Goal: Information Seeking & Learning: Learn about a topic

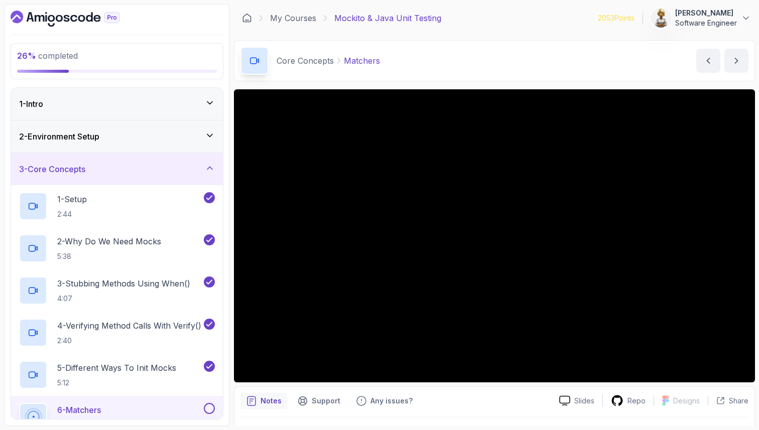
scroll to position [26, 0]
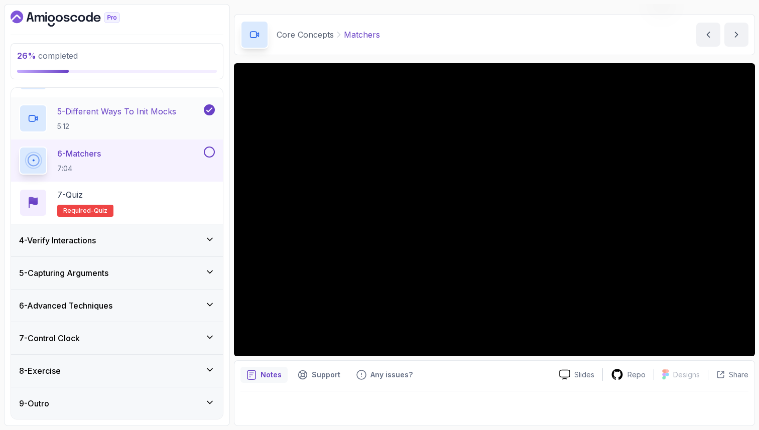
click at [98, 112] on p "5 - Different Ways To Init Mocks" at bounding box center [116, 111] width 119 height 12
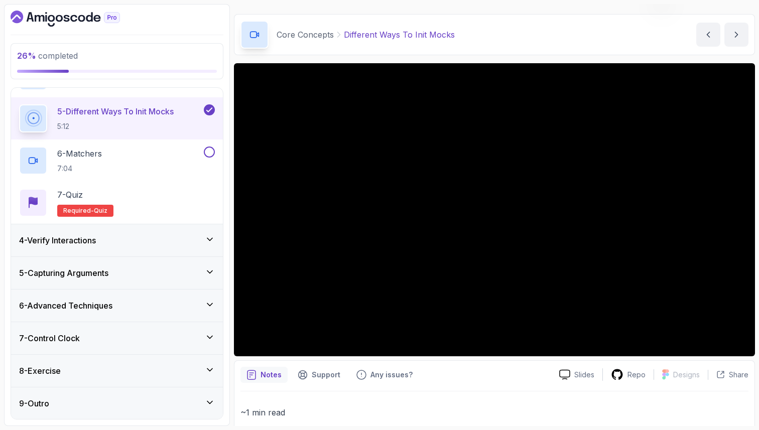
click at [465, 356] on div "Slides Repo Designs Design not available Share Notes Support Any issues? Slides…" at bounding box center [494, 309] width 521 height 493
click at [146, 150] on div "6 - Matchers 7:04" at bounding box center [110, 161] width 183 height 28
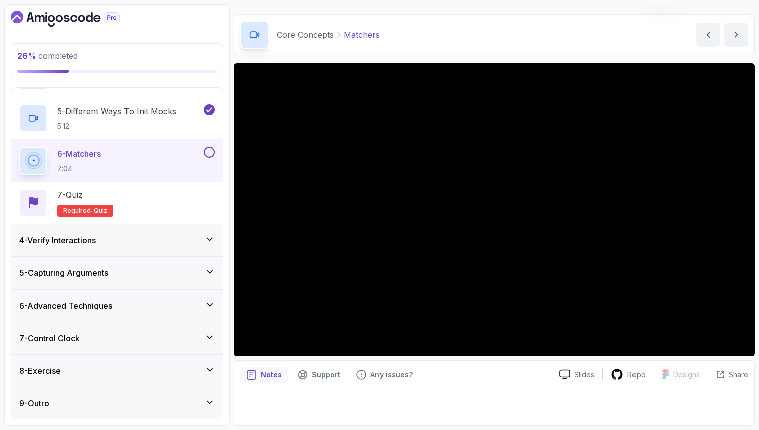
click at [212, 149] on button at bounding box center [209, 152] width 11 height 11
click at [179, 192] on div "7 - Quiz Required- quiz" at bounding box center [117, 203] width 196 height 28
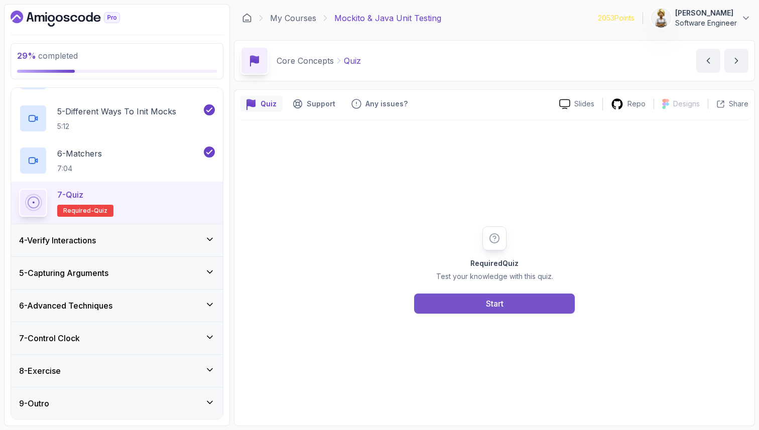
click at [461, 311] on button "Start" at bounding box center [494, 304] width 161 height 20
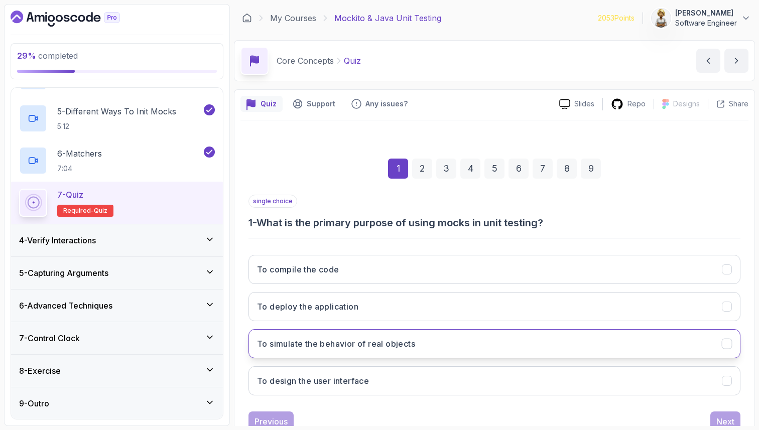
click at [428, 351] on button "To simulate the behavior of real objects" at bounding box center [494, 343] width 492 height 29
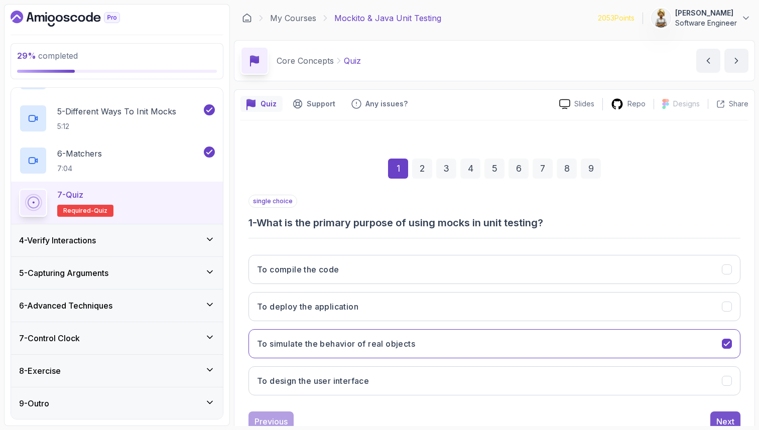
click at [735, 418] on button "Next" at bounding box center [725, 421] width 30 height 20
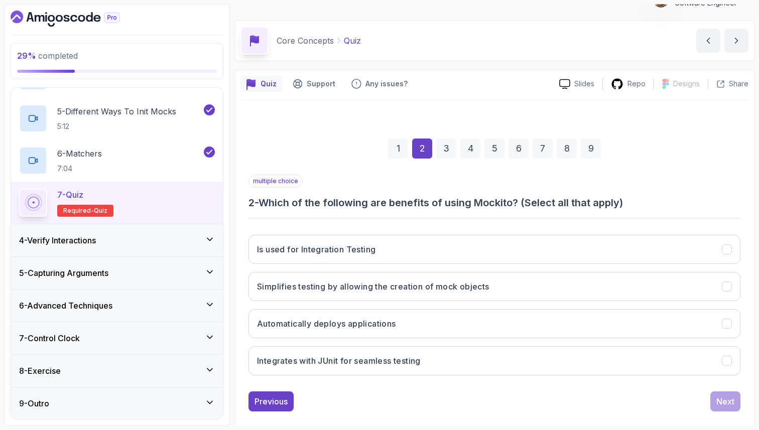
scroll to position [34, 0]
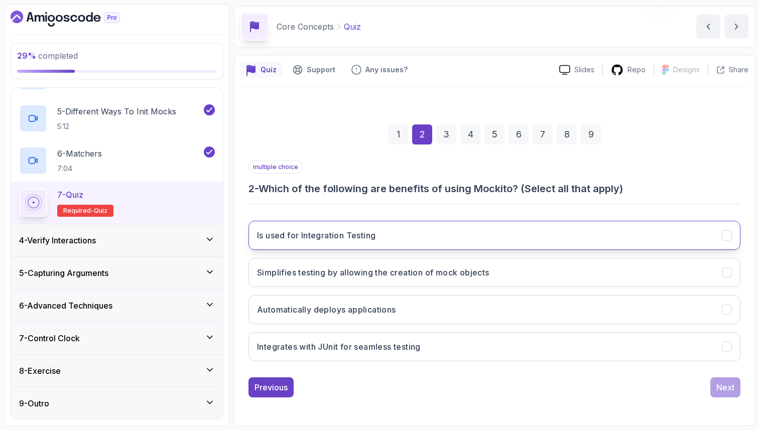
click at [425, 241] on button "Is used for Integration Testing" at bounding box center [494, 235] width 492 height 29
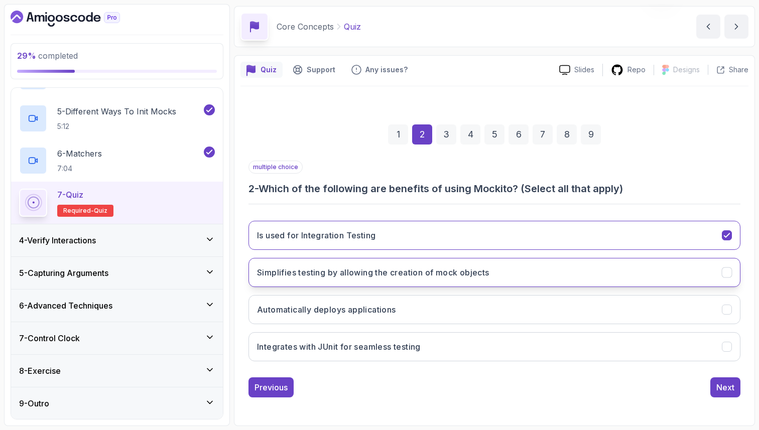
click at [410, 276] on h3 "Simplifies testing by allowing the creation of mock objects" at bounding box center [373, 272] width 232 height 12
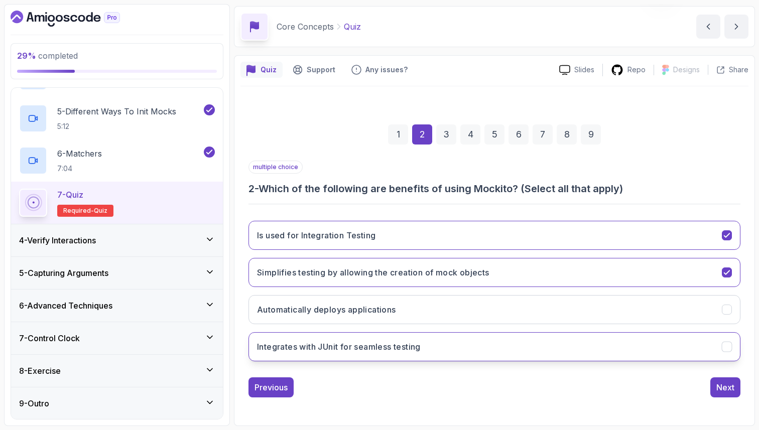
click at [397, 347] on h3 "Integrates with JUnit for seamless testing" at bounding box center [339, 347] width 164 height 12
click at [726, 386] on div "Next" at bounding box center [725, 387] width 18 height 12
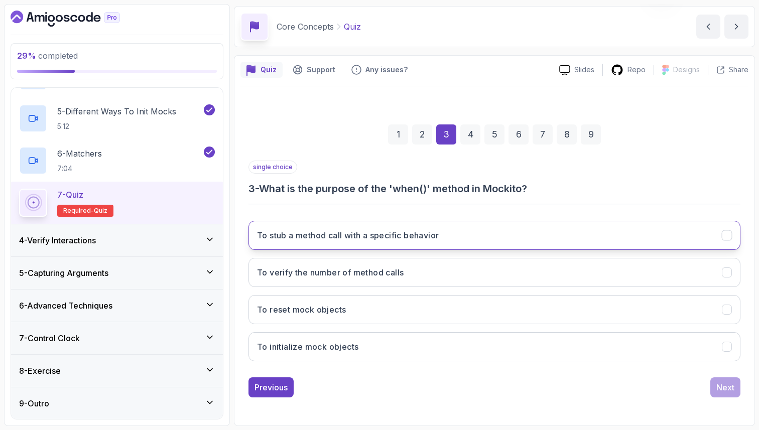
click at [412, 237] on h3 "To stub a method call with a specific behavior" at bounding box center [348, 235] width 182 height 12
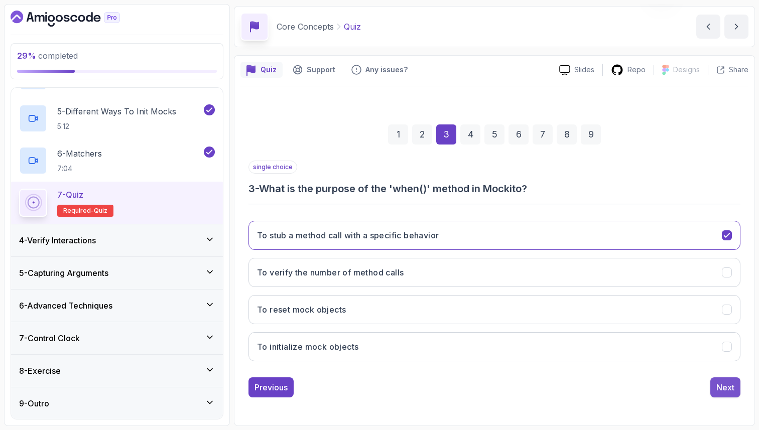
click at [725, 390] on div "Next" at bounding box center [725, 387] width 18 height 12
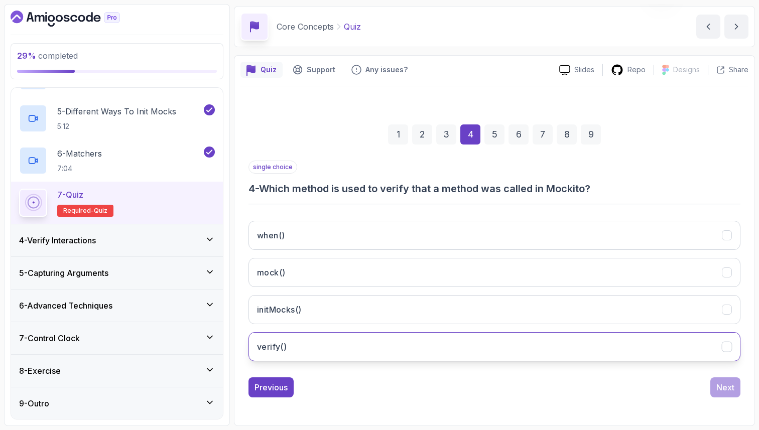
click at [521, 353] on button "verify()" at bounding box center [494, 346] width 492 height 29
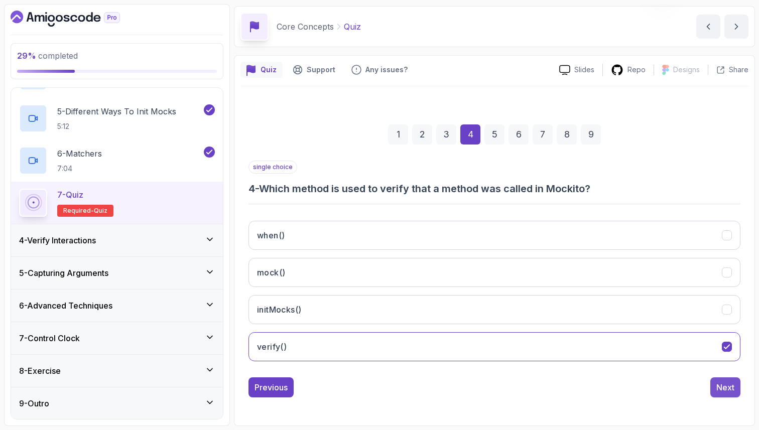
click at [725, 397] on button "Next" at bounding box center [725, 387] width 30 height 20
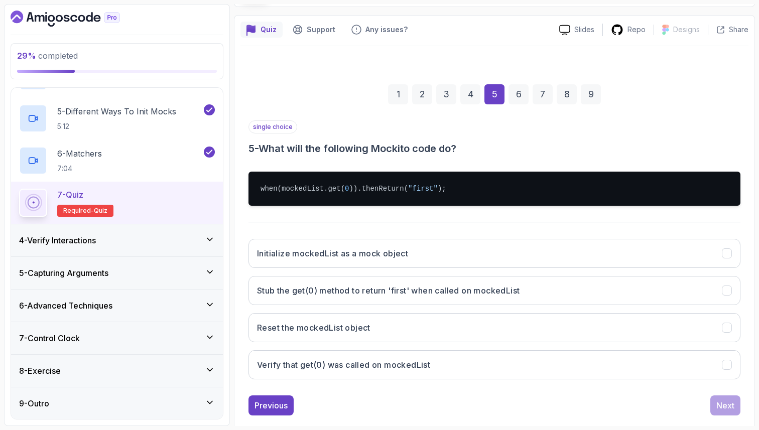
scroll to position [92, 0]
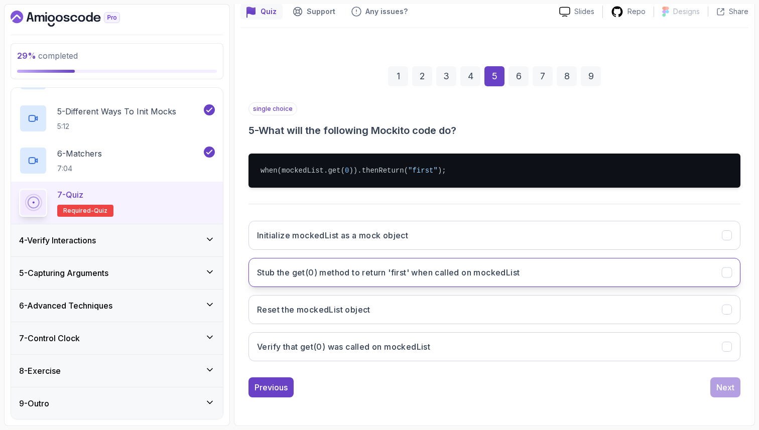
click at [505, 271] on h3 "Stub the get(0) method to return 'first' when called on mockedList" at bounding box center [388, 272] width 262 height 12
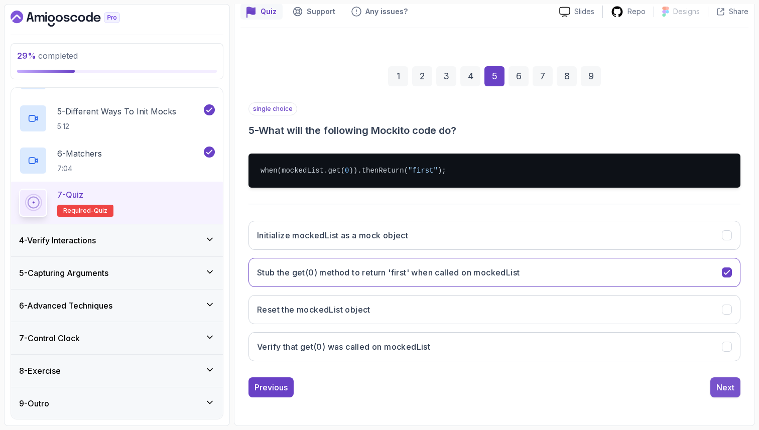
click at [718, 383] on div "Next" at bounding box center [725, 387] width 18 height 12
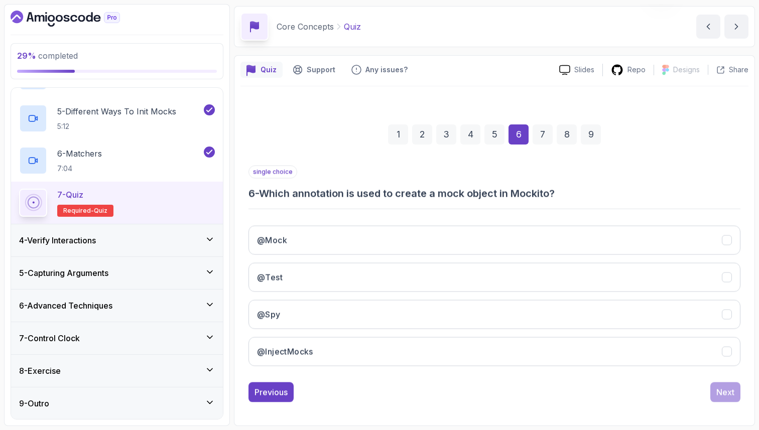
scroll to position [34, 0]
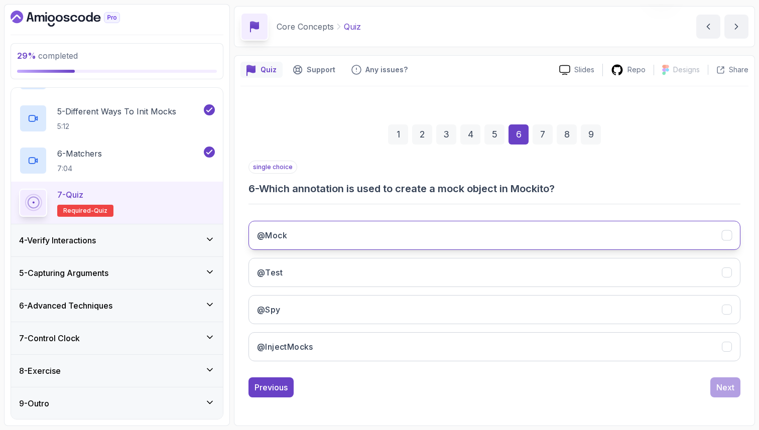
click at [329, 233] on button "@Mock" at bounding box center [494, 235] width 492 height 29
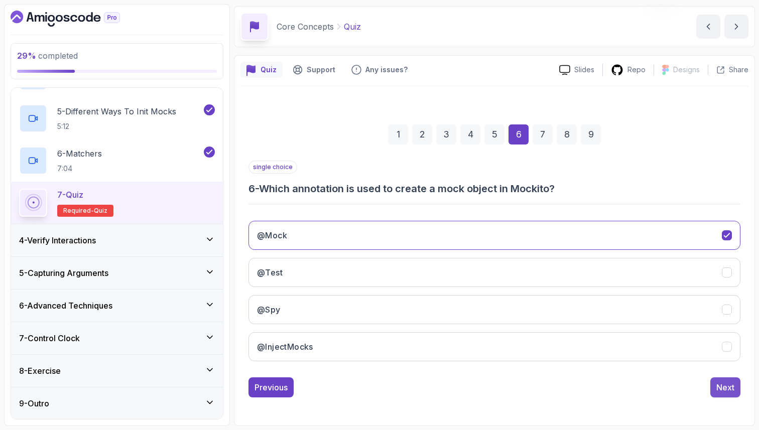
click at [718, 385] on div "Next" at bounding box center [725, 387] width 18 height 12
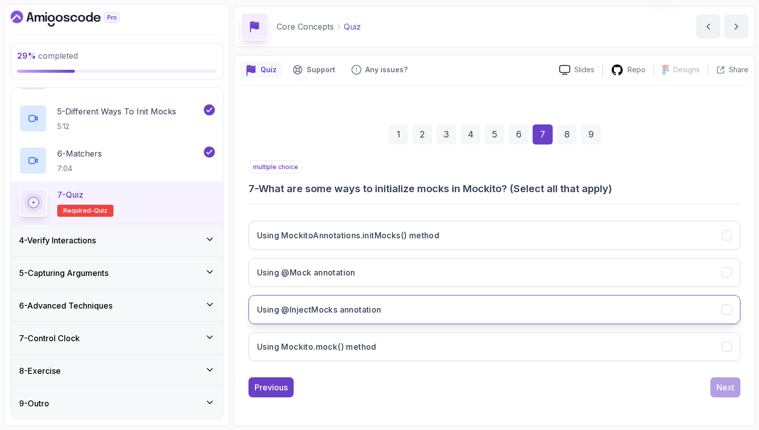
click at [337, 316] on button "Using @InjectMocks annotation" at bounding box center [494, 309] width 492 height 29
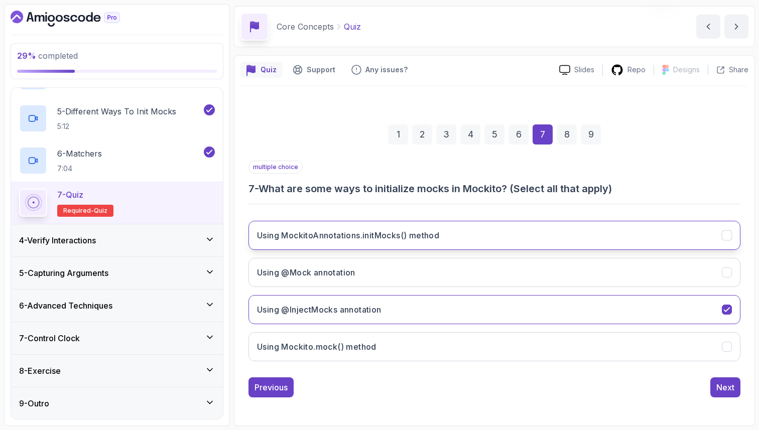
click at [438, 234] on h3 "Using MockitoAnnotations.initMocks() method" at bounding box center [348, 235] width 182 height 12
click at [731, 383] on div "Next" at bounding box center [725, 387] width 18 height 12
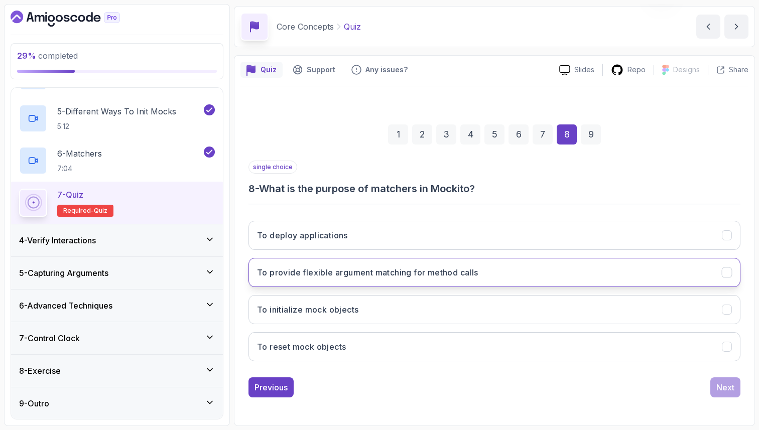
click at [499, 265] on button "To provide flexible argument matching for method calls" at bounding box center [494, 272] width 492 height 29
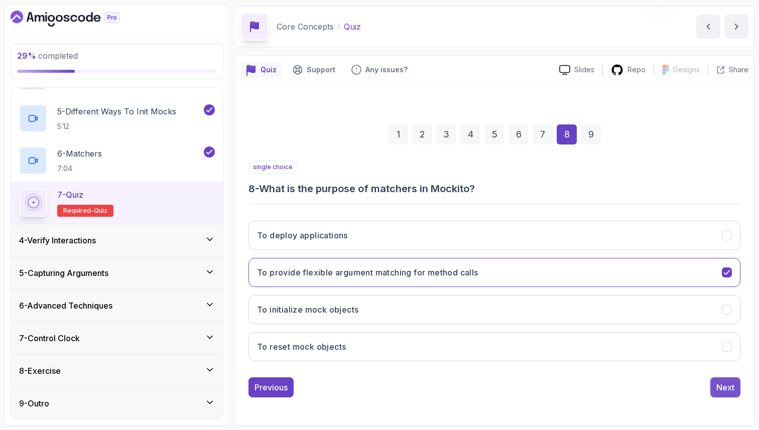
click at [733, 391] on div "Next" at bounding box center [725, 387] width 18 height 12
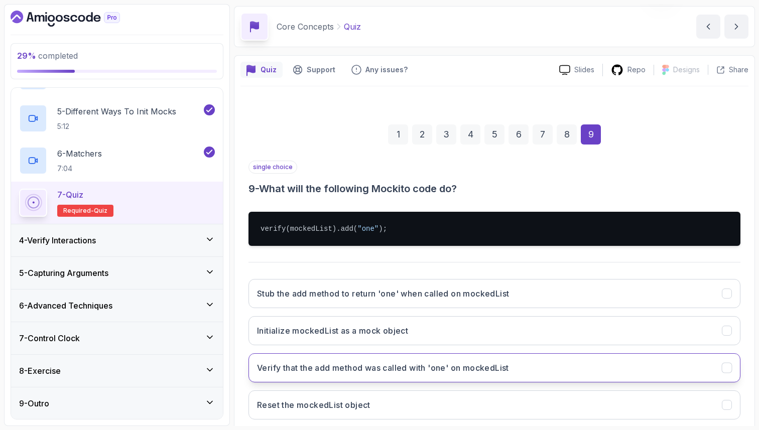
click at [424, 365] on h3 "Verify that the add method was called with 'one' on mockedList" at bounding box center [383, 368] width 252 height 12
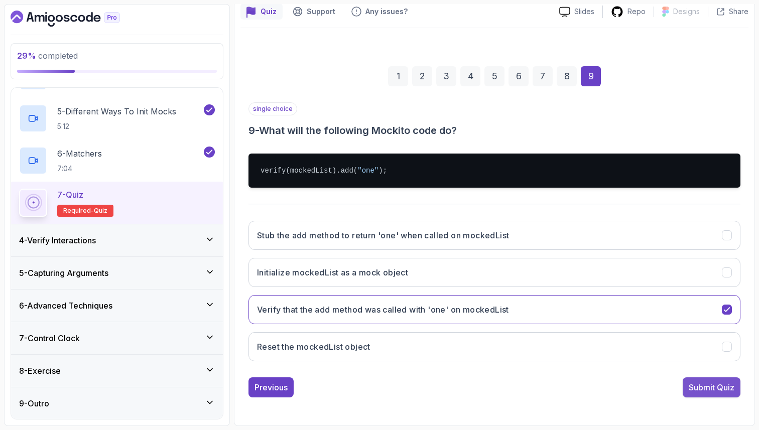
click at [735, 384] on button "Submit Quiz" at bounding box center [711, 387] width 58 height 20
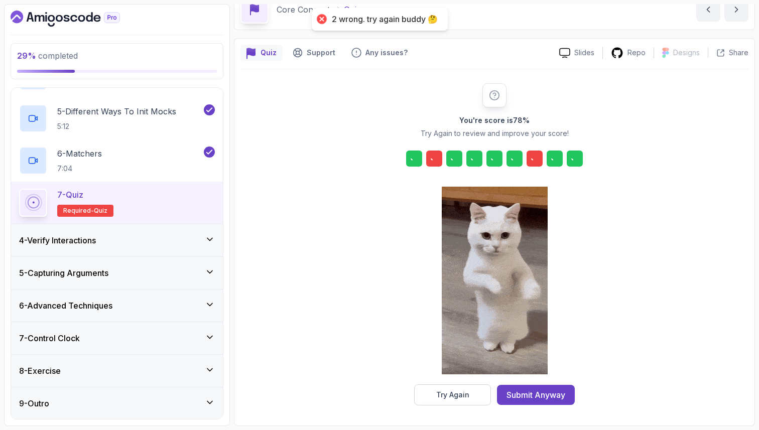
scroll to position [51, 0]
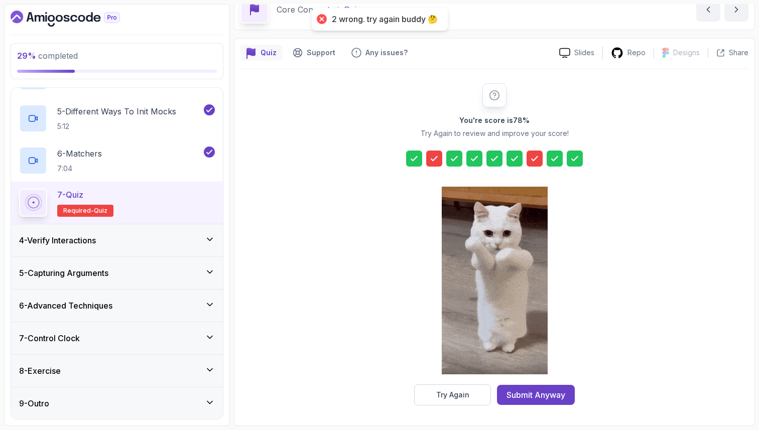
click at [434, 158] on icon at bounding box center [434, 159] width 10 height 10
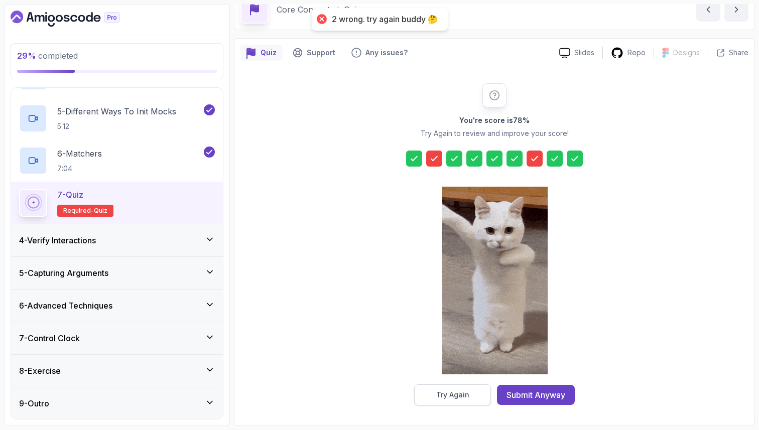
click at [432, 398] on button "Try Again" at bounding box center [452, 394] width 77 height 21
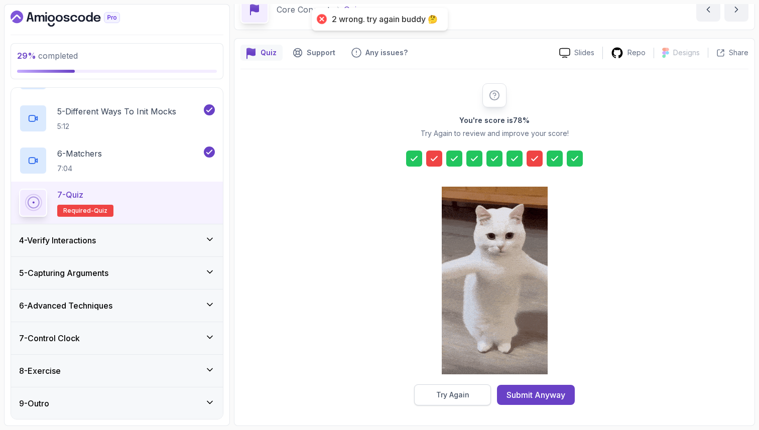
scroll to position [34, 0]
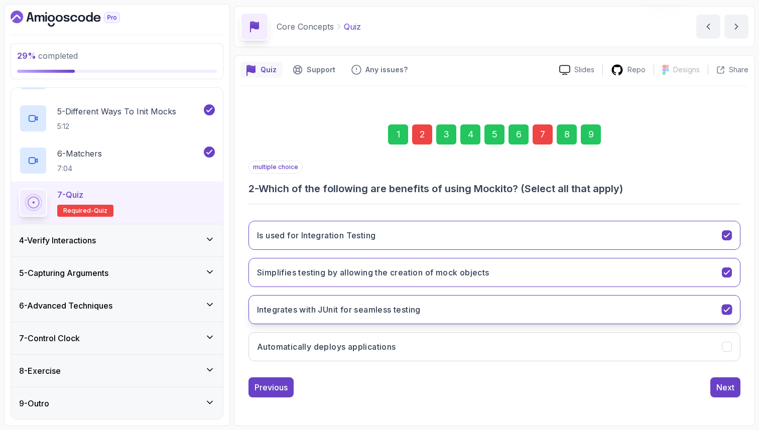
click at [320, 312] on h3 "Integrates with JUnit for seamless testing" at bounding box center [339, 310] width 164 height 12
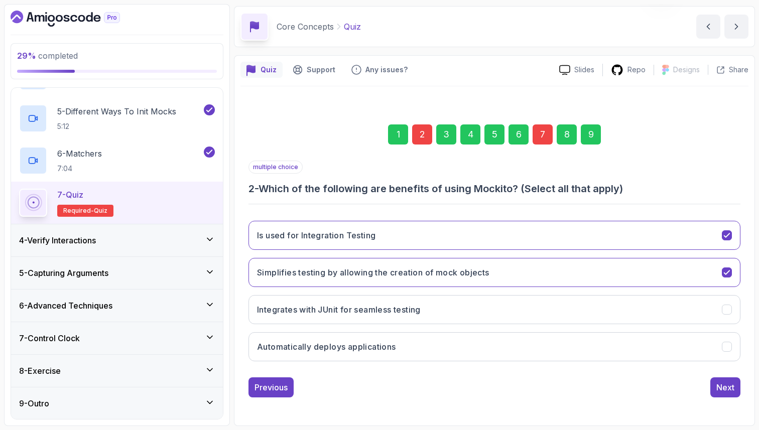
click at [542, 137] on div "7" at bounding box center [542, 134] width 20 height 20
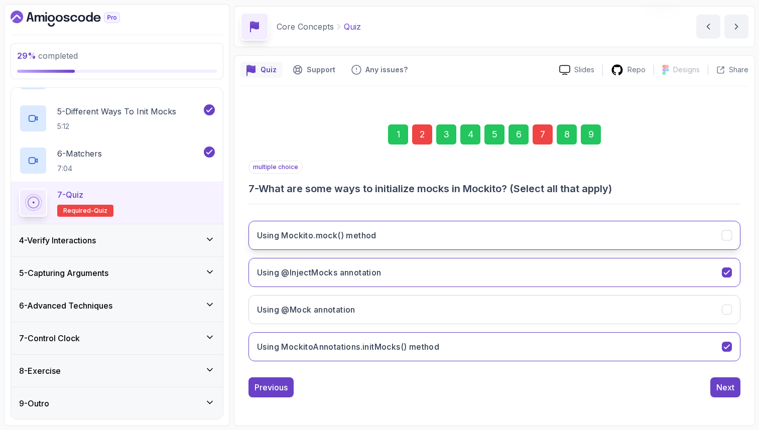
click at [363, 236] on h3 "Using Mockito.mock() method" at bounding box center [316, 235] width 119 height 12
click at [586, 132] on div "9" at bounding box center [591, 134] width 20 height 20
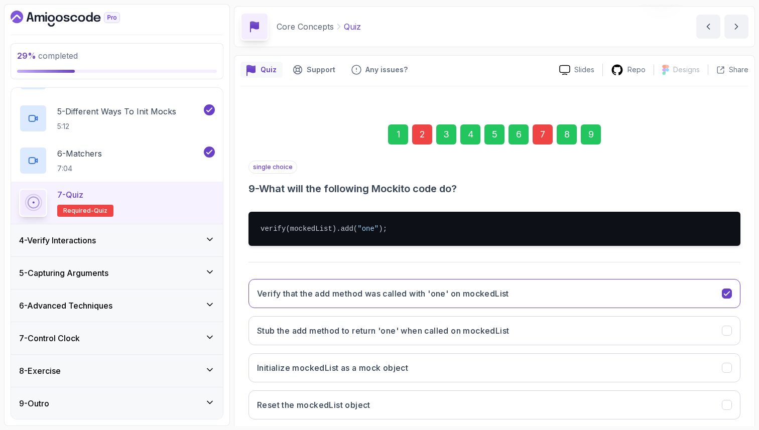
click at [751, 387] on div "Quiz Support Any issues? Slides Repo Designs Design not available Share 1 2 3 4…" at bounding box center [494, 269] width 521 height 429
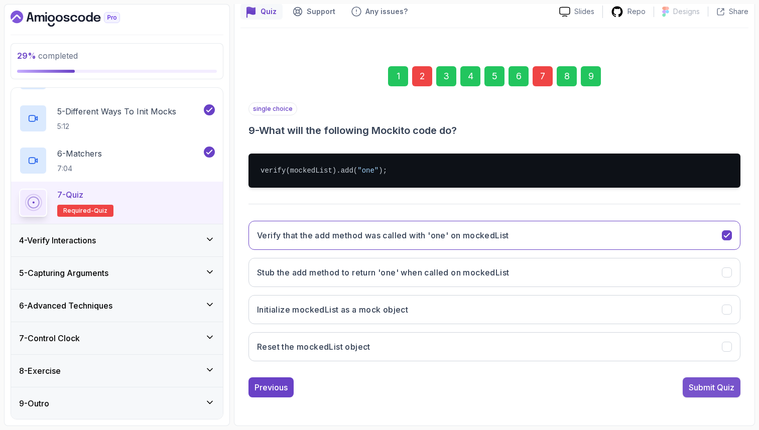
click at [726, 388] on div "Submit Quiz" at bounding box center [711, 387] width 46 height 12
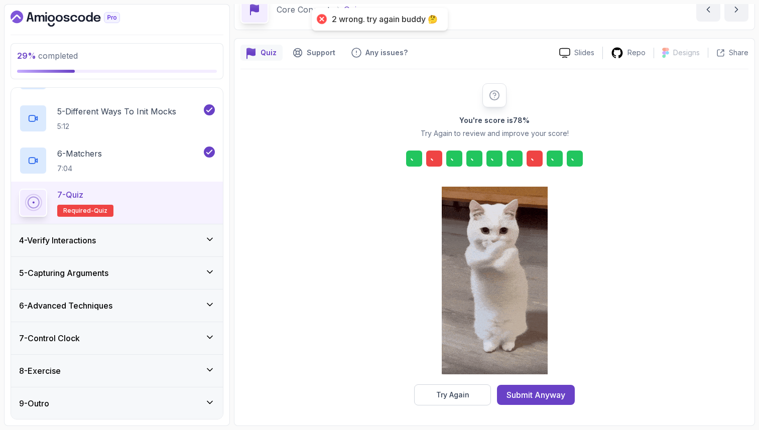
scroll to position [51, 0]
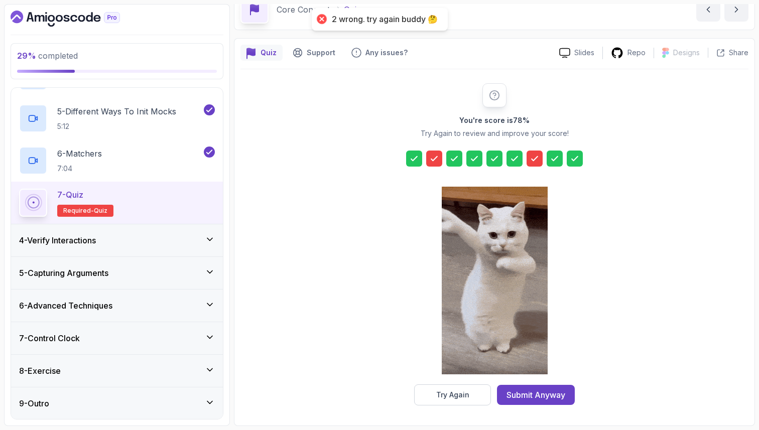
click at [531, 155] on icon at bounding box center [534, 159] width 10 height 10
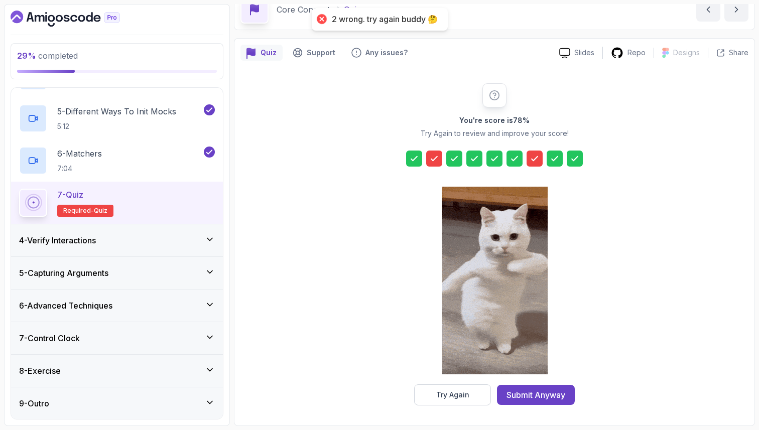
click at [532, 162] on icon at bounding box center [534, 159] width 10 height 10
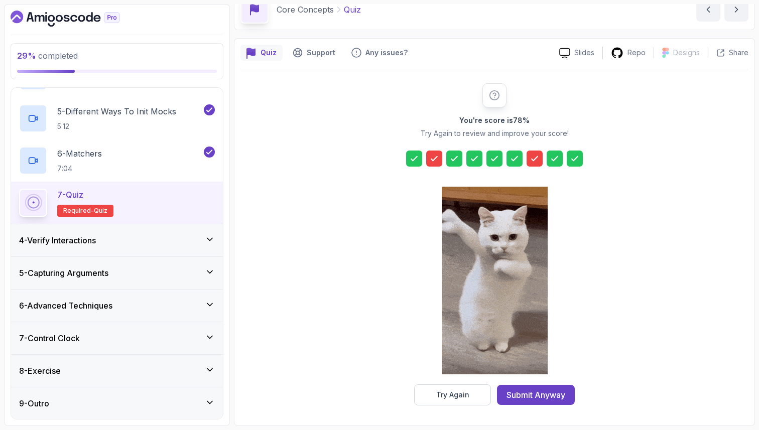
click at [432, 155] on icon at bounding box center [434, 159] width 10 height 10
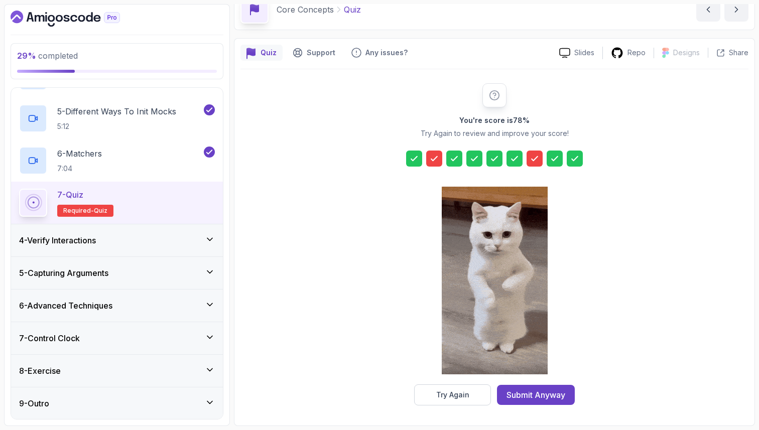
click at [432, 155] on icon at bounding box center [434, 159] width 10 height 10
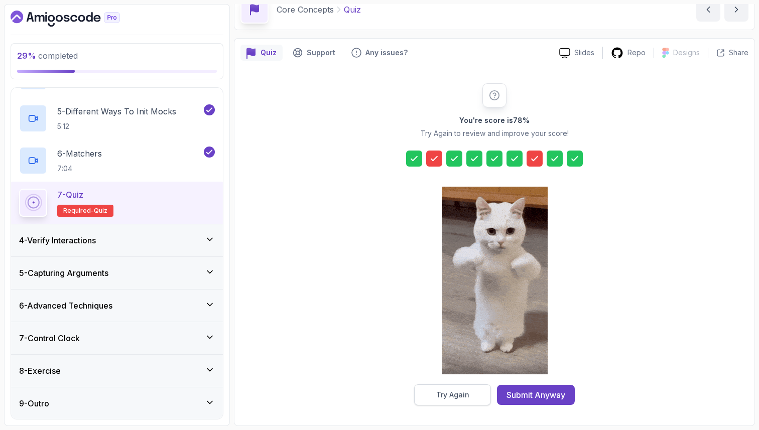
click at [450, 395] on div "Try Again" at bounding box center [452, 395] width 33 height 10
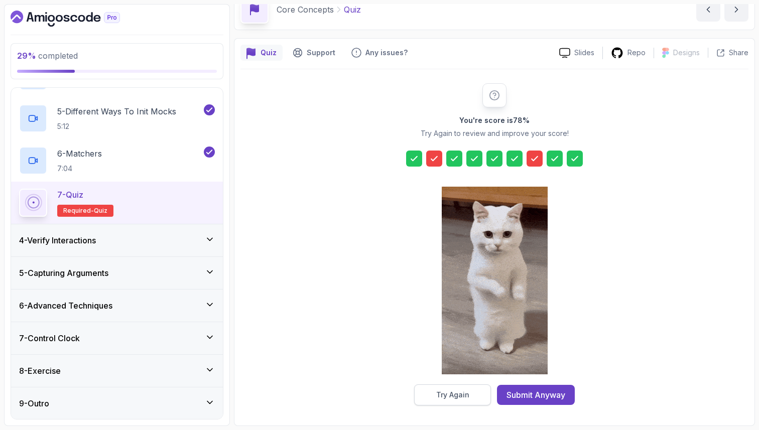
scroll to position [34, 0]
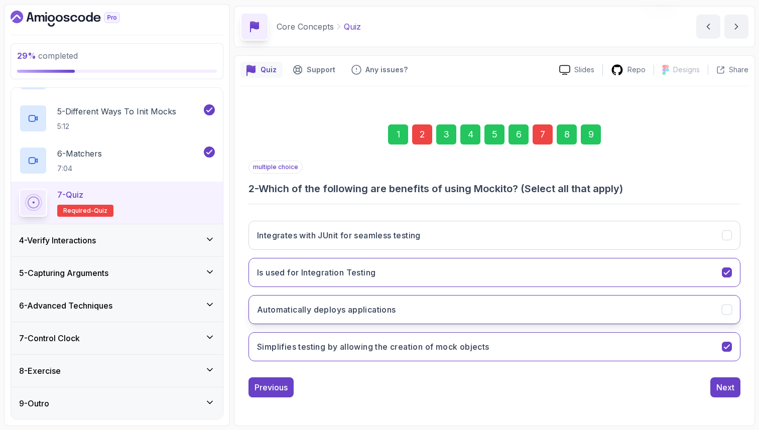
click at [440, 310] on button "Automatically deploys applications" at bounding box center [494, 309] width 492 height 29
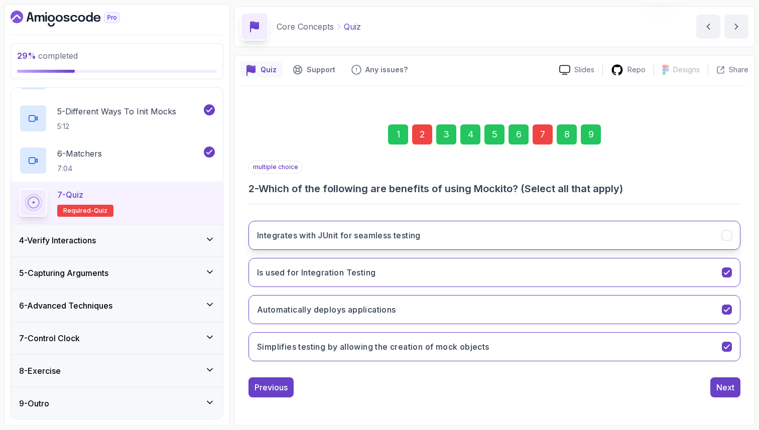
click at [437, 235] on button "Integrates with JUnit for seamless testing" at bounding box center [494, 235] width 492 height 29
click at [591, 136] on div "9" at bounding box center [591, 134] width 20 height 20
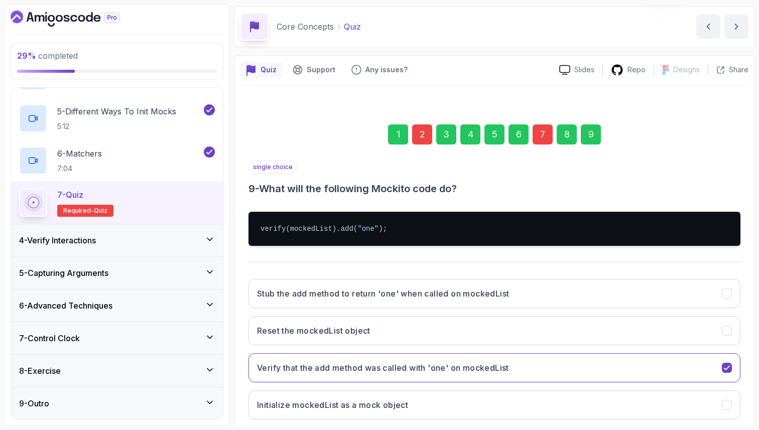
click at [758, 375] on section "29 % completed 1 - Intro 2 - Environment Setup 3 - Core Concepts 1 - Setup 2:44…" at bounding box center [379, 215] width 759 height 430
click at [743, 377] on div "1 2 3 4 5 6 7 8 9 single choice 9 - What will the following Mockito code do? ve…" at bounding box center [494, 281] width 508 height 363
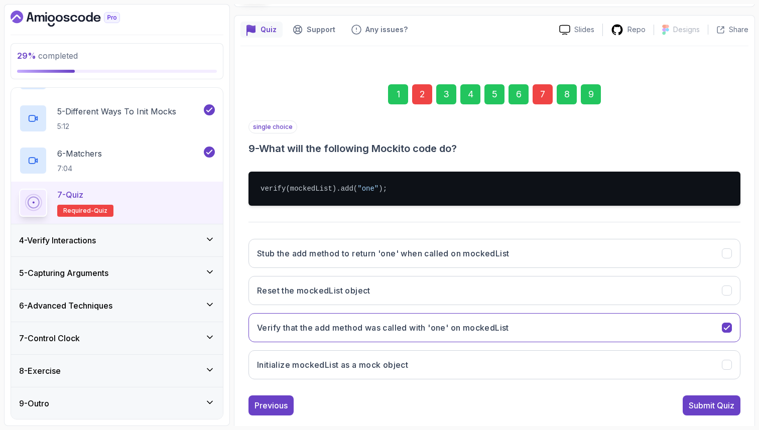
click at [717, 407] on div "Submit Quiz" at bounding box center [711, 405] width 46 height 12
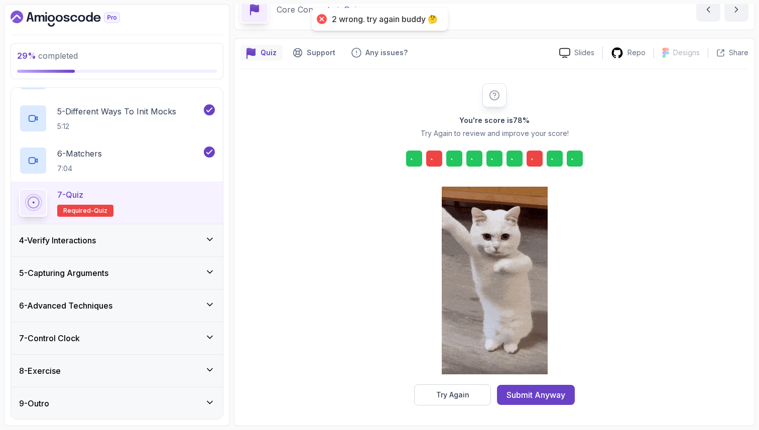
scroll to position [51, 0]
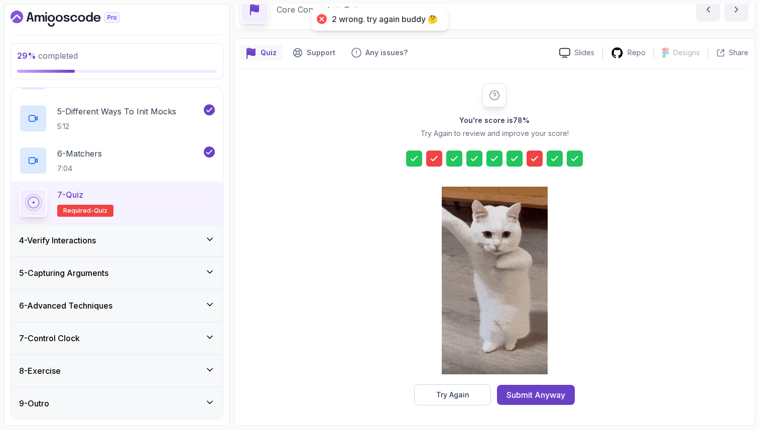
click at [435, 159] on icon at bounding box center [434, 159] width 10 height 10
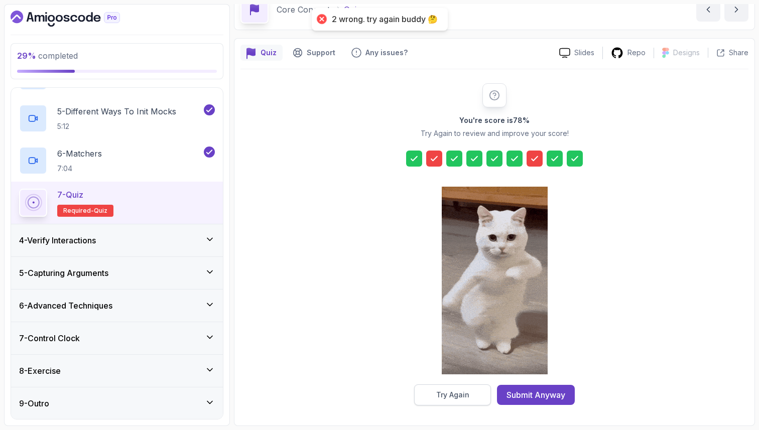
click at [450, 394] on div "Try Again" at bounding box center [452, 395] width 33 height 10
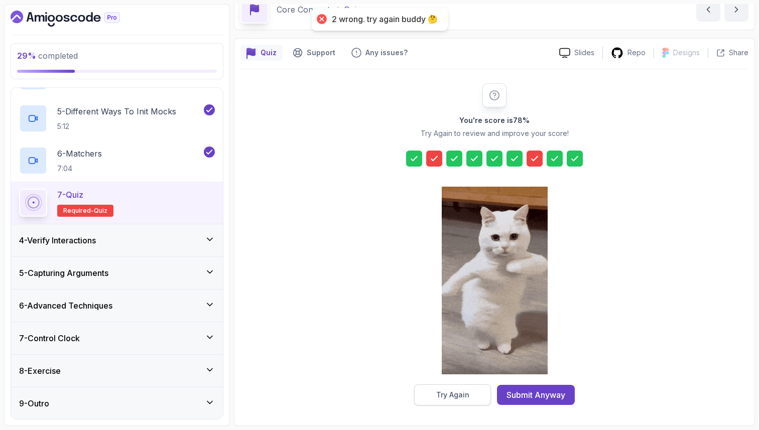
scroll to position [34, 0]
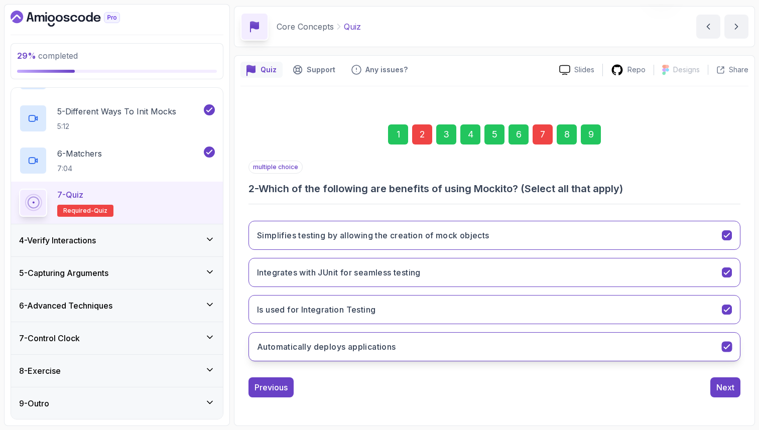
click at [421, 353] on button "Automatically deploys applications" at bounding box center [494, 346] width 492 height 29
click at [295, 308] on h3 "Is used for Integration Testing" at bounding box center [316, 310] width 118 height 12
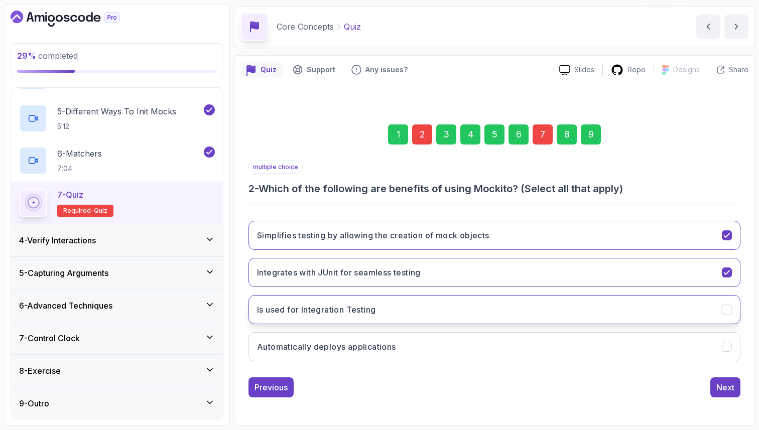
click at [330, 317] on button "Is used for Integration Testing" at bounding box center [494, 309] width 492 height 29
click at [330, 238] on h3 "Simplifies testing by allowing the creation of mock objects" at bounding box center [373, 235] width 232 height 12
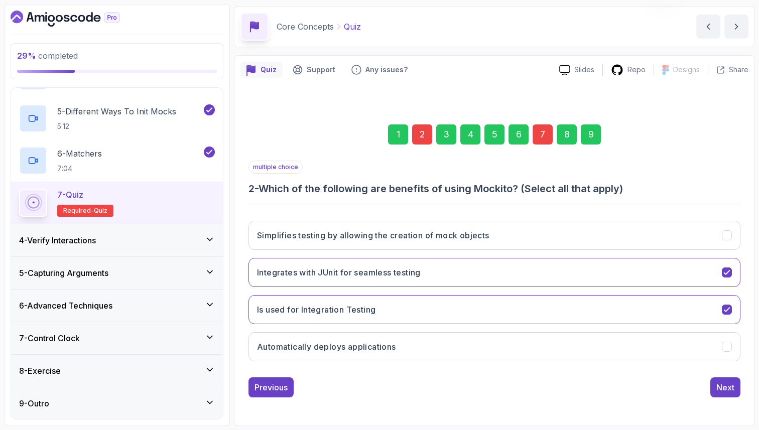
click at [589, 132] on div "9" at bounding box center [591, 134] width 20 height 20
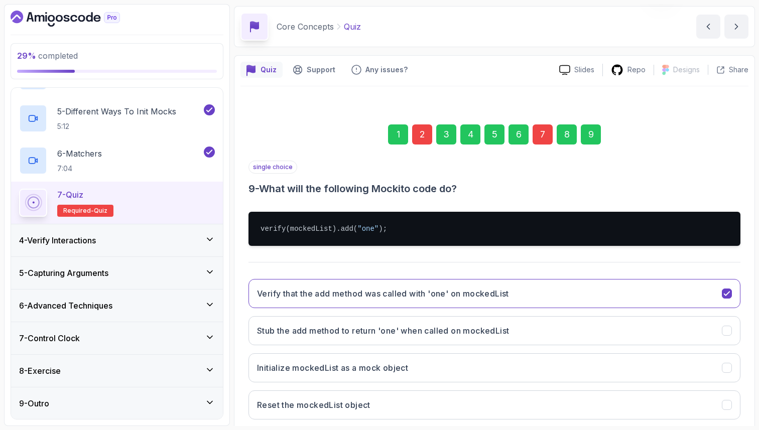
click at [754, 413] on div "Quiz Support Any issues? Slides Repo Designs Design not available Share 1 2 3 4…" at bounding box center [494, 269] width 521 height 429
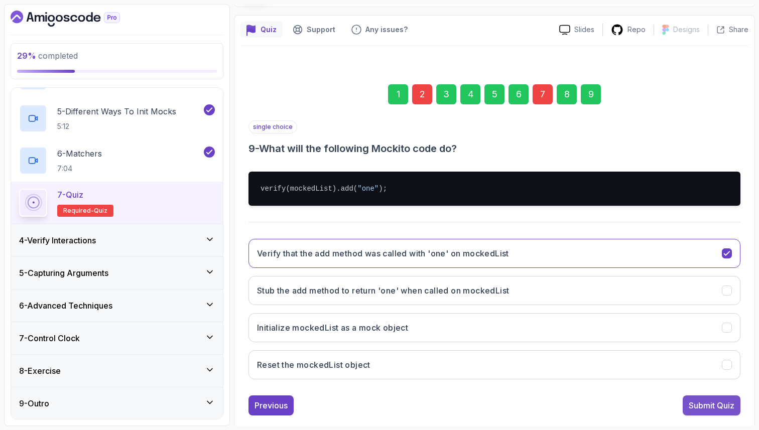
click at [717, 409] on div "Submit Quiz" at bounding box center [711, 405] width 46 height 12
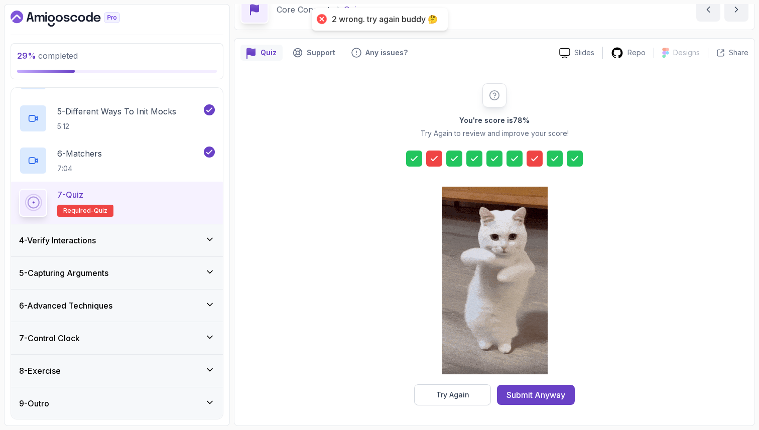
click at [438, 155] on icon at bounding box center [434, 159] width 10 height 10
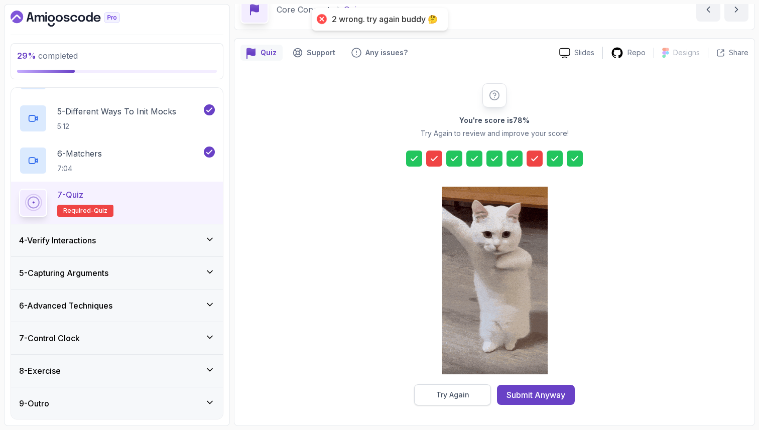
click at [453, 391] on div "Try Again" at bounding box center [452, 395] width 33 height 10
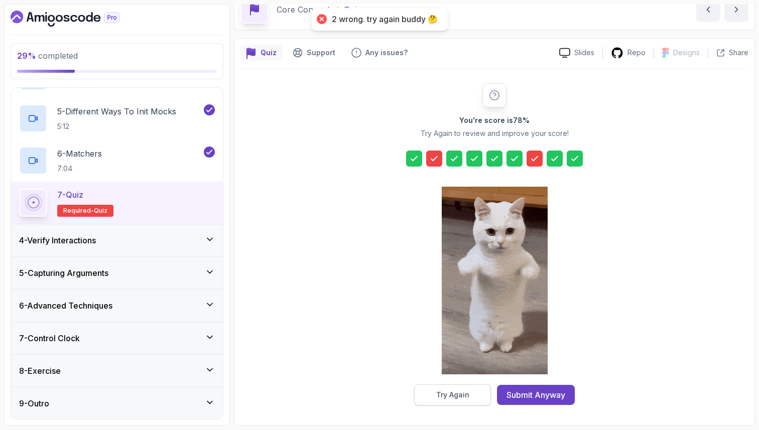
scroll to position [34, 0]
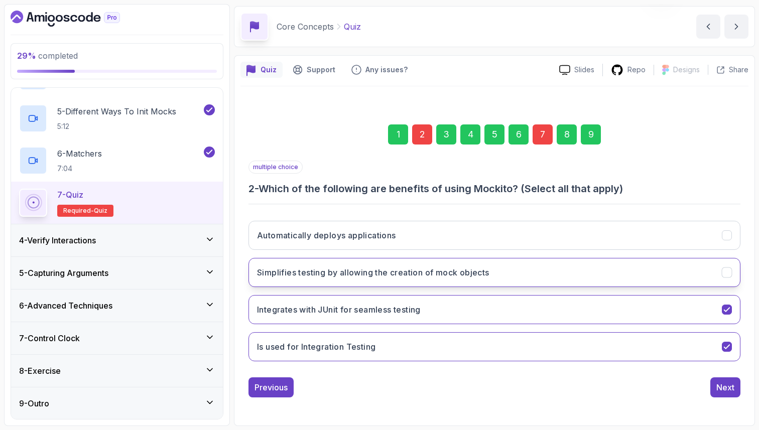
click at [404, 269] on h3 "Simplifies testing by allowing the creation of mock objects" at bounding box center [373, 272] width 232 height 12
click at [397, 309] on h3 "Integrates with JUnit for seamless testing" at bounding box center [339, 310] width 164 height 12
click at [591, 129] on div "9" at bounding box center [591, 134] width 20 height 20
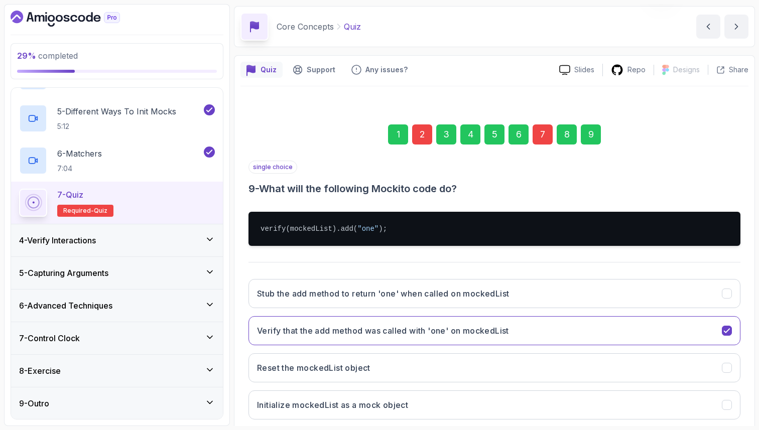
click at [758, 396] on section "29 % completed 1 - Intro 2 - Environment Setup 3 - Core Concepts 1 - Setup 2:44…" at bounding box center [379, 215] width 759 height 430
click at [746, 395] on div "1 2 3 4 5 6 7 8 9 single choice 9 - What will the following Mockito code do? ve…" at bounding box center [494, 281] width 508 height 363
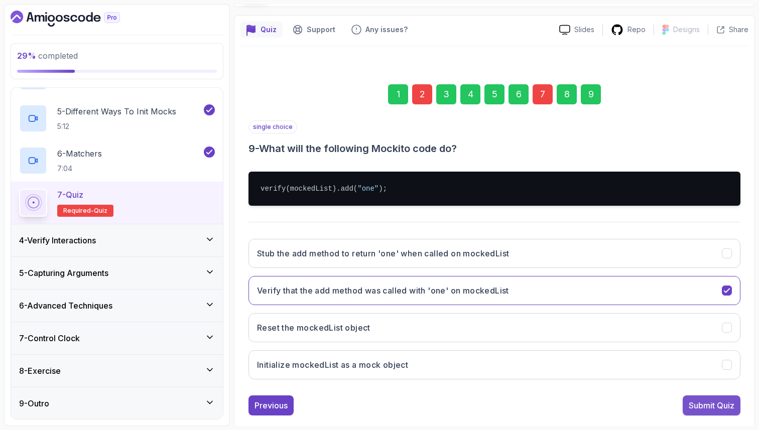
click at [709, 408] on div "Submit Quiz" at bounding box center [711, 405] width 46 height 12
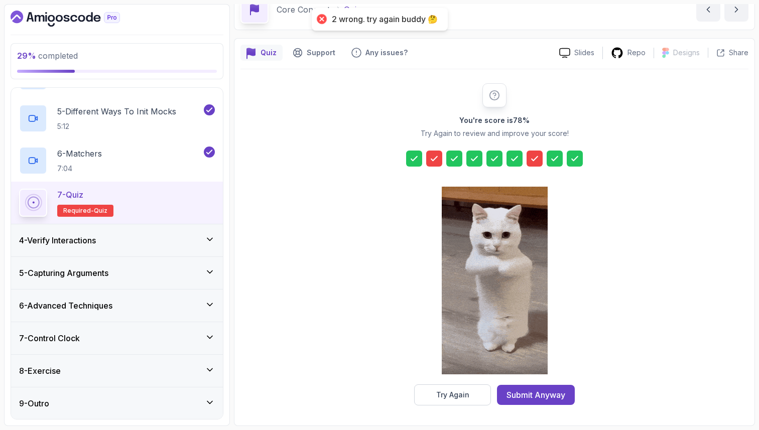
click at [436, 161] on icon at bounding box center [434, 159] width 10 height 10
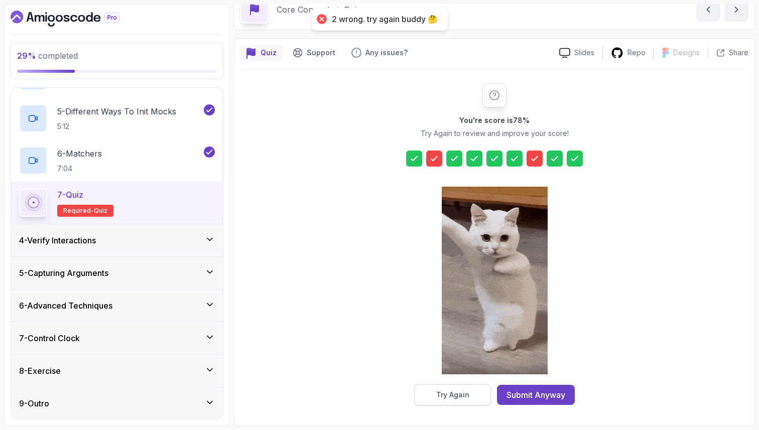
click at [439, 395] on div "Try Again" at bounding box center [452, 395] width 33 height 10
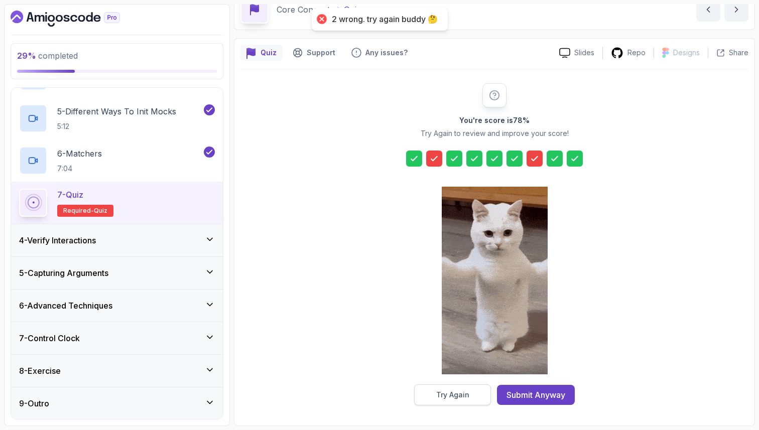
scroll to position [34, 0]
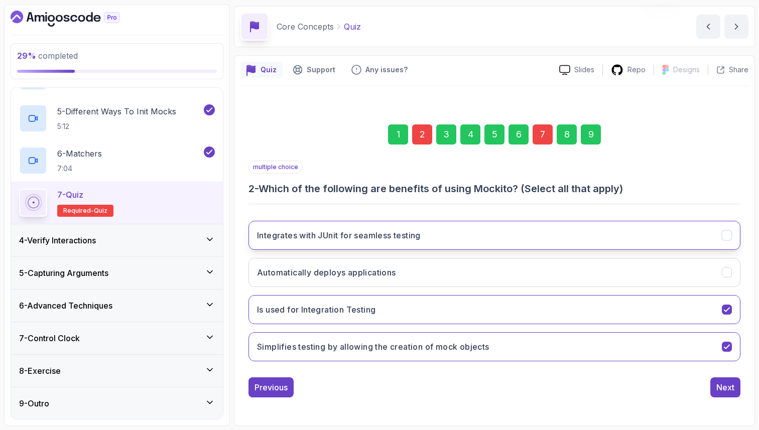
click at [319, 232] on h3 "Integrates with JUnit for seamless testing" at bounding box center [339, 235] width 164 height 12
click at [343, 308] on h3 "Is used for Integration Testing" at bounding box center [316, 310] width 118 height 12
click at [595, 133] on div "9" at bounding box center [591, 134] width 20 height 20
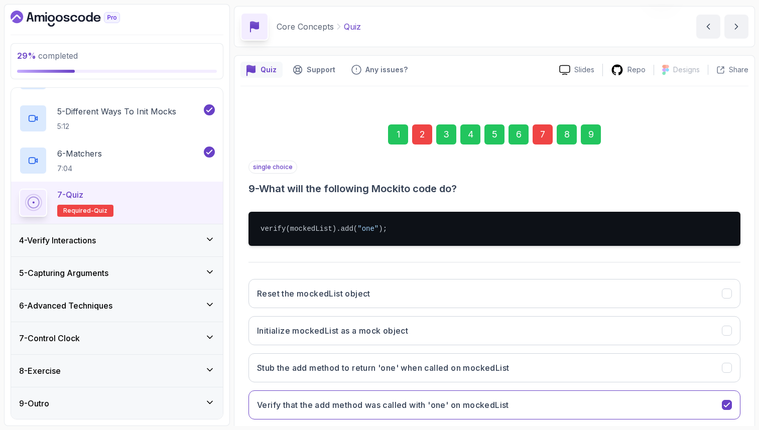
click at [747, 389] on div "1 2 3 4 5 6 7 8 9 single choice 9 - What will the following Mockito code do? ve…" at bounding box center [494, 281] width 508 height 363
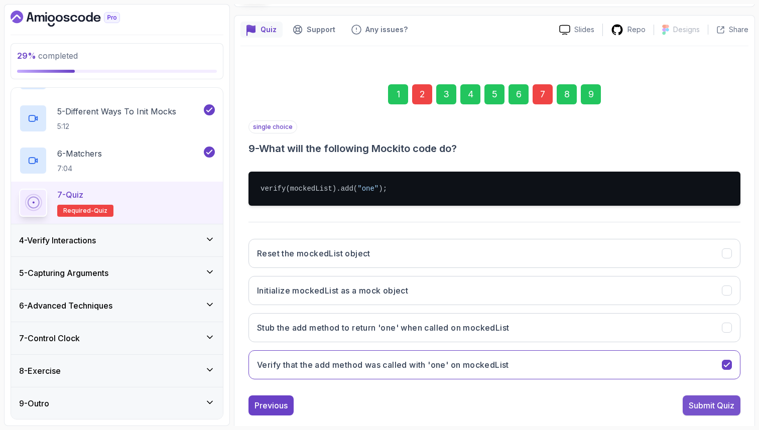
click at [726, 404] on div "Submit Quiz" at bounding box center [711, 405] width 46 height 12
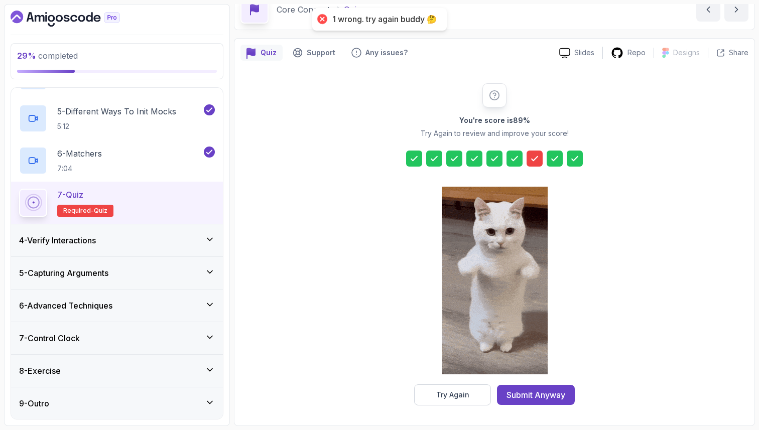
click at [455, 158] on icon at bounding box center [454, 159] width 6 height 4
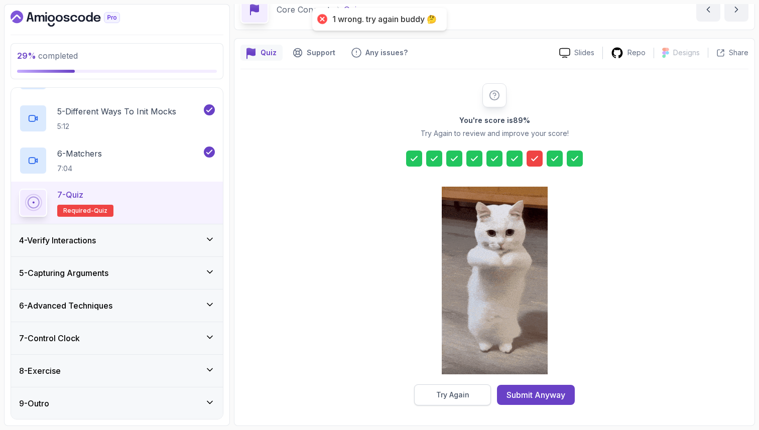
click at [462, 391] on div "Try Again" at bounding box center [452, 395] width 33 height 10
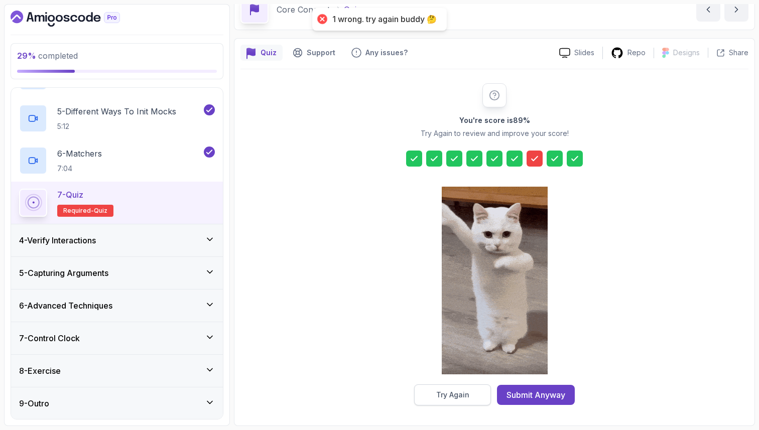
scroll to position [34, 0]
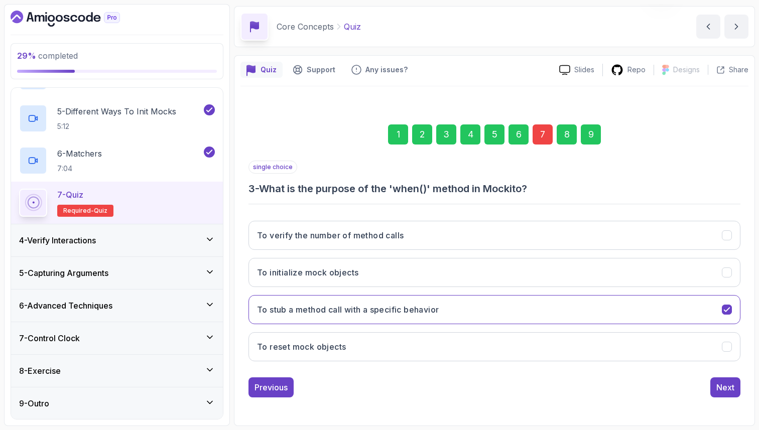
click at [423, 135] on div "2" at bounding box center [422, 134] width 20 height 20
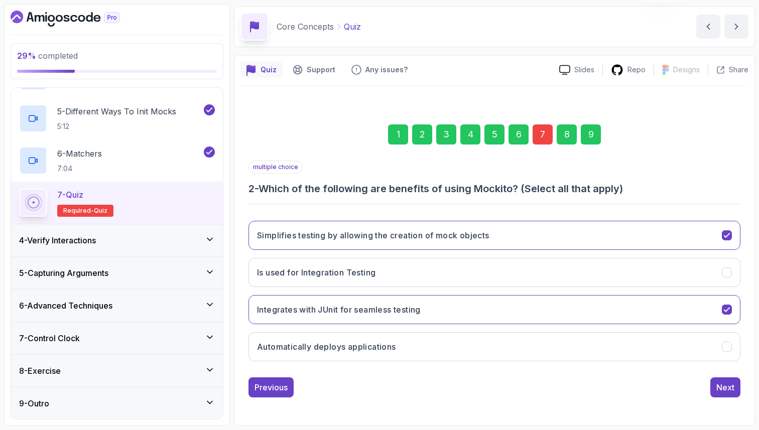
click at [538, 132] on div "7" at bounding box center [542, 134] width 20 height 20
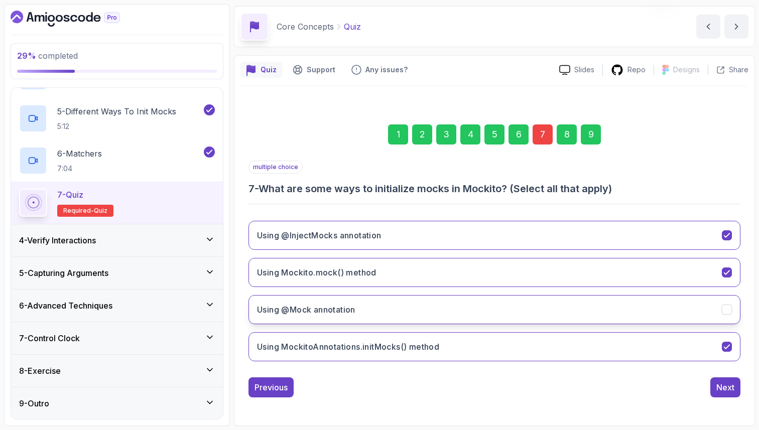
click at [426, 310] on button "Using @Mock annotation" at bounding box center [494, 309] width 492 height 29
click at [596, 131] on div "9" at bounding box center [591, 134] width 20 height 20
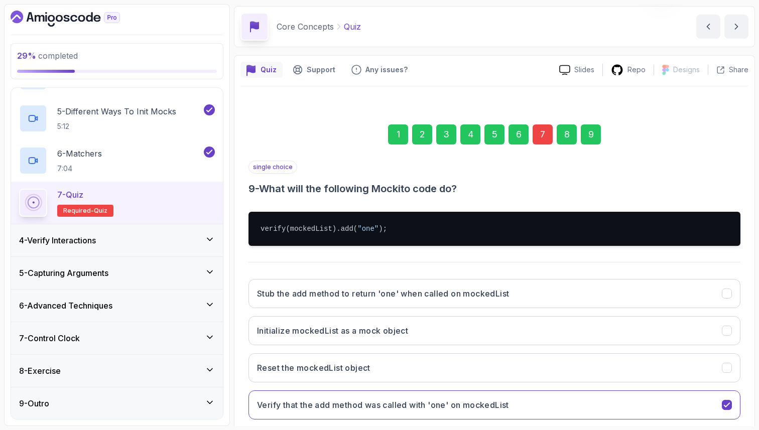
click at [753, 375] on div "Quiz Support Any issues? Slides Repo Designs Design not available Share 1 2 3 4…" at bounding box center [494, 269] width 521 height 429
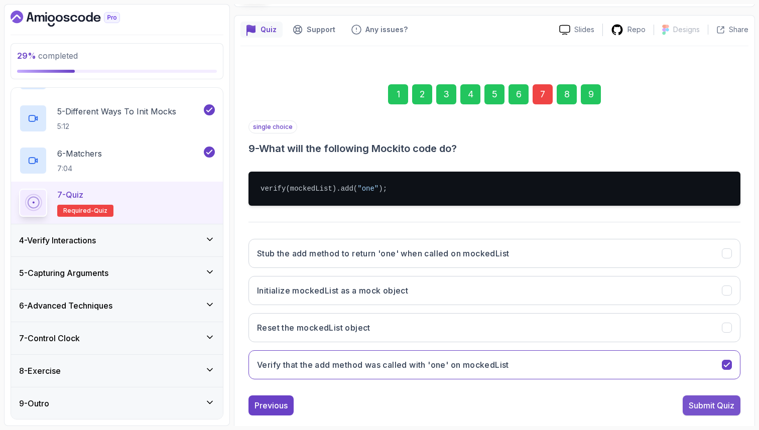
click at [699, 414] on button "Submit Quiz" at bounding box center [711, 405] width 58 height 20
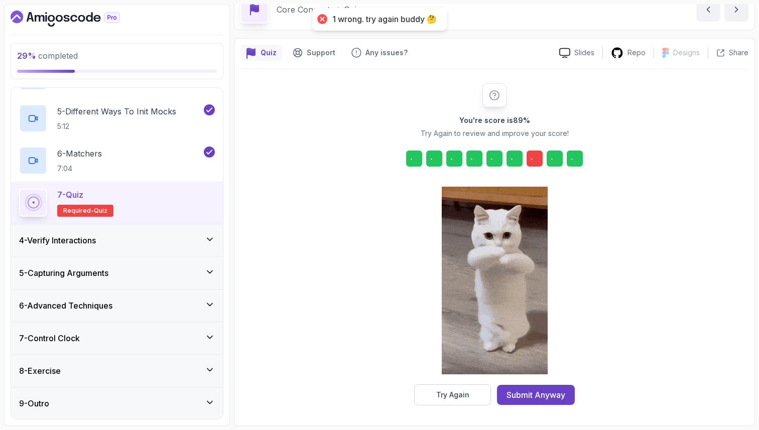
scroll to position [51, 0]
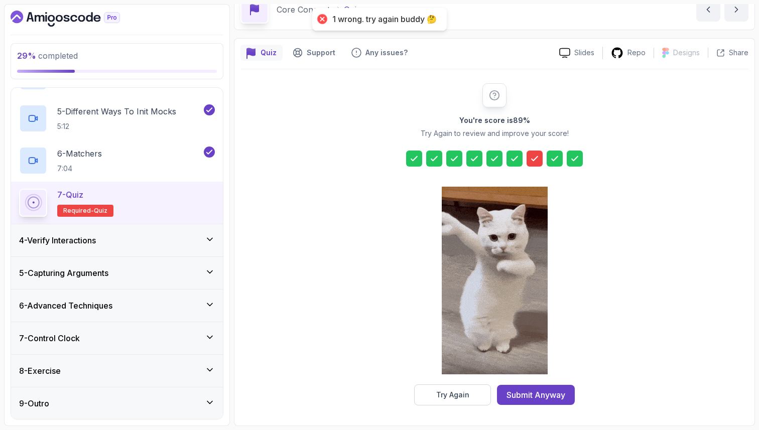
click at [533, 159] on icon at bounding box center [534, 159] width 10 height 10
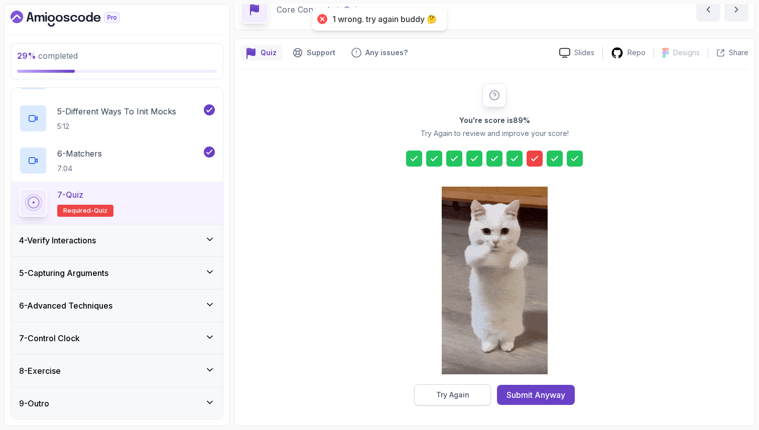
click at [459, 390] on div "Try Again" at bounding box center [452, 395] width 33 height 10
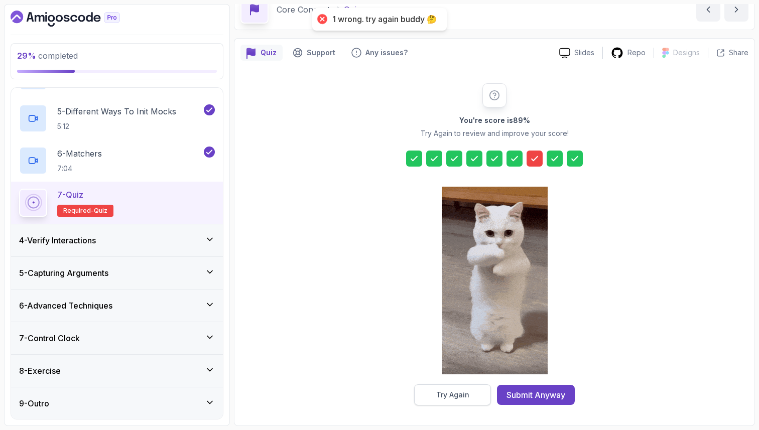
scroll to position [34, 0]
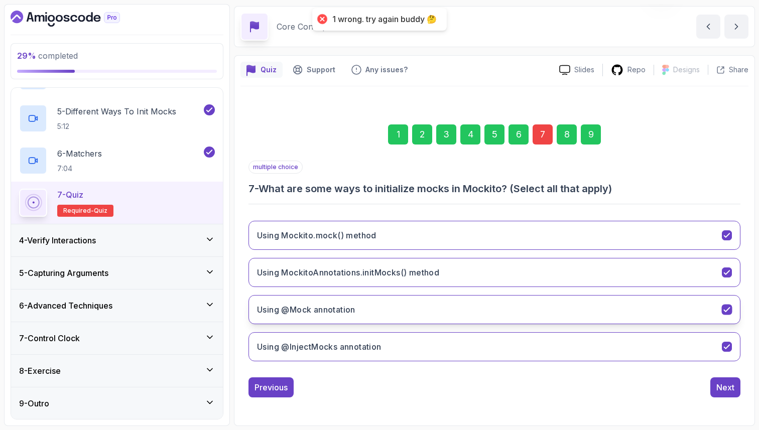
click at [407, 315] on button "Using @Mock annotation" at bounding box center [494, 309] width 492 height 29
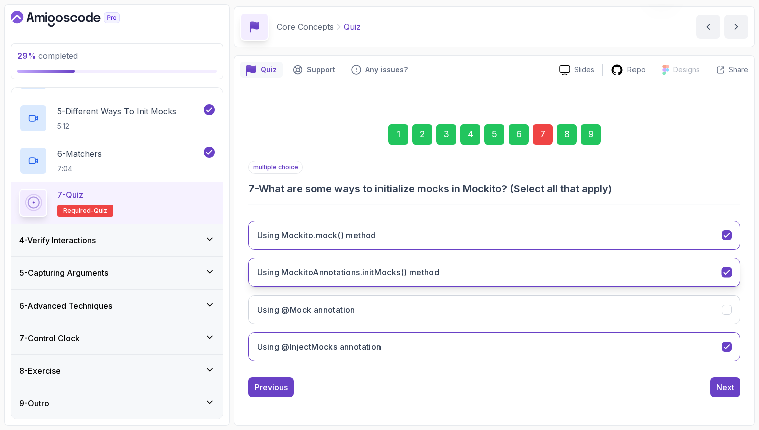
click at [341, 267] on h3 "Using MockitoAnnotations.initMocks() method" at bounding box center [348, 272] width 182 height 12
click at [588, 134] on div "9" at bounding box center [591, 134] width 20 height 20
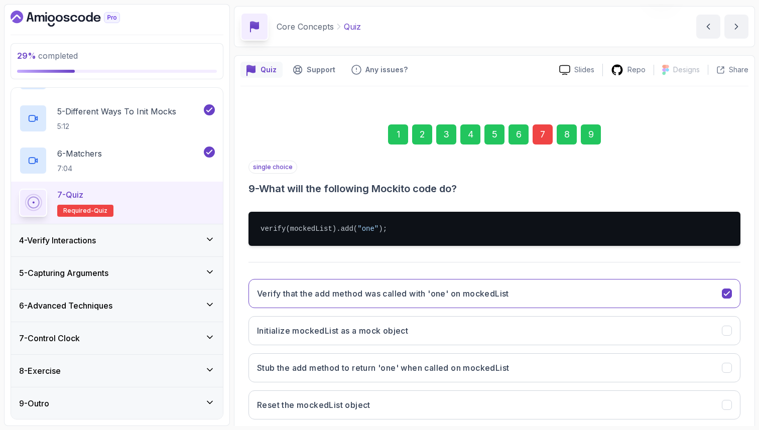
click at [758, 410] on section "29 % completed 1 - Intro 2 - Environment Setup 3 - Core Concepts 1 - Setup 2:44…" at bounding box center [379, 215] width 759 height 430
click at [749, 413] on div "Quiz Support Any issues? Slides Repo Designs Design not available Share 1 2 3 4…" at bounding box center [494, 269] width 521 height 429
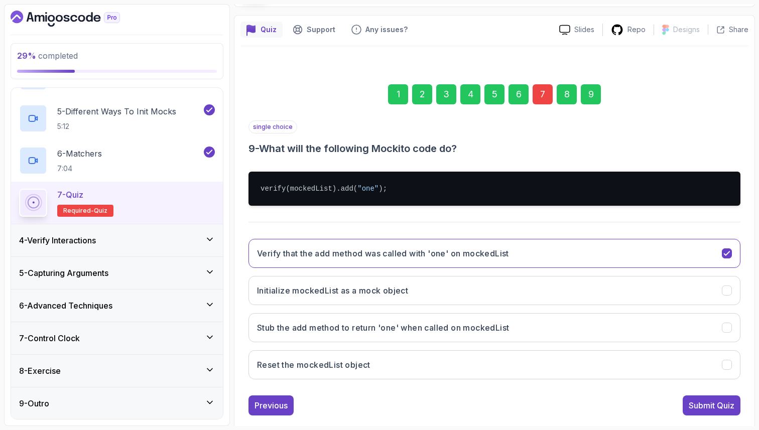
scroll to position [92, 0]
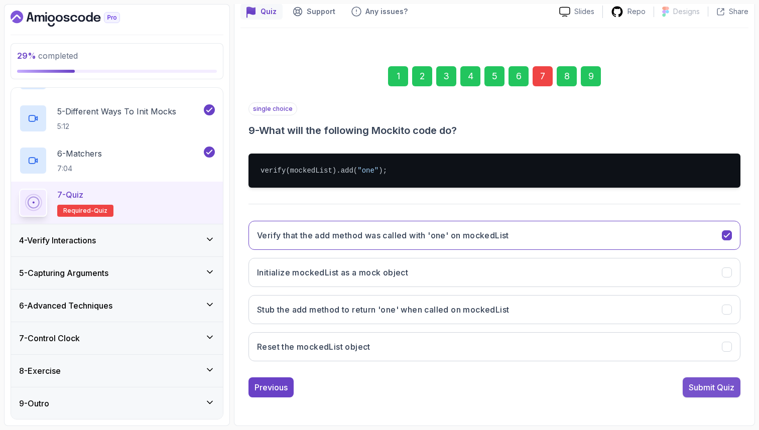
click at [725, 389] on div "Submit Quiz" at bounding box center [711, 387] width 46 height 12
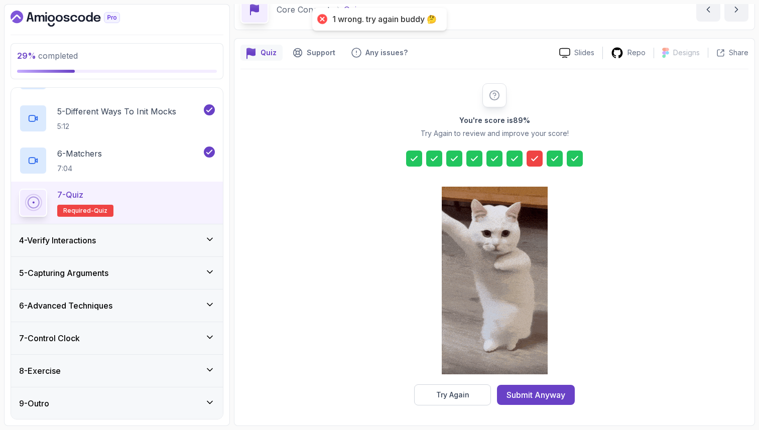
click at [533, 162] on icon at bounding box center [534, 159] width 10 height 10
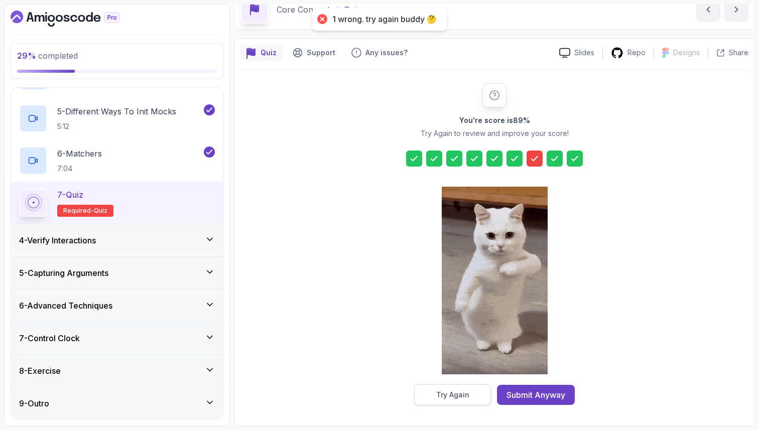
click at [452, 396] on div "Try Again" at bounding box center [452, 395] width 33 height 10
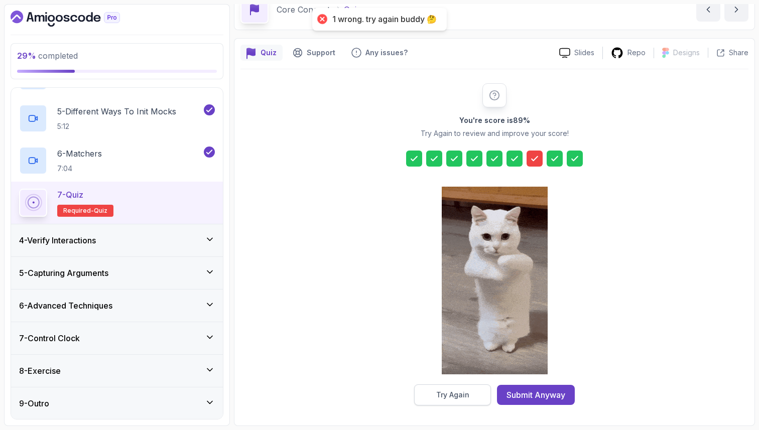
scroll to position [34, 0]
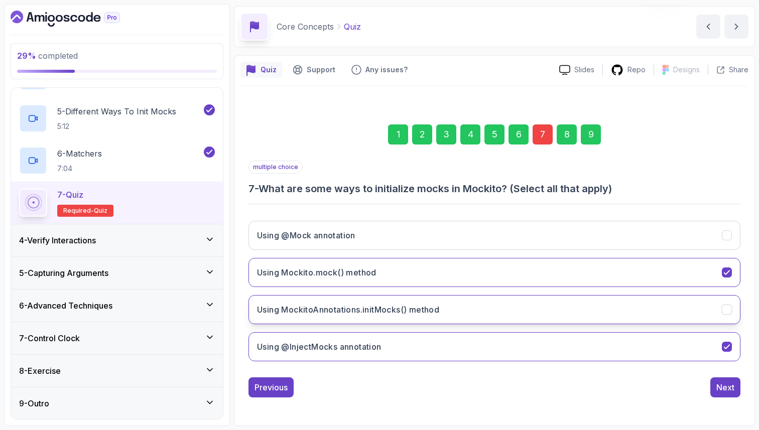
click at [726, 308] on icon "Using MockitoAnnotations.initMocks() method" at bounding box center [727, 310] width 10 height 10
click at [591, 130] on div "9" at bounding box center [591, 134] width 20 height 20
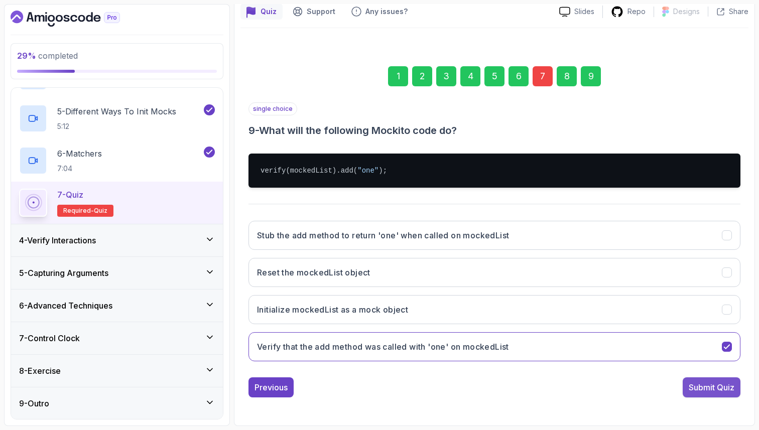
click at [709, 384] on div "Submit Quiz" at bounding box center [711, 387] width 46 height 12
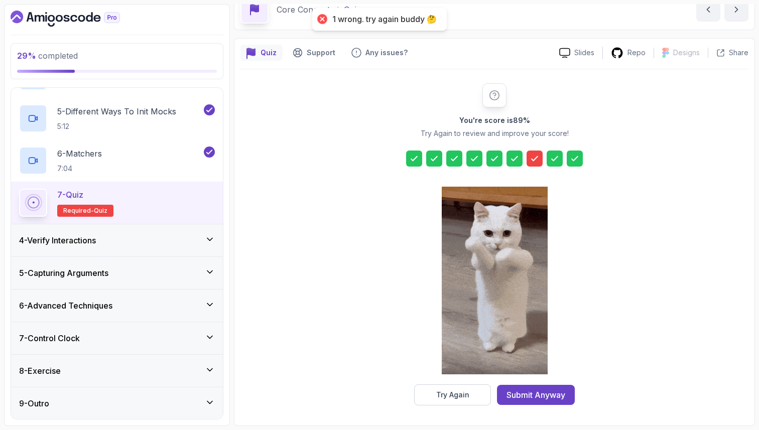
click at [533, 160] on icon at bounding box center [534, 159] width 6 height 4
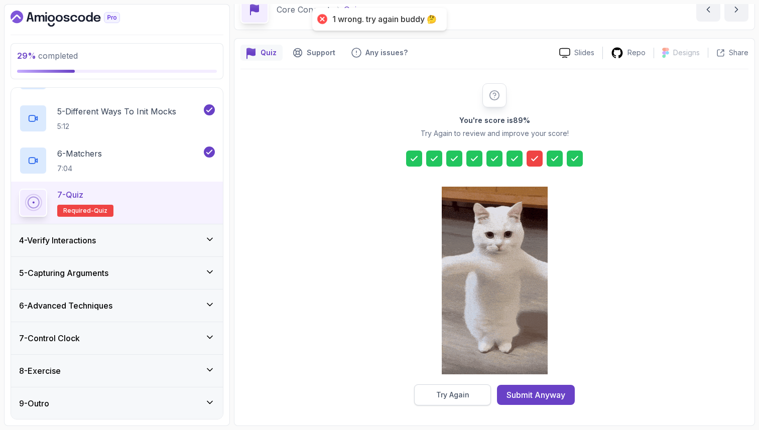
click at [454, 396] on div "Try Again" at bounding box center [452, 395] width 33 height 10
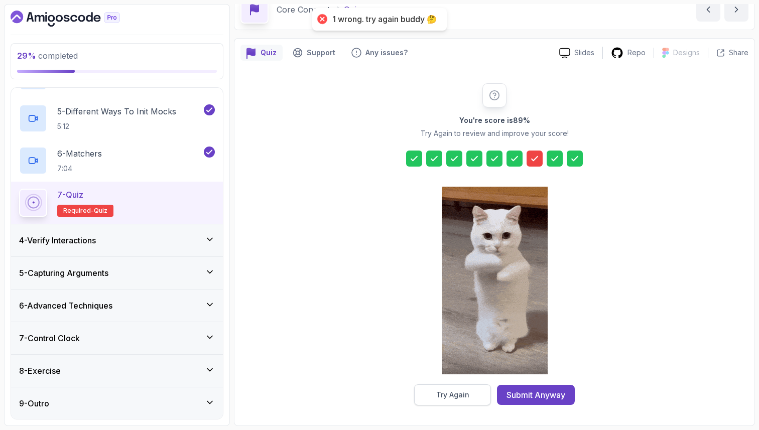
scroll to position [34, 0]
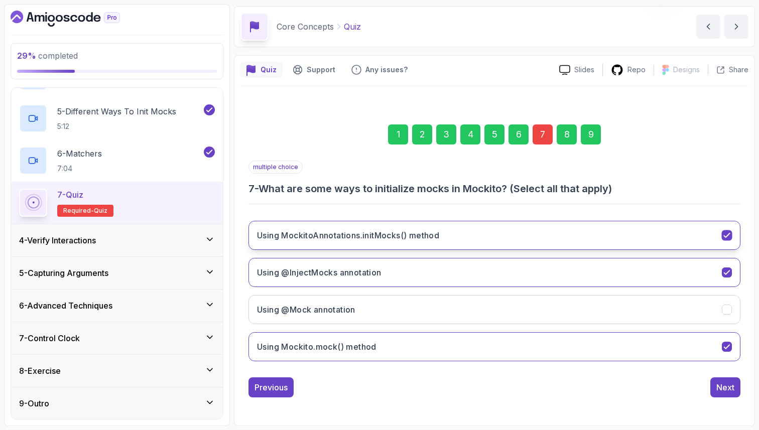
click at [728, 237] on icon "Using MockitoAnnotations.initMocks() method" at bounding box center [727, 236] width 10 height 10
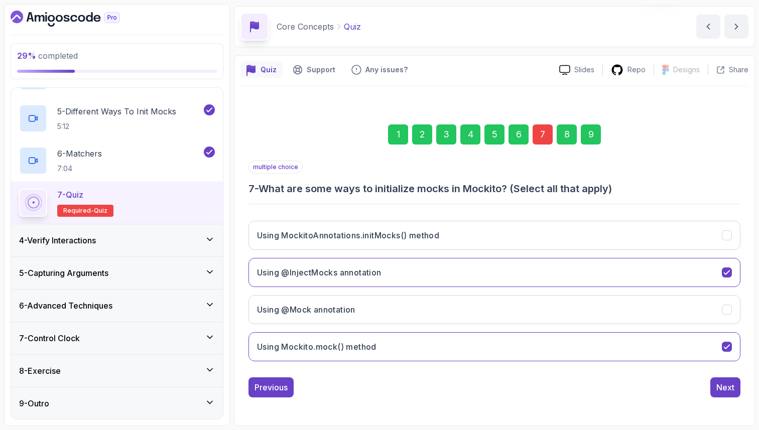
click at [592, 137] on div "9" at bounding box center [591, 134] width 20 height 20
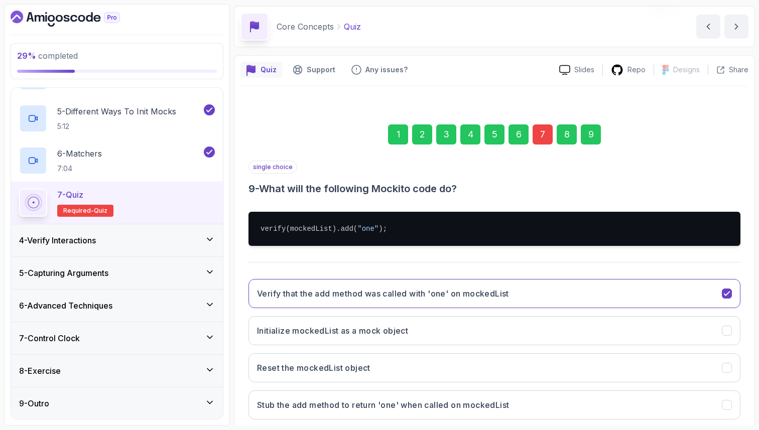
click at [748, 387] on div "1 2 3 4 5 6 7 8 9 single choice 9 - What will the following Mockito code do? ve…" at bounding box center [494, 281] width 508 height 363
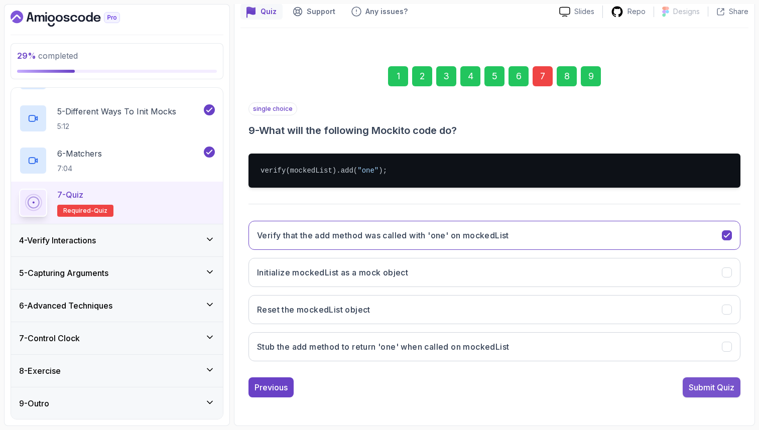
click at [716, 391] on div "Submit Quiz" at bounding box center [711, 387] width 46 height 12
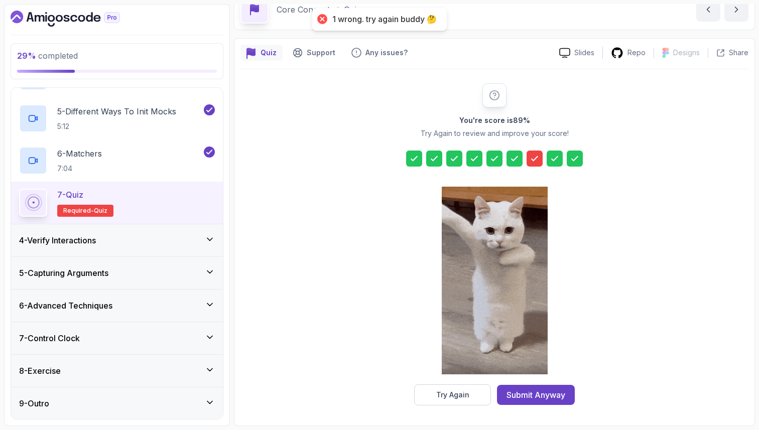
click at [537, 157] on icon at bounding box center [534, 159] width 6 height 4
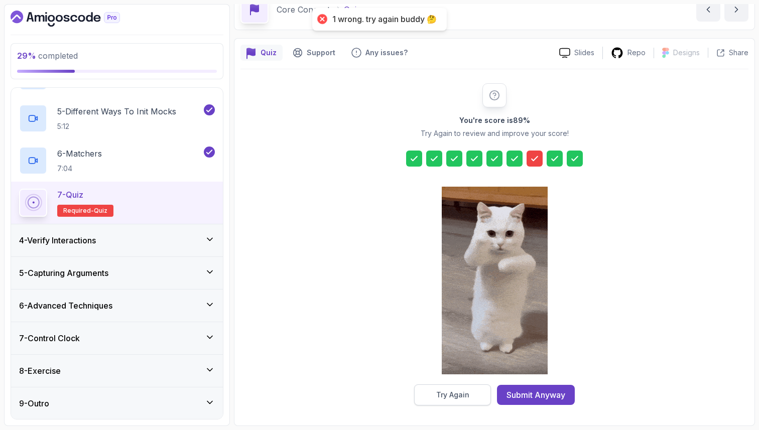
click at [438, 384] on button "Try Again" at bounding box center [452, 394] width 77 height 21
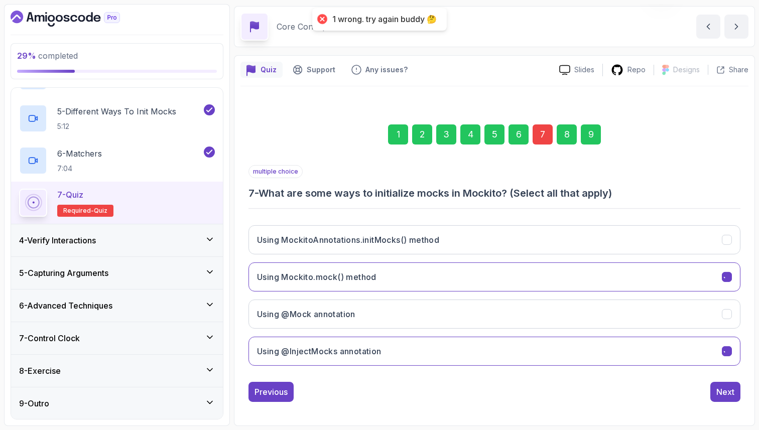
scroll to position [34, 0]
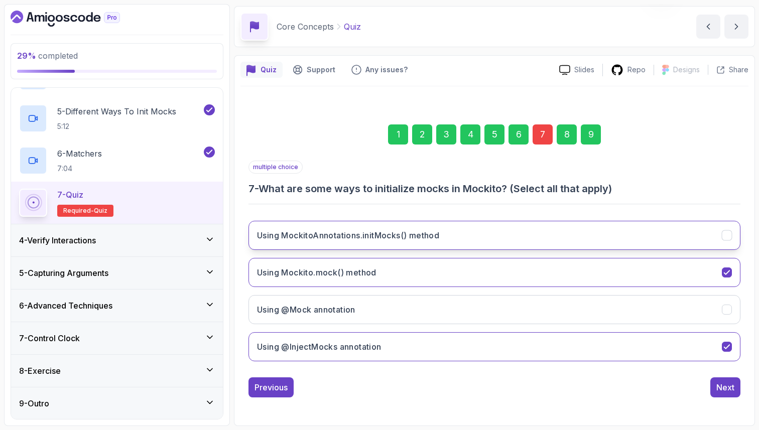
click at [611, 224] on button "Using MockitoAnnotations.initMocks() method" at bounding box center [494, 235] width 492 height 29
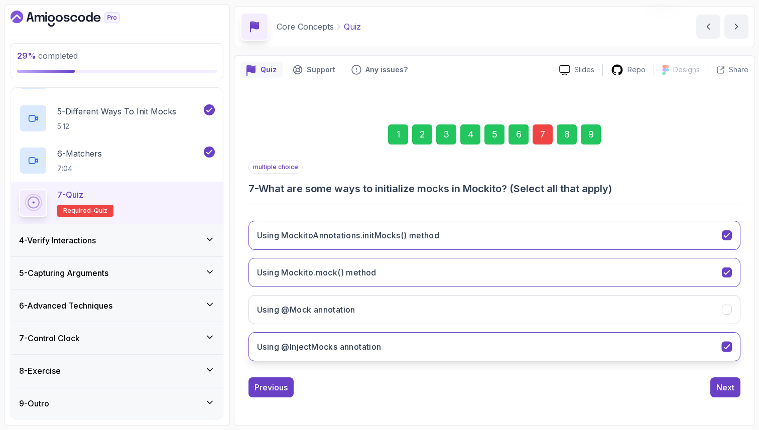
click at [553, 342] on button "Using @InjectMocks annotation" at bounding box center [494, 346] width 492 height 29
click at [590, 134] on div "9" at bounding box center [591, 134] width 20 height 20
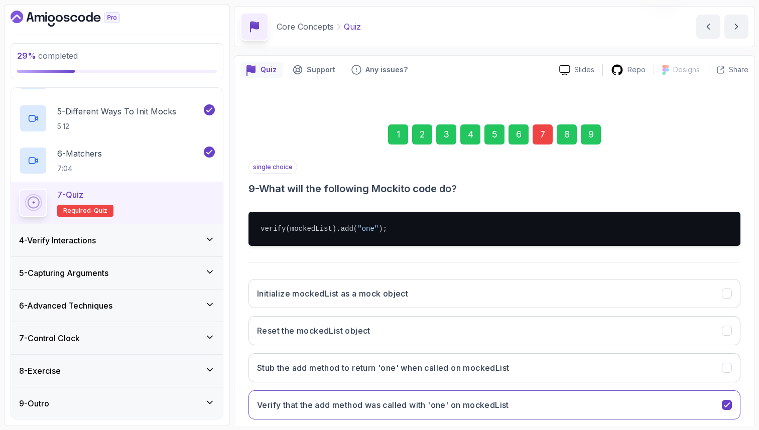
click at [747, 310] on div "1 2 3 4 5 6 7 8 9 single choice 9 - What will the following Mockito code do? ve…" at bounding box center [494, 281] width 508 height 363
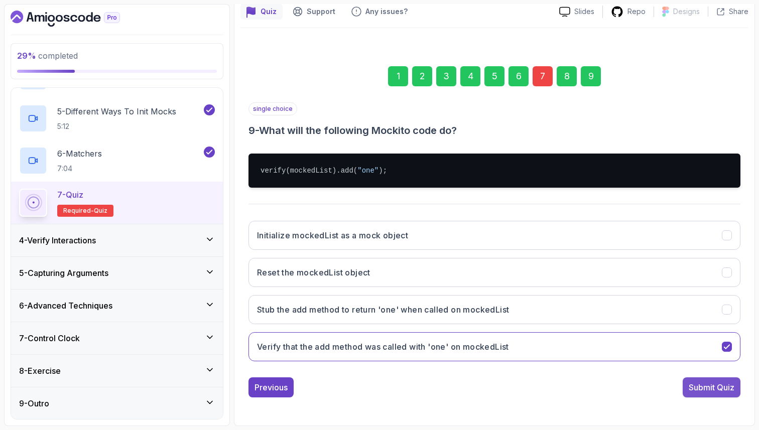
click at [718, 387] on div "Submit Quiz" at bounding box center [711, 387] width 46 height 12
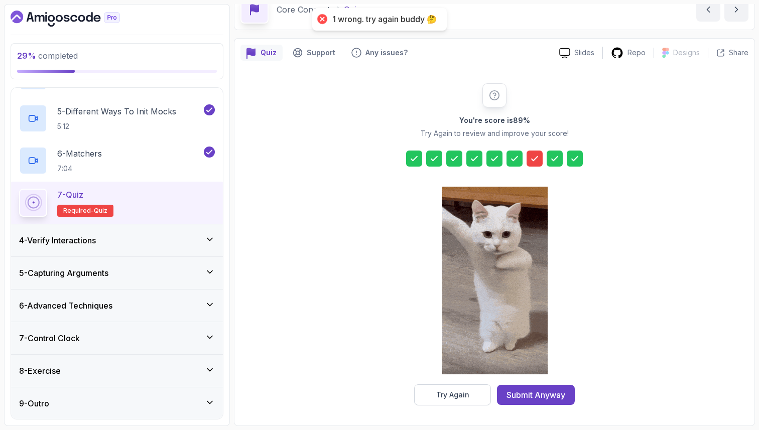
click at [535, 162] on icon at bounding box center [534, 159] width 10 height 10
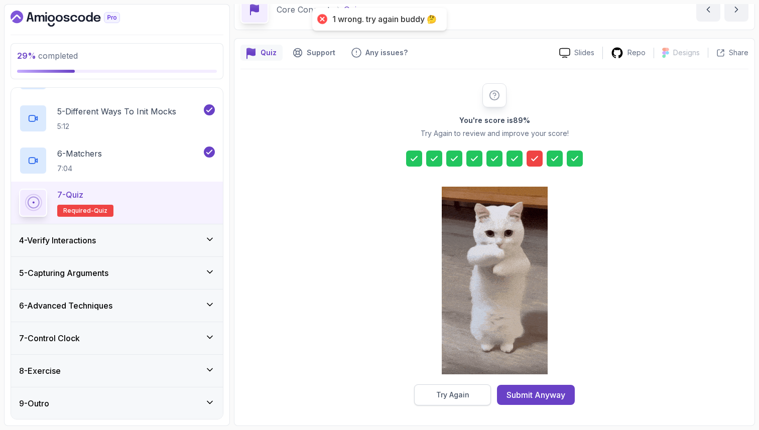
click at [455, 397] on div "Try Again" at bounding box center [452, 395] width 33 height 10
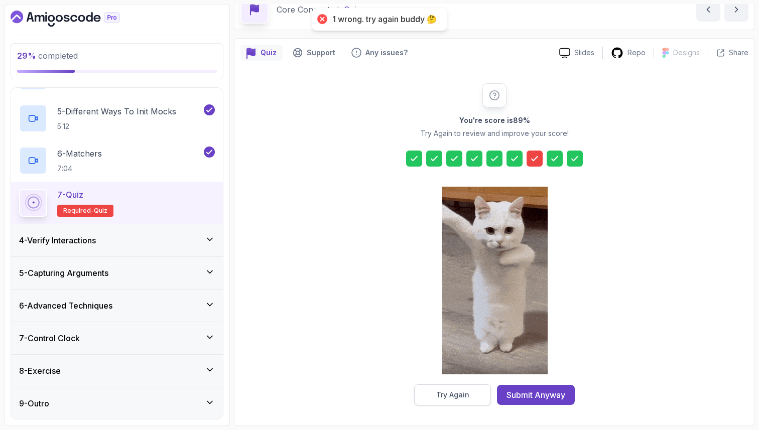
scroll to position [34, 0]
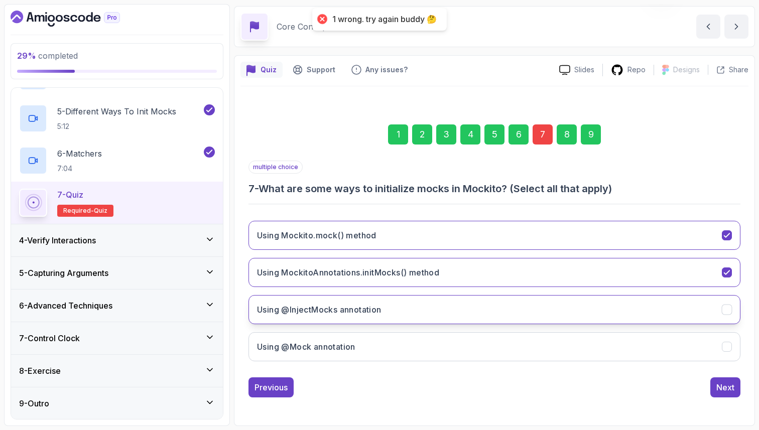
click at [352, 309] on h3 "Using @InjectMocks annotation" at bounding box center [319, 310] width 124 height 12
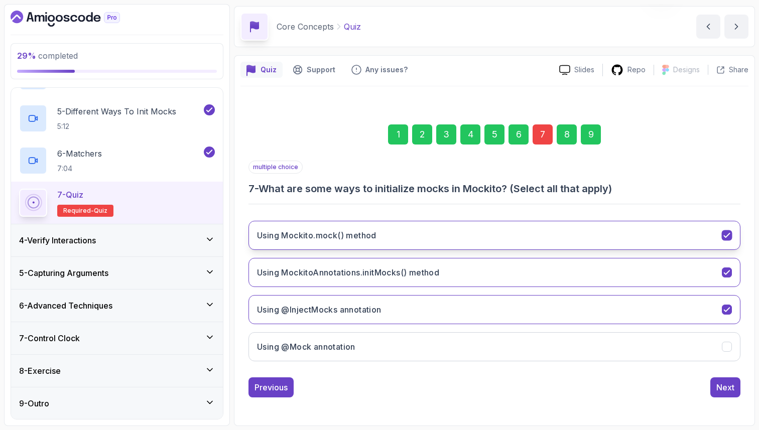
click at [424, 226] on button "Using Mockito.mock() method" at bounding box center [494, 235] width 492 height 29
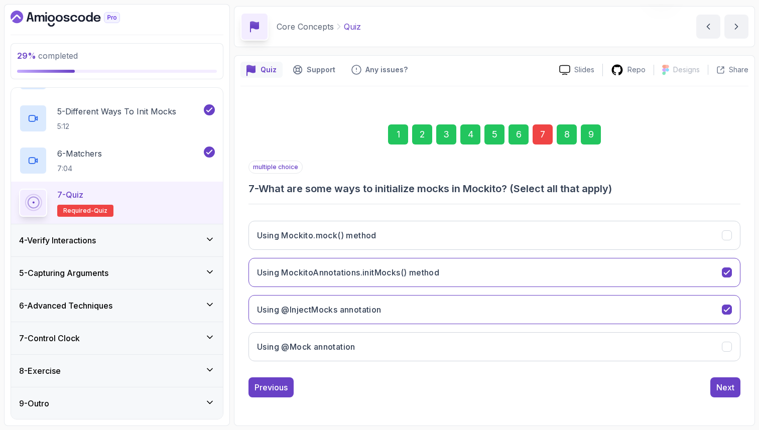
click at [589, 134] on div "9" at bounding box center [591, 134] width 20 height 20
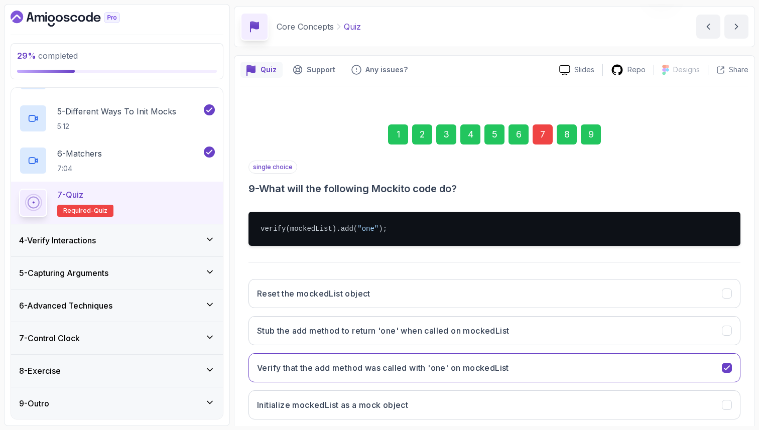
click at [751, 328] on div "Quiz Support Any issues? Slides Repo Designs Design not available Share 1 2 3 4…" at bounding box center [494, 269] width 521 height 429
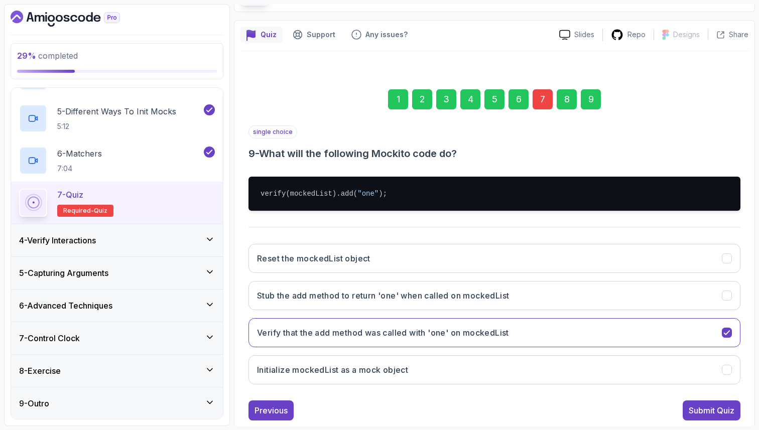
scroll to position [74, 0]
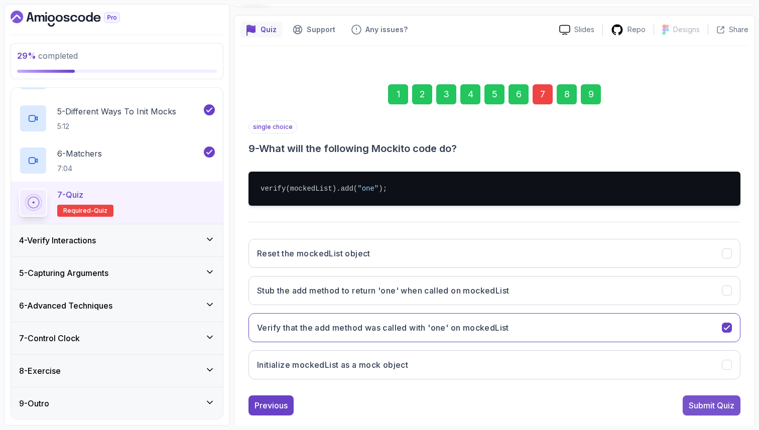
click at [707, 405] on div "Submit Quiz" at bounding box center [711, 405] width 46 height 12
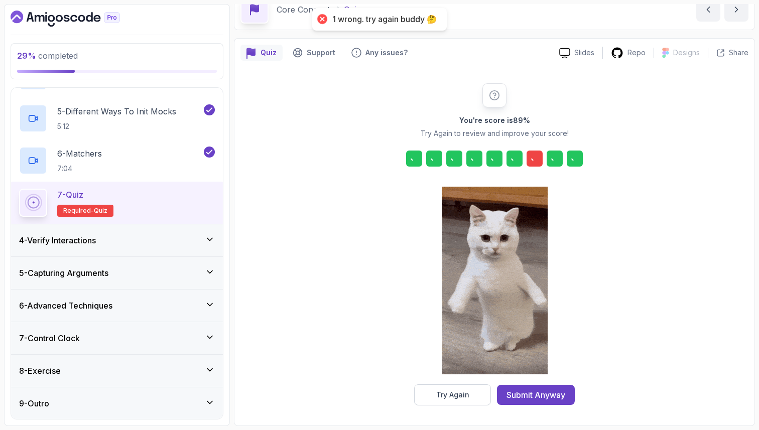
scroll to position [51, 0]
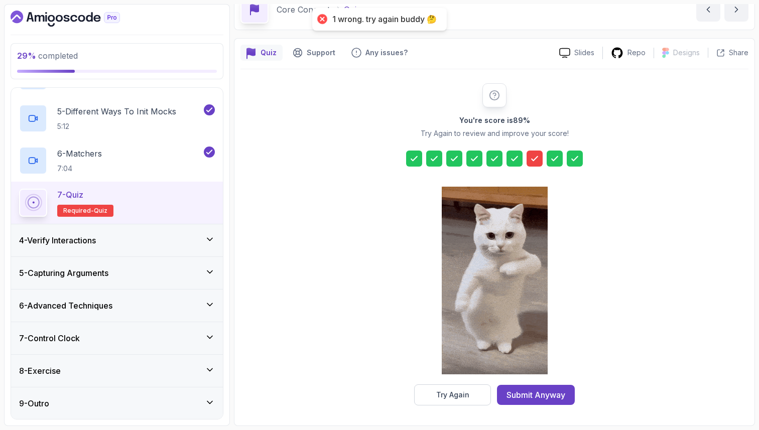
click at [531, 156] on icon at bounding box center [534, 159] width 10 height 10
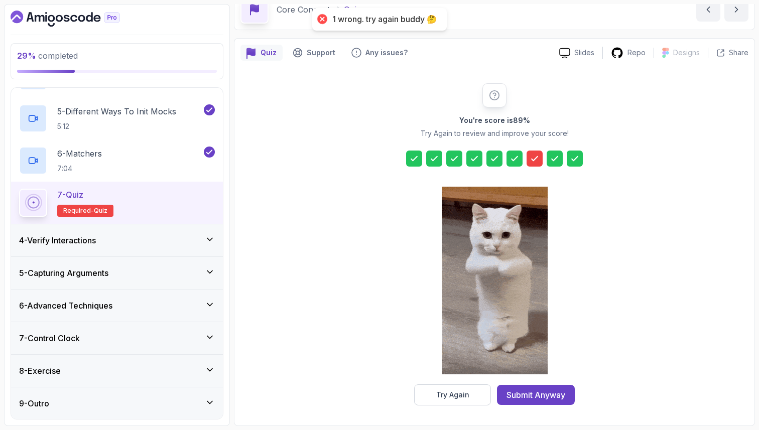
click at [458, 409] on div "You're score is 89 % Try Again to review and improve your score! Try Again Subm…" at bounding box center [494, 244] width 508 height 350
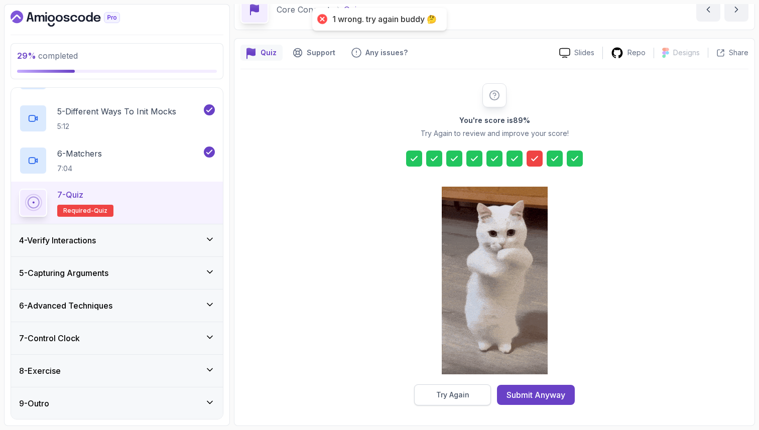
click at [460, 392] on div "Try Again" at bounding box center [452, 395] width 33 height 10
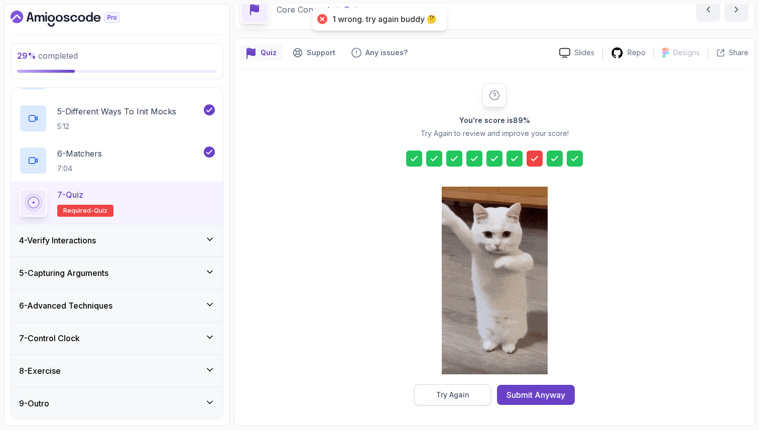
scroll to position [34, 0]
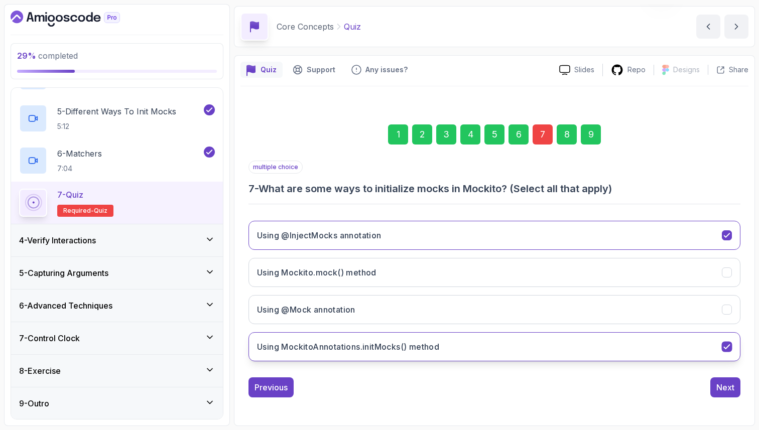
click at [669, 346] on button "Using MockitoAnnotations.initMocks() method" at bounding box center [494, 346] width 492 height 29
click at [592, 138] on div "9" at bounding box center [591, 134] width 20 height 20
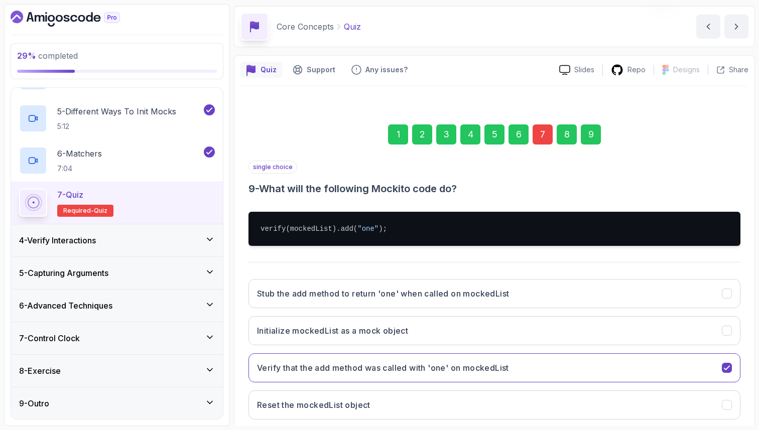
click at [752, 378] on div "Quiz Support Any issues? Slides Repo Designs Design not available Share 1 2 3 4…" at bounding box center [494, 269] width 521 height 429
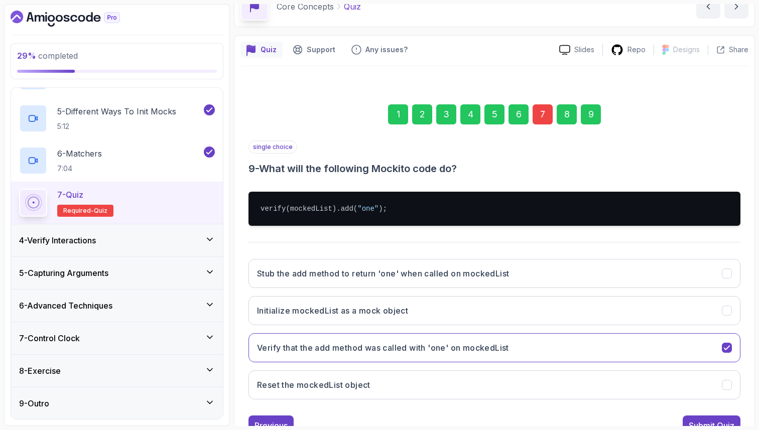
scroll to position [74, 0]
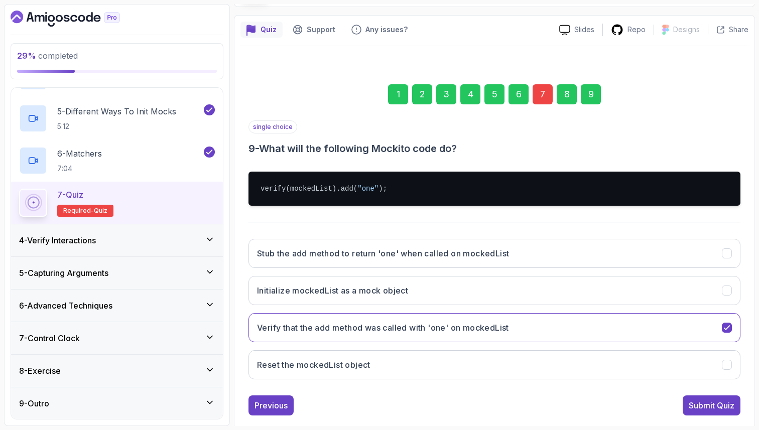
click at [703, 425] on div "1 2 3 4 5 6 7 8 9 single choice 9 - What will the following Mockito code do? ve…" at bounding box center [494, 241] width 508 height 391
click at [715, 401] on div "Submit Quiz" at bounding box center [711, 405] width 46 height 12
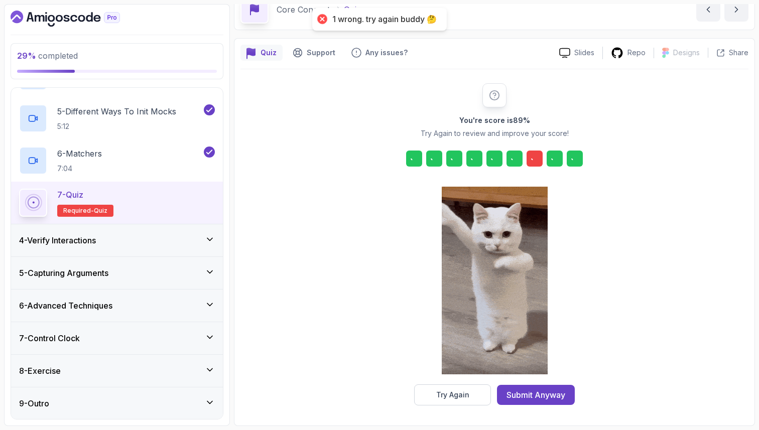
scroll to position [51, 0]
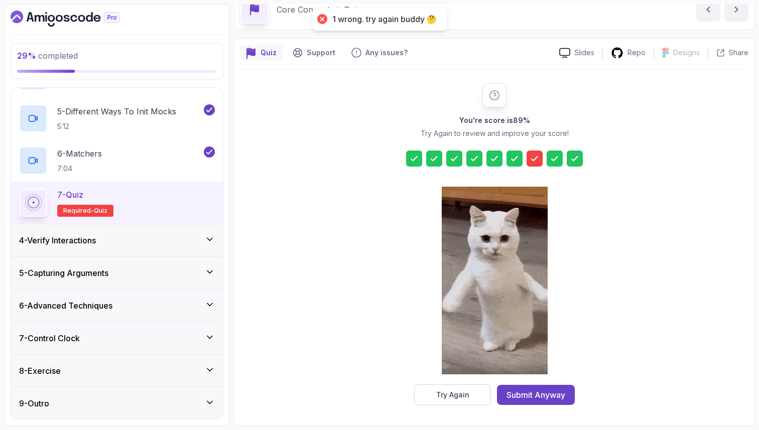
click at [534, 161] on icon at bounding box center [534, 159] width 10 height 10
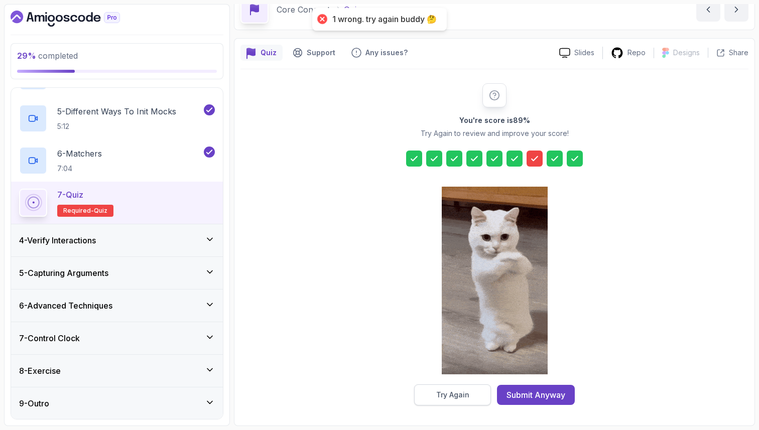
click at [469, 400] on button "Try Again" at bounding box center [452, 394] width 77 height 21
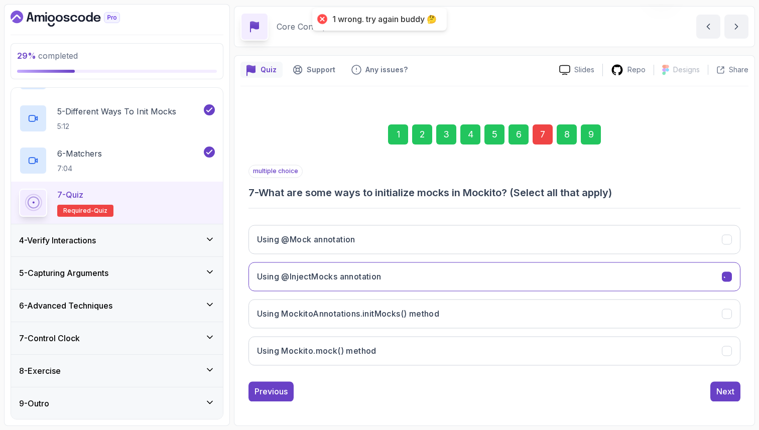
scroll to position [34, 0]
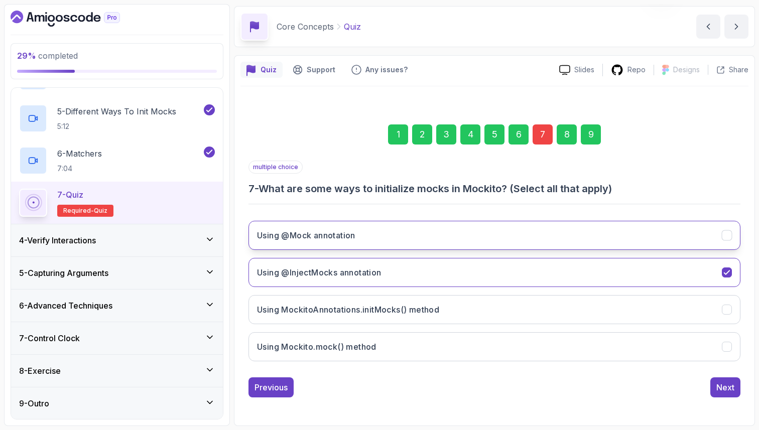
click at [342, 238] on h3 "Using @Mock annotation" at bounding box center [306, 235] width 98 height 12
click at [587, 133] on div "9" at bounding box center [591, 134] width 20 height 20
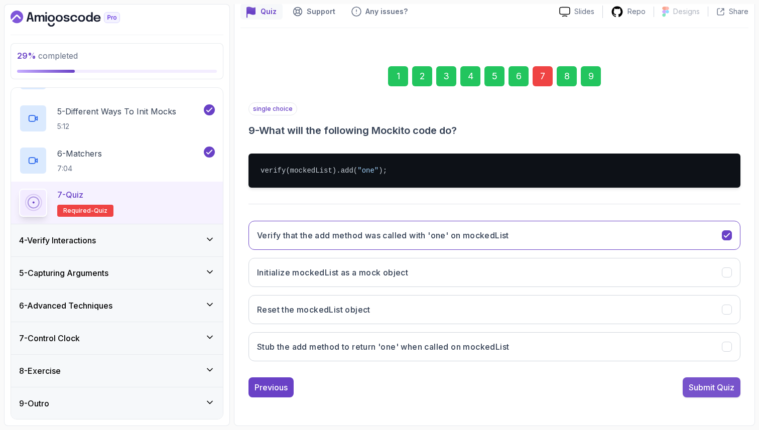
click at [725, 382] on div "Submit Quiz" at bounding box center [711, 387] width 46 height 12
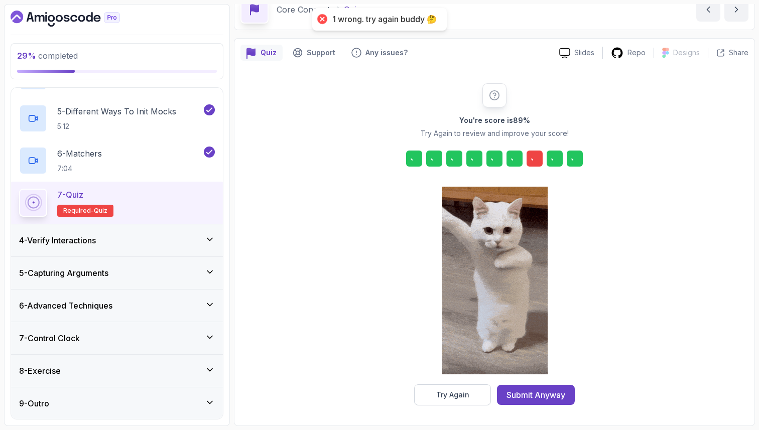
scroll to position [51, 0]
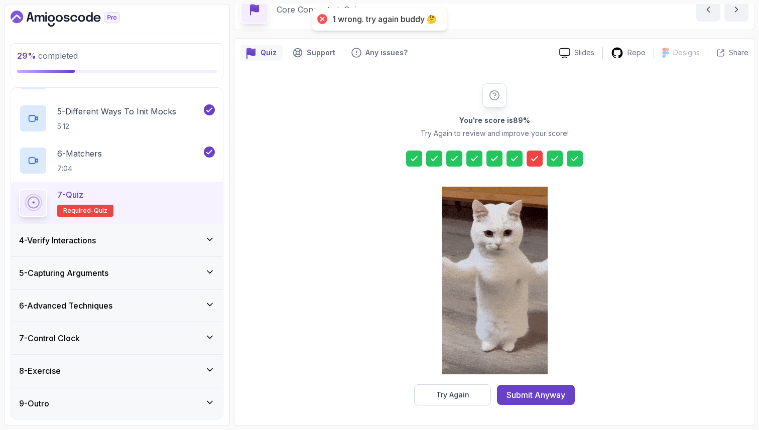
click at [535, 157] on icon at bounding box center [534, 159] width 10 height 10
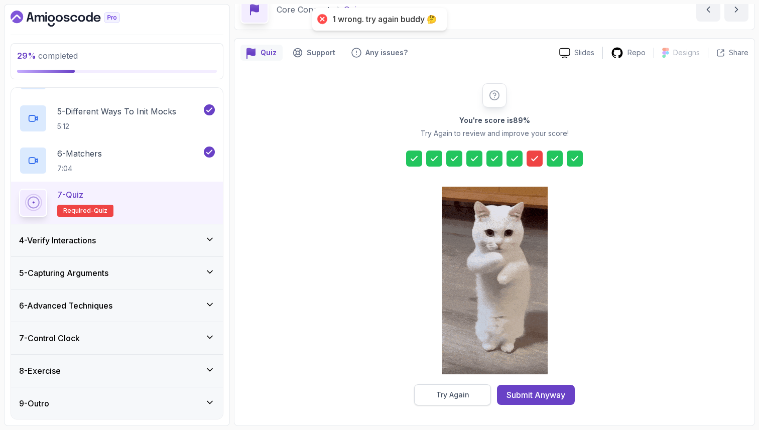
click at [425, 393] on button "Try Again" at bounding box center [452, 394] width 77 height 21
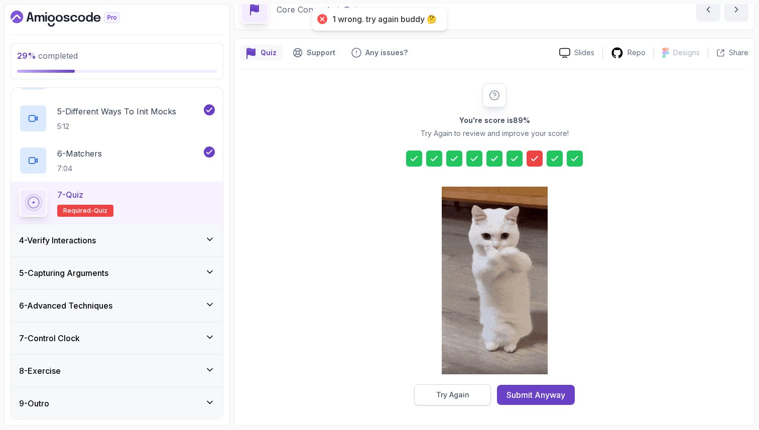
scroll to position [34, 0]
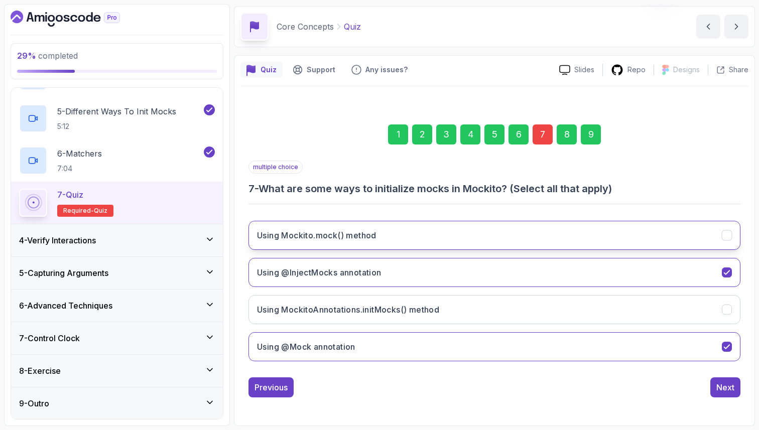
click at [341, 236] on h3 "Using Mockito.mock() method" at bounding box center [316, 235] width 119 height 12
click at [592, 136] on div "9" at bounding box center [591, 134] width 20 height 20
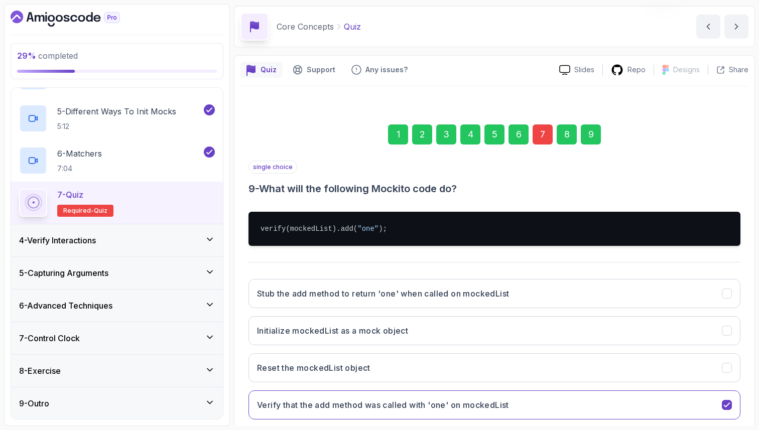
click at [756, 372] on section "29 % completed 1 - Intro 2 - Environment Setup 3 - Core Concepts 1 - Setup 2:44…" at bounding box center [379, 215] width 759 height 430
click at [742, 378] on div "1 2 3 4 5 6 7 8 9 single choice 9 - What will the following Mockito code do? ve…" at bounding box center [494, 281] width 508 height 363
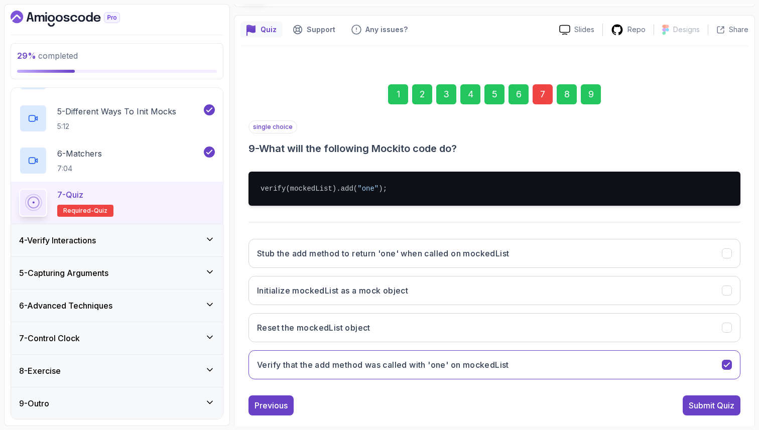
click at [715, 405] on div "Submit Quiz" at bounding box center [711, 405] width 46 height 12
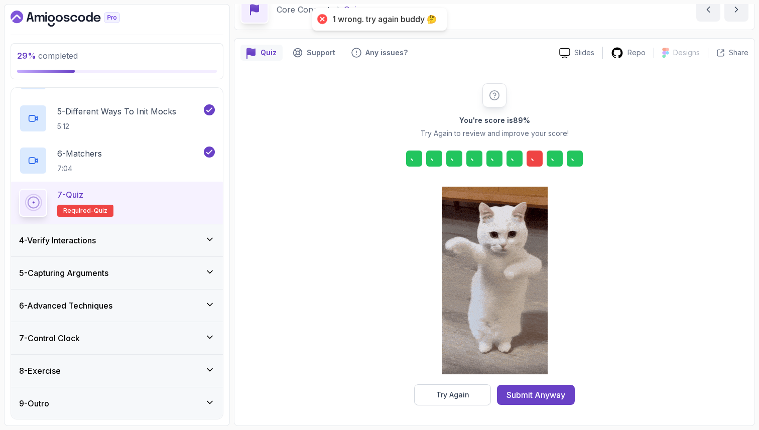
scroll to position [51, 0]
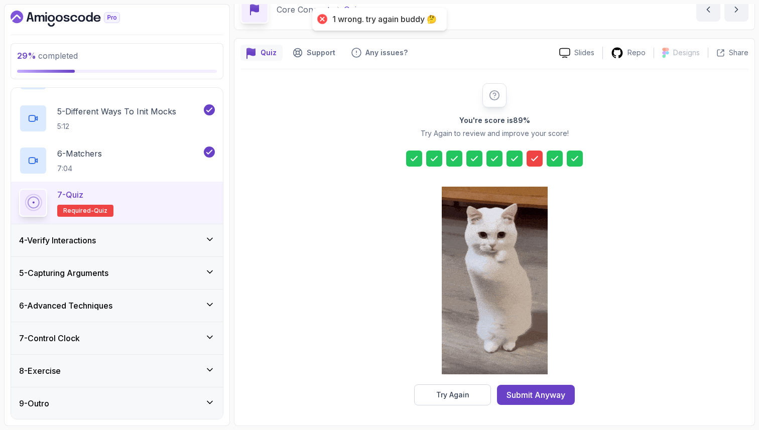
click at [537, 161] on icon at bounding box center [534, 159] width 10 height 10
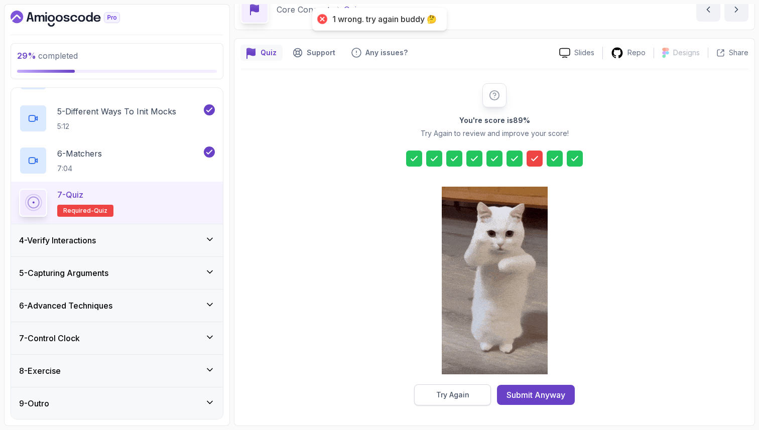
click at [451, 398] on div "Try Again" at bounding box center [452, 395] width 33 height 10
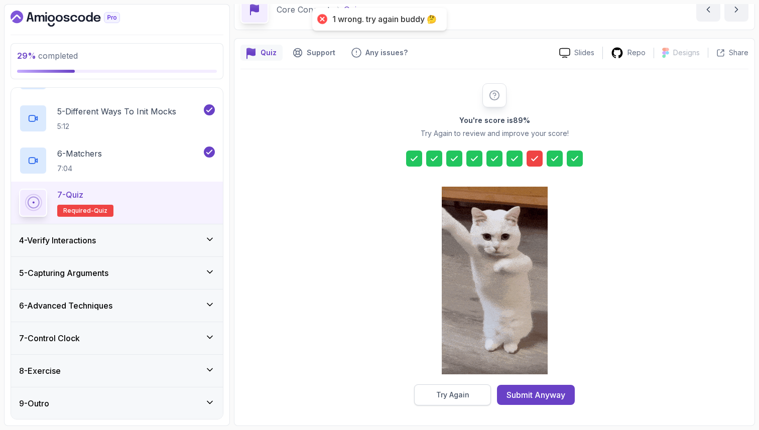
scroll to position [34, 0]
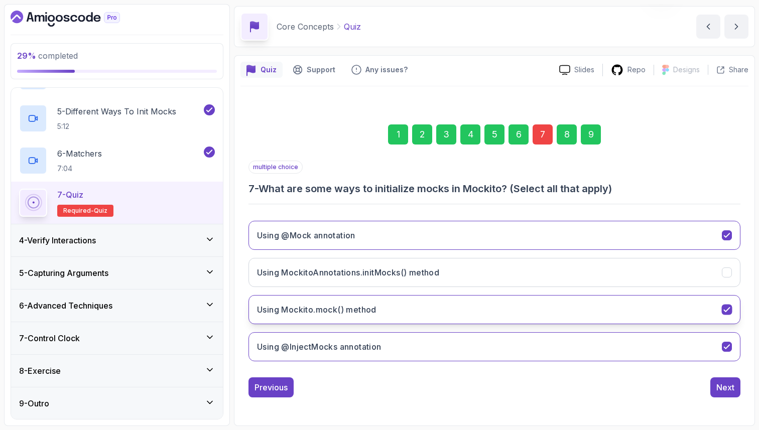
click at [403, 310] on button "Using Mockito.mock() method" at bounding box center [494, 309] width 492 height 29
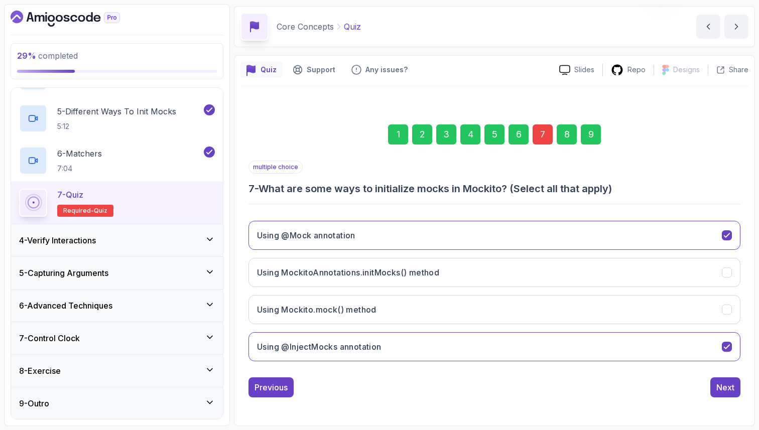
click at [742, 305] on div "1 2 3 4 5 6 7 8 9 multiple choice 7 - What are some ways to initialize mocks in…" at bounding box center [494, 252] width 508 height 305
click at [747, 305] on div "1 2 3 4 5 6 7 8 9 multiple choice 7 - What are some ways to initialize mocks in…" at bounding box center [494, 252] width 508 height 305
click at [595, 135] on div "9" at bounding box center [591, 134] width 20 height 20
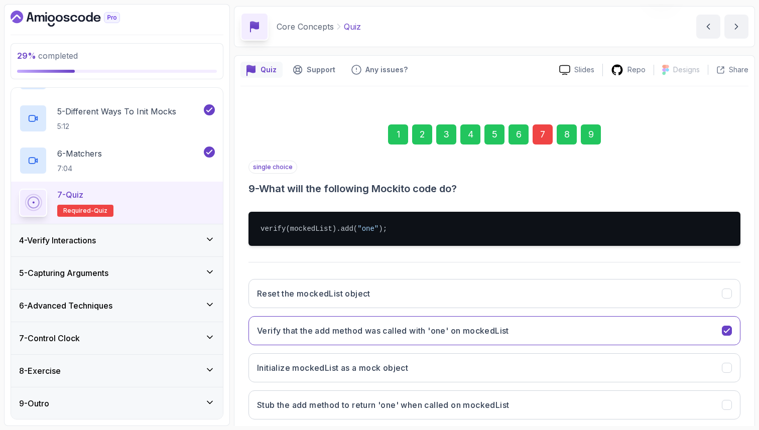
click at [750, 416] on div "Quiz Support Any issues? Slides Repo Designs Design not available Share 1 2 3 4…" at bounding box center [494, 269] width 521 height 429
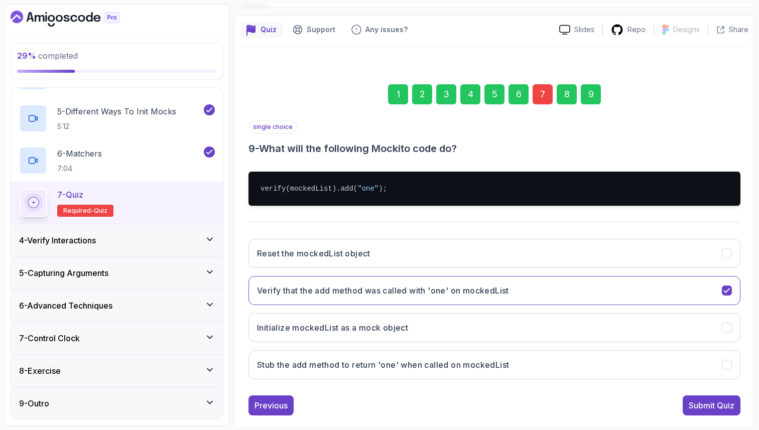
click at [719, 410] on div "Submit Quiz" at bounding box center [711, 405] width 46 height 12
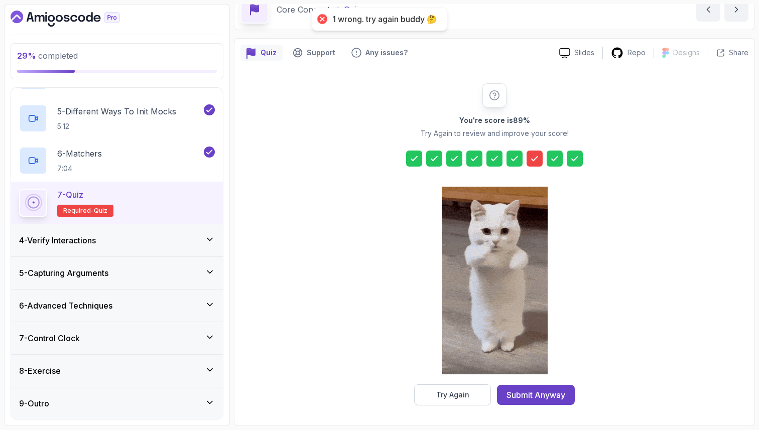
click at [538, 155] on icon at bounding box center [534, 159] width 10 height 10
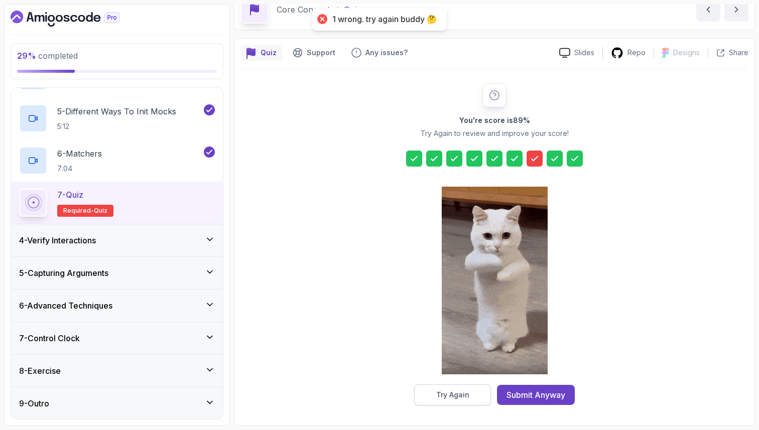
click at [474, 396] on button "Try Again" at bounding box center [452, 394] width 77 height 21
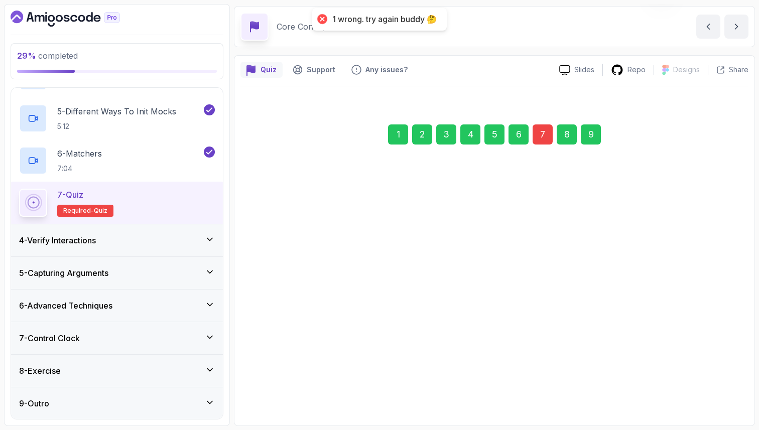
scroll to position [34, 0]
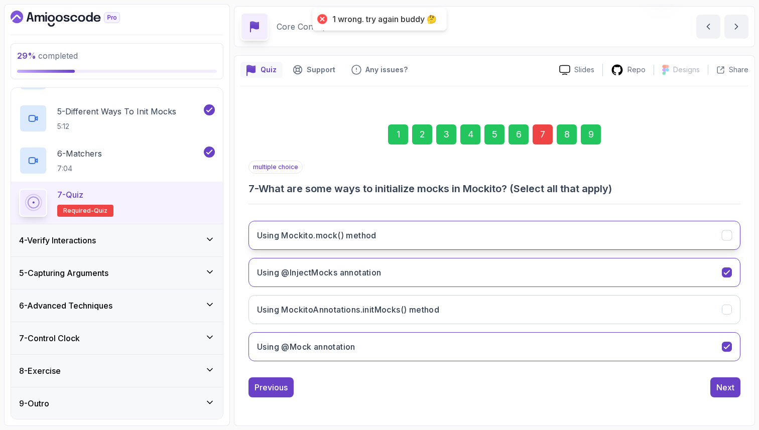
click at [412, 232] on button "Using Mockito.mock() method" at bounding box center [494, 235] width 492 height 29
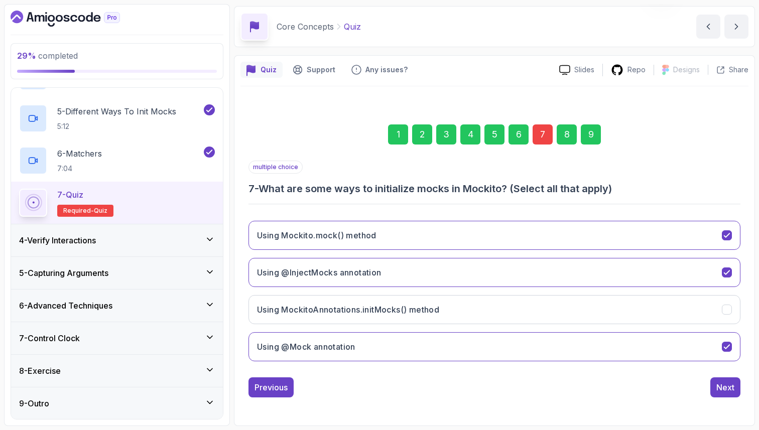
click at [745, 260] on div "1 2 3 4 5 6 7 8 9 multiple choice 7 - What are some ways to initialize mocks in…" at bounding box center [494, 252] width 508 height 305
click at [595, 136] on div "9" at bounding box center [591, 134] width 20 height 20
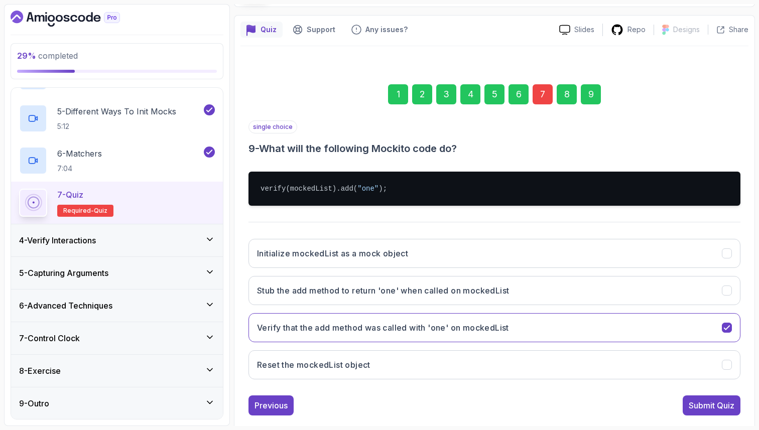
scroll to position [92, 0]
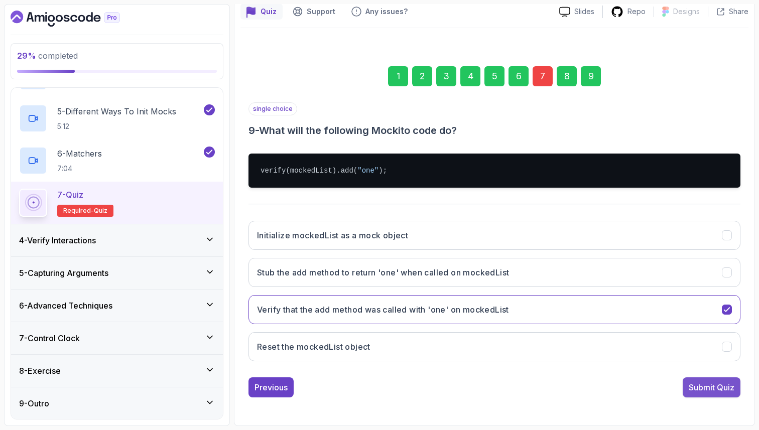
click at [701, 389] on div "Submit Quiz" at bounding box center [711, 387] width 46 height 12
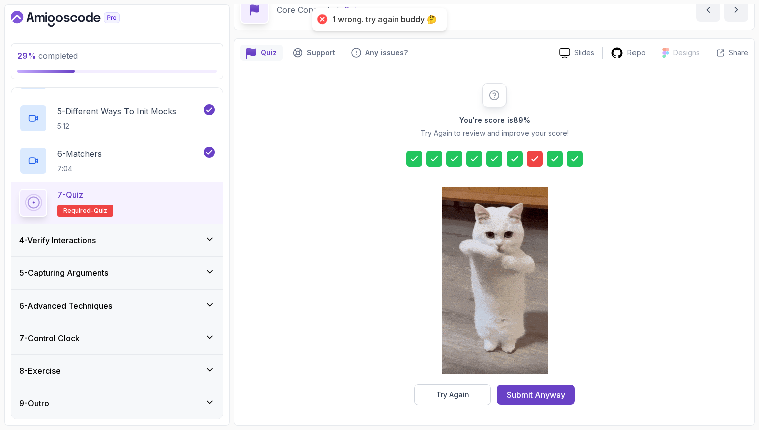
click at [534, 161] on icon at bounding box center [534, 159] width 10 height 10
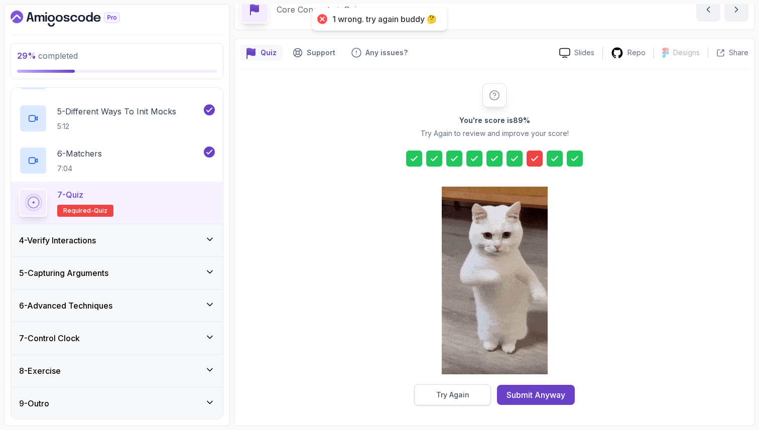
click at [449, 393] on div "Try Again" at bounding box center [452, 395] width 33 height 10
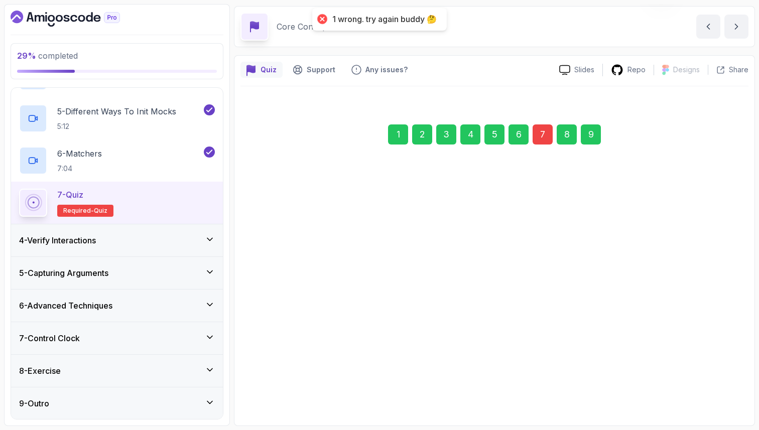
scroll to position [34, 0]
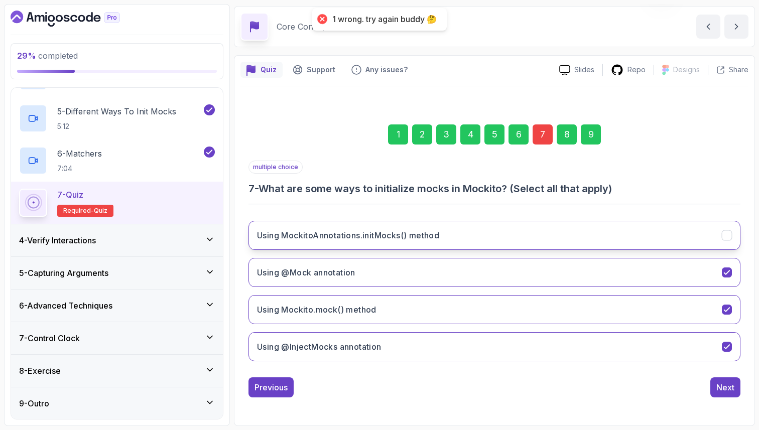
click at [442, 227] on button "Using MockitoAnnotations.initMocks() method" at bounding box center [494, 235] width 492 height 29
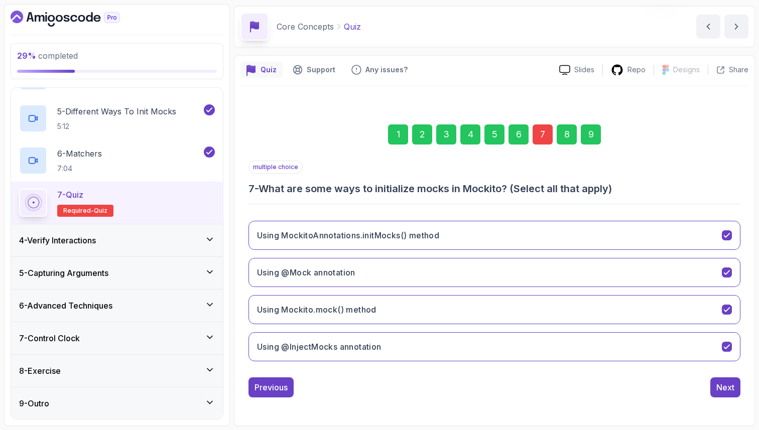
click at [595, 135] on div "9" at bounding box center [591, 134] width 20 height 20
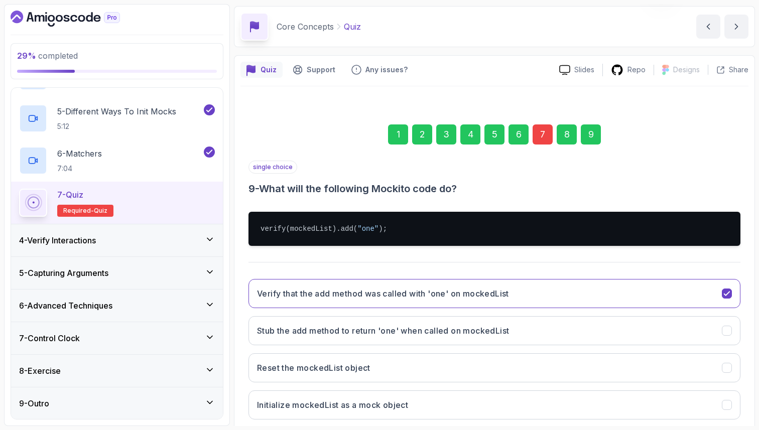
click at [753, 310] on div "Quiz Support Any issues? Slides Repo Designs Design not available Share 1 2 3 4…" at bounding box center [494, 269] width 521 height 429
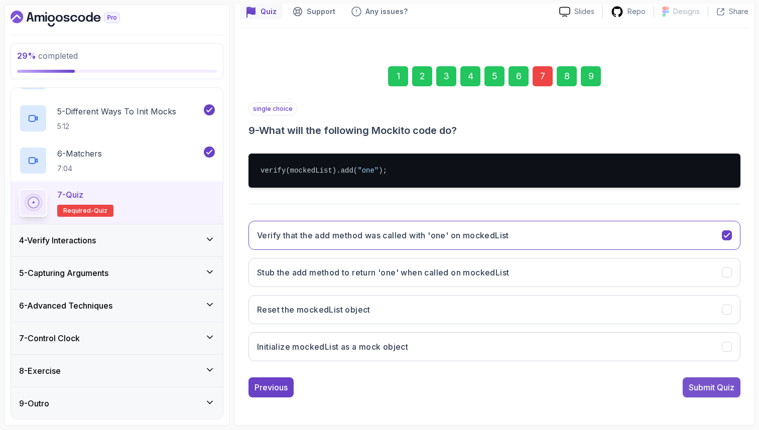
click at [697, 391] on div "Submit Quiz" at bounding box center [711, 387] width 46 height 12
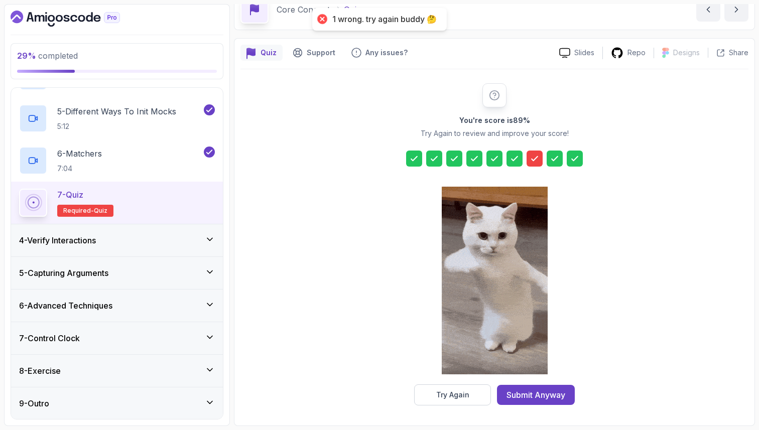
click at [537, 159] on icon at bounding box center [534, 159] width 10 height 10
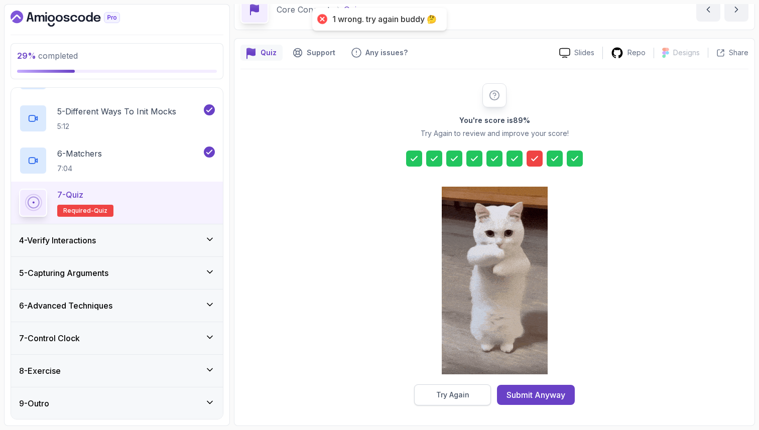
click at [480, 395] on button "Try Again" at bounding box center [452, 394] width 77 height 21
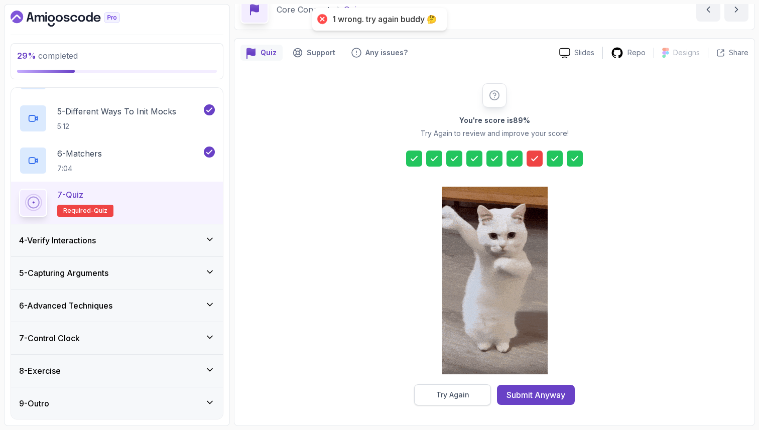
scroll to position [34, 0]
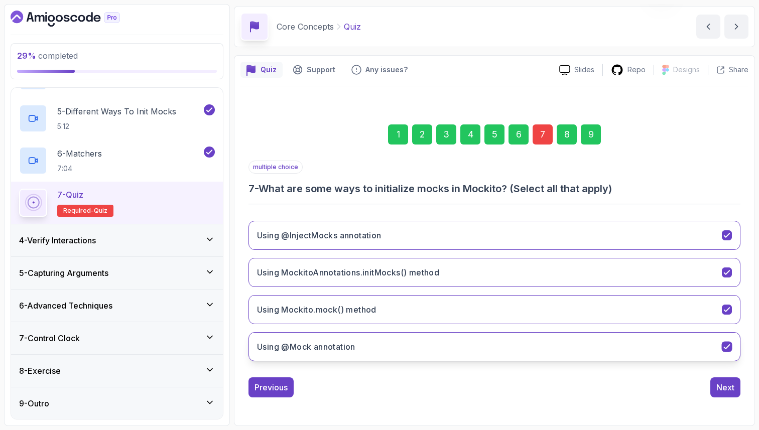
click at [334, 345] on h3 "Using @Mock annotation" at bounding box center [306, 347] width 98 height 12
click at [586, 139] on div "9" at bounding box center [591, 134] width 20 height 20
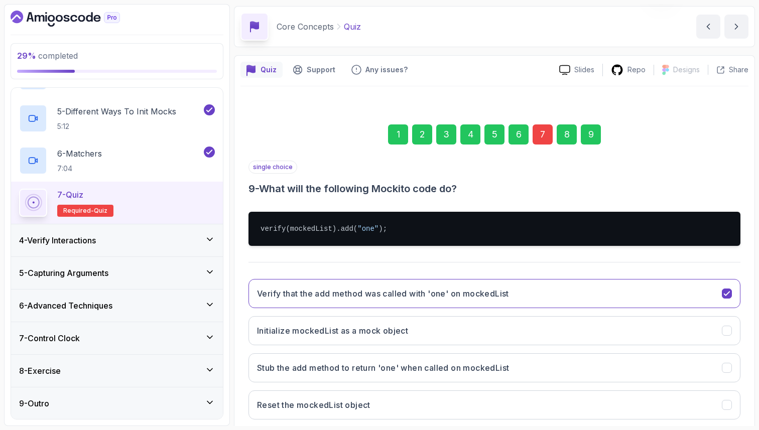
click at [750, 318] on div "Quiz Support Any issues? Slides Repo Designs Design not available Share 1 2 3 4…" at bounding box center [494, 269] width 521 height 429
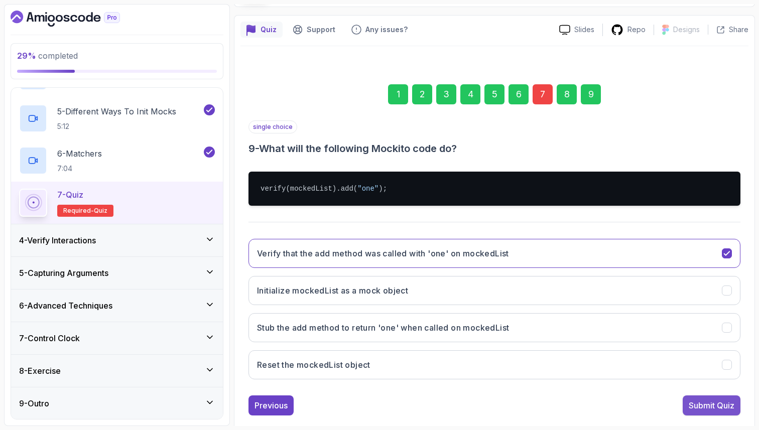
click at [701, 407] on div "Submit Quiz" at bounding box center [711, 405] width 46 height 12
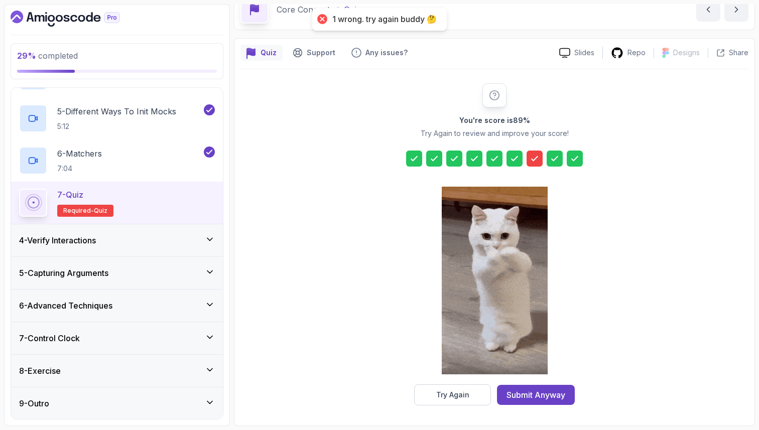
click at [537, 157] on icon at bounding box center [534, 159] width 6 height 4
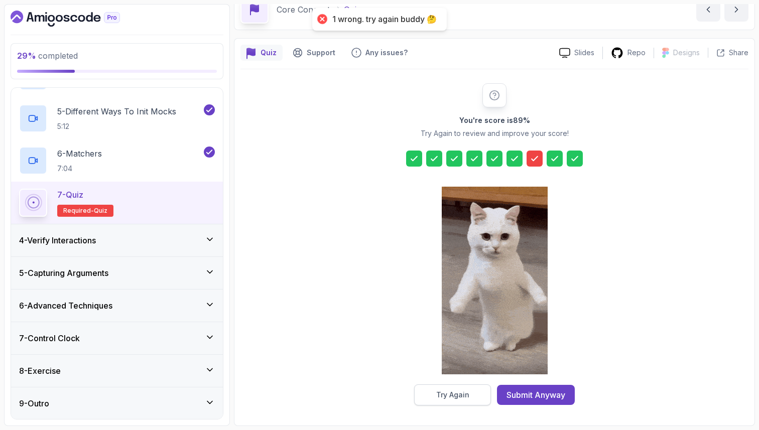
click at [475, 394] on button "Try Again" at bounding box center [452, 394] width 77 height 21
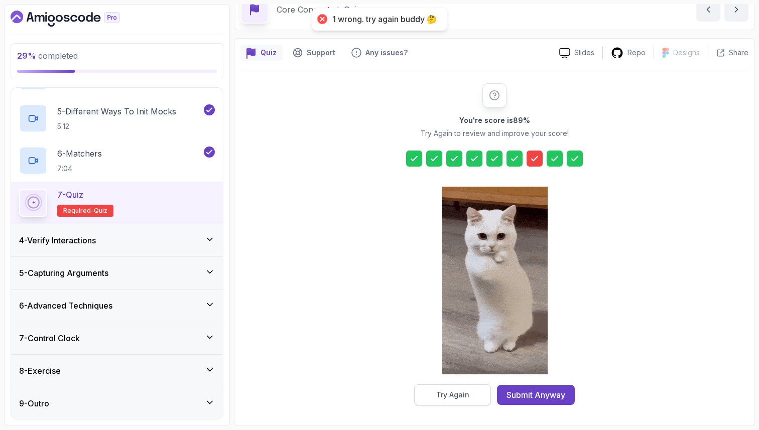
scroll to position [34, 0]
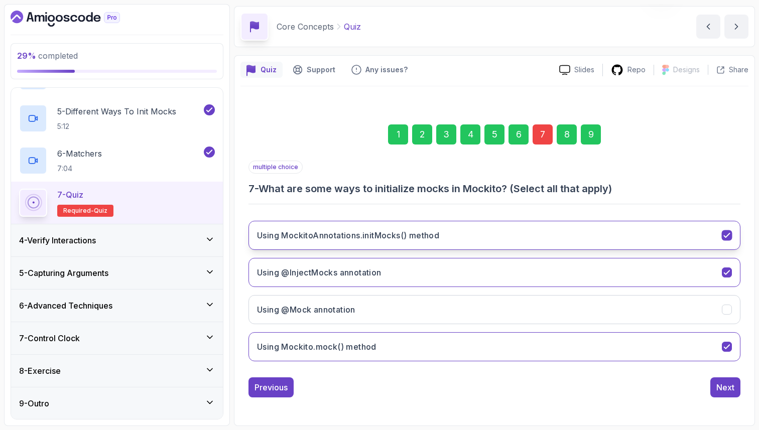
click at [402, 230] on h3 "Using MockitoAnnotations.initMocks() method" at bounding box center [348, 235] width 182 height 12
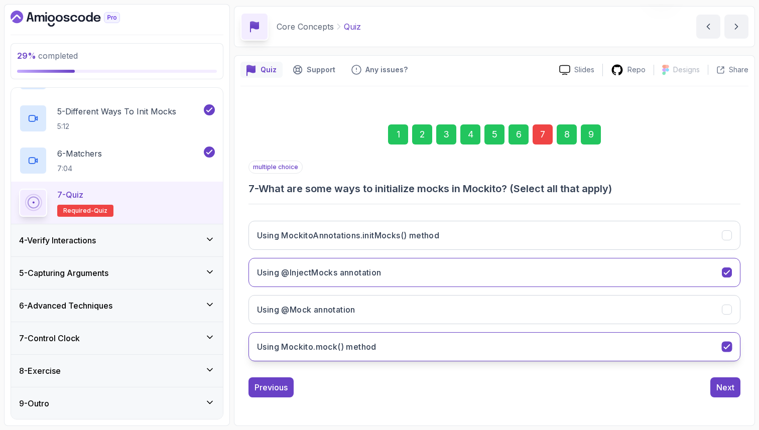
click at [358, 344] on h3 "Using Mockito.mock() method" at bounding box center [316, 347] width 119 height 12
click at [596, 132] on div "9" at bounding box center [591, 134] width 20 height 20
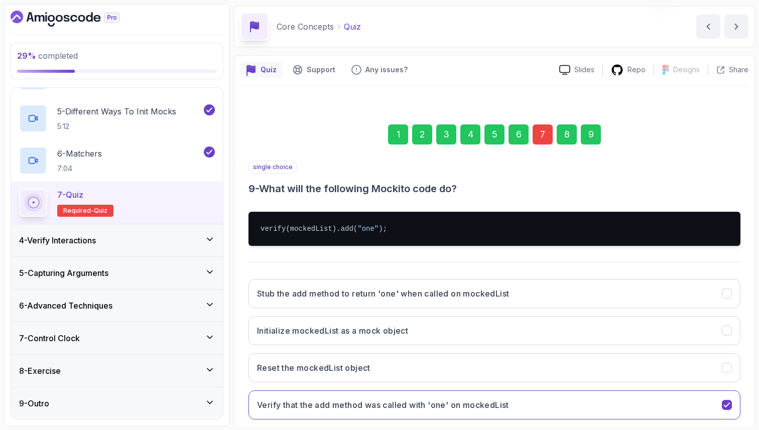
click at [754, 396] on div "Quiz Support Any issues? Slides Repo Designs Design not available Share 1 2 3 4…" at bounding box center [494, 269] width 521 height 429
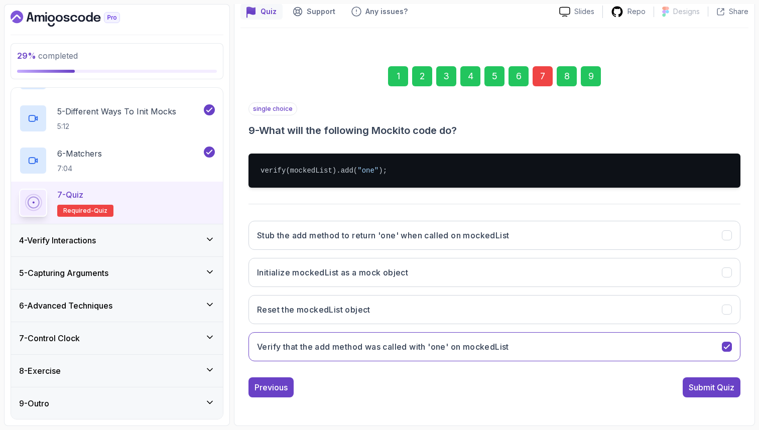
click at [726, 388] on div "Submit Quiz" at bounding box center [711, 387] width 46 height 12
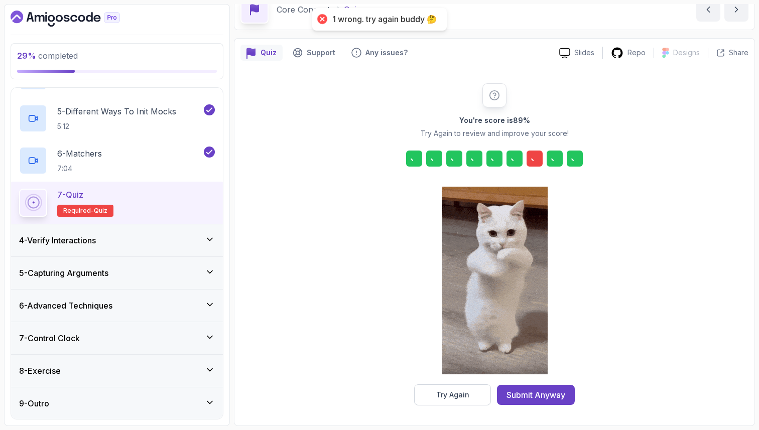
scroll to position [51, 0]
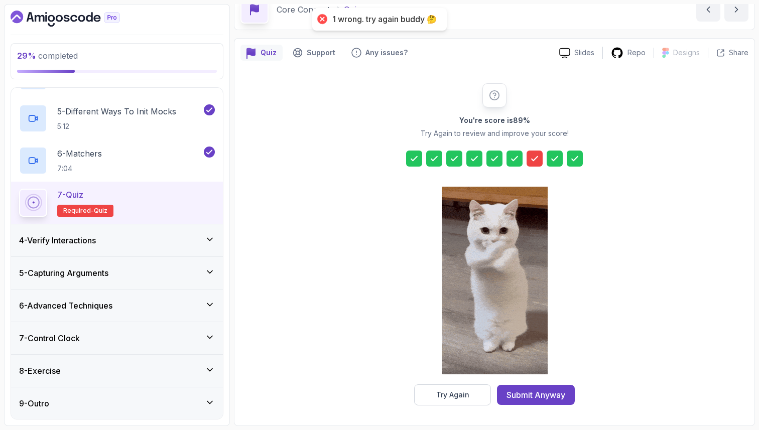
click at [535, 156] on icon at bounding box center [534, 159] width 10 height 10
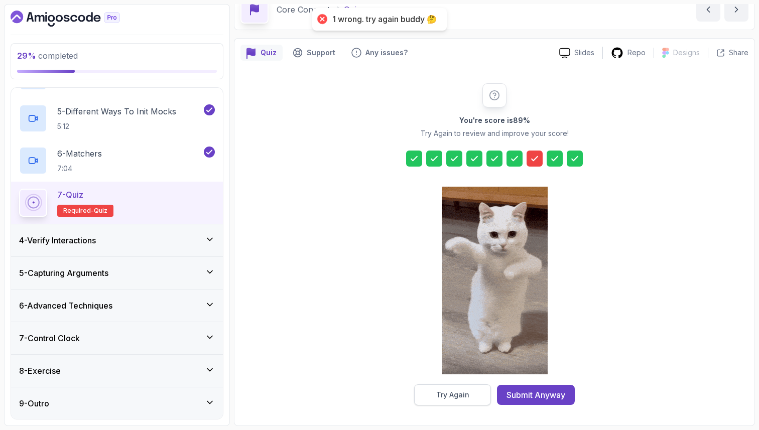
click at [454, 393] on div "Try Again" at bounding box center [452, 395] width 33 height 10
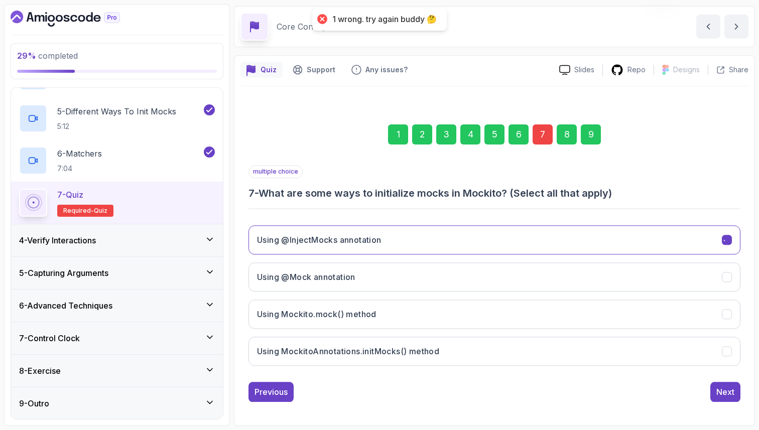
scroll to position [34, 0]
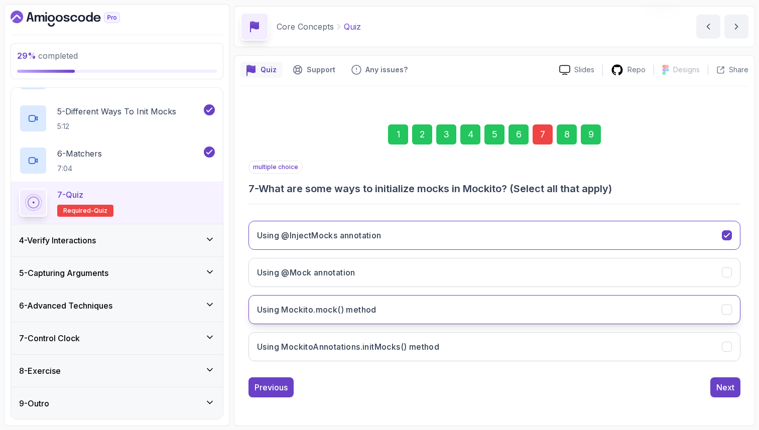
click at [443, 314] on button "Using Mockito.mock() method" at bounding box center [494, 309] width 492 height 29
click at [751, 376] on div "Quiz Support Any issues? Slides Repo Designs Design not available Share 1 2 3 4…" at bounding box center [494, 240] width 521 height 371
click at [594, 135] on div "9" at bounding box center [591, 134] width 20 height 20
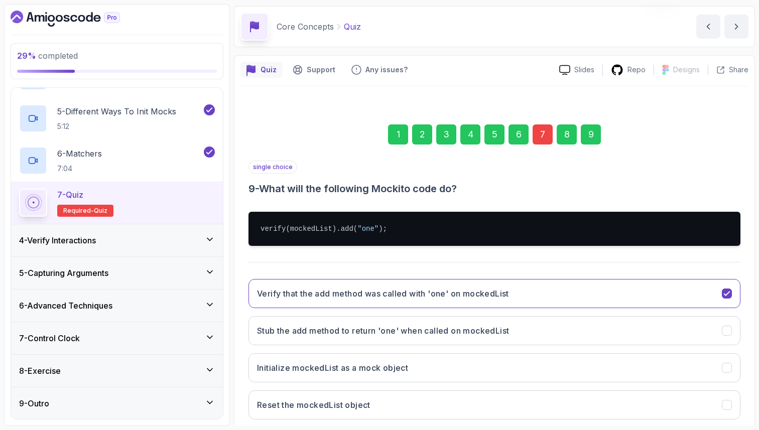
click at [745, 398] on div "1 2 3 4 5 6 7 8 9 single choice 9 - What will the following Mockito code do? ve…" at bounding box center [494, 281] width 508 height 363
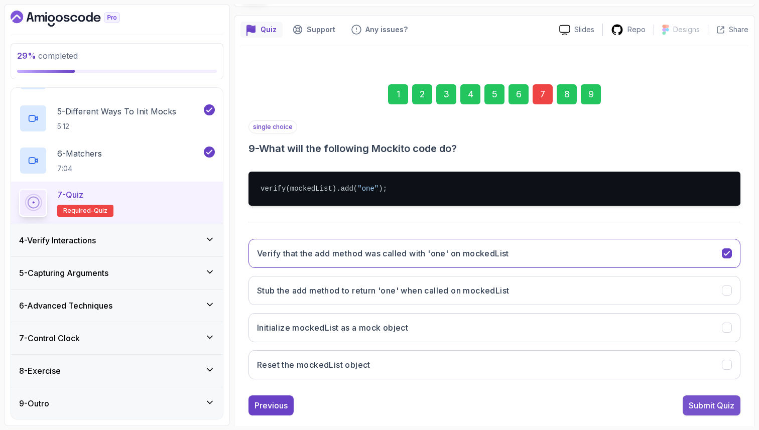
click at [713, 411] on div "Submit Quiz" at bounding box center [711, 405] width 46 height 12
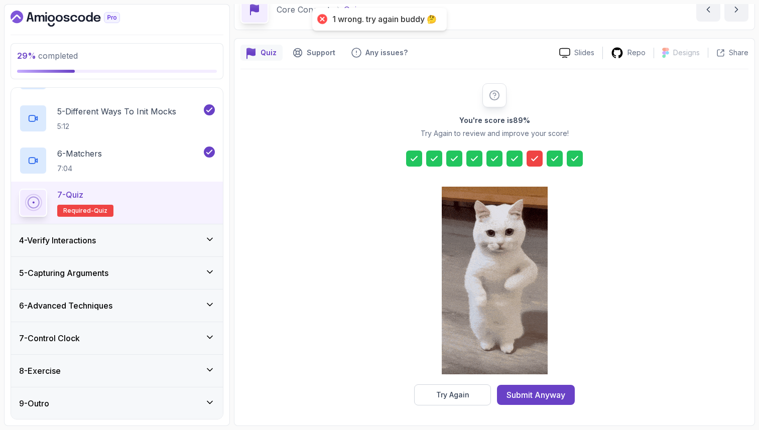
click at [537, 157] on icon at bounding box center [534, 159] width 6 height 4
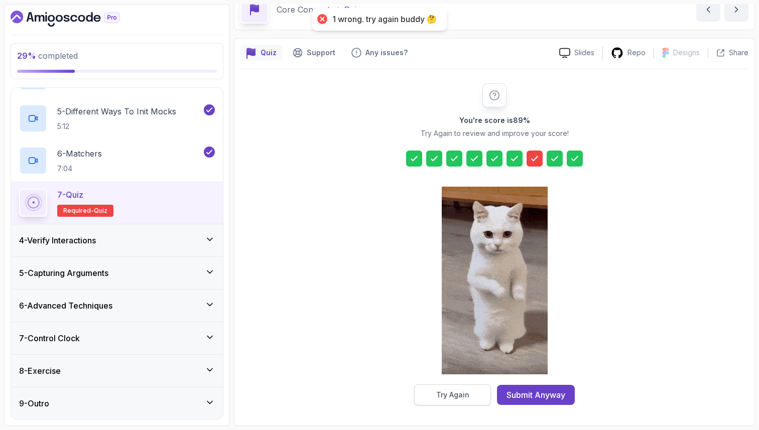
click at [441, 398] on div "Try Again" at bounding box center [452, 395] width 33 height 10
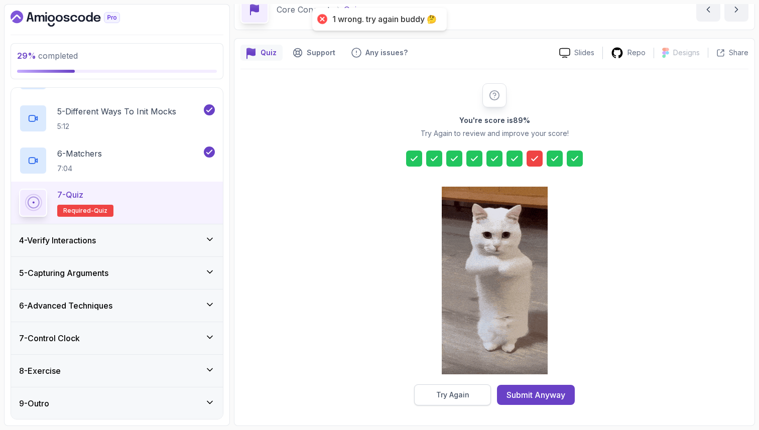
scroll to position [34, 0]
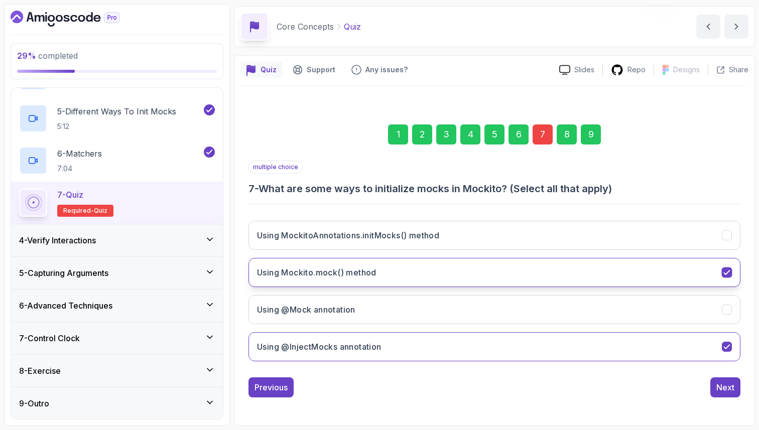
click at [503, 267] on button "Using Mockito.mock() method" at bounding box center [494, 272] width 492 height 29
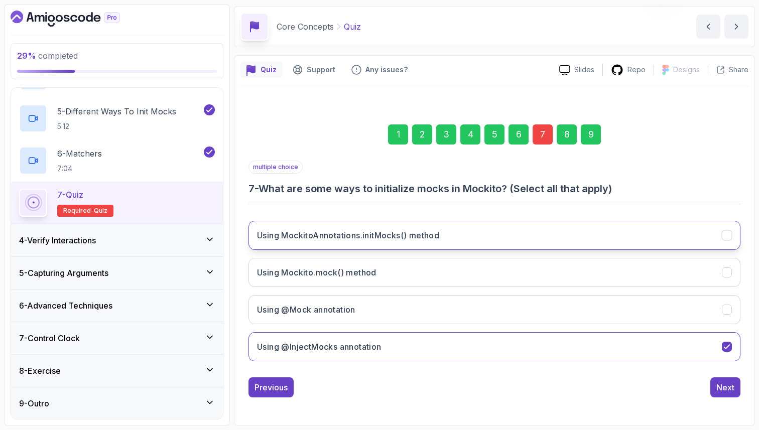
click at [464, 234] on button "Using MockitoAnnotations.initMocks() method" at bounding box center [494, 235] width 492 height 29
click at [592, 137] on div "9" at bounding box center [591, 134] width 20 height 20
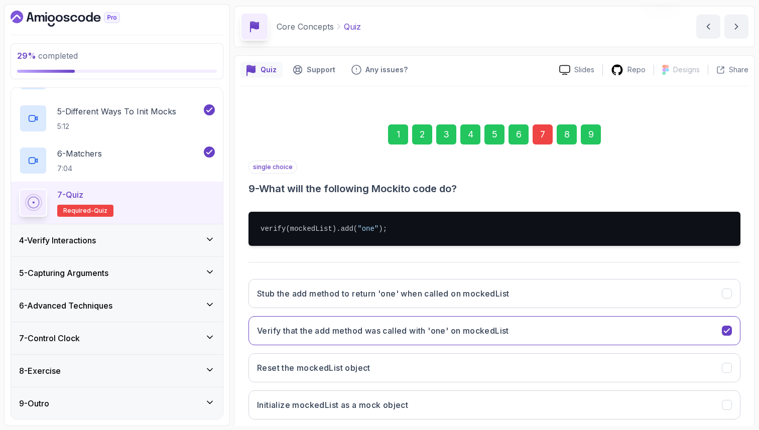
click at [742, 388] on div "1 2 3 4 5 6 7 8 9 single choice 9 - What will the following Mockito code do? ve…" at bounding box center [494, 281] width 508 height 363
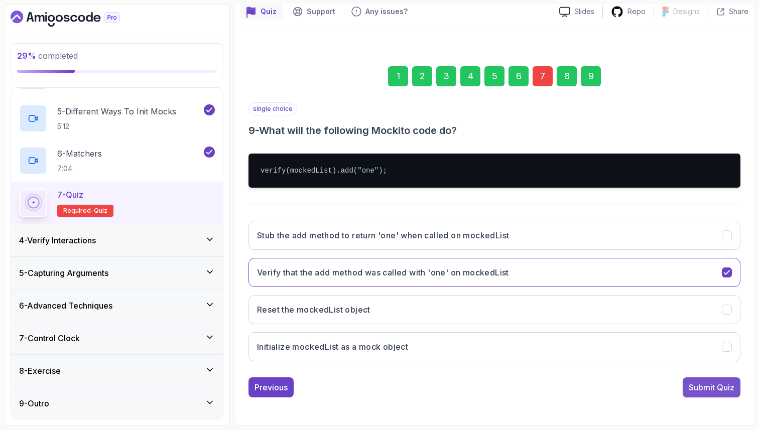
click at [716, 390] on div "Submit Quiz" at bounding box center [711, 387] width 46 height 12
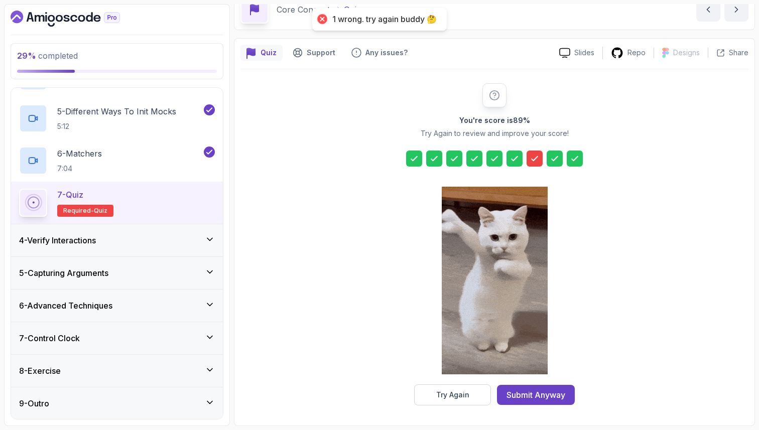
click at [529, 164] on div at bounding box center [534, 159] width 16 height 16
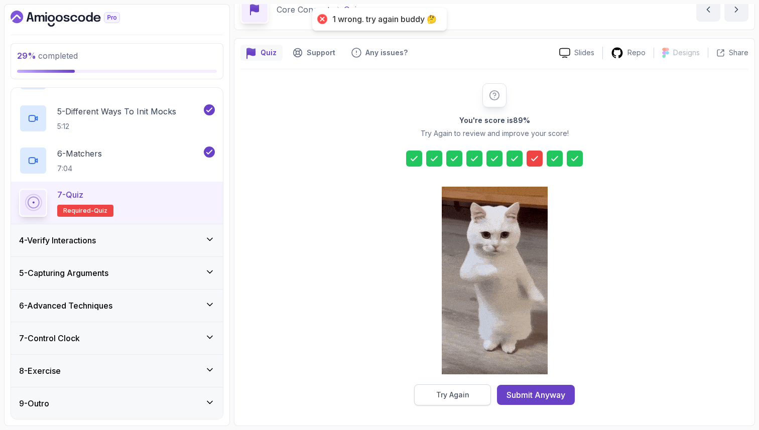
click at [440, 398] on div "Try Again" at bounding box center [452, 395] width 33 height 10
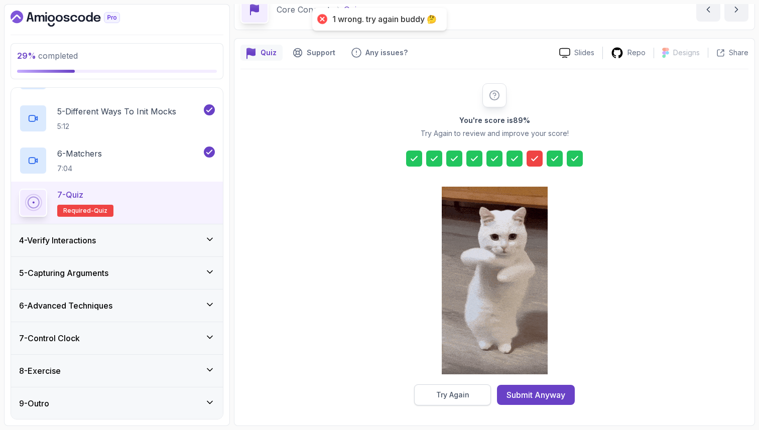
scroll to position [34, 0]
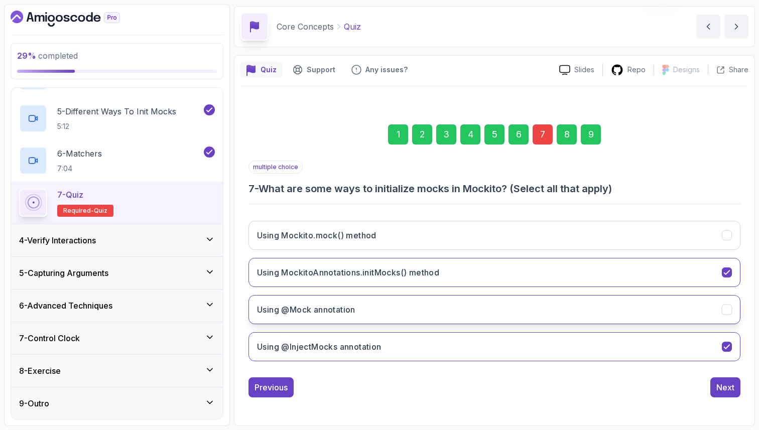
click at [609, 307] on button "Using @Mock annotation" at bounding box center [494, 309] width 492 height 29
click at [590, 134] on div "9" at bounding box center [591, 134] width 20 height 20
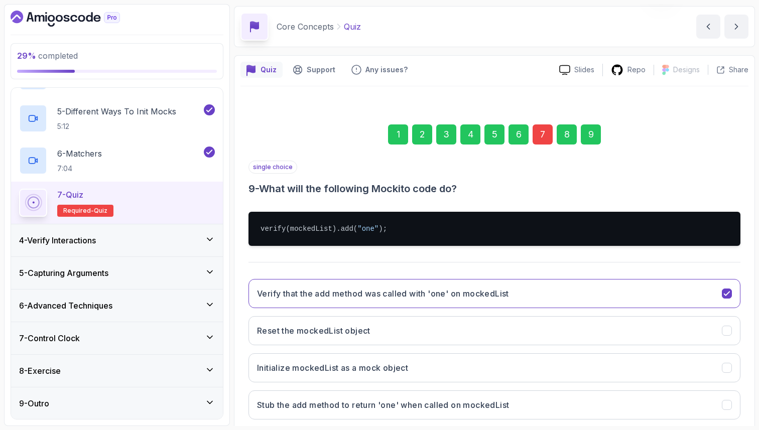
click at [751, 379] on div "Quiz Support Any issues? Slides Repo Designs Design not available Share 1 2 3 4…" at bounding box center [494, 269] width 521 height 429
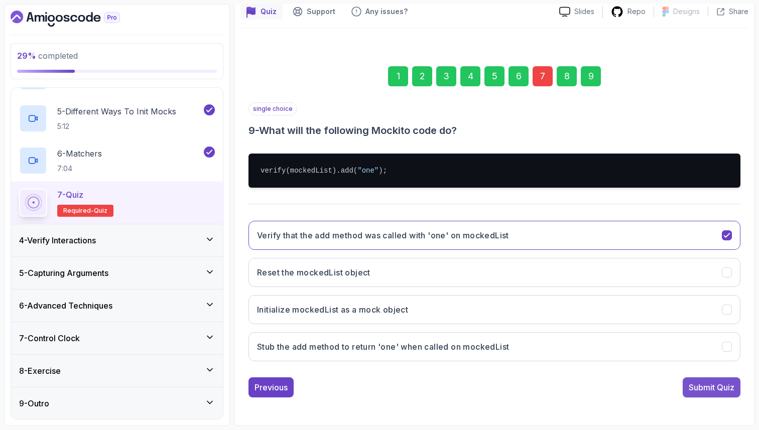
click at [718, 390] on div "Submit Quiz" at bounding box center [711, 387] width 46 height 12
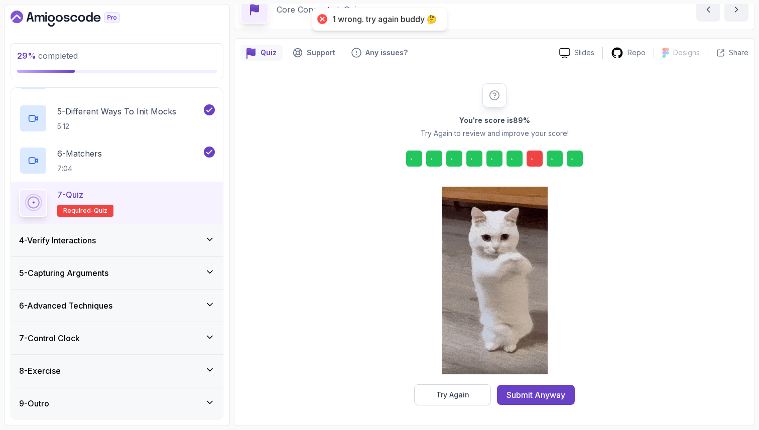
scroll to position [51, 0]
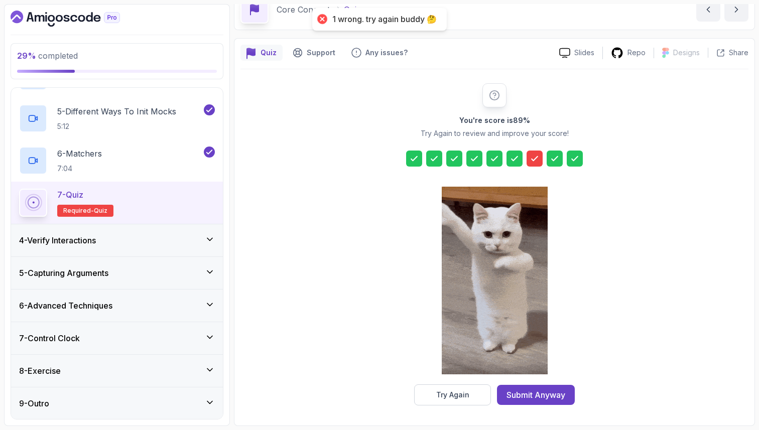
click at [531, 164] on div at bounding box center [534, 159] width 16 height 16
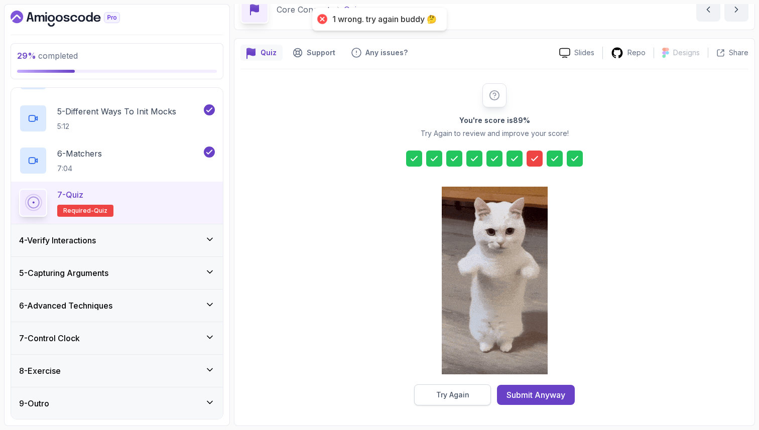
click at [465, 390] on div "Try Again" at bounding box center [452, 395] width 33 height 10
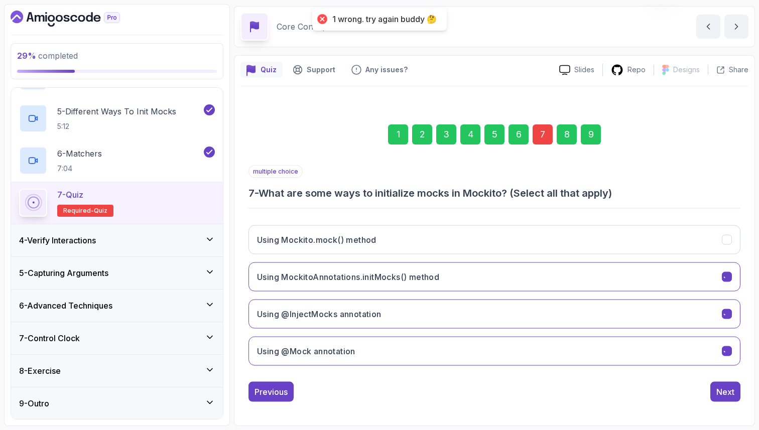
scroll to position [34, 0]
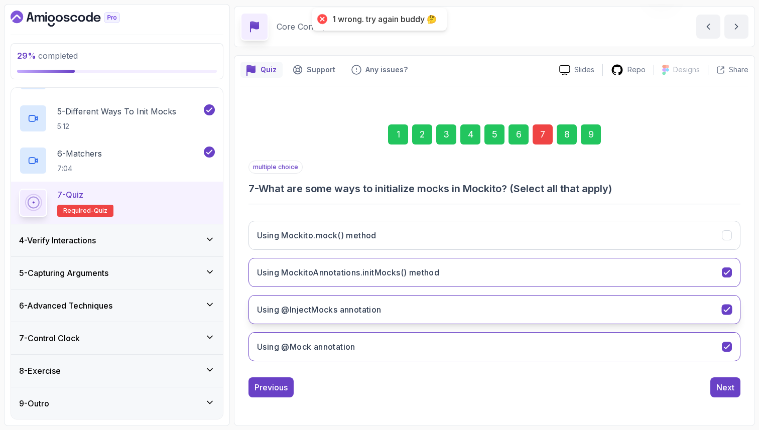
click at [487, 302] on button "Using @InjectMocks annotation" at bounding box center [494, 309] width 492 height 29
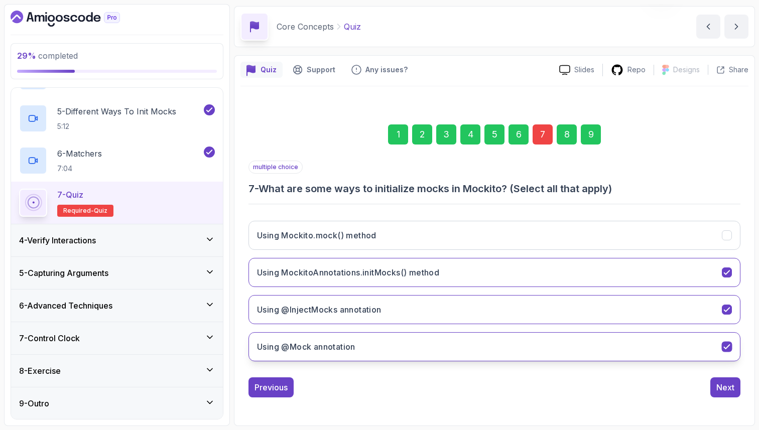
click at [462, 345] on button "Using @Mock annotation" at bounding box center [494, 346] width 492 height 29
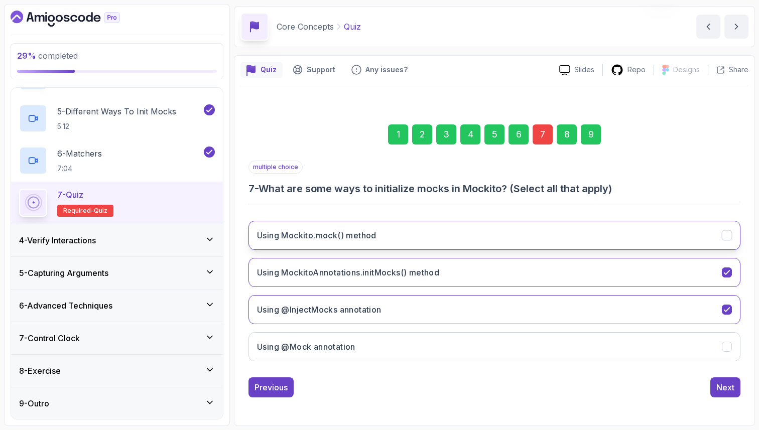
click at [455, 231] on button "Using Mockito.mock() method" at bounding box center [494, 235] width 492 height 29
click at [591, 131] on div "9" at bounding box center [591, 134] width 20 height 20
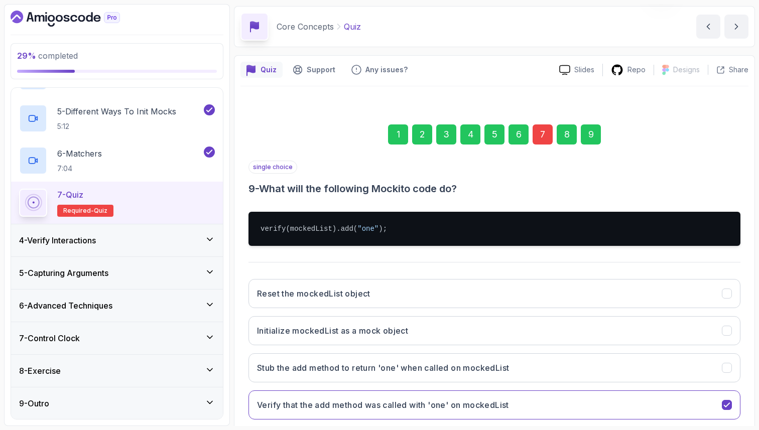
click at [753, 371] on div "Quiz Support Any issues? Slides Repo Designs Design not available Share 1 2 3 4…" at bounding box center [494, 269] width 521 height 429
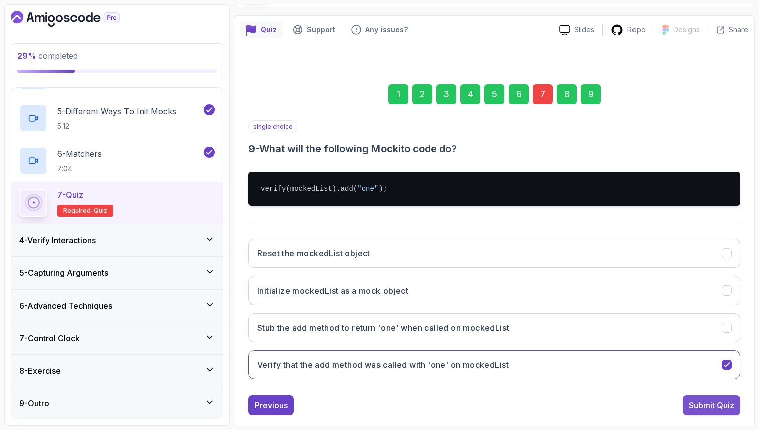
click at [713, 404] on div "Submit Quiz" at bounding box center [711, 405] width 46 height 12
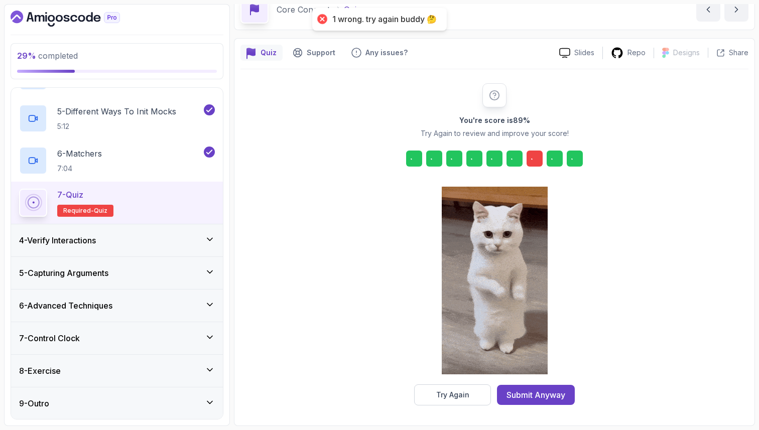
scroll to position [51, 0]
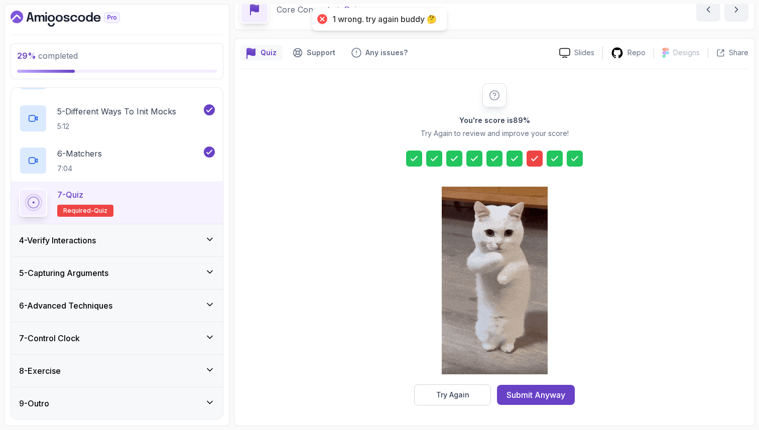
click at [535, 155] on icon at bounding box center [534, 159] width 10 height 10
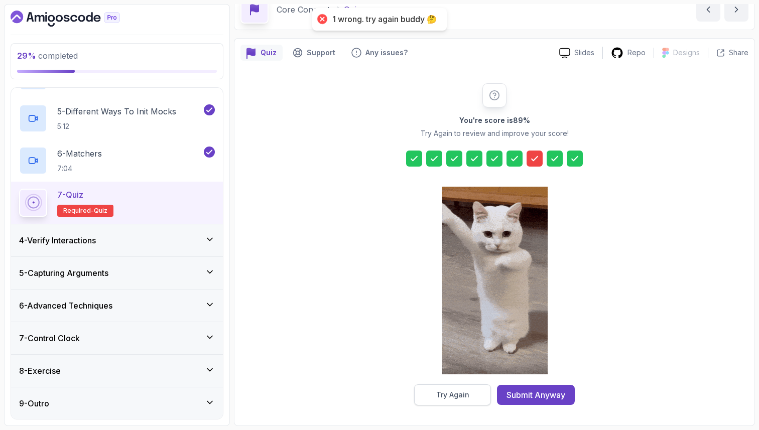
click at [464, 389] on button "Try Again" at bounding box center [452, 394] width 77 height 21
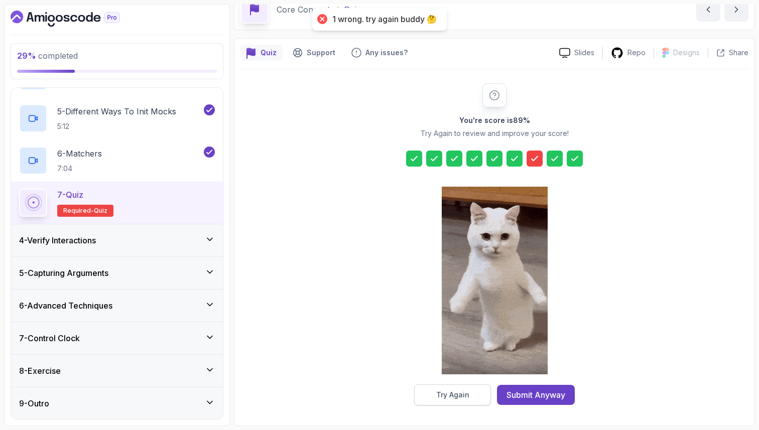
scroll to position [34, 0]
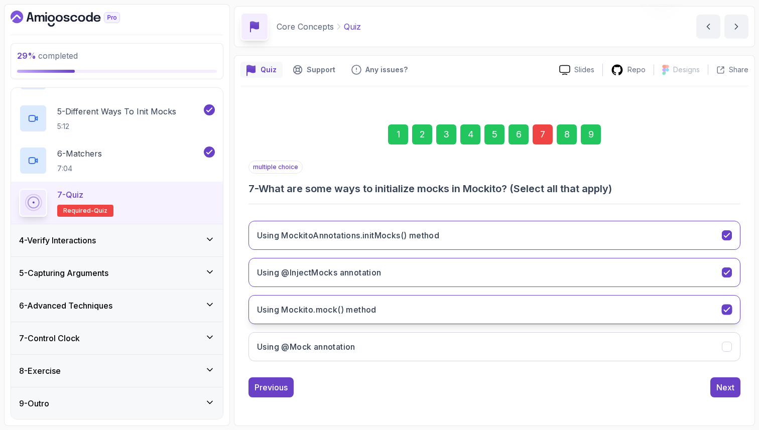
click at [439, 306] on button "Using Mockito.mock() method" at bounding box center [494, 309] width 492 height 29
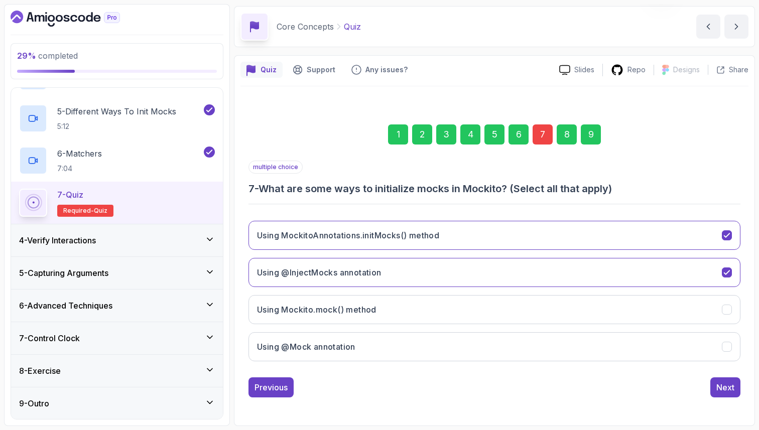
click at [587, 137] on div "9" at bounding box center [591, 134] width 20 height 20
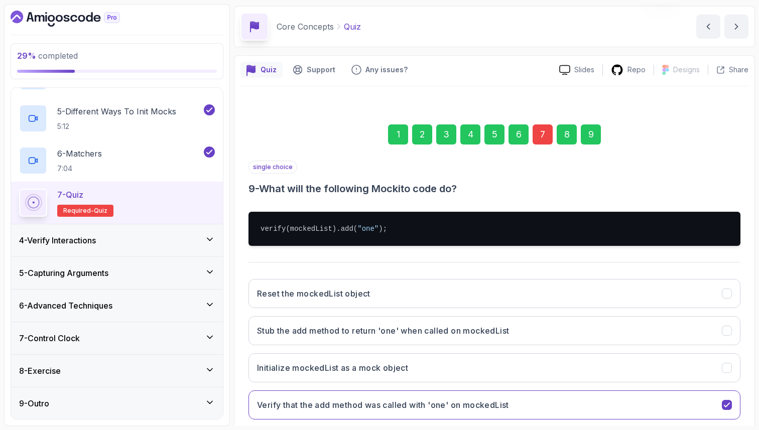
click at [744, 263] on div "1 2 3 4 5 6 7 8 9 single choice 9 - What will the following Mockito code do? ve…" at bounding box center [494, 281] width 508 height 363
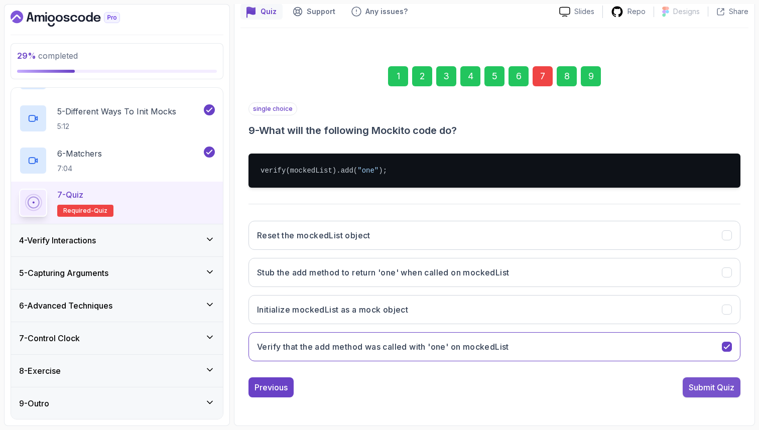
click at [700, 393] on div "Submit Quiz" at bounding box center [711, 387] width 46 height 12
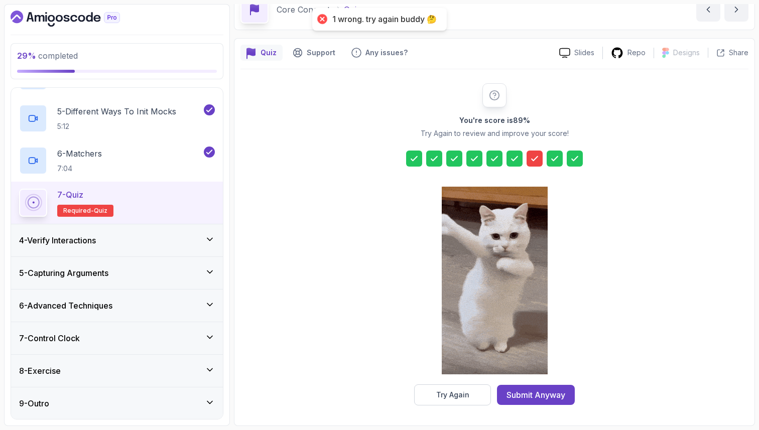
click at [531, 155] on icon at bounding box center [534, 159] width 10 height 10
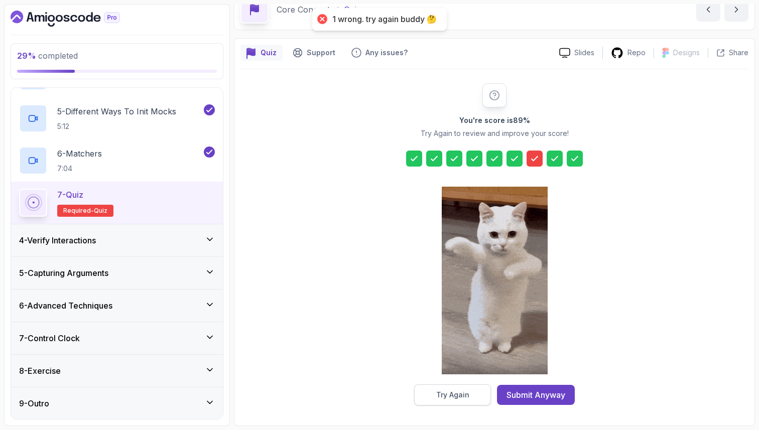
click at [471, 398] on button "Try Again" at bounding box center [452, 394] width 77 height 21
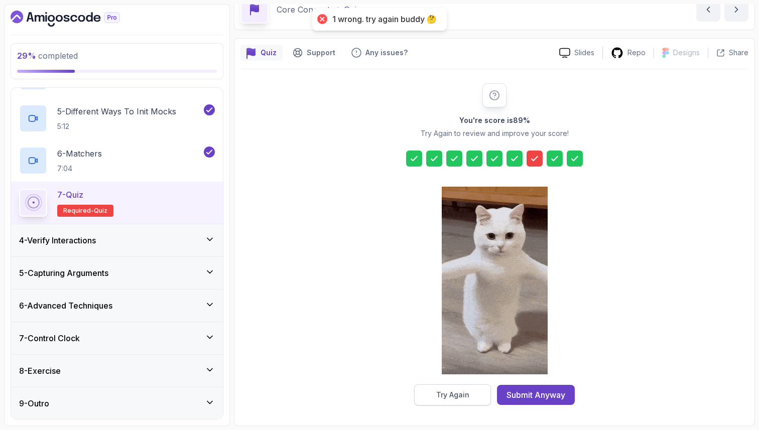
scroll to position [34, 0]
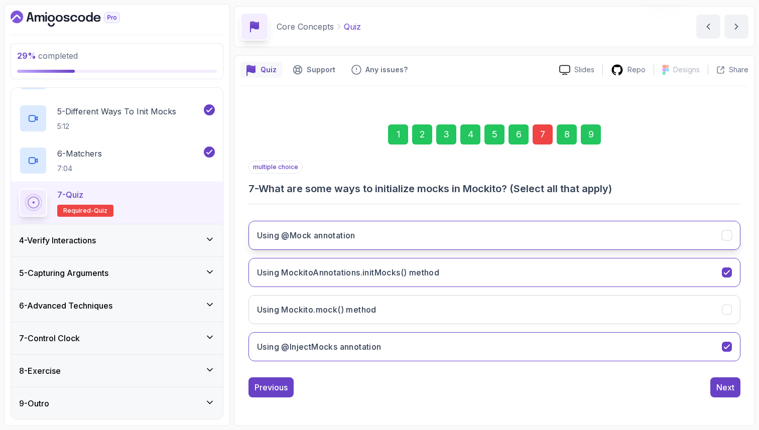
click at [470, 235] on button "Using @Mock annotation" at bounding box center [494, 235] width 492 height 29
click at [590, 135] on div "9" at bounding box center [591, 134] width 20 height 20
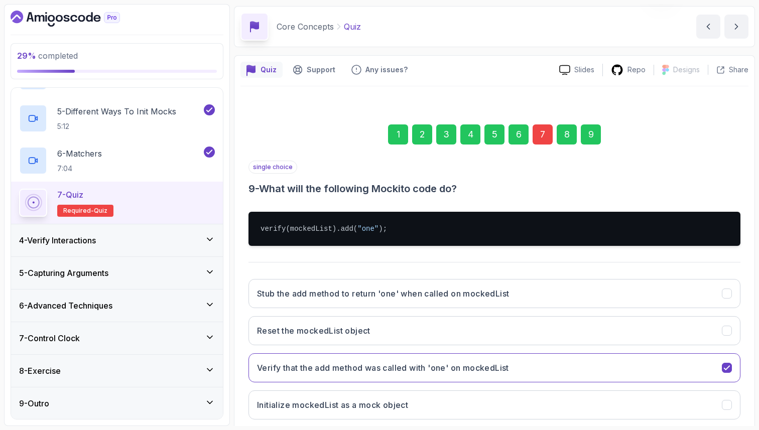
click at [746, 322] on div "1 2 3 4 5 6 7 8 9 single choice 9 - What will the following Mockito code do? ve…" at bounding box center [494, 281] width 508 height 363
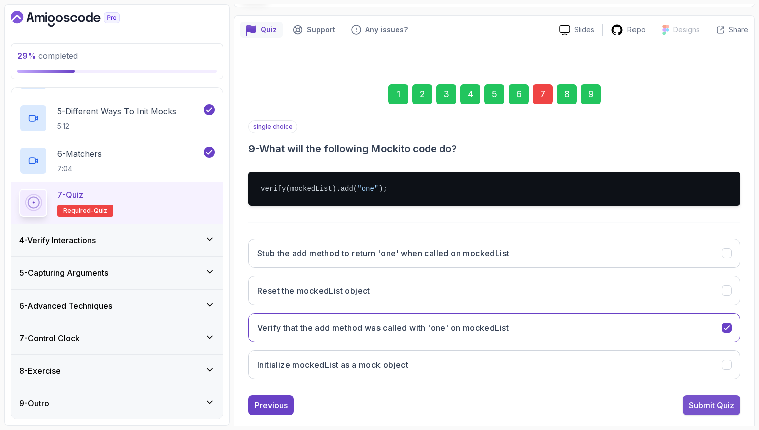
click at [705, 402] on div "Submit Quiz" at bounding box center [711, 405] width 46 height 12
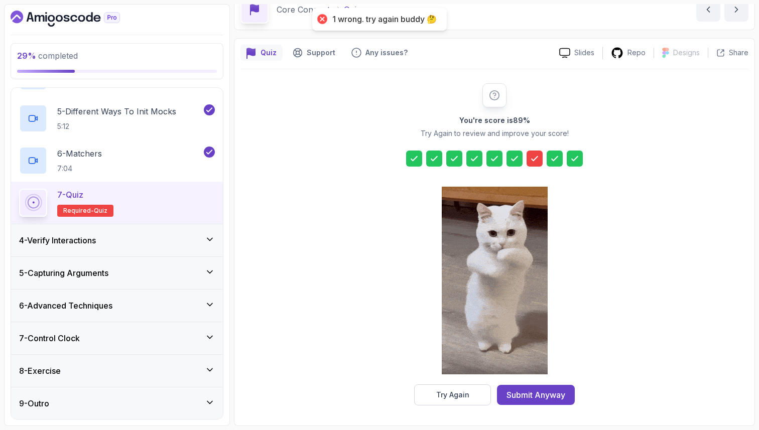
click at [537, 155] on icon at bounding box center [534, 159] width 10 height 10
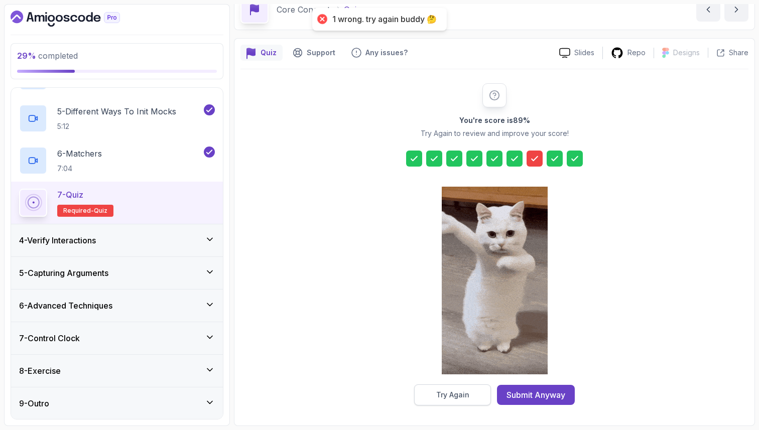
click at [458, 399] on div "Try Again" at bounding box center [452, 395] width 33 height 10
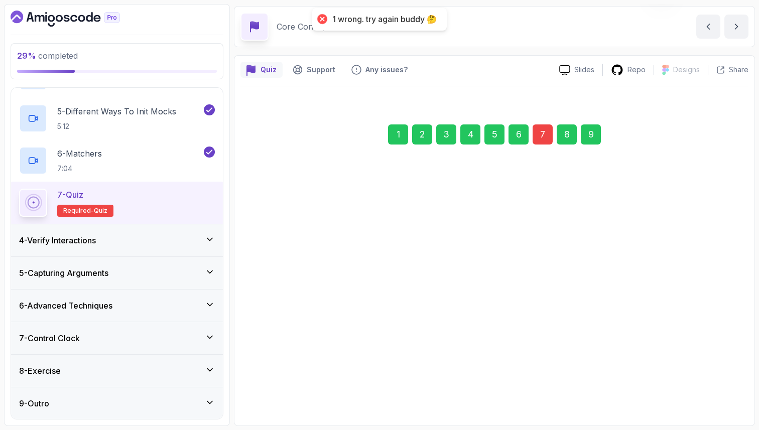
scroll to position [34, 0]
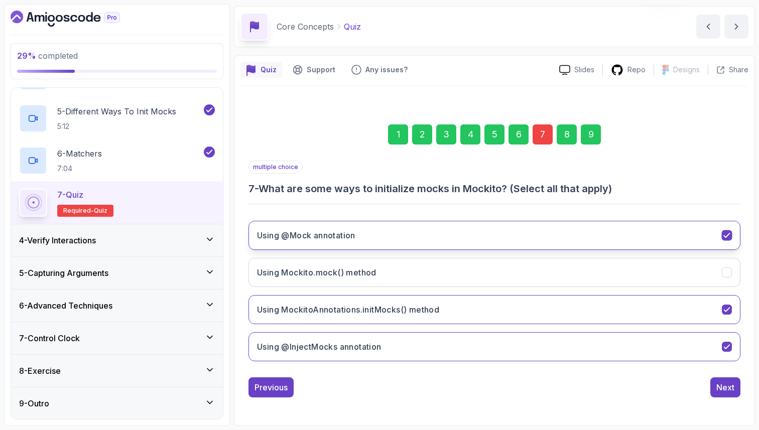
click at [449, 228] on button "Using @Mock annotation" at bounding box center [494, 235] width 492 height 29
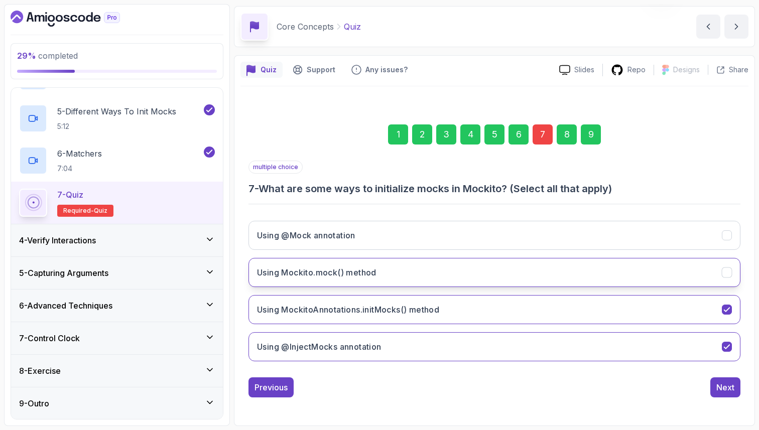
click at [460, 274] on button "Using Mockito.mock() method" at bounding box center [494, 272] width 492 height 29
click at [590, 130] on div "9" at bounding box center [591, 134] width 20 height 20
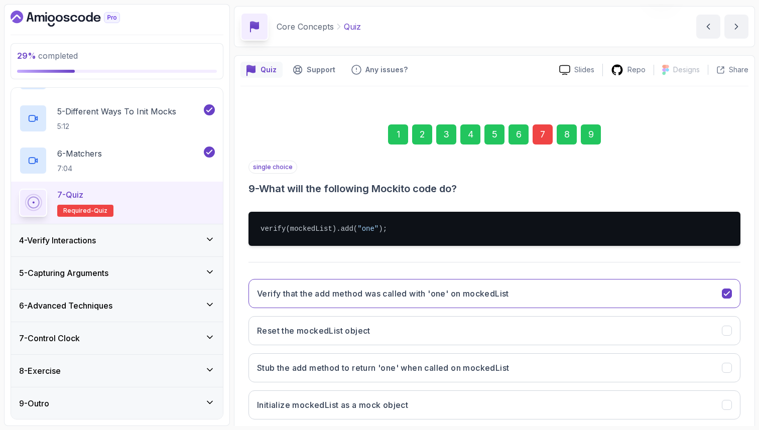
click at [750, 263] on div "Quiz Support Any issues? Slides Repo Designs Design not available Share 1 2 3 4…" at bounding box center [494, 269] width 521 height 429
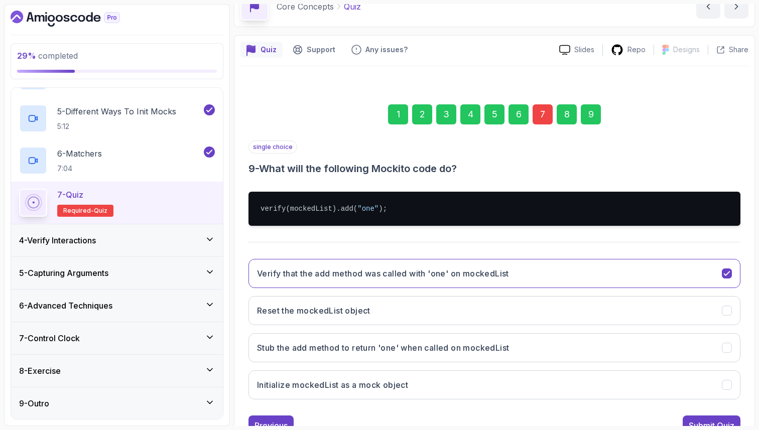
scroll to position [74, 0]
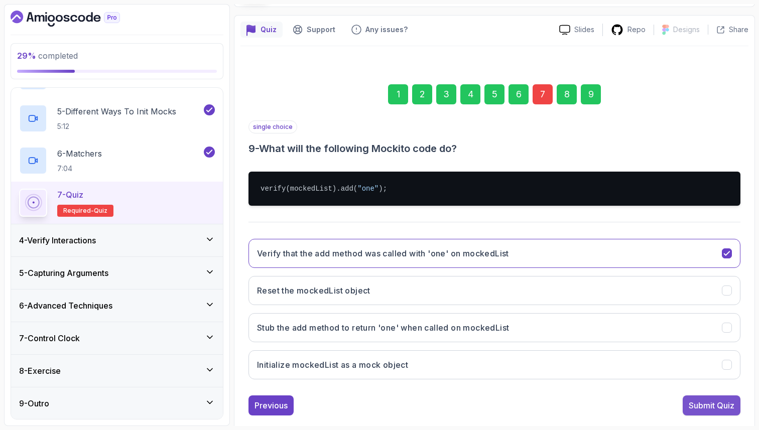
click at [719, 405] on div "Submit Quiz" at bounding box center [711, 405] width 46 height 12
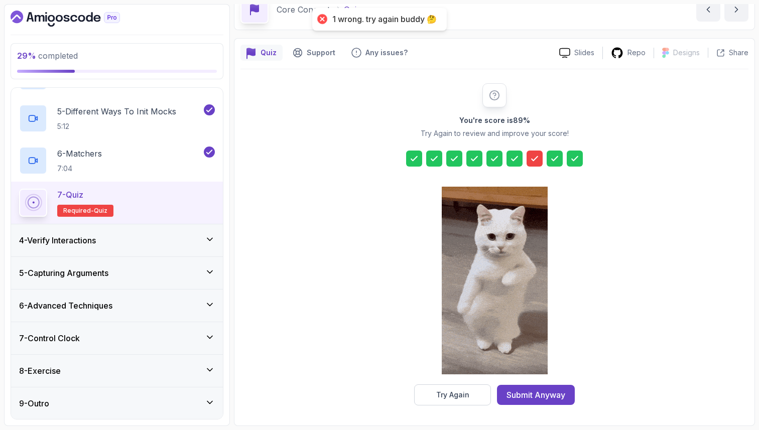
click at [535, 158] on icon at bounding box center [534, 159] width 6 height 4
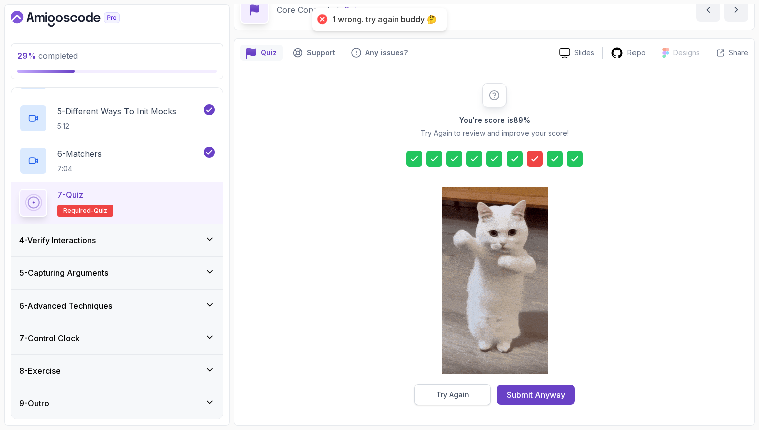
click at [471, 389] on button "Try Again" at bounding box center [452, 394] width 77 height 21
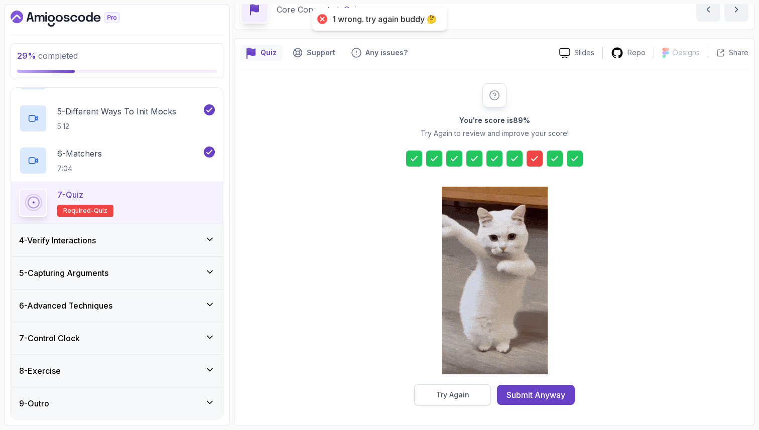
scroll to position [34, 0]
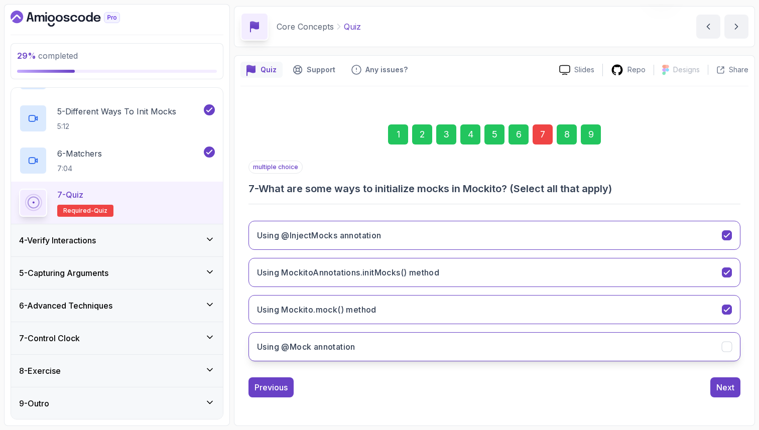
click at [652, 349] on button "Using @Mock annotation" at bounding box center [494, 346] width 492 height 29
click at [594, 131] on div "9" at bounding box center [591, 134] width 20 height 20
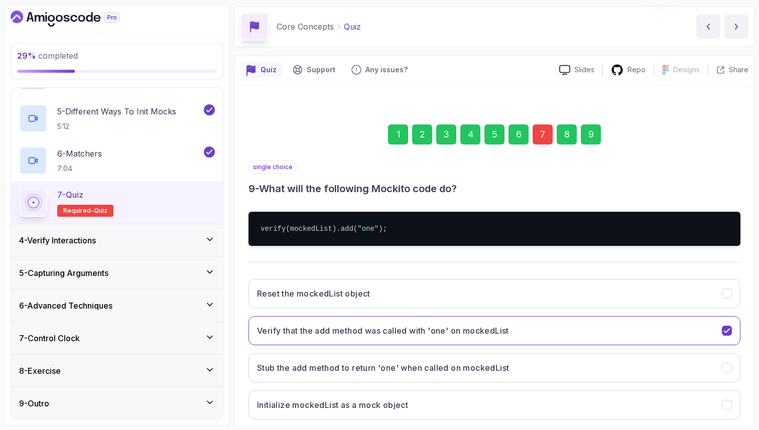
click at [746, 252] on div "1 2 3 4 5 6 7 8 9 single choice 9 - What will the following Mockito code do? ve…" at bounding box center [494, 281] width 508 height 363
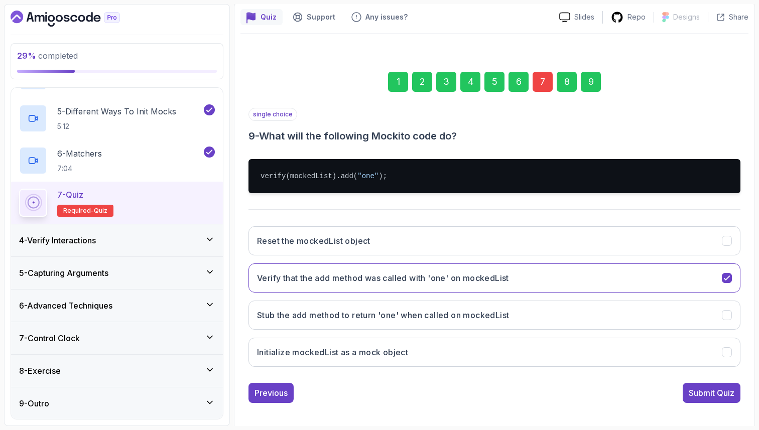
scroll to position [92, 0]
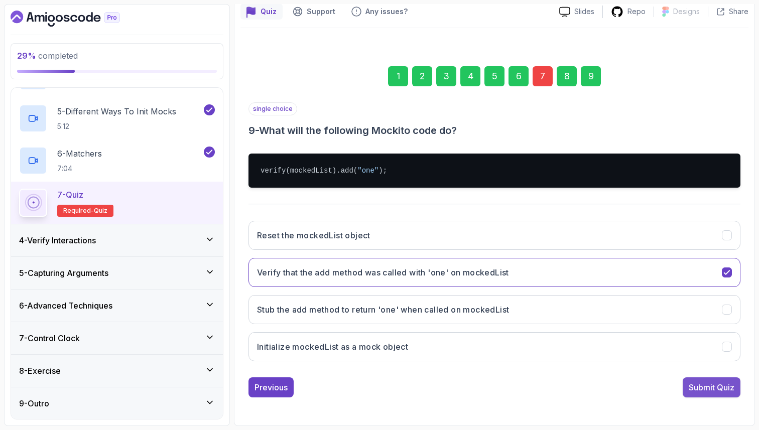
click at [708, 389] on div "Submit Quiz" at bounding box center [711, 387] width 46 height 12
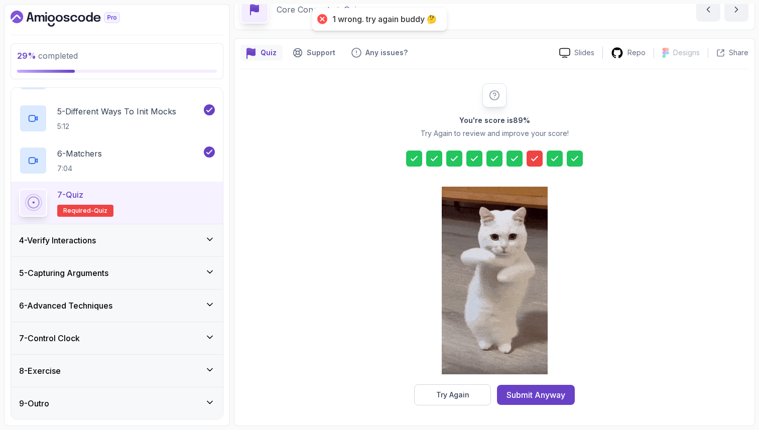
click at [535, 160] on icon at bounding box center [534, 159] width 10 height 10
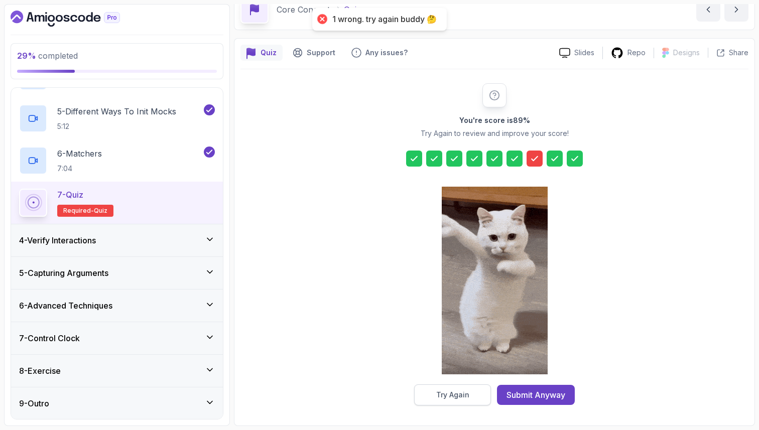
click at [450, 390] on div "Try Again" at bounding box center [452, 395] width 33 height 10
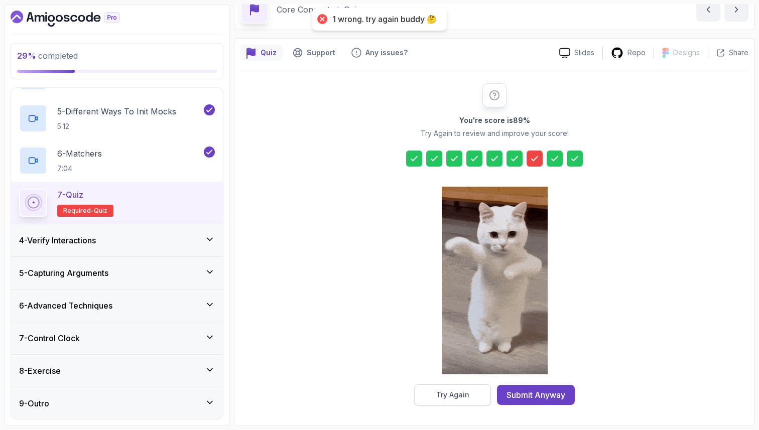
scroll to position [34, 0]
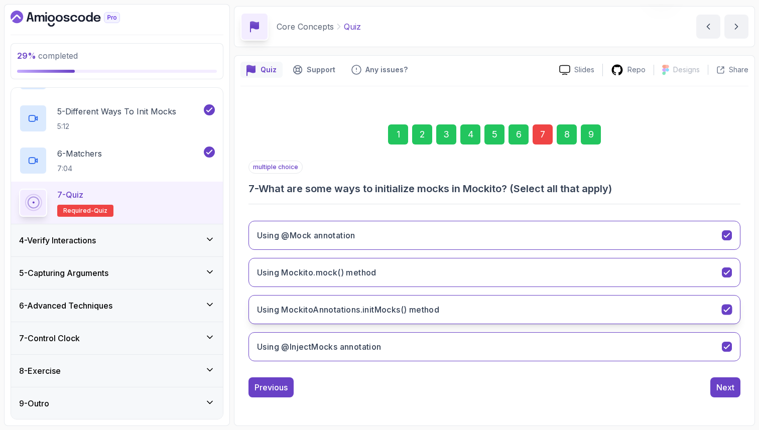
click at [438, 308] on h3 "Using MockitoAnnotations.initMocks() method" at bounding box center [348, 310] width 182 height 12
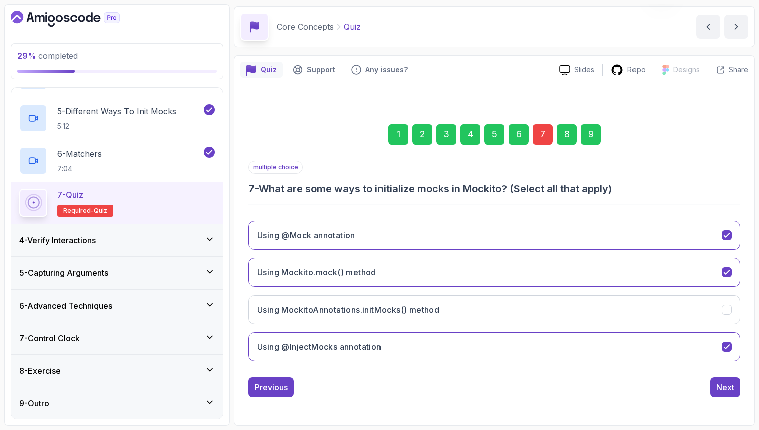
click at [585, 137] on div "9" at bounding box center [591, 134] width 20 height 20
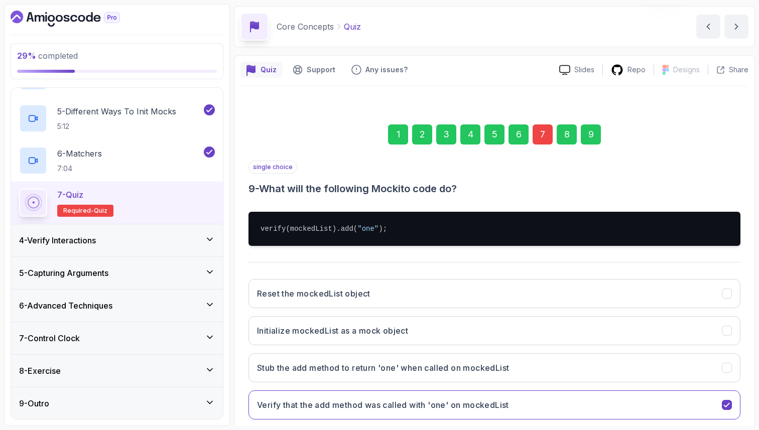
click at [749, 319] on div "Quiz Support Any issues? Slides Repo Designs Design not available Share 1 2 3 4…" at bounding box center [494, 269] width 521 height 429
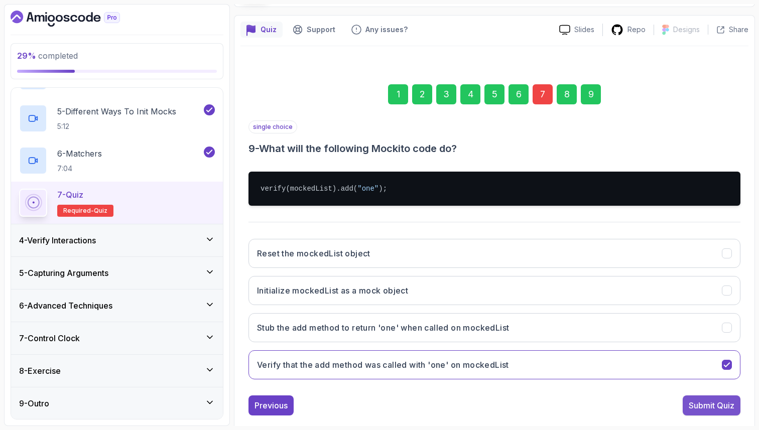
click at [721, 405] on div "Submit Quiz" at bounding box center [711, 405] width 46 height 12
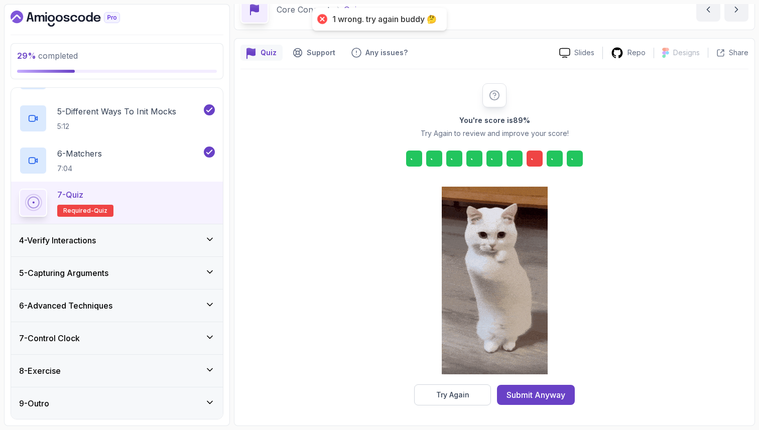
scroll to position [51, 0]
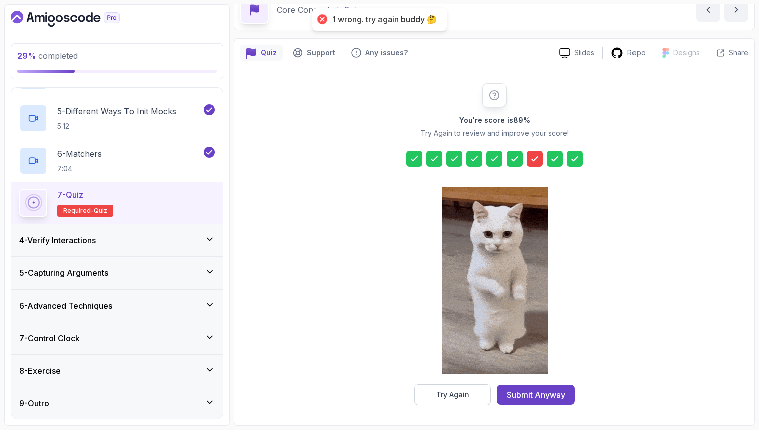
click at [540, 159] on div at bounding box center [534, 159] width 16 height 16
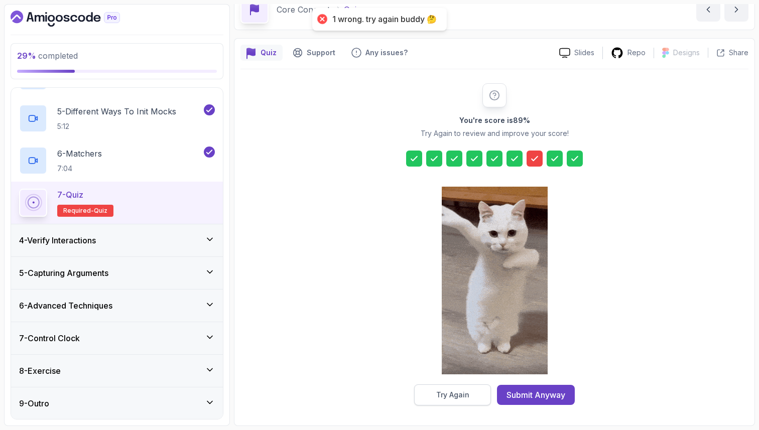
click at [459, 392] on div "Try Again" at bounding box center [452, 395] width 33 height 10
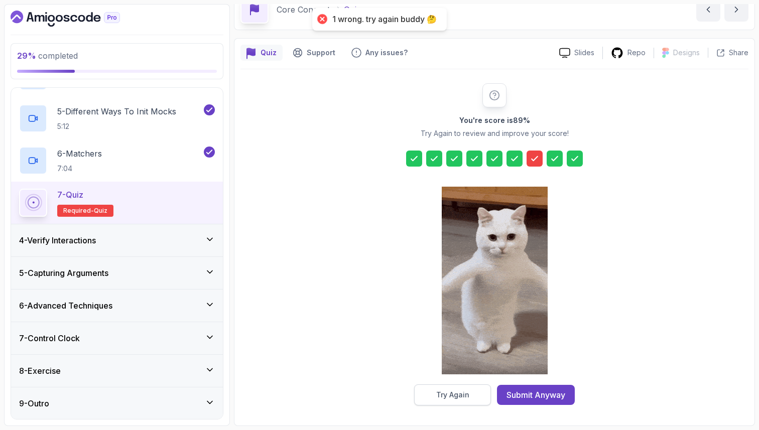
scroll to position [34, 0]
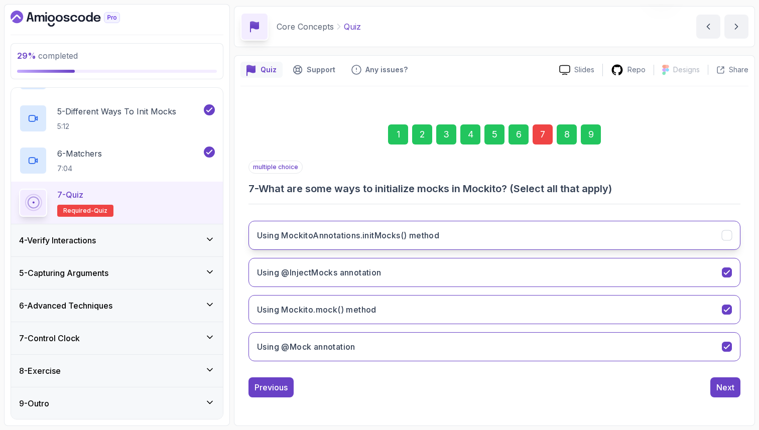
click at [724, 233] on icon "Using MockitoAnnotations.initMocks() method" at bounding box center [727, 236] width 10 height 10
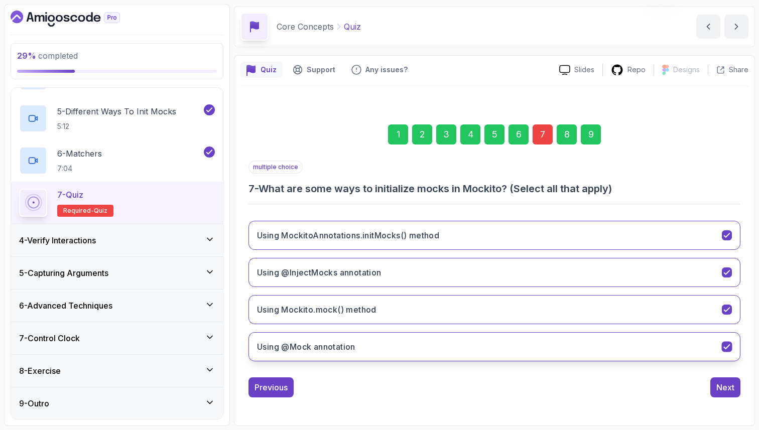
click at [577, 342] on button "Using @Mock annotation" at bounding box center [494, 346] width 492 height 29
click at [587, 137] on div "9" at bounding box center [591, 134] width 20 height 20
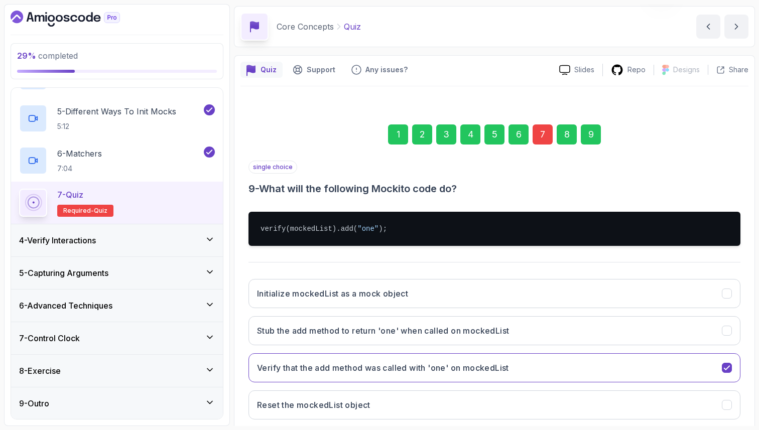
click at [750, 308] on div "Quiz Support Any issues? Slides Repo Designs Design not available Share 1 2 3 4…" at bounding box center [494, 269] width 521 height 429
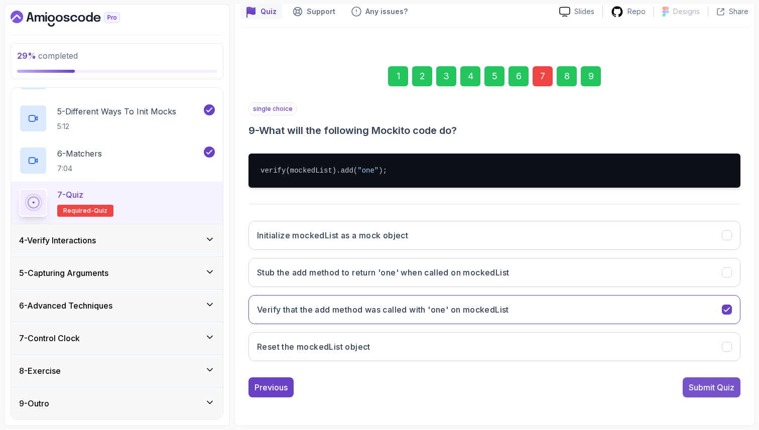
click at [717, 385] on div "Submit Quiz" at bounding box center [711, 387] width 46 height 12
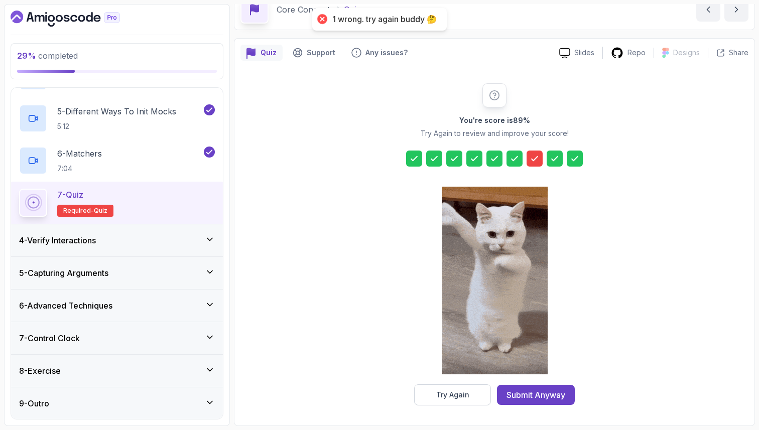
click at [538, 159] on icon at bounding box center [534, 159] width 10 height 10
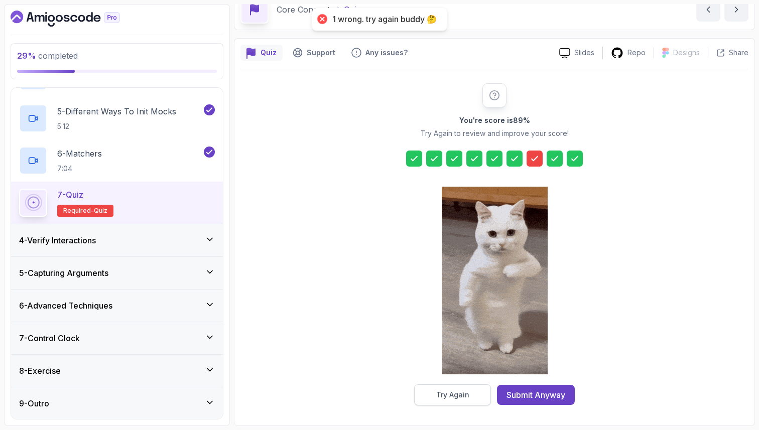
click at [468, 397] on div "Try Again" at bounding box center [452, 395] width 33 height 10
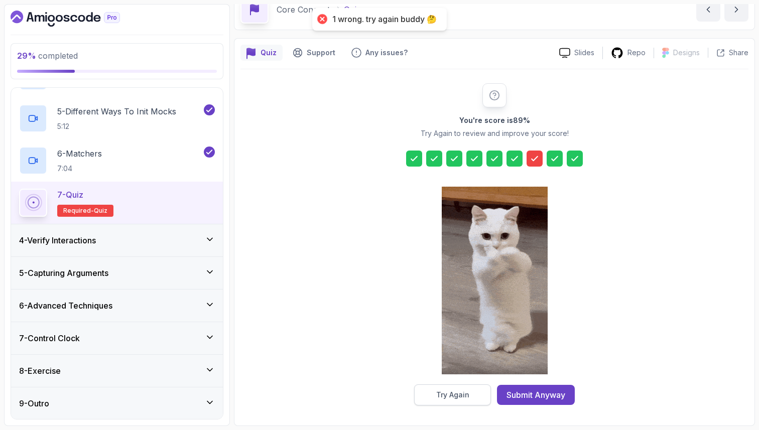
scroll to position [34, 0]
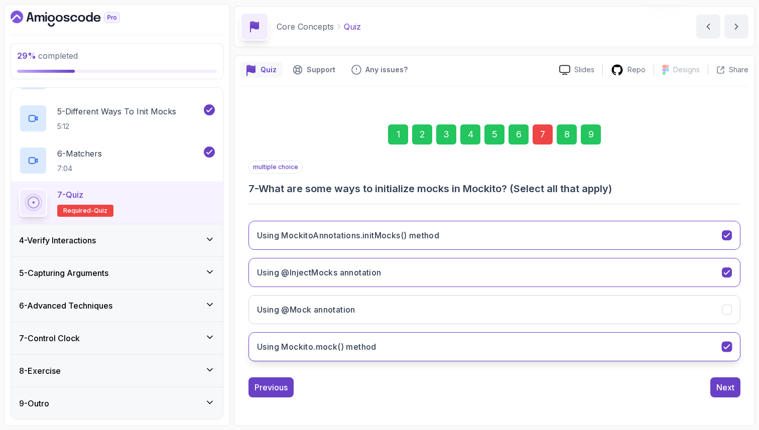
click at [435, 343] on button "Using Mockito.mock() method" at bounding box center [494, 346] width 492 height 29
click at [588, 134] on div "9" at bounding box center [591, 134] width 20 height 20
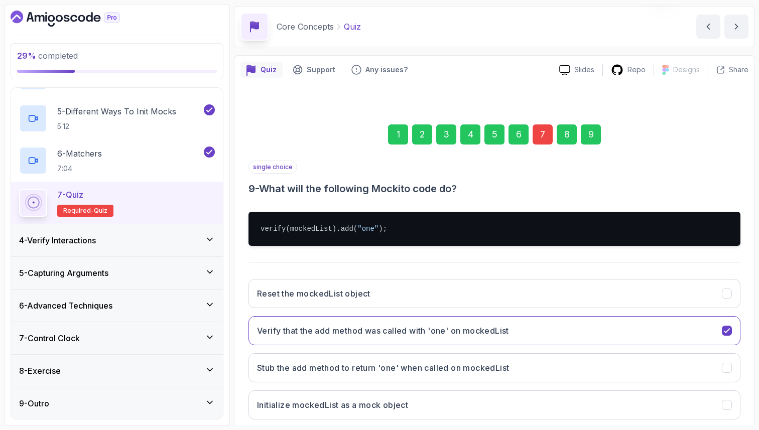
click at [748, 266] on div "1 2 3 4 5 6 7 8 9 single choice 9 - What will the following Mockito code do? ve…" at bounding box center [494, 281] width 508 height 363
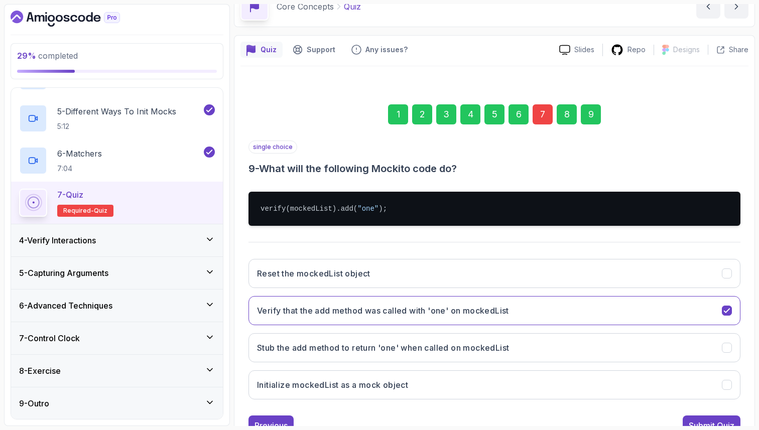
scroll to position [74, 0]
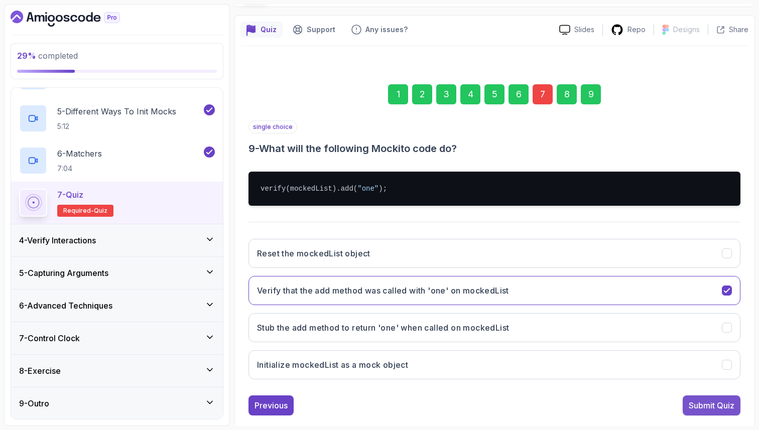
click at [718, 403] on div "Submit Quiz" at bounding box center [711, 405] width 46 height 12
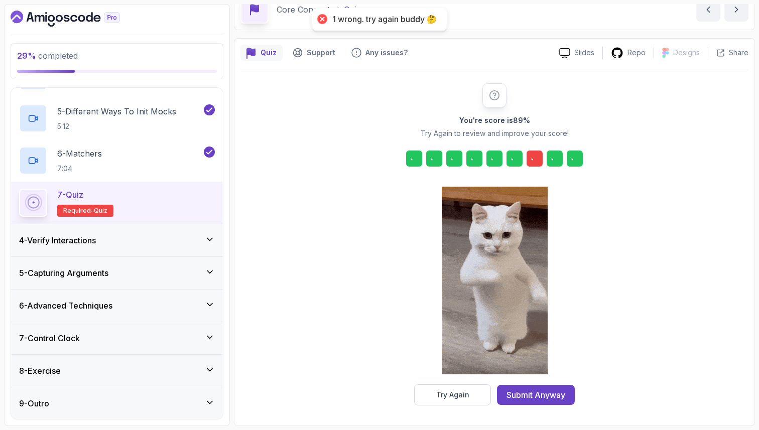
scroll to position [51, 0]
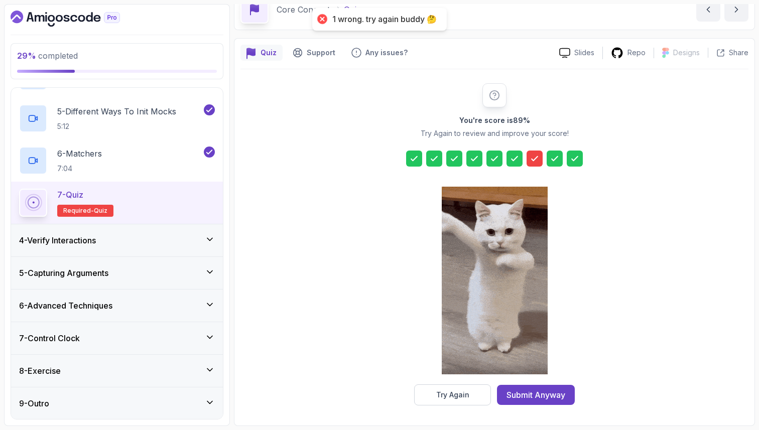
click at [532, 157] on icon at bounding box center [534, 159] width 10 height 10
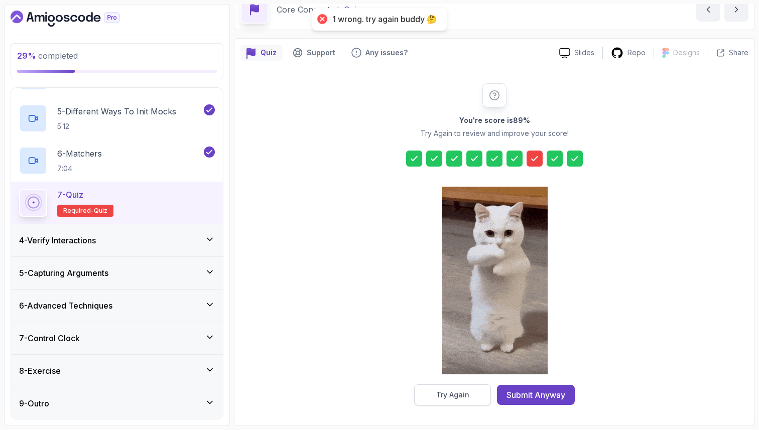
click at [464, 391] on div "Try Again" at bounding box center [452, 395] width 33 height 10
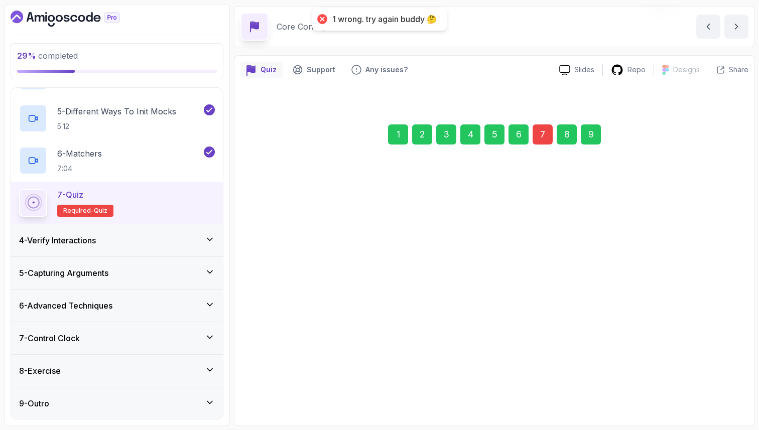
scroll to position [34, 0]
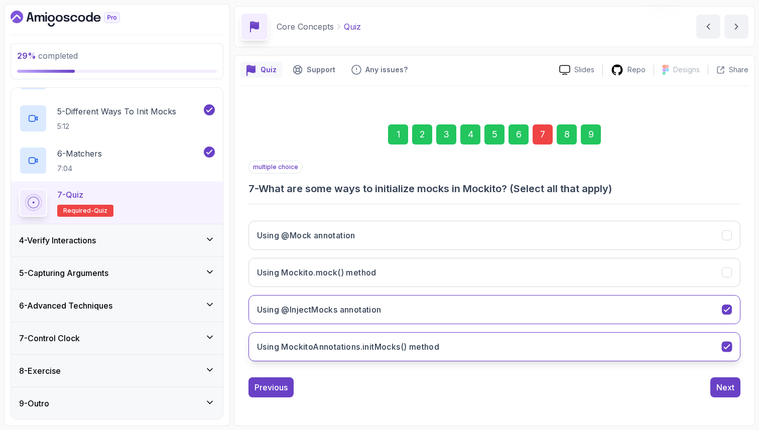
click at [725, 345] on icon "Using MockitoAnnotations.initMocks() method" at bounding box center [727, 347] width 10 height 10
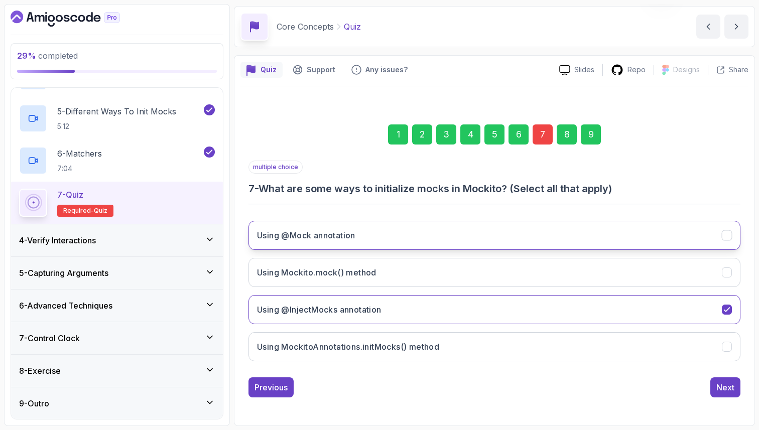
click at [730, 235] on icon "Using @Mock annotation" at bounding box center [727, 236] width 10 height 10
click at [591, 135] on div "9" at bounding box center [591, 134] width 20 height 20
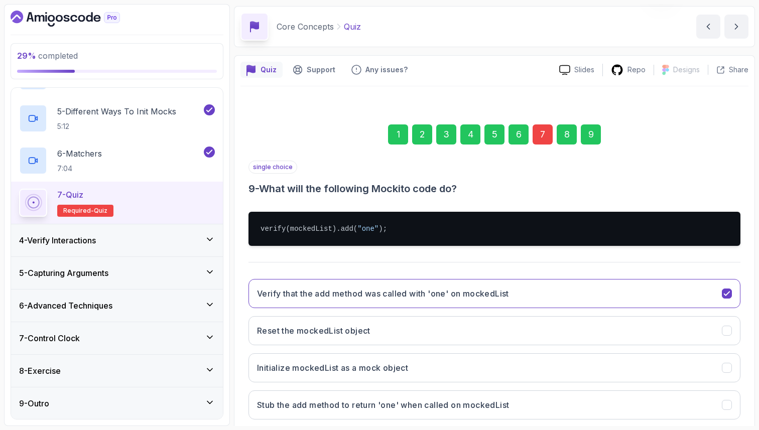
click at [751, 222] on div "Quiz Support Any issues? Slides Repo Designs Design not available Share 1 2 3 4…" at bounding box center [494, 269] width 521 height 429
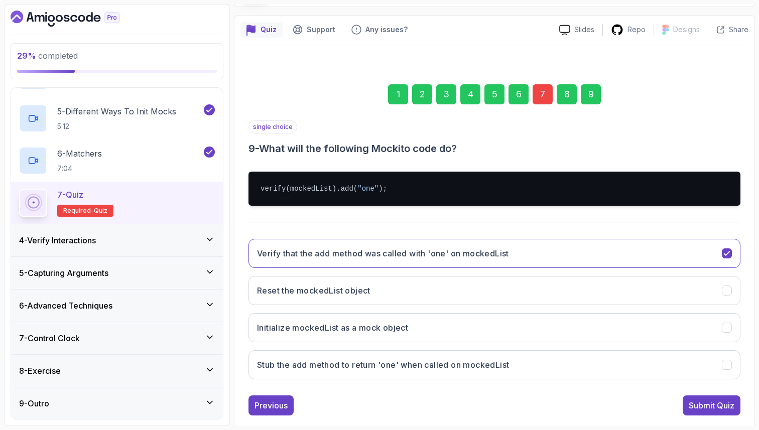
scroll to position [92, 0]
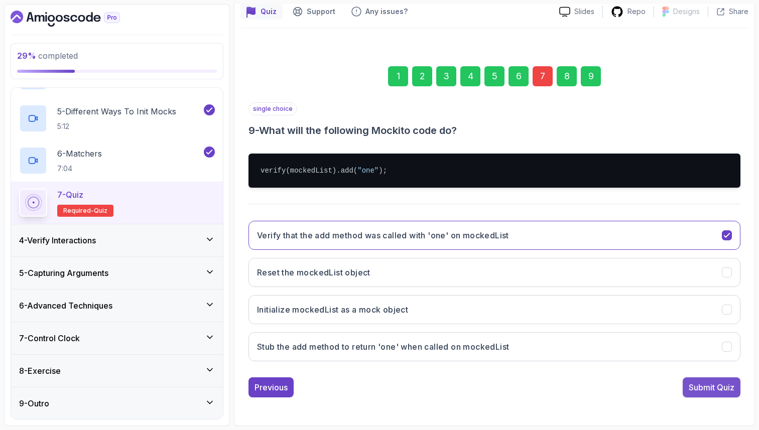
click at [697, 396] on button "Submit Quiz" at bounding box center [711, 387] width 58 height 20
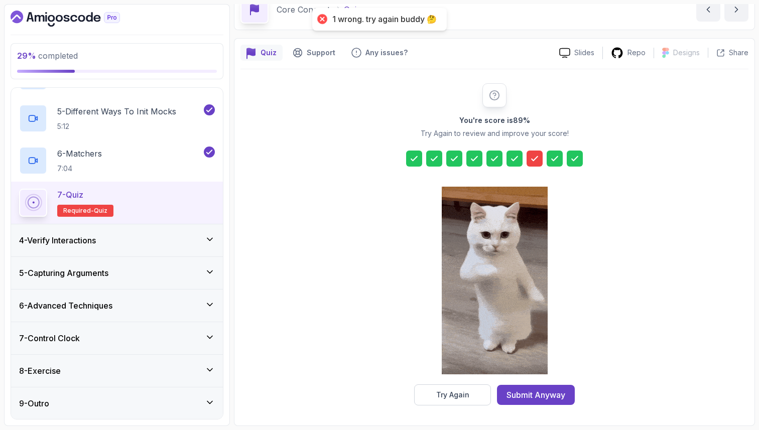
click at [527, 156] on div at bounding box center [534, 159] width 16 height 16
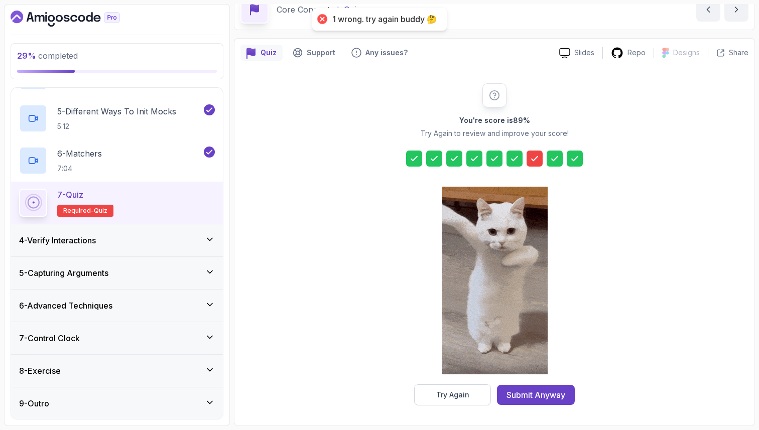
click at [540, 156] on div at bounding box center [534, 159] width 16 height 16
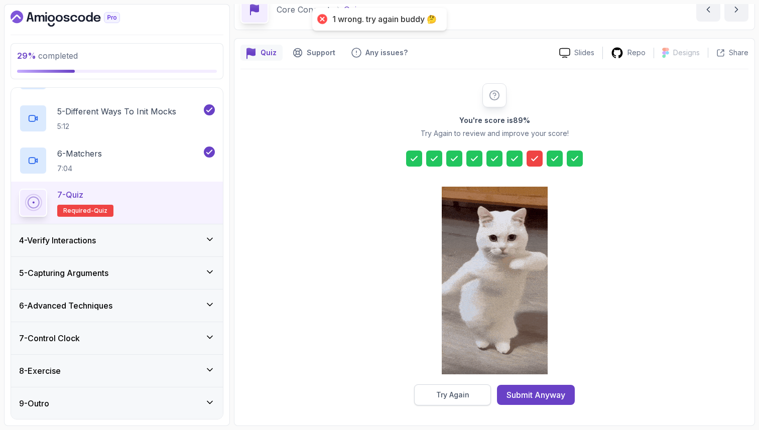
click at [464, 395] on div "Try Again" at bounding box center [452, 395] width 33 height 10
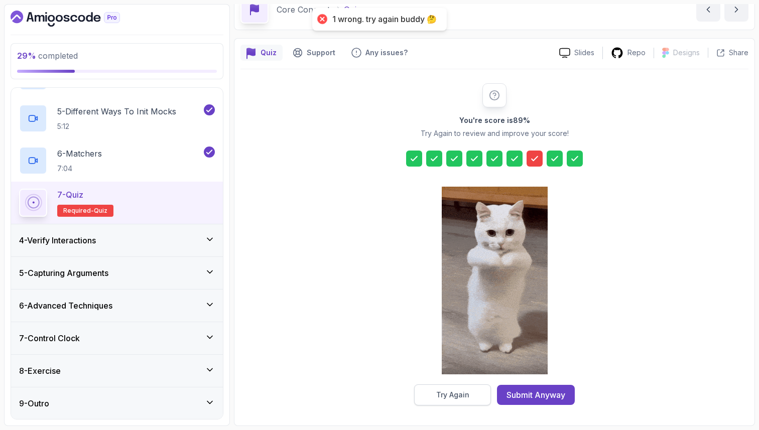
scroll to position [34, 0]
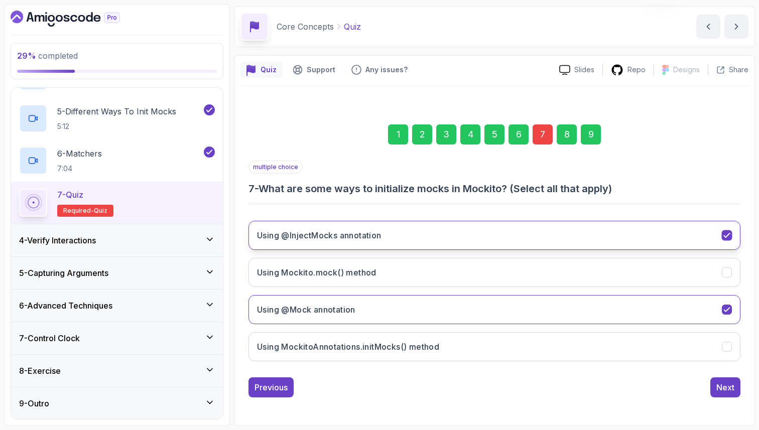
click at [612, 233] on button "Using @InjectMocks annotation" at bounding box center [494, 235] width 492 height 29
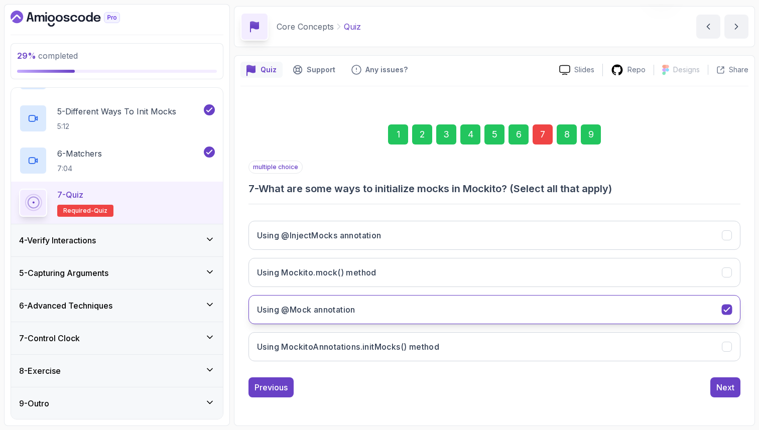
click at [322, 309] on h3 "Using @Mock annotation" at bounding box center [306, 310] width 98 height 12
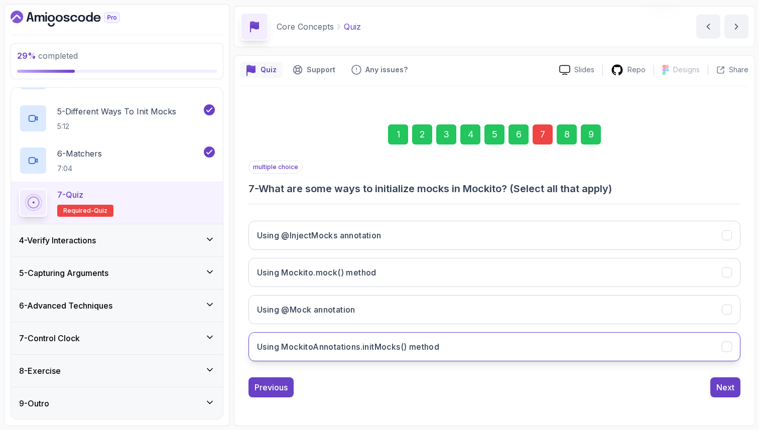
click at [323, 350] on h3 "Using MockitoAnnotations.initMocks() method" at bounding box center [348, 347] width 182 height 12
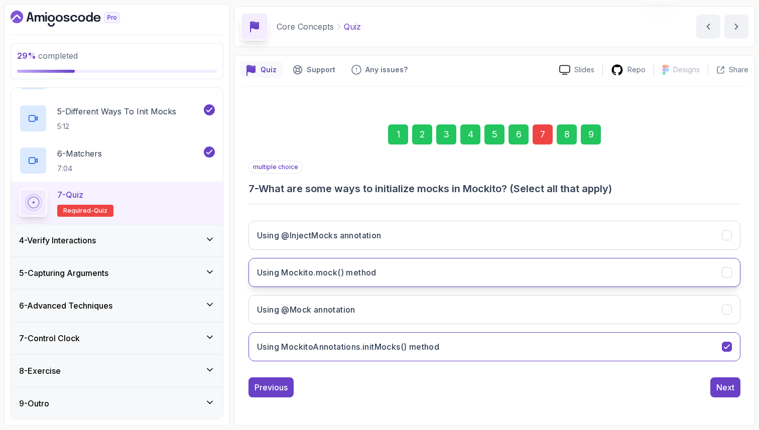
click at [329, 269] on h3 "Using Mockito.mock() method" at bounding box center [316, 272] width 119 height 12
click at [602, 121] on div "1 2 3 4 5 6 7 8 9" at bounding box center [494, 134] width 492 height 52
click at [595, 136] on div "9" at bounding box center [591, 134] width 20 height 20
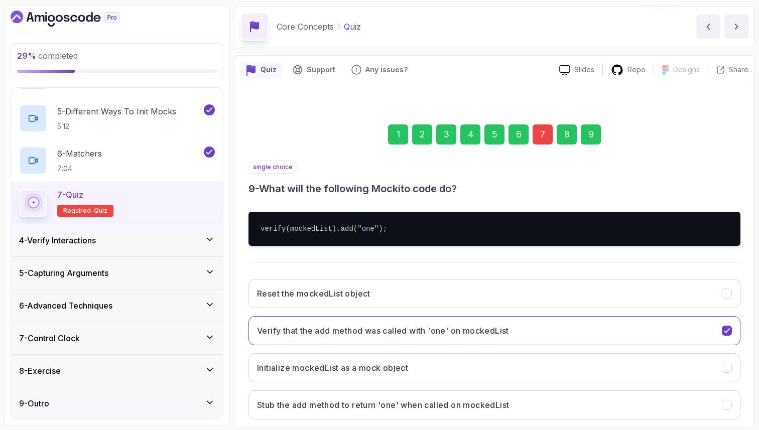
click at [745, 401] on div "1 2 3 4 5 6 7 8 9 single choice 9 - What will the following Mockito code do? ve…" at bounding box center [494, 281] width 508 height 363
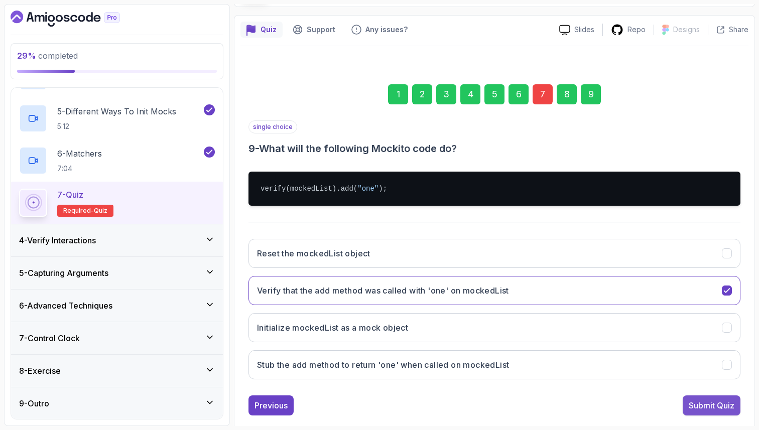
click at [729, 402] on div "Submit Quiz" at bounding box center [711, 405] width 46 height 12
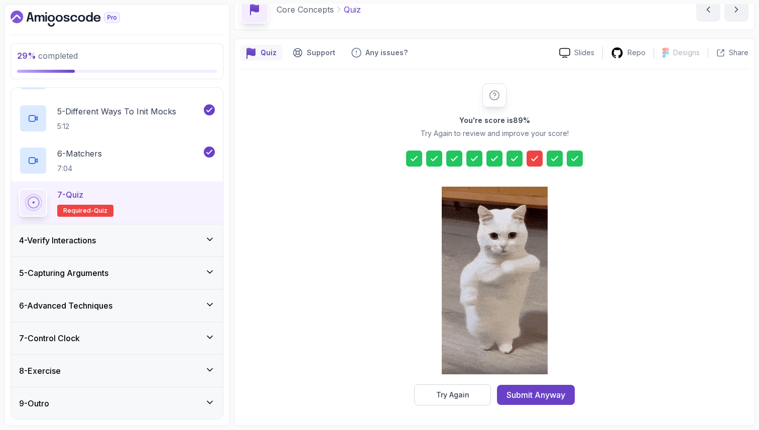
click at [536, 161] on icon at bounding box center [534, 159] width 10 height 10
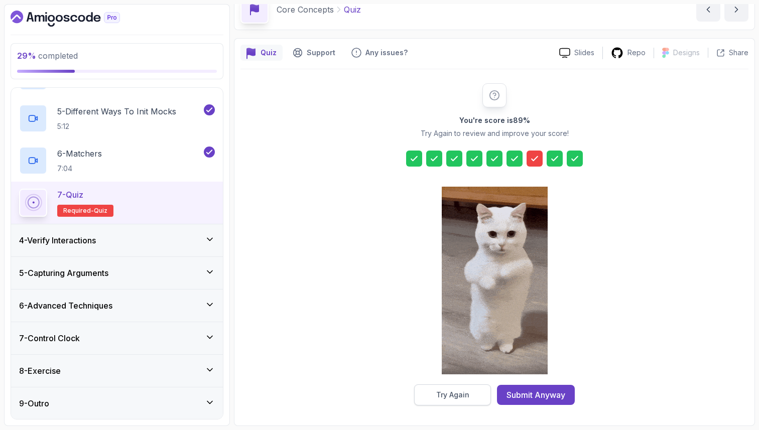
click at [437, 392] on div "Try Again" at bounding box center [452, 395] width 33 height 10
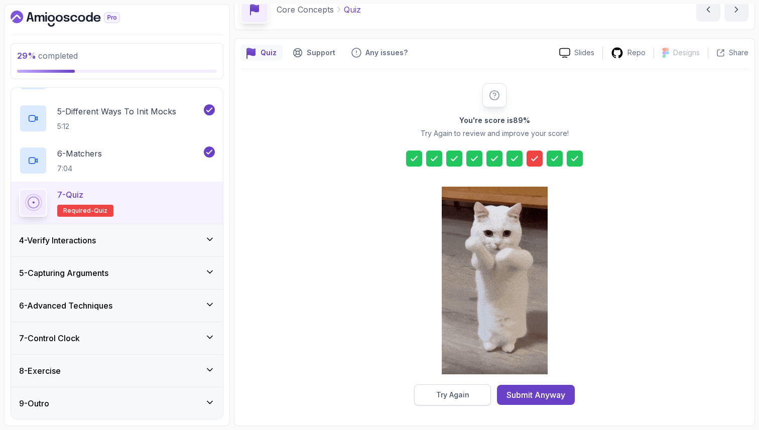
scroll to position [34, 0]
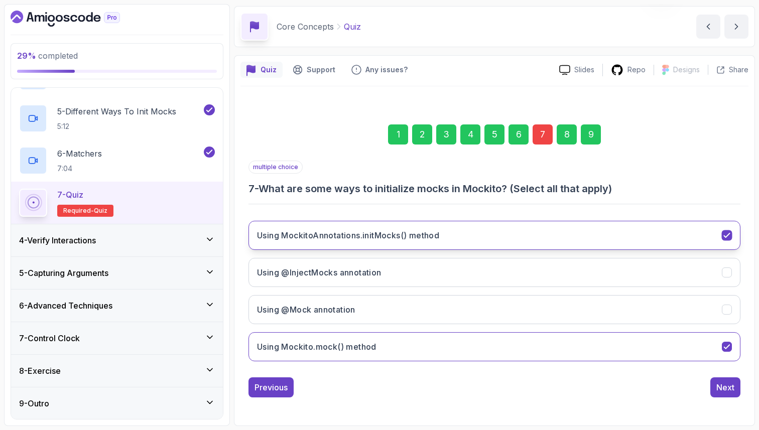
click at [585, 230] on button "Using MockitoAnnotations.initMocks() method" at bounding box center [494, 235] width 492 height 29
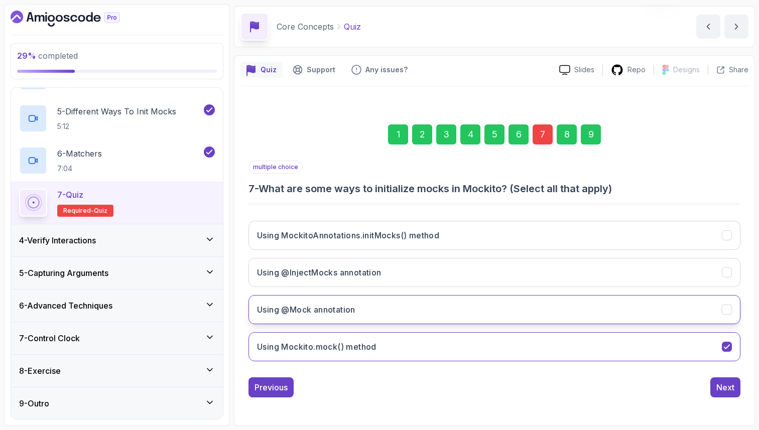
click at [456, 307] on button "Using @Mock annotation" at bounding box center [494, 309] width 492 height 29
click at [594, 148] on div "1 2 3 4 5 6 7 8 9" at bounding box center [494, 134] width 492 height 52
click at [594, 136] on div "9" at bounding box center [591, 134] width 20 height 20
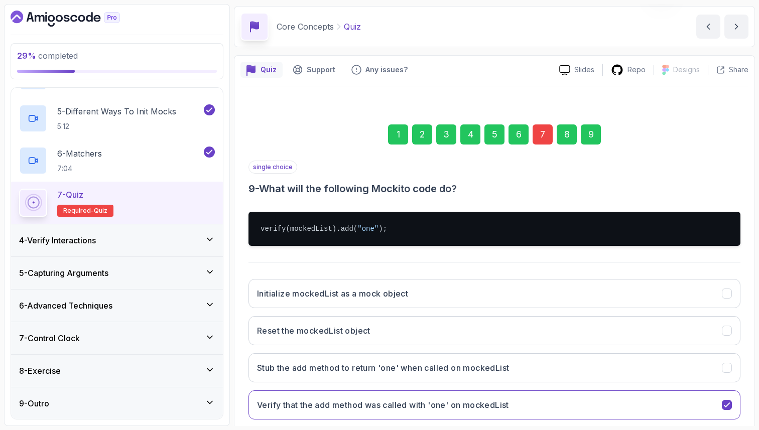
click at [748, 380] on div "1 2 3 4 5 6 7 8 9 single choice 9 - What will the following Mockito code do? ve…" at bounding box center [494, 281] width 508 height 363
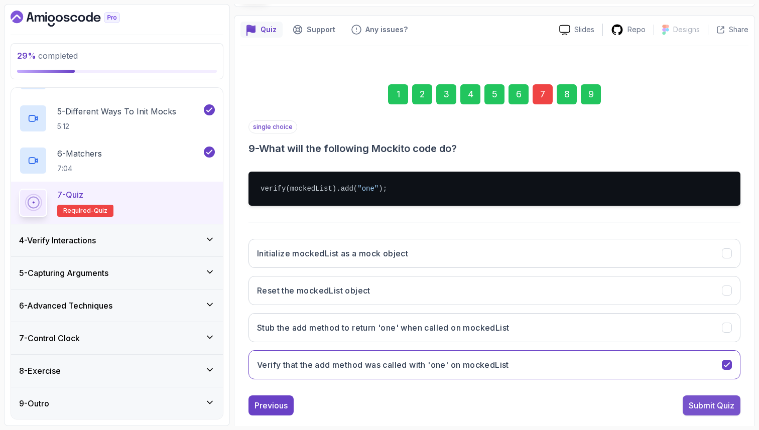
click at [716, 402] on div "Submit Quiz" at bounding box center [711, 405] width 46 height 12
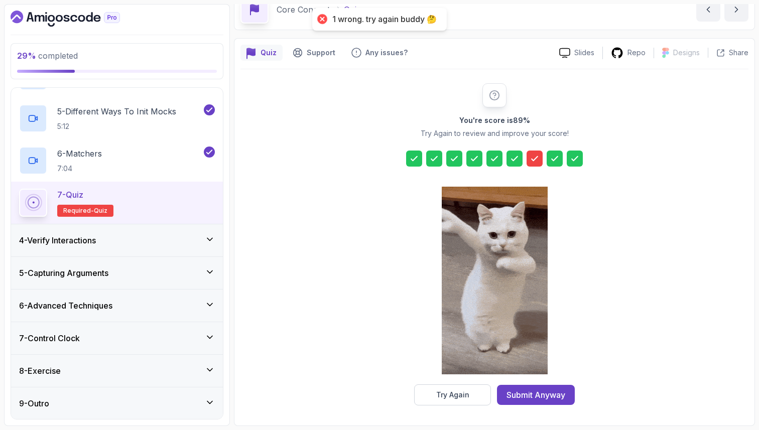
click at [540, 163] on div at bounding box center [534, 159] width 16 height 16
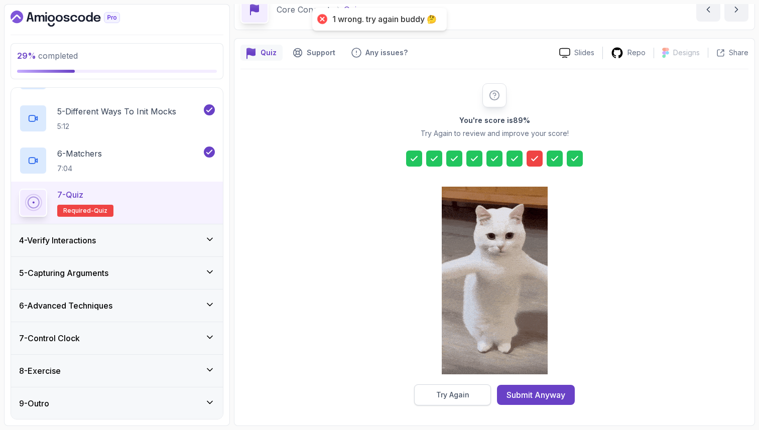
click at [445, 399] on div "Try Again" at bounding box center [452, 395] width 33 height 10
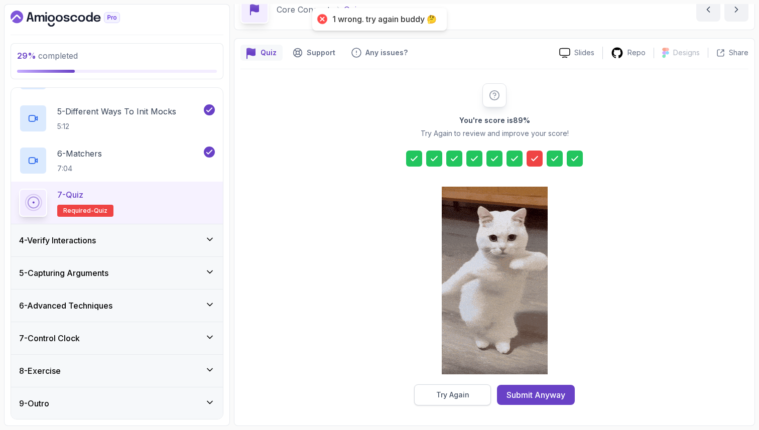
scroll to position [34, 0]
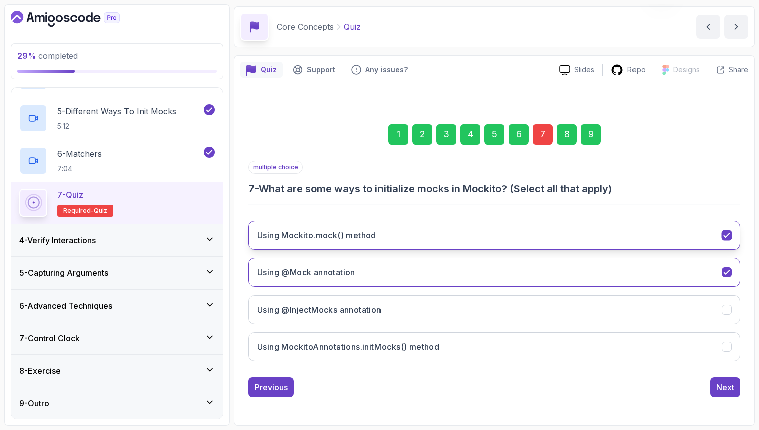
click at [732, 235] on button "Using Mockito.mock() method" at bounding box center [494, 235] width 492 height 29
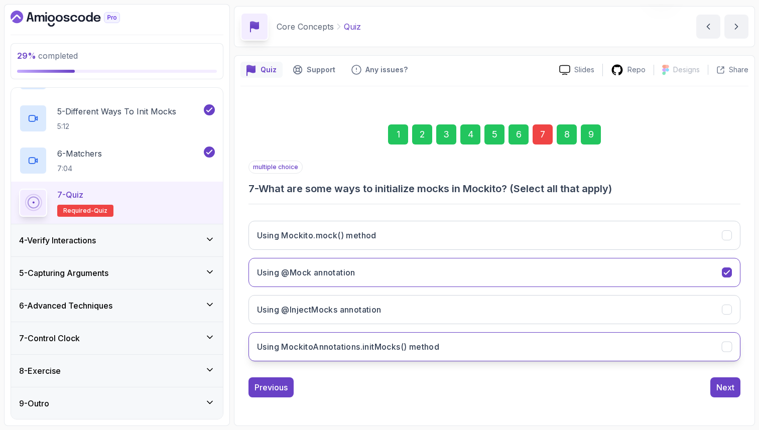
click at [668, 343] on button "Using MockitoAnnotations.initMocks() method" at bounding box center [494, 346] width 492 height 29
click at [584, 130] on div "9" at bounding box center [591, 134] width 20 height 20
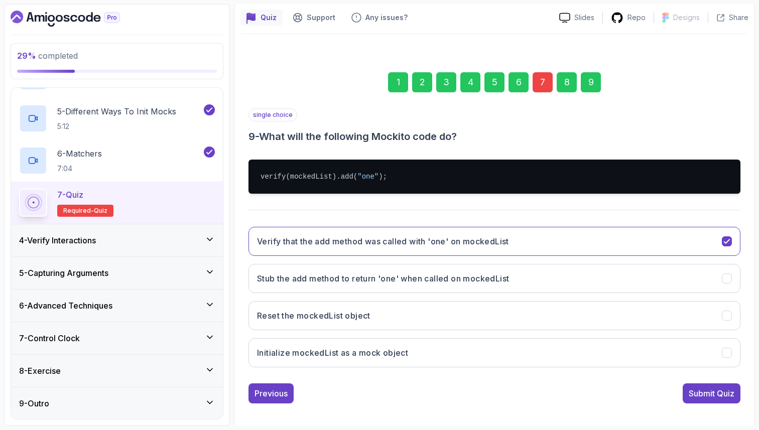
scroll to position [92, 0]
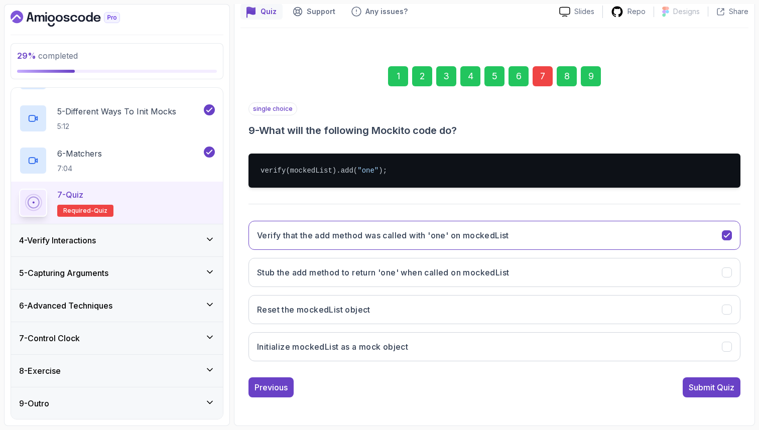
click at [691, 390] on div "Submit Quiz" at bounding box center [711, 387] width 46 height 12
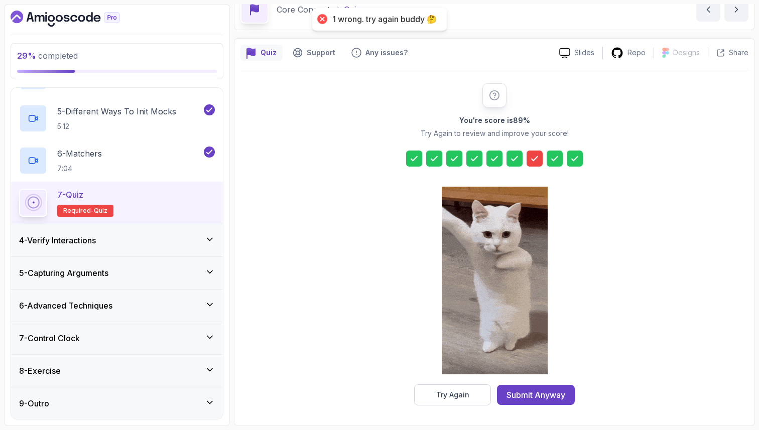
click at [539, 152] on div at bounding box center [534, 159] width 16 height 16
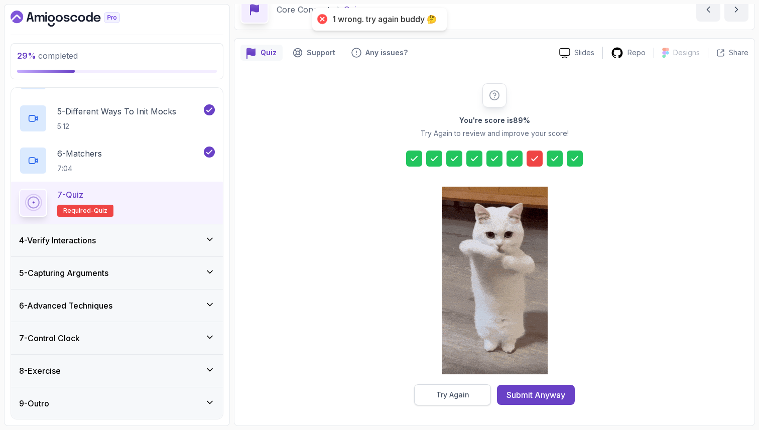
click at [442, 400] on button "Try Again" at bounding box center [452, 394] width 77 height 21
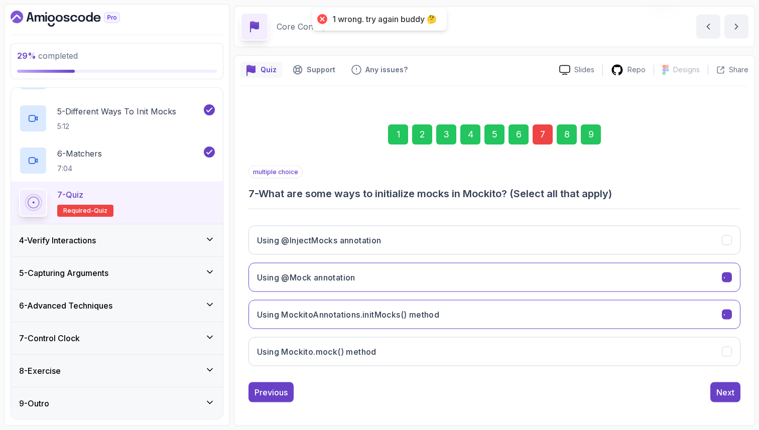
scroll to position [34, 0]
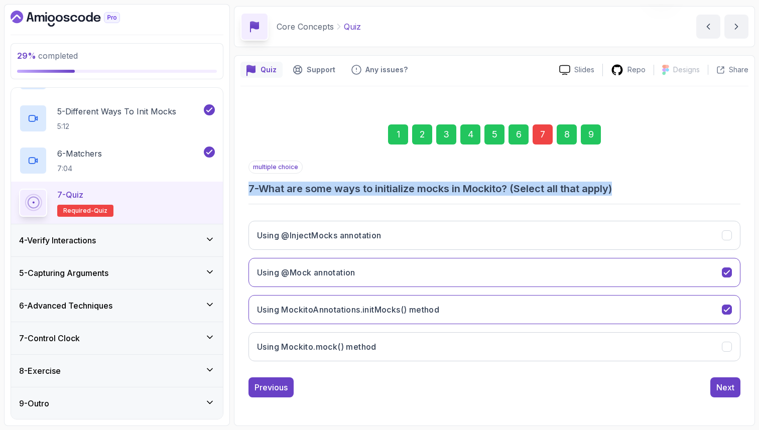
drag, startPoint x: 630, startPoint y: 191, endPoint x: 236, endPoint y: 183, distance: 393.5
click at [236, 183] on div "Quiz Support Any issues? Slides Repo Designs Design not available Share 1 2 3 4…" at bounding box center [494, 240] width 521 height 371
copy h3 "7 - What are some ways to initialize mocks in Mockito? (Select all that apply)"
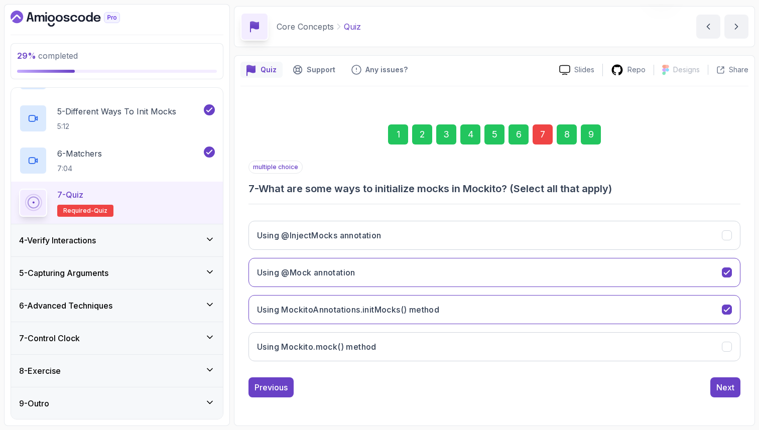
click at [752, 127] on div "Quiz Support Any issues? Slides Repo Designs Design not available Share 1 2 3 4…" at bounding box center [494, 240] width 521 height 371
click at [748, 180] on div "Quiz Support Any issues? Slides Repo Designs Design not available Share 1 2 3 4…" at bounding box center [494, 240] width 521 height 371
click at [756, 186] on section "29 % completed 1 - Intro 2 - Environment Setup 3 - Core Concepts 1 - Setup 2:44…" at bounding box center [379, 215] width 759 height 430
click at [728, 306] on icon "Using MockitoAnnotations.initMocks() method" at bounding box center [727, 310] width 10 height 10
click at [728, 273] on icon "Using @Mock annotation" at bounding box center [727, 273] width 10 height 10
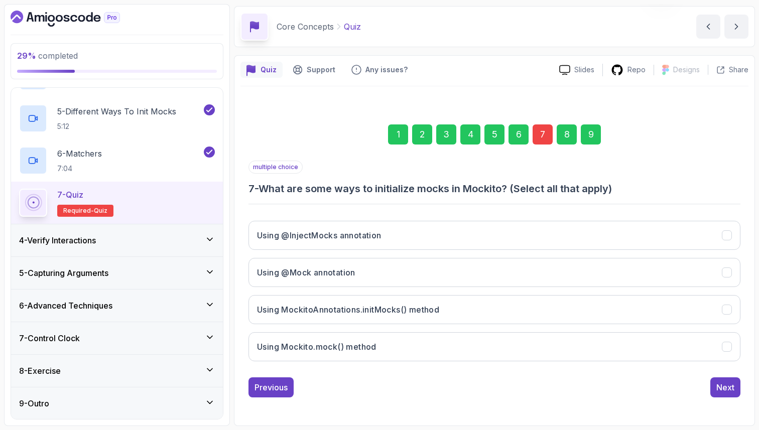
click at [756, 250] on section "29 % completed 1 - Intro 2 - Environment Setup 3 - Core Concepts 1 - Setup 2:44…" at bounding box center [379, 215] width 759 height 430
click at [338, 277] on h3 "Using @Mock annotation" at bounding box center [306, 272] width 98 height 12
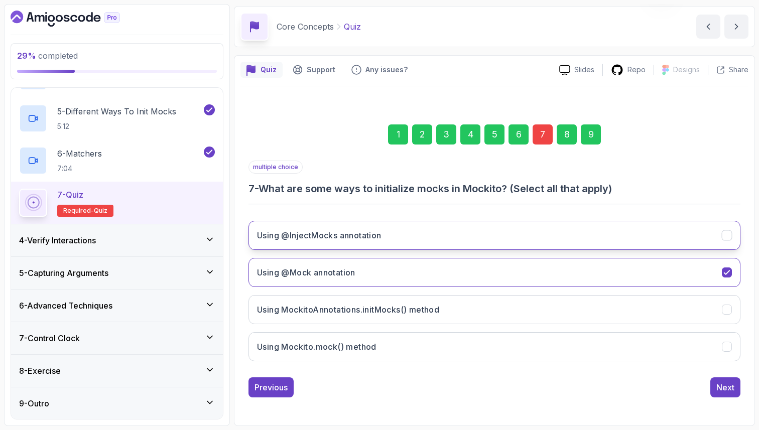
click at [342, 234] on h3 "Using @InjectMocks annotation" at bounding box center [319, 235] width 124 height 12
click at [595, 138] on div "9" at bounding box center [591, 134] width 20 height 20
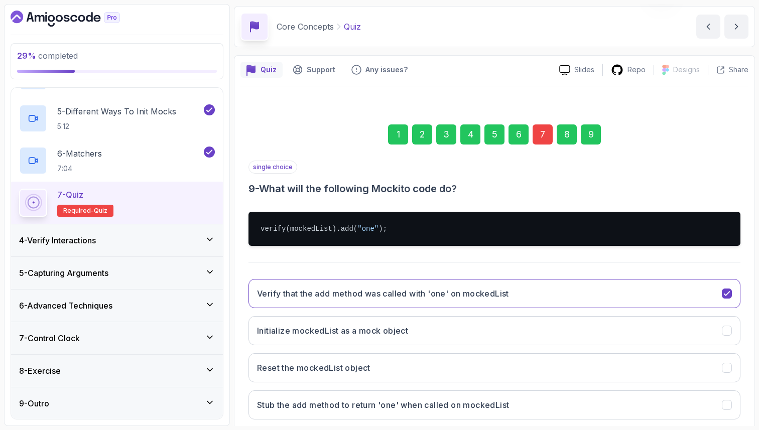
click at [748, 392] on div "1 2 3 4 5 6 7 8 9 single choice 9 - What will the following Mockito code do? ve…" at bounding box center [494, 281] width 508 height 363
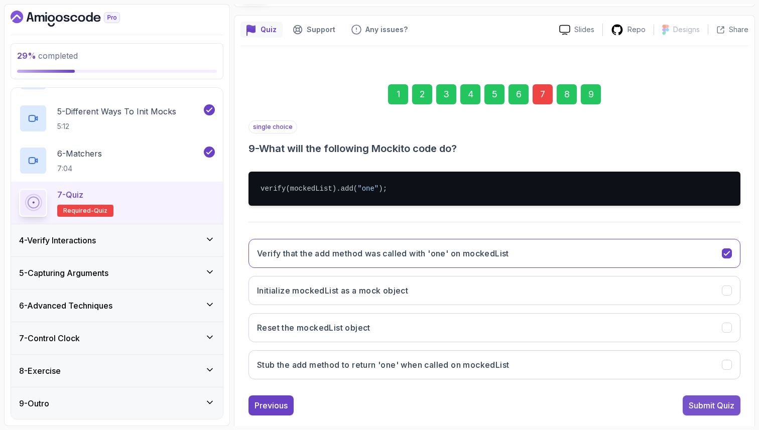
click at [719, 405] on div "Submit Quiz" at bounding box center [711, 405] width 46 height 12
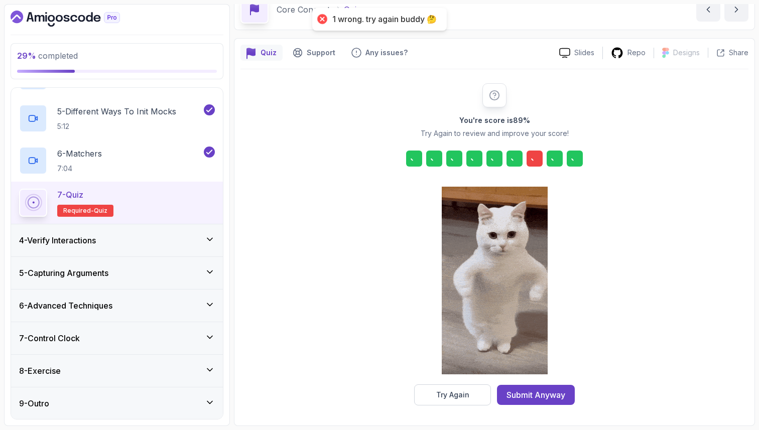
scroll to position [51, 0]
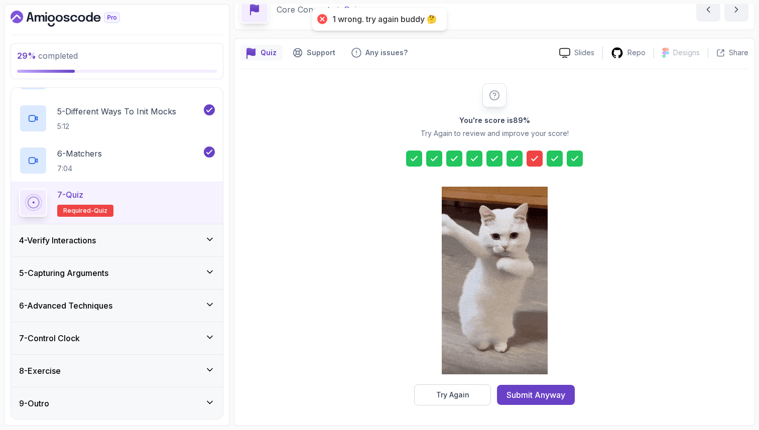
click at [536, 156] on icon at bounding box center [534, 159] width 10 height 10
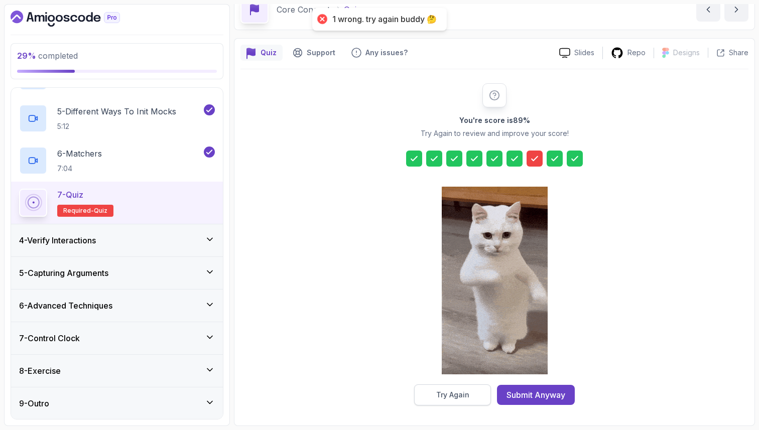
click at [465, 398] on div "Try Again" at bounding box center [452, 395] width 33 height 10
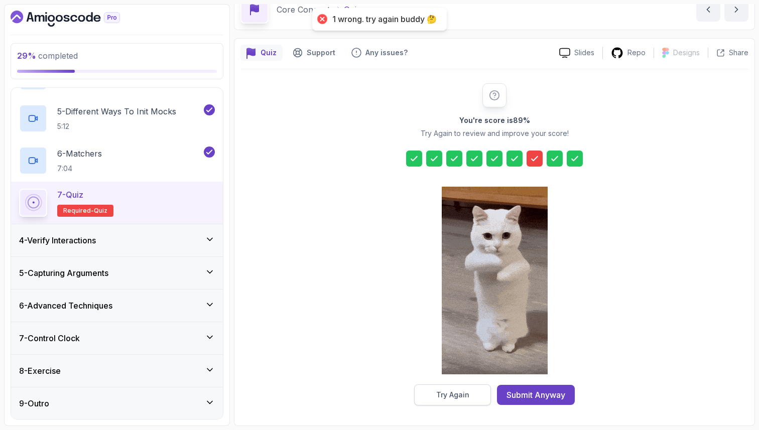
scroll to position [34, 0]
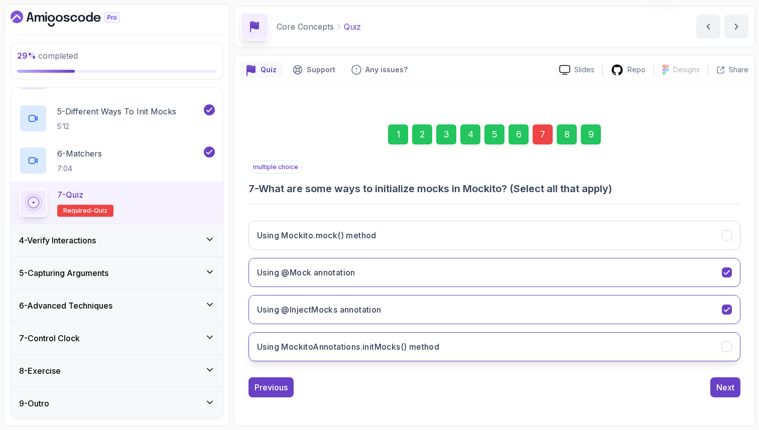
click at [291, 348] on h3 "Using MockitoAnnotations.initMocks() method" at bounding box center [348, 347] width 182 height 12
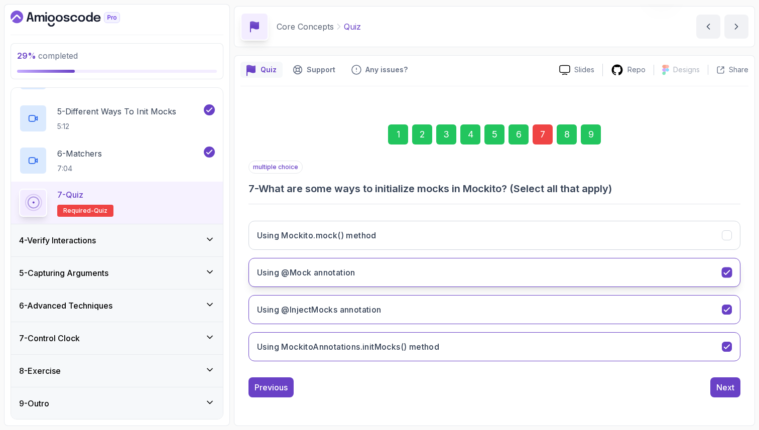
click at [376, 272] on button "Using @Mock annotation" at bounding box center [494, 272] width 492 height 29
click at [592, 136] on div "9" at bounding box center [591, 134] width 20 height 20
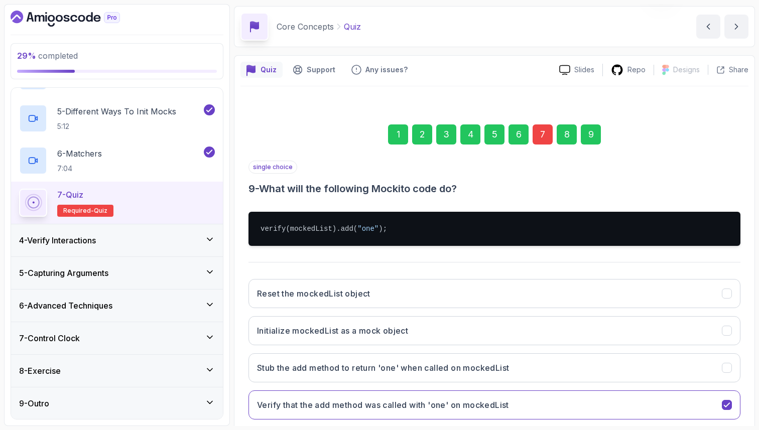
click at [751, 325] on div "Quiz Support Any issues? Slides Repo Designs Design not available Share 1 2 3 4…" at bounding box center [494, 269] width 521 height 429
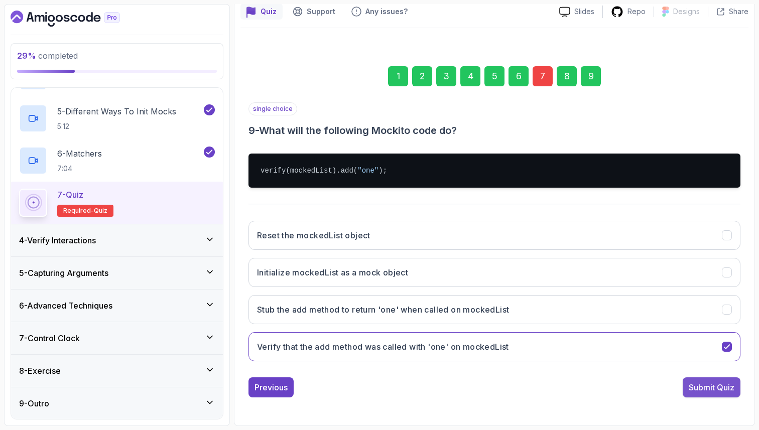
click at [719, 384] on div "Submit Quiz" at bounding box center [711, 387] width 46 height 12
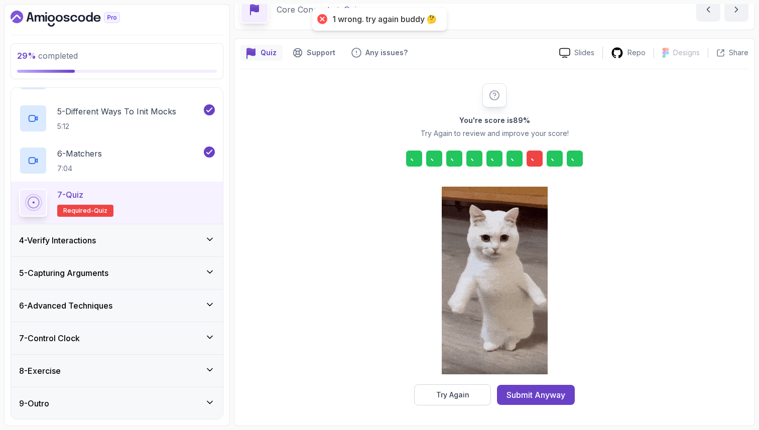
scroll to position [51, 0]
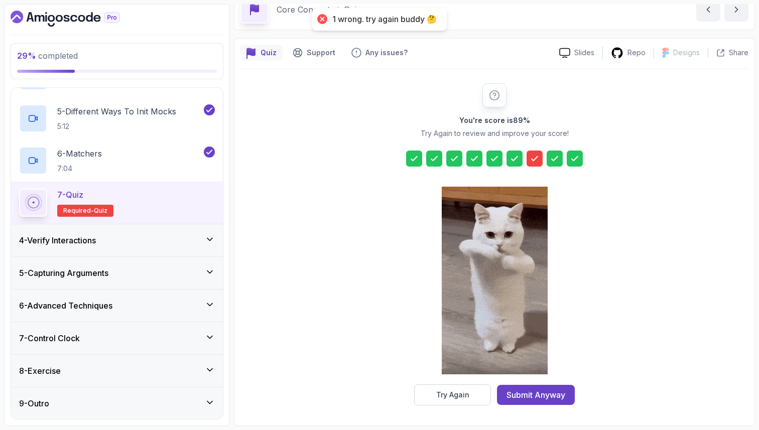
click at [534, 156] on icon at bounding box center [534, 159] width 10 height 10
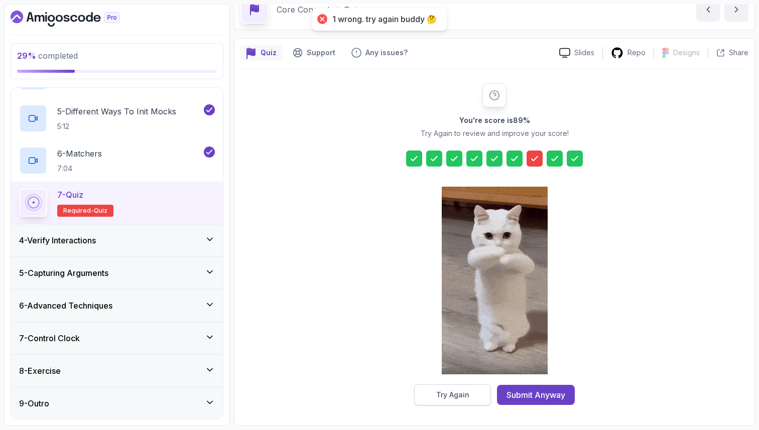
click at [471, 396] on button "Try Again" at bounding box center [452, 394] width 77 height 21
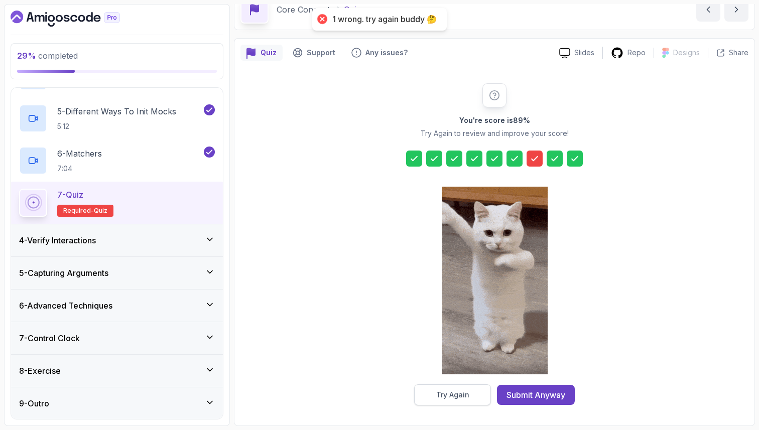
scroll to position [34, 0]
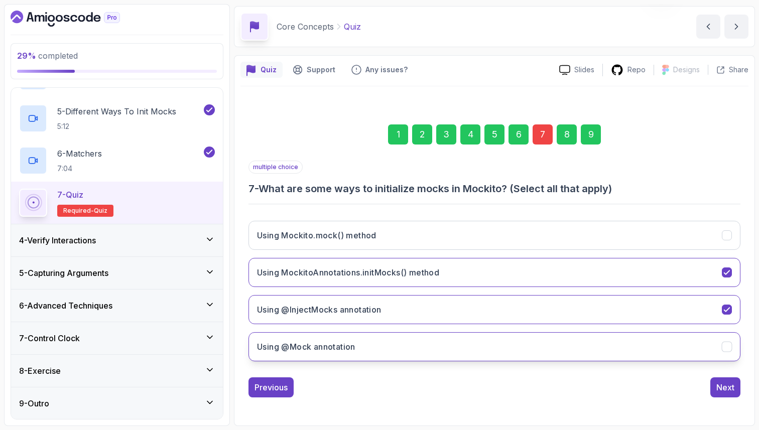
click at [352, 343] on h3 "Using @Mock annotation" at bounding box center [306, 347] width 98 height 12
click at [591, 133] on div "9" at bounding box center [591, 134] width 20 height 20
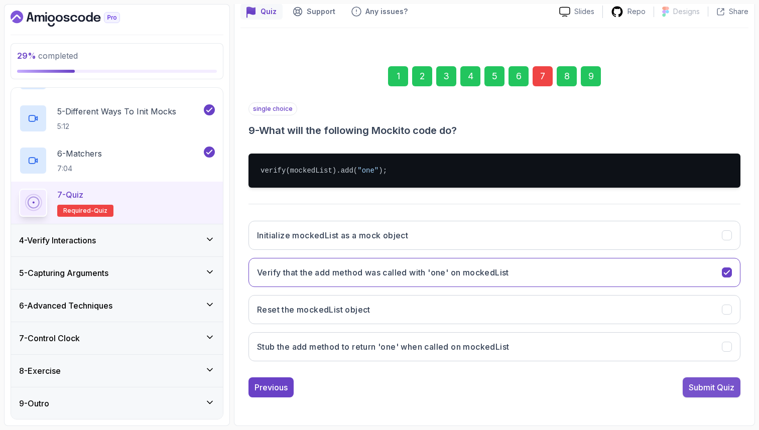
click at [719, 386] on div "Submit Quiz" at bounding box center [711, 387] width 46 height 12
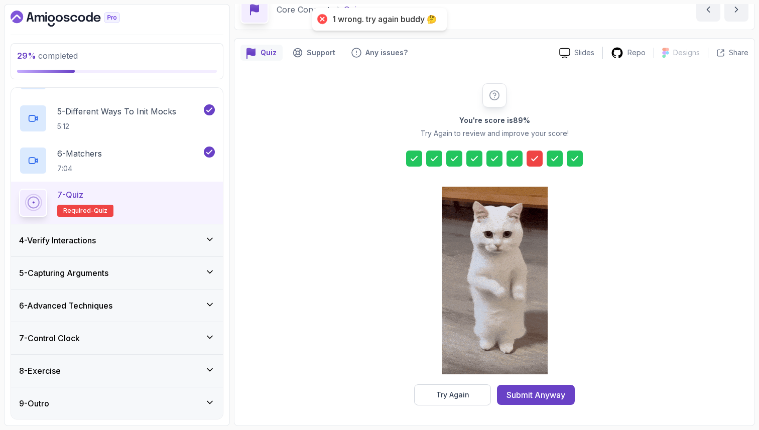
click at [533, 164] on div at bounding box center [534, 159] width 16 height 16
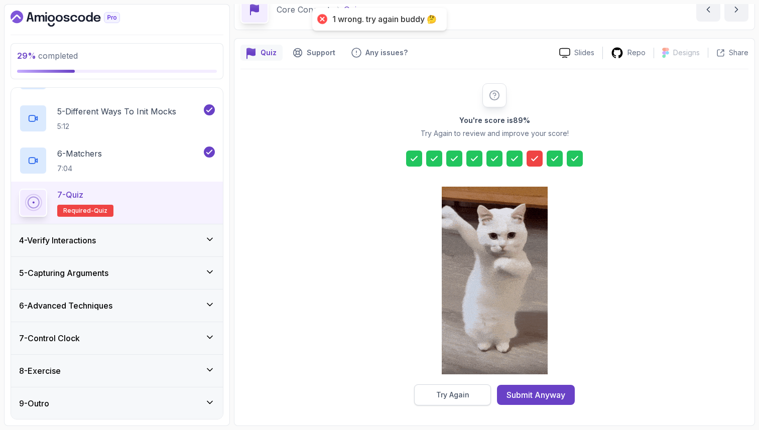
click at [449, 395] on div "Try Again" at bounding box center [452, 395] width 33 height 10
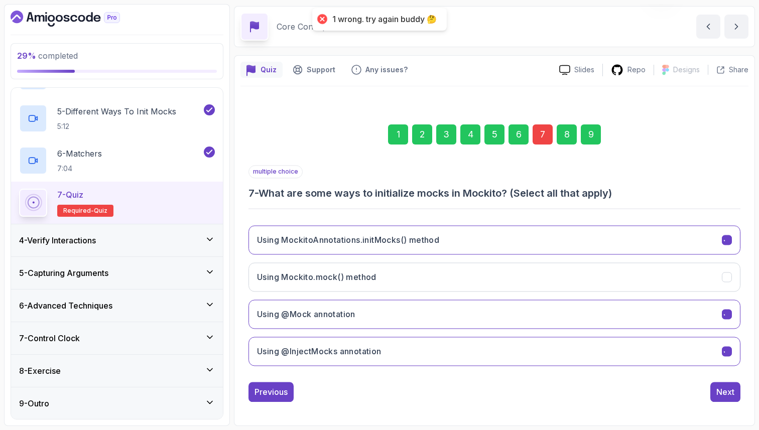
scroll to position [34, 0]
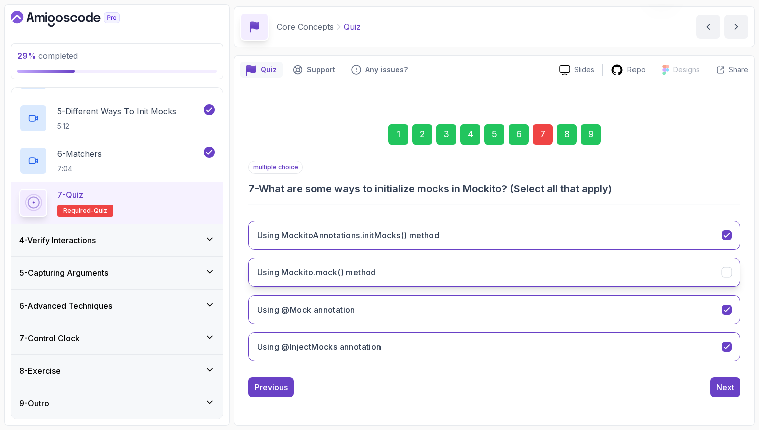
click at [279, 274] on h3 "Using Mockito.mock() method" at bounding box center [316, 272] width 119 height 12
click at [282, 307] on h3 "Using @Mock annotation" at bounding box center [306, 310] width 98 height 12
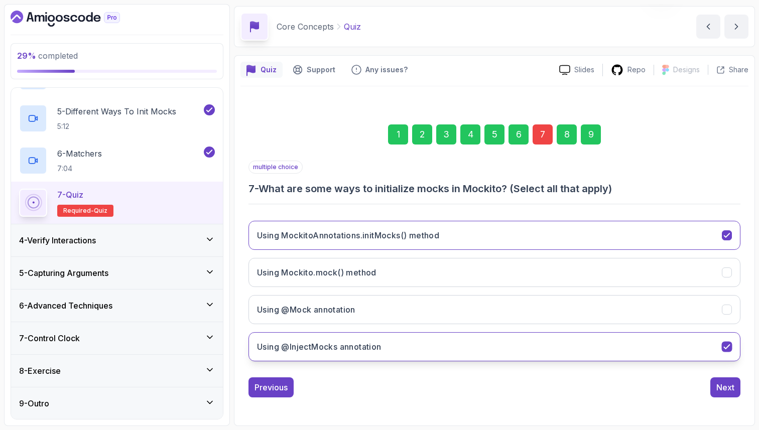
click at [282, 335] on button "Using @InjectMocks annotation" at bounding box center [494, 346] width 492 height 29
click at [591, 132] on div "9" at bounding box center [591, 134] width 20 height 20
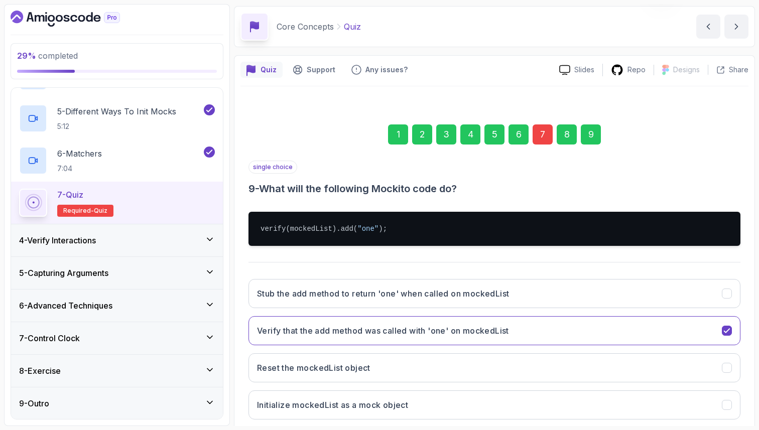
click at [752, 329] on div "Quiz Support Any issues? Slides Repo Designs Design not available Share 1 2 3 4…" at bounding box center [494, 269] width 521 height 429
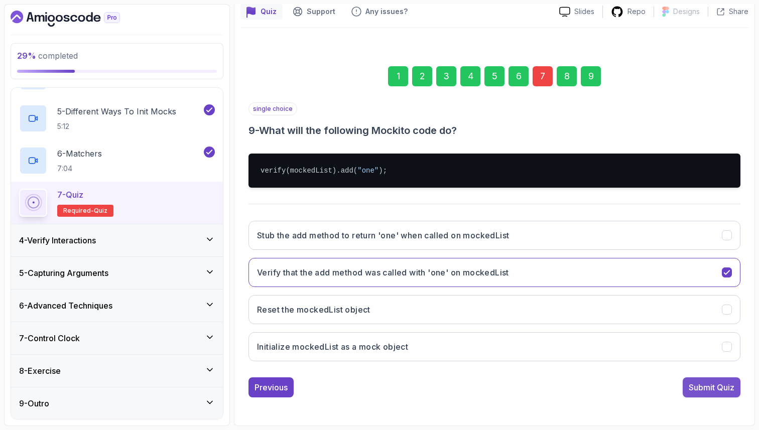
click at [714, 387] on div "Submit Quiz" at bounding box center [711, 387] width 46 height 12
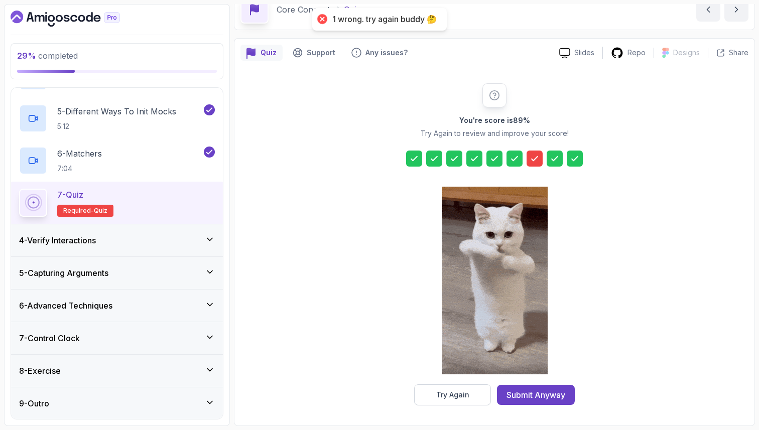
click at [537, 158] on icon at bounding box center [534, 159] width 10 height 10
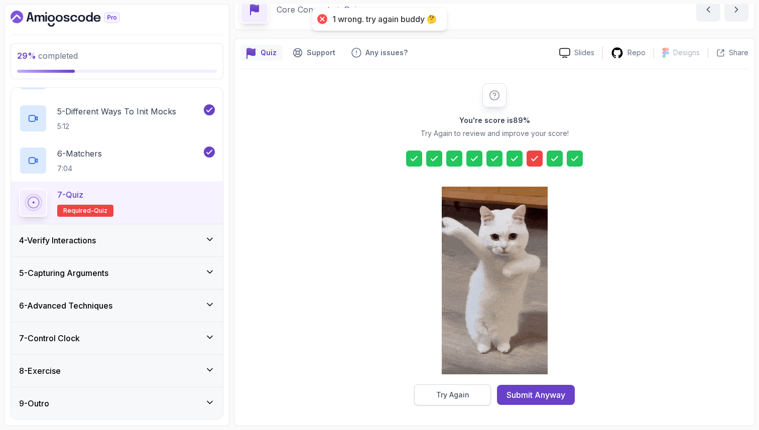
click at [455, 399] on div "Try Again" at bounding box center [452, 395] width 33 height 10
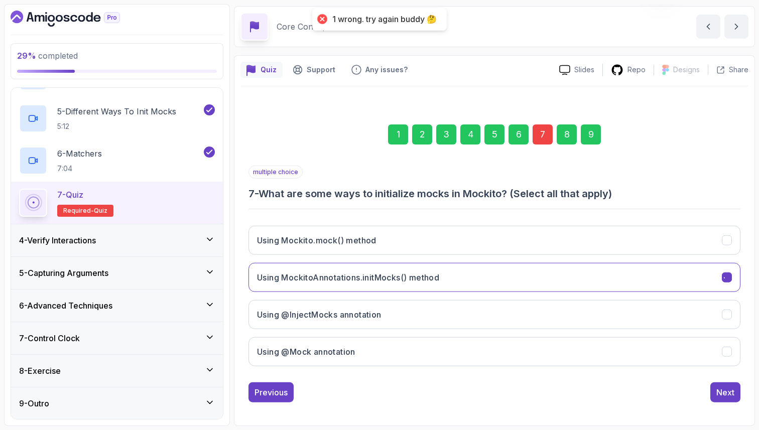
scroll to position [34, 0]
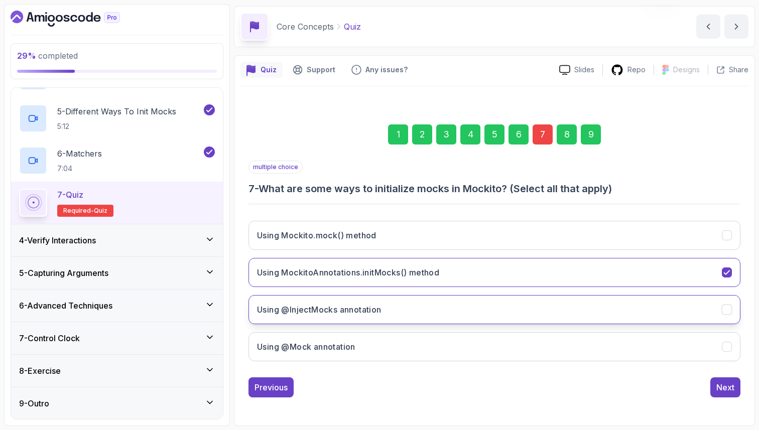
click at [314, 310] on h3 "Using @InjectMocks annotation" at bounding box center [319, 310] width 124 height 12
click at [588, 137] on div "9" at bounding box center [591, 134] width 20 height 20
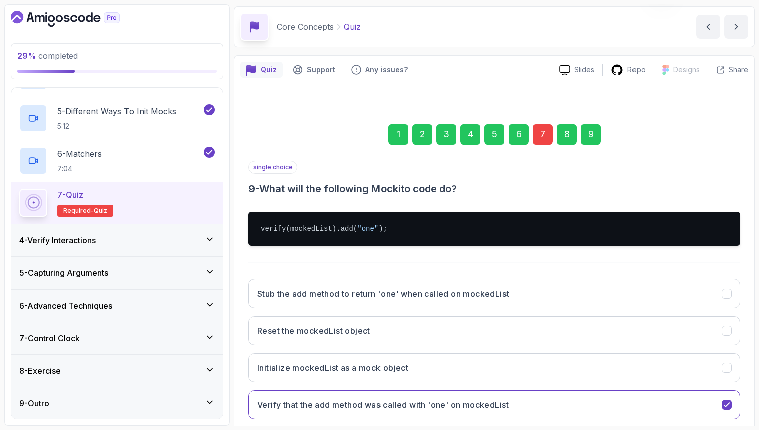
click at [751, 215] on div "Quiz Support Any issues? Slides Repo Designs Design not available Share 1 2 3 4…" at bounding box center [494, 269] width 521 height 429
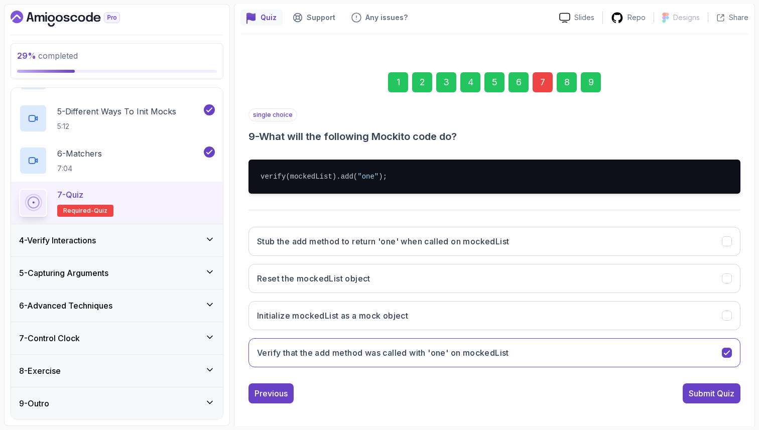
scroll to position [92, 0]
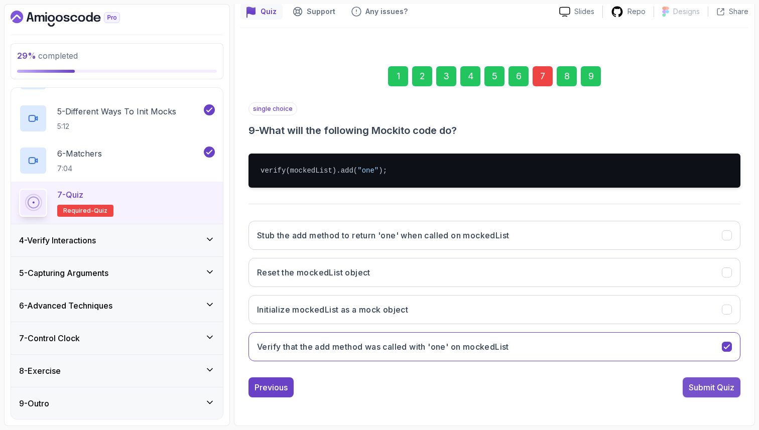
click at [696, 387] on div "Submit Quiz" at bounding box center [711, 387] width 46 height 12
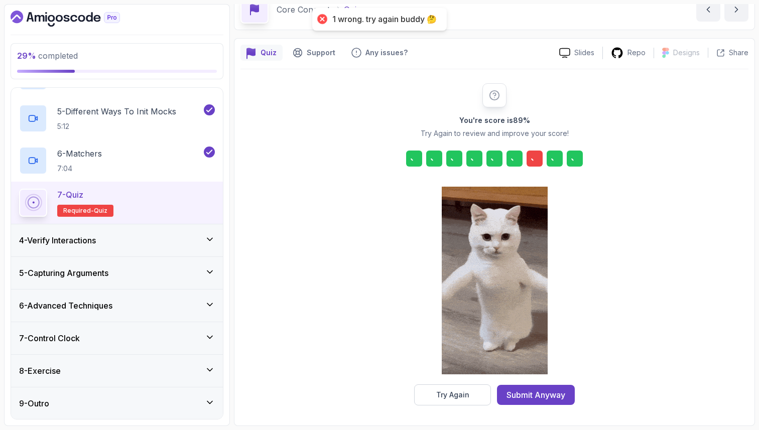
scroll to position [51, 0]
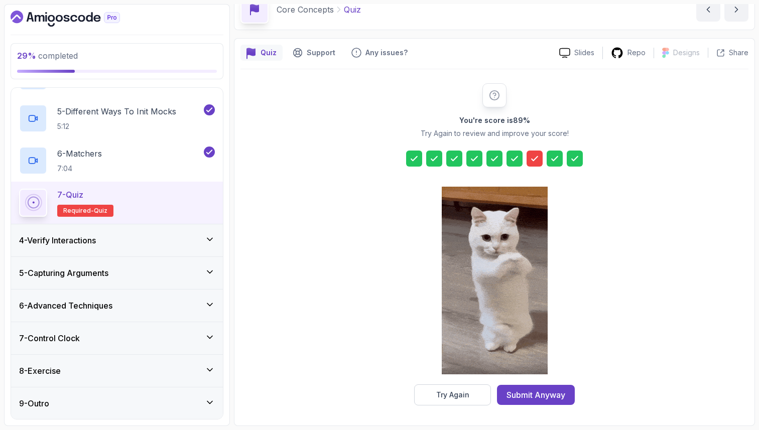
click at [534, 157] on icon at bounding box center [534, 159] width 10 height 10
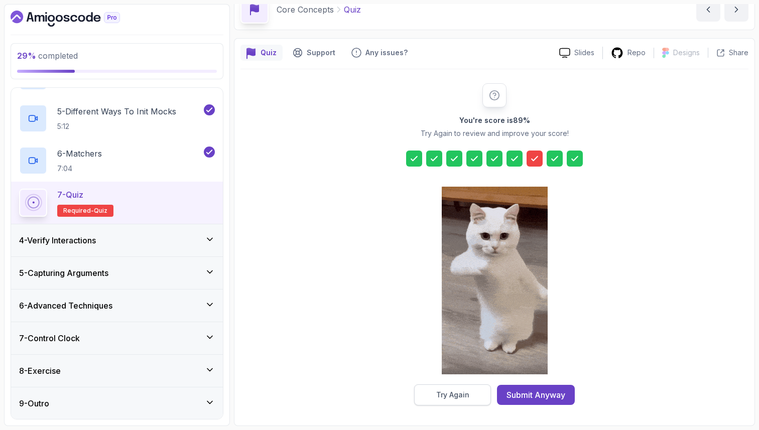
click at [448, 396] on div "Try Again" at bounding box center [452, 395] width 33 height 10
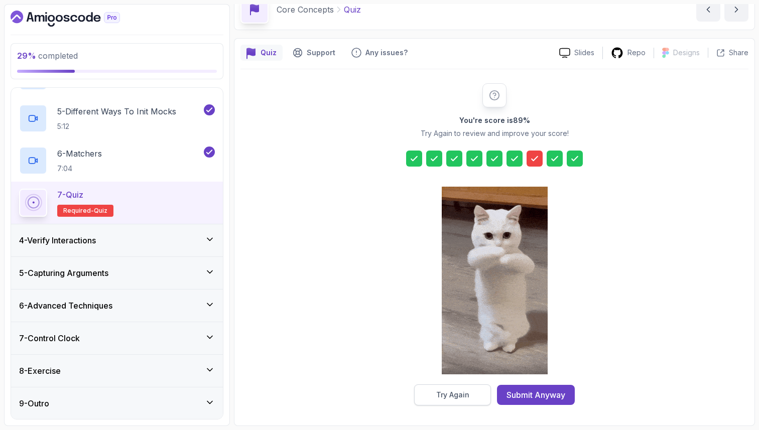
scroll to position [34, 0]
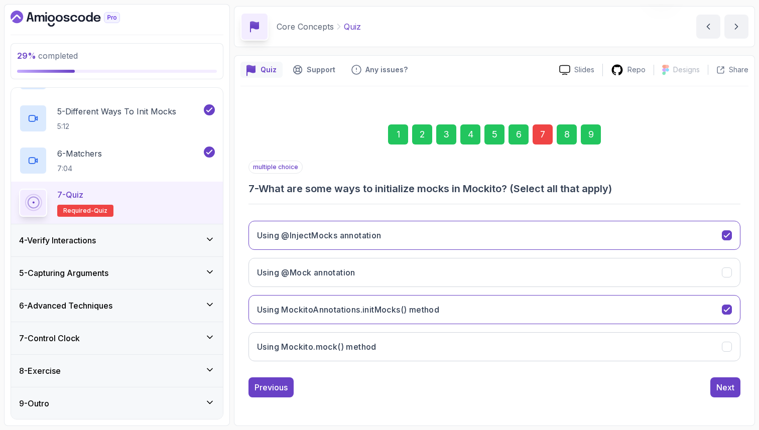
click at [593, 131] on div "9" at bounding box center [591, 134] width 20 height 20
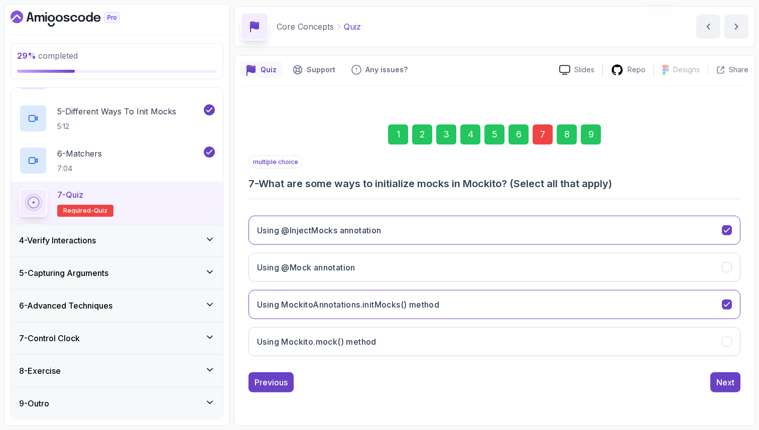
scroll to position [51, 0]
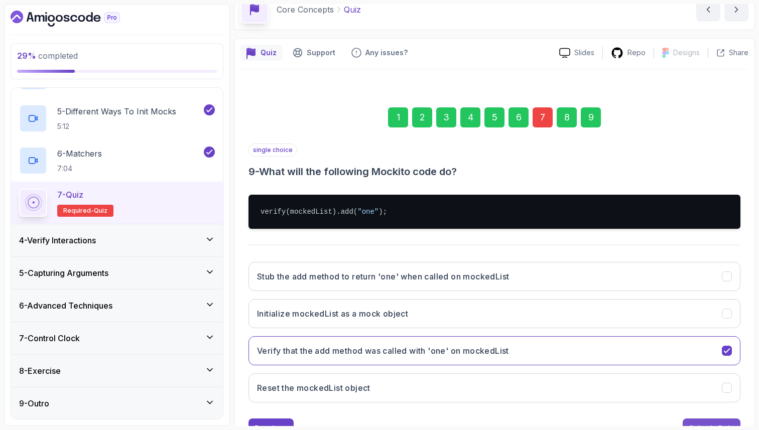
click at [722, 421] on button "Submit Quiz" at bounding box center [711, 429] width 58 height 20
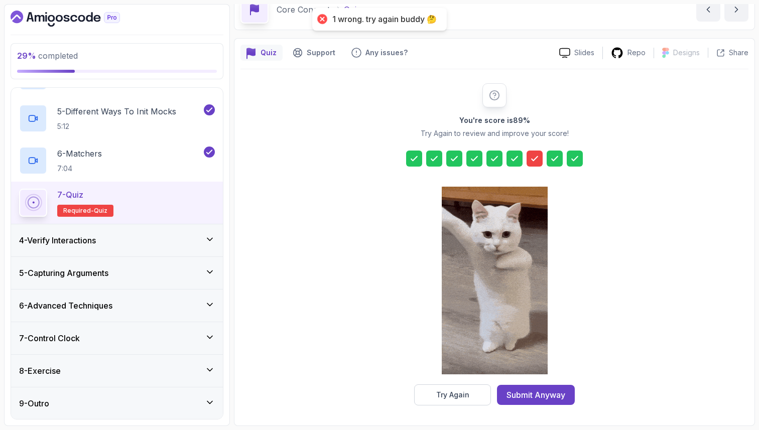
click at [537, 153] on div at bounding box center [534, 159] width 16 height 16
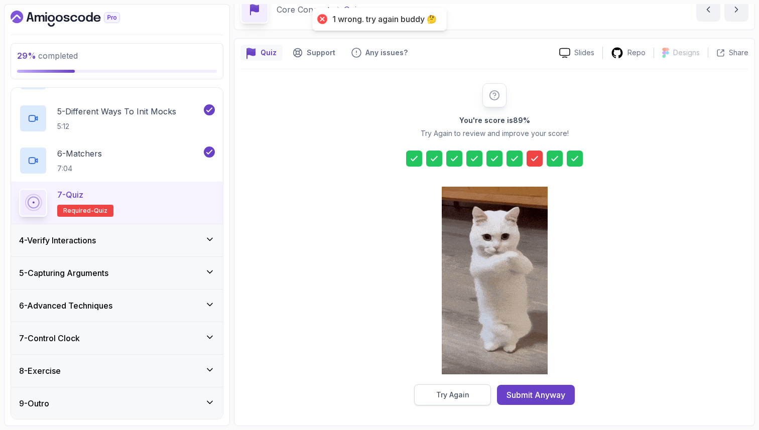
click at [441, 399] on div "Try Again" at bounding box center [452, 395] width 33 height 10
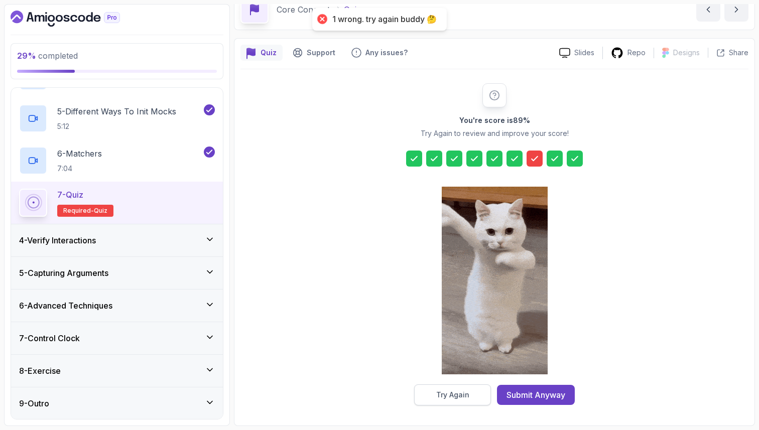
scroll to position [34, 0]
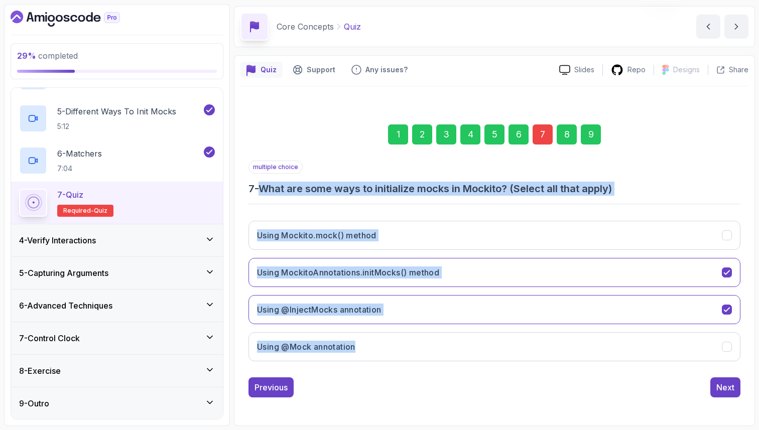
drag, startPoint x: 264, startPoint y: 191, endPoint x: 375, endPoint y: 366, distance: 206.6
click at [376, 367] on div "multiple choice 7 - What are some ways to initialize mocks in Mockito? (Select …" at bounding box center [494, 265] width 492 height 209
copy div "What are some ways to initialize mocks in Mockito? (Select all that apply) Usin…"
click at [310, 311] on h3 "Using @InjectMocks annotation" at bounding box center [319, 310] width 124 height 12
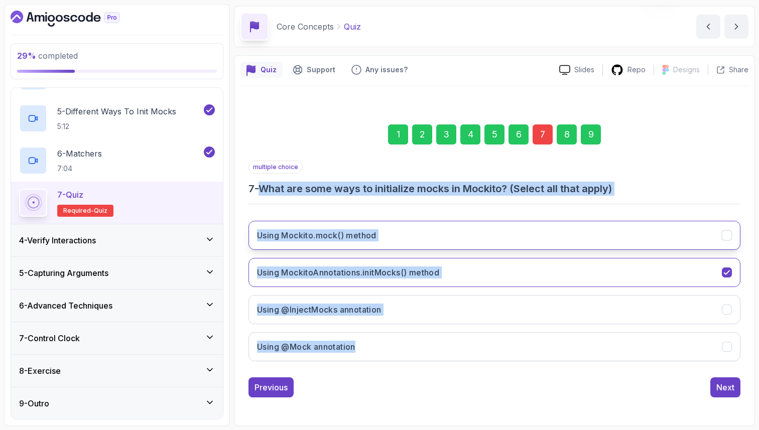
click at [376, 237] on h3 "Using Mockito.mock() method" at bounding box center [316, 235] width 119 height 12
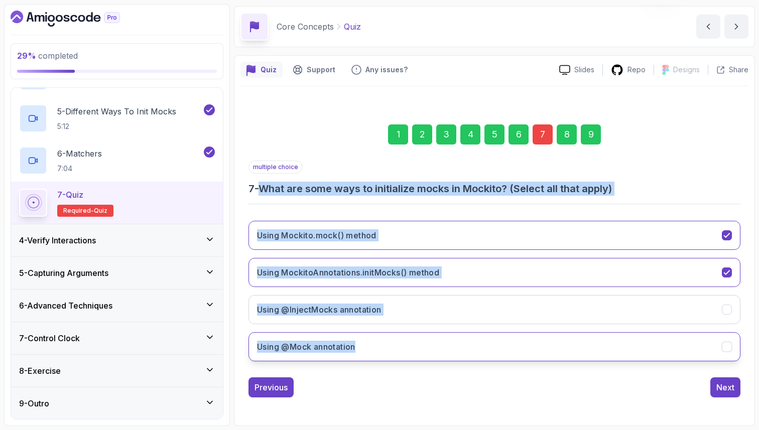
click at [385, 350] on button "Using @Mock annotation" at bounding box center [494, 346] width 492 height 29
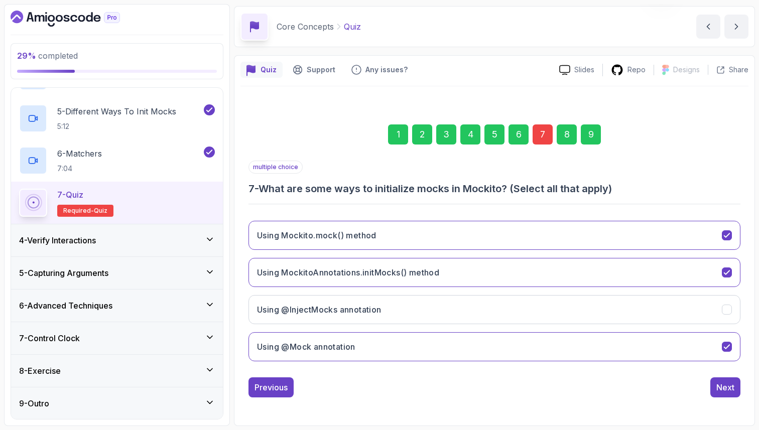
click at [590, 141] on div "9" at bounding box center [591, 134] width 20 height 20
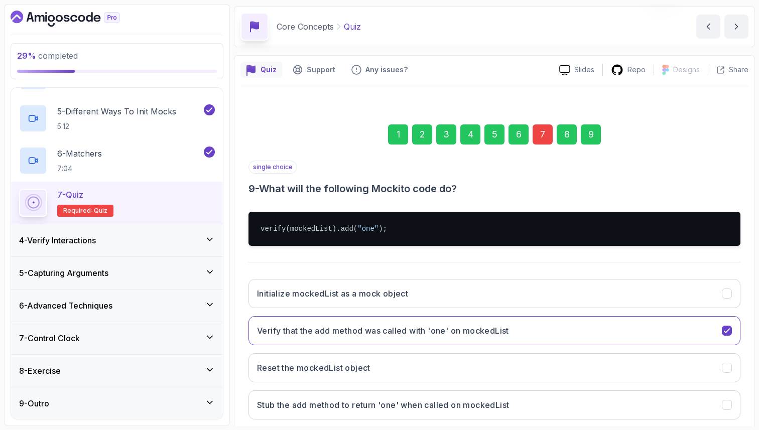
click at [758, 318] on section "29 % completed 1 - Intro 2 - Environment Setup 3 - Core Concepts 1 - Setup 2:44…" at bounding box center [379, 215] width 759 height 430
click at [751, 325] on div "Quiz Support Any issues? Slides Repo Designs Design not available Share 1 2 3 4…" at bounding box center [494, 269] width 521 height 429
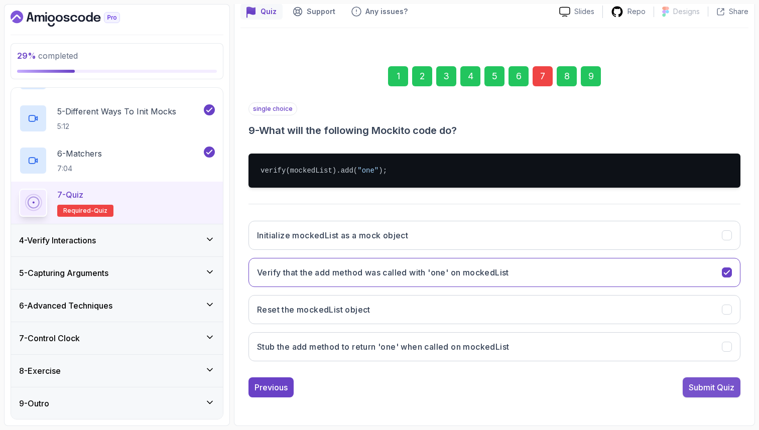
click at [713, 382] on div "Submit Quiz" at bounding box center [711, 387] width 46 height 12
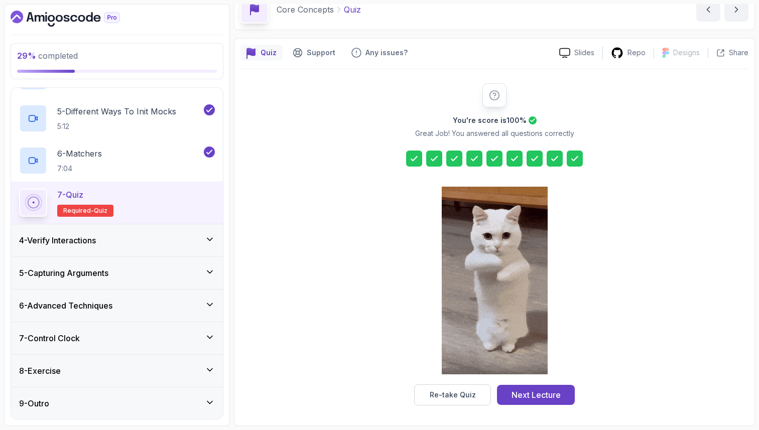
click at [536, 159] on icon at bounding box center [534, 159] width 10 height 10
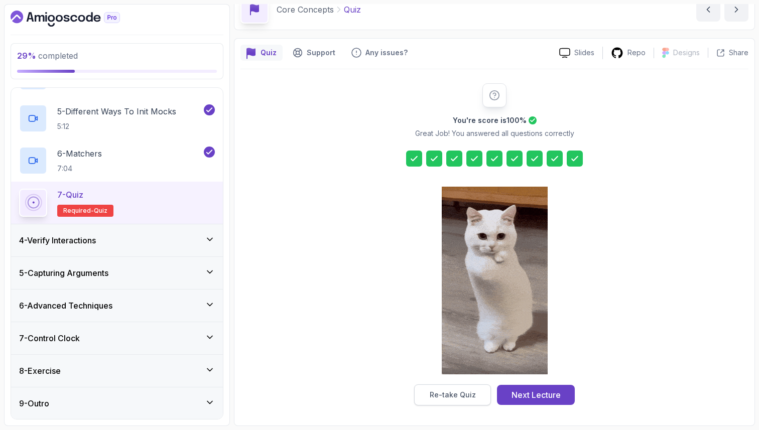
click at [459, 386] on button "Re-take Quiz" at bounding box center [452, 394] width 77 height 21
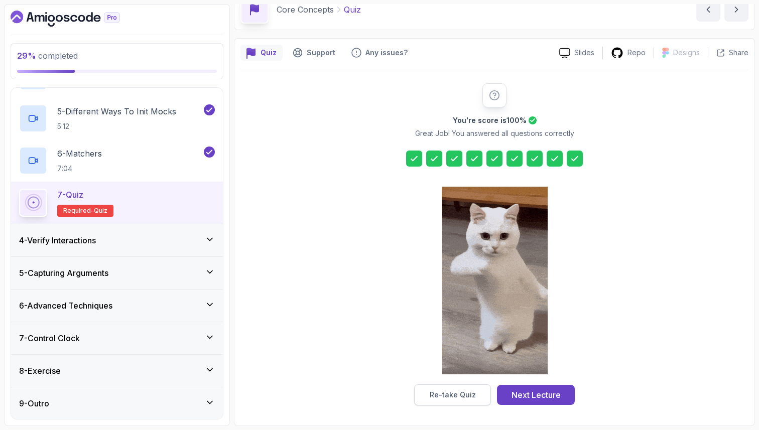
scroll to position [34, 0]
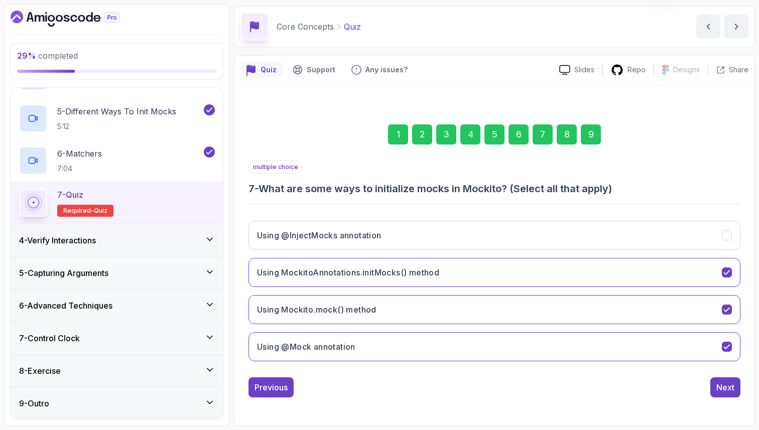
click at [592, 134] on div "9" at bounding box center [591, 134] width 20 height 20
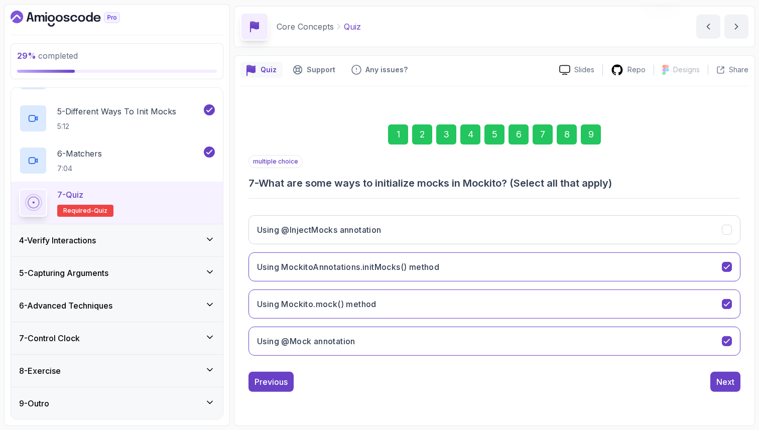
scroll to position [51, 0]
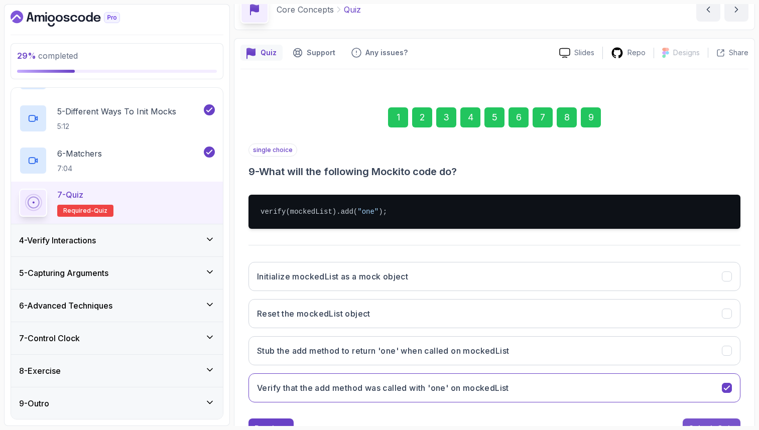
click at [717, 423] on div "Submit Quiz" at bounding box center [711, 429] width 46 height 12
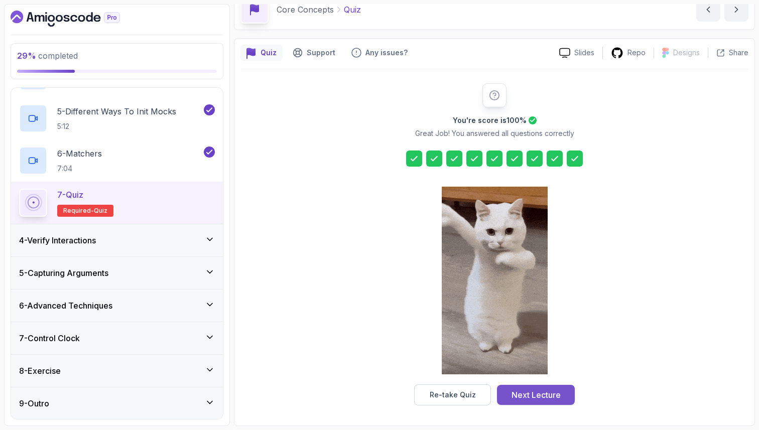
click at [553, 392] on div "Next Lecture" at bounding box center [535, 395] width 49 height 12
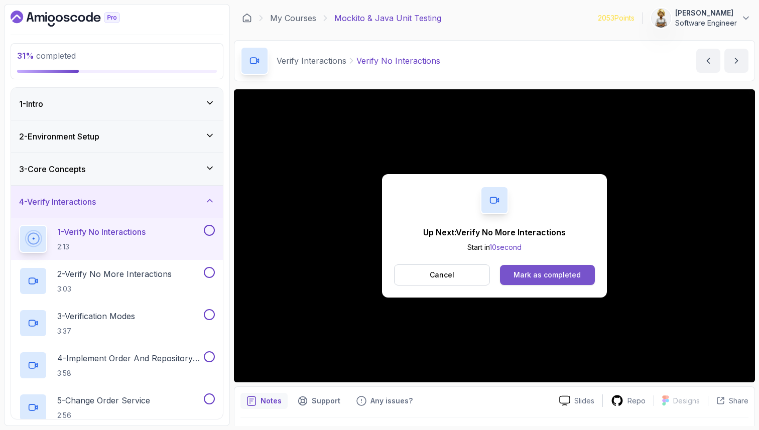
click at [545, 271] on div "Mark as completed" at bounding box center [546, 275] width 67 height 10
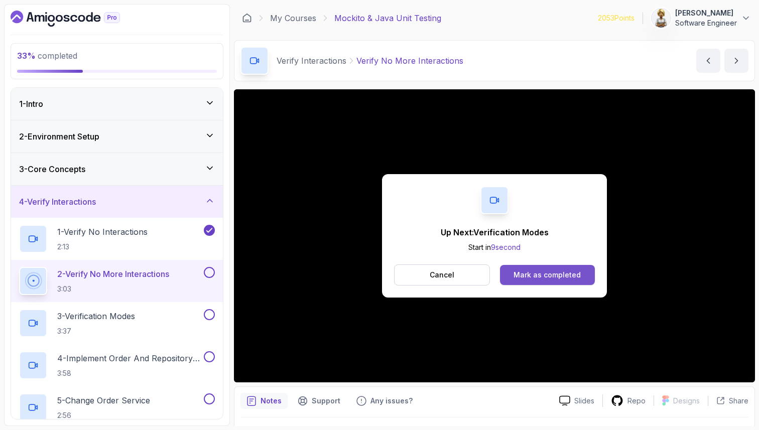
click at [518, 267] on button "Mark as completed" at bounding box center [547, 275] width 95 height 20
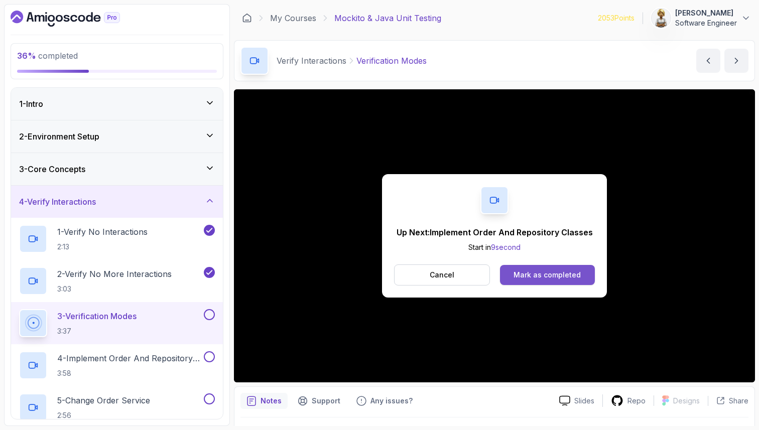
click at [558, 270] on div "Mark as completed" at bounding box center [546, 275] width 67 height 10
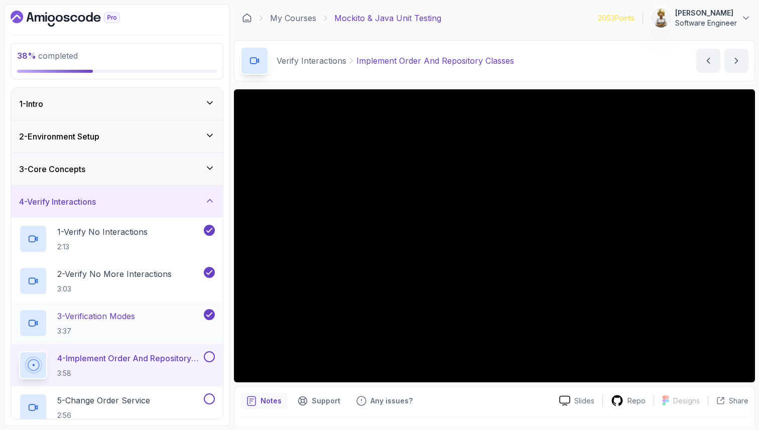
click at [86, 312] on p "3 - Verification Modes" at bounding box center [96, 316] width 78 height 12
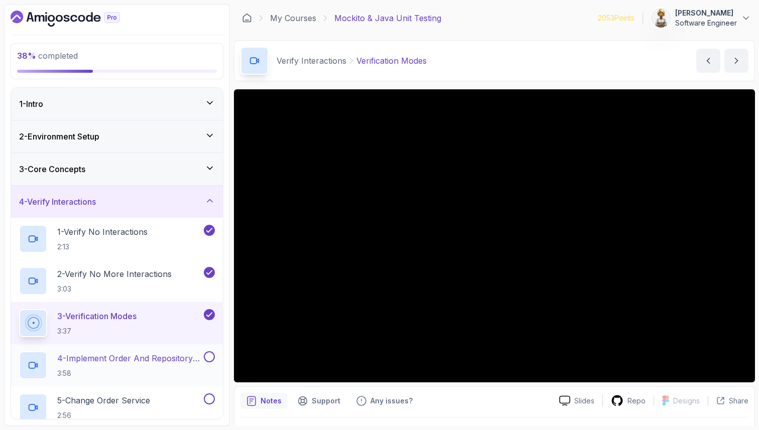
click at [165, 359] on p "4 - Implement Order And Repository Classes" at bounding box center [129, 358] width 145 height 12
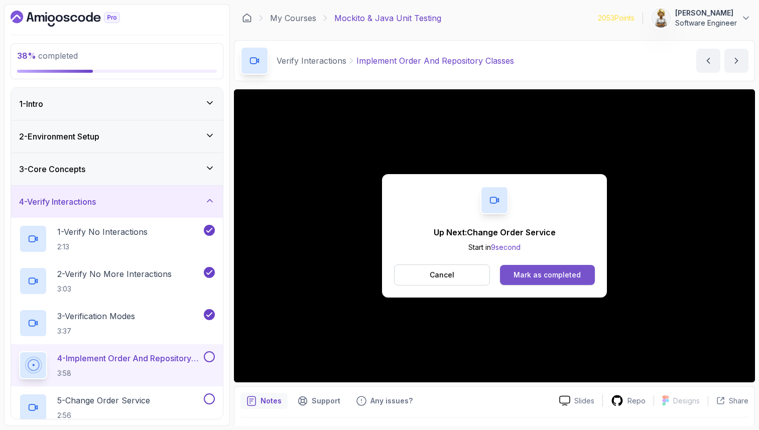
click at [532, 276] on div "Mark as completed" at bounding box center [546, 275] width 67 height 10
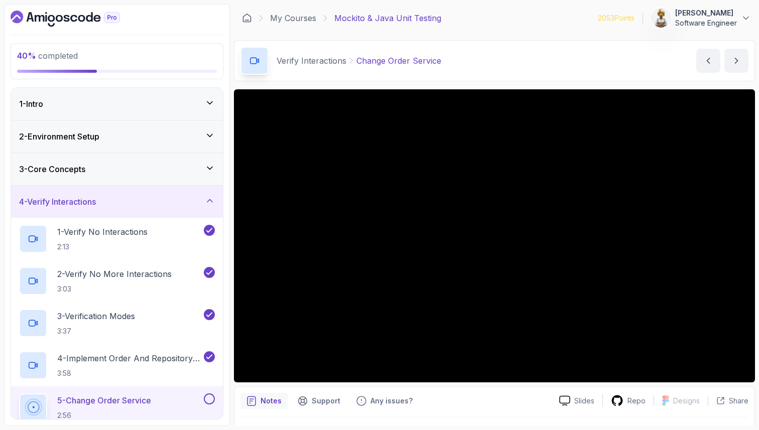
click at [107, 400] on p "5 - Change Order Service" at bounding box center [104, 400] width 94 height 12
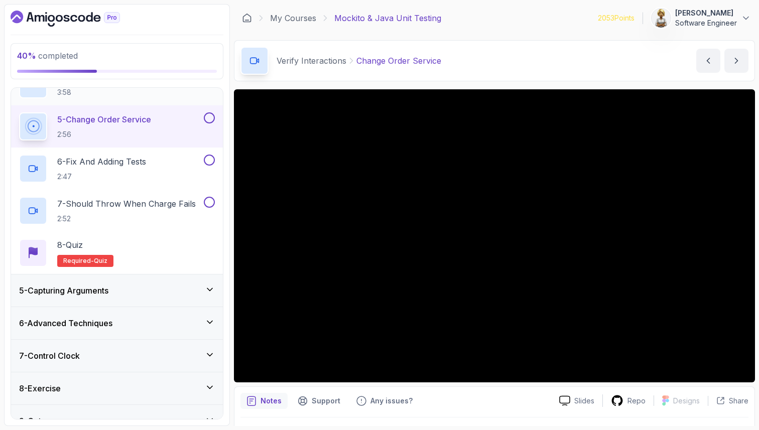
scroll to position [299, 0]
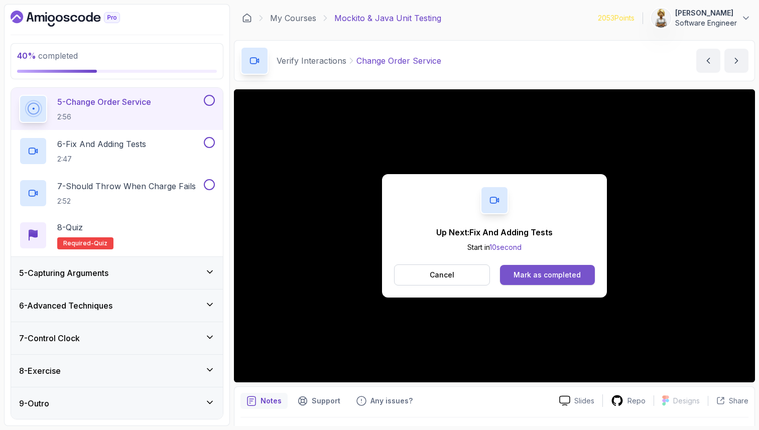
click at [583, 279] on button "Mark as completed" at bounding box center [547, 275] width 95 height 20
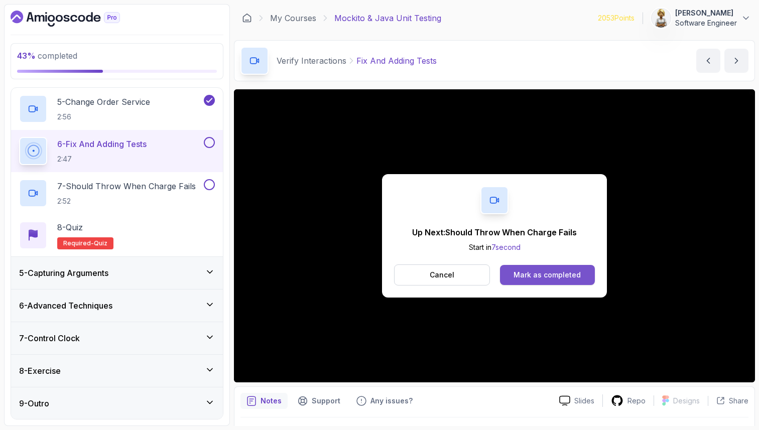
click at [567, 274] on div "Mark as completed" at bounding box center [546, 275] width 67 height 10
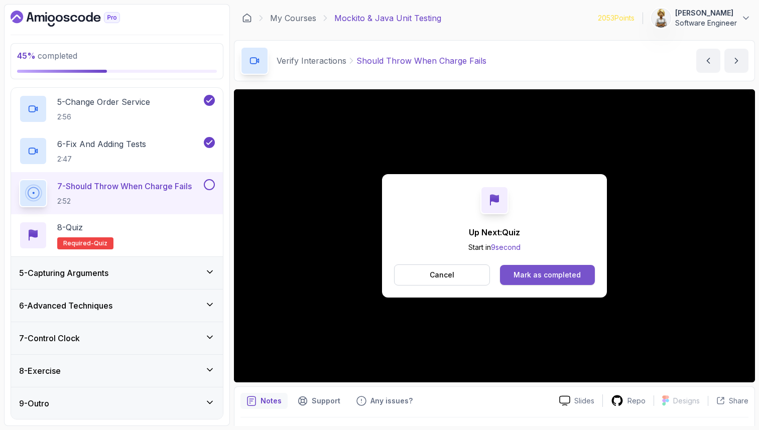
click at [556, 279] on div "Mark as completed" at bounding box center [546, 275] width 67 height 10
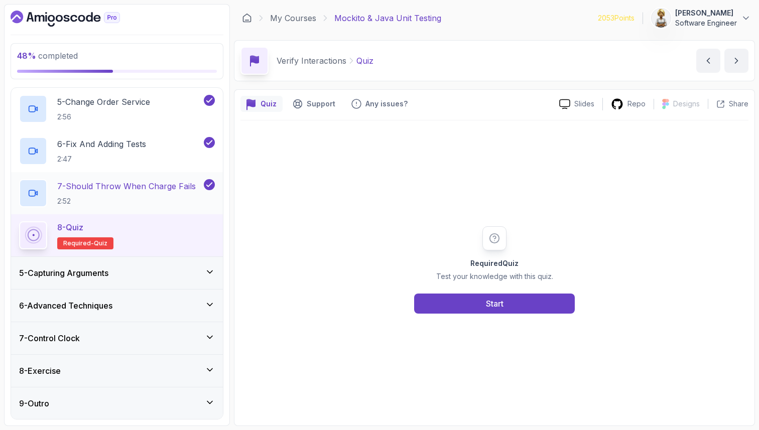
click at [121, 177] on div "7 - Should Throw When Charge Fails 2:52" at bounding box center [117, 193] width 212 height 42
click at [179, 192] on h2 "7 - Should Throw When Charge Fails 2:52" at bounding box center [126, 193] width 138 height 26
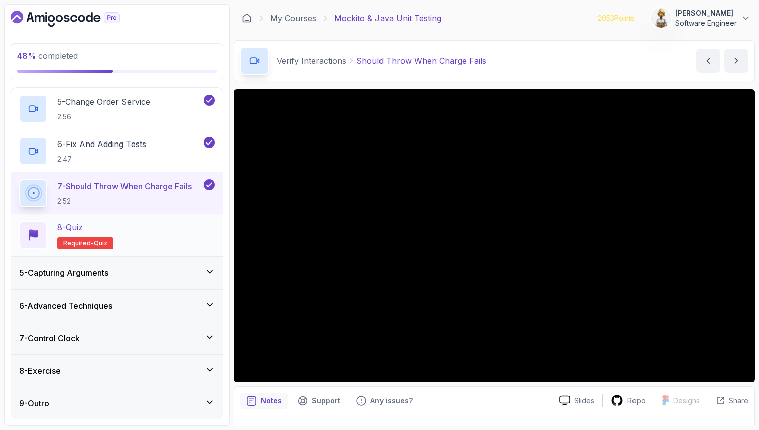
click at [166, 235] on div "8 - Quiz Required- quiz" at bounding box center [117, 235] width 196 height 28
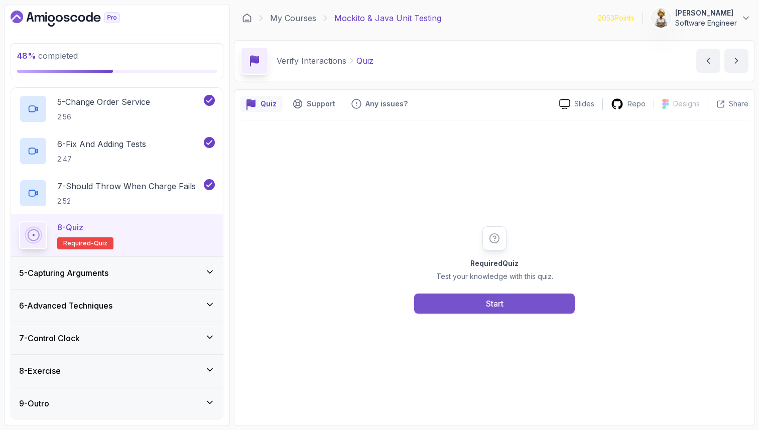
click at [478, 298] on button "Start" at bounding box center [494, 304] width 161 height 20
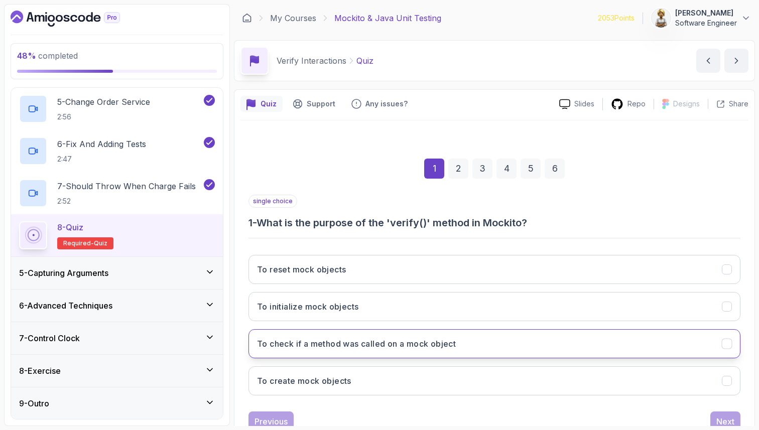
click at [445, 340] on h3 "To check if a method was called on a mock object" at bounding box center [356, 344] width 199 height 12
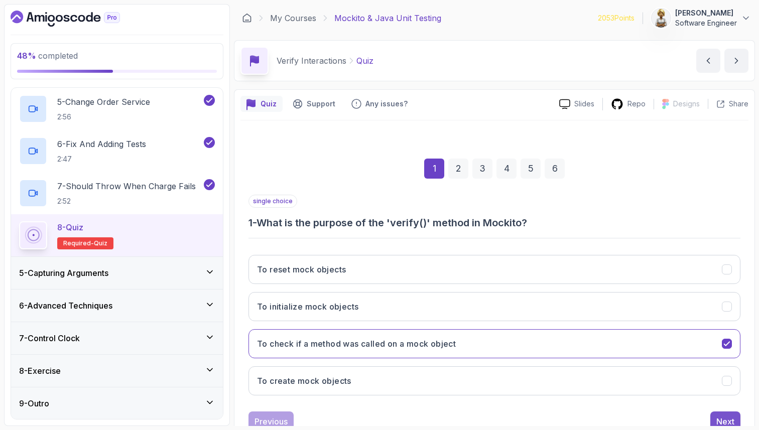
click at [734, 423] on button "Next" at bounding box center [725, 421] width 30 height 20
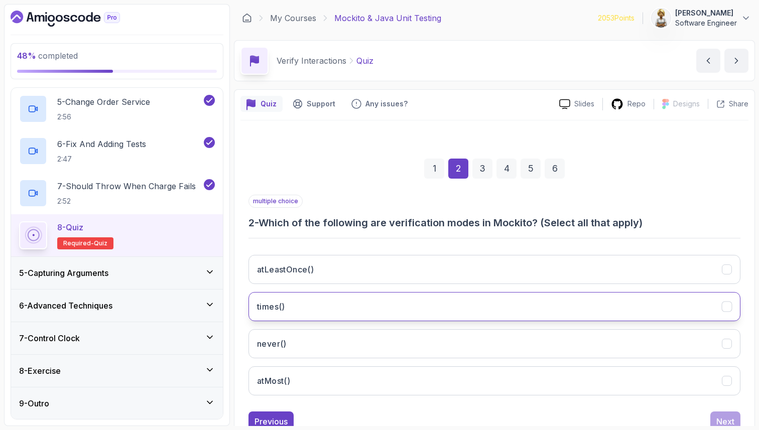
click at [517, 299] on button "times()" at bounding box center [494, 306] width 492 height 29
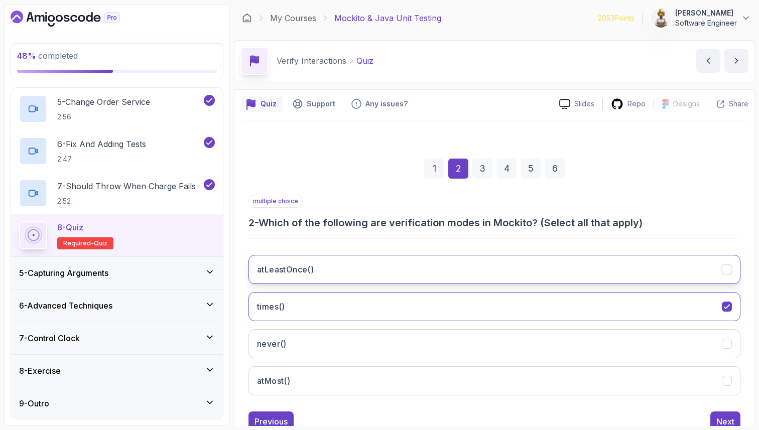
click at [503, 272] on button "atLeastOnce()" at bounding box center [494, 269] width 492 height 29
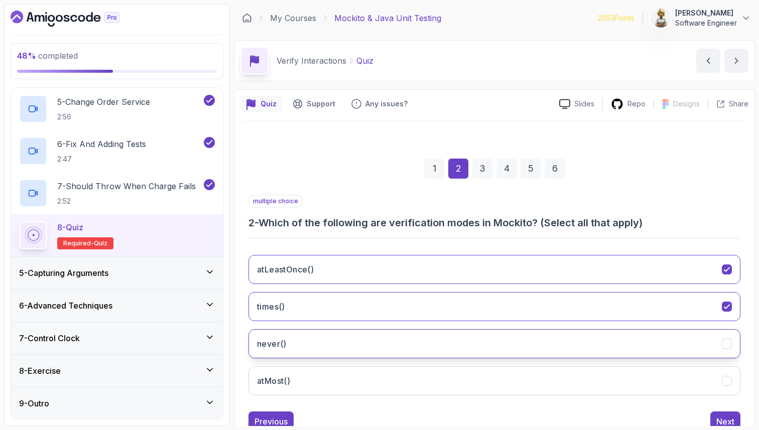
click at [464, 341] on button "never()" at bounding box center [494, 343] width 492 height 29
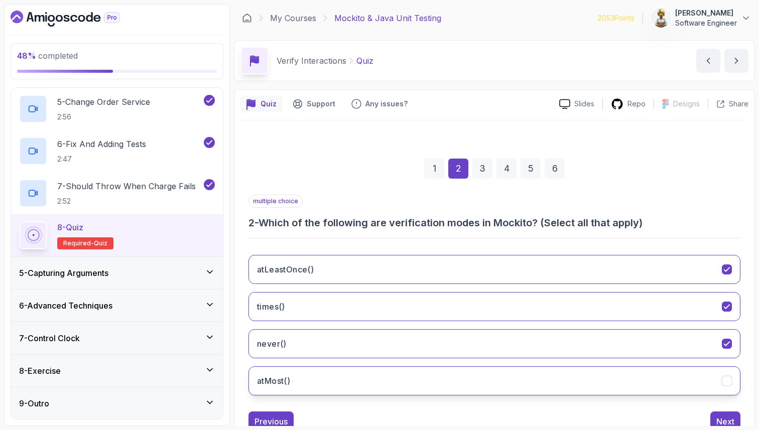
click at [473, 386] on button "atMost()" at bounding box center [494, 380] width 492 height 29
click at [734, 414] on button "Next" at bounding box center [725, 421] width 30 height 20
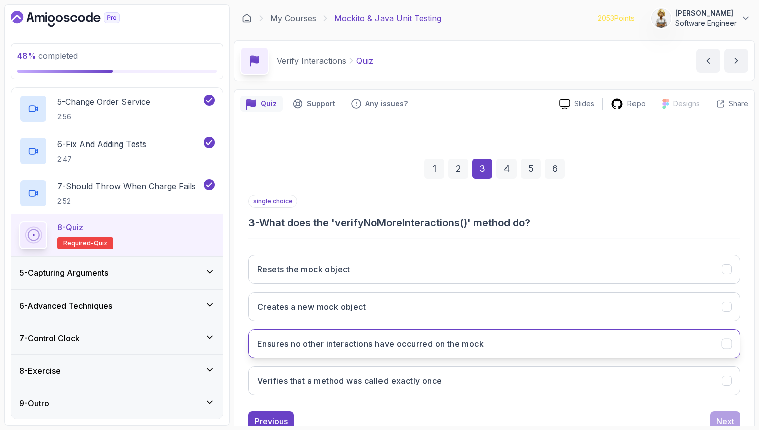
click at [657, 355] on button "Ensures no other interactions have occurred on the mock" at bounding box center [494, 343] width 492 height 29
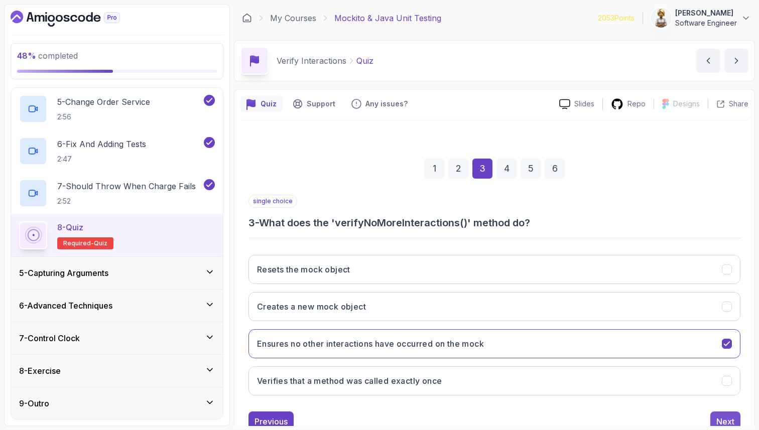
click at [734, 419] on div "Next" at bounding box center [725, 421] width 18 height 12
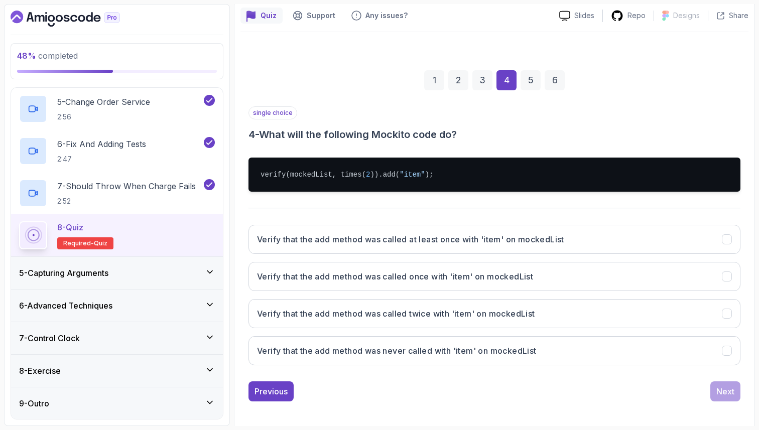
scroll to position [92, 0]
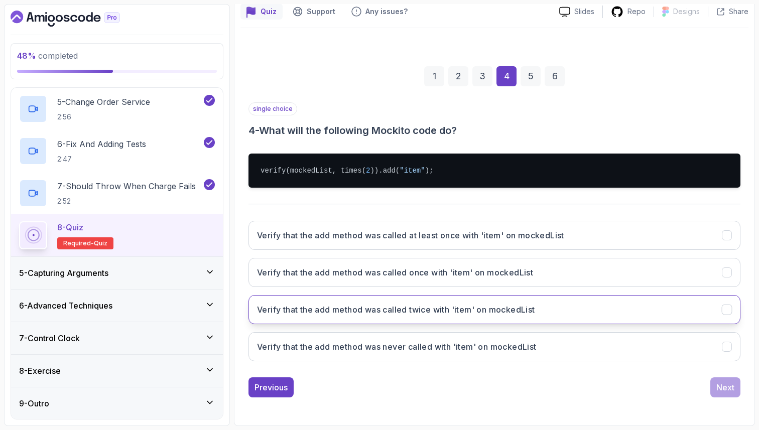
click at [362, 309] on h3 "Verify that the add method was called twice with 'item' on mockedList" at bounding box center [396, 310] width 278 height 12
click at [722, 393] on div "Next" at bounding box center [725, 387] width 18 height 12
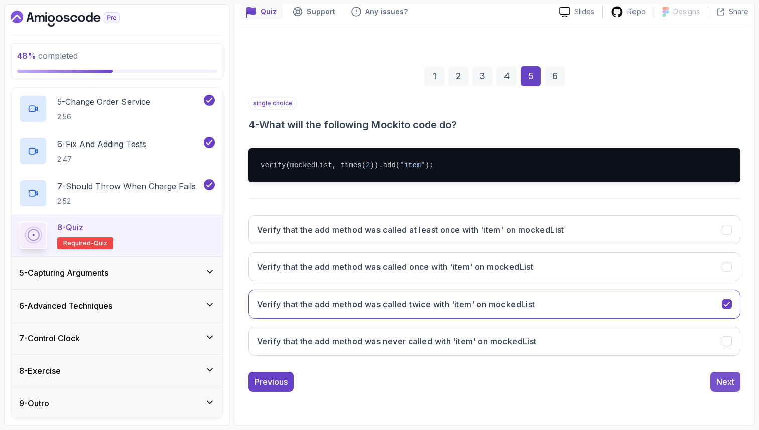
scroll to position [34, 0]
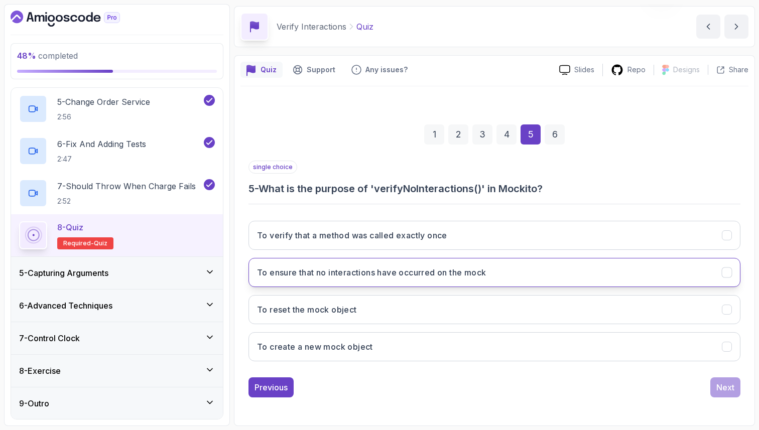
click at [671, 267] on button "To ensure that no interactions have occurred on the mock" at bounding box center [494, 272] width 492 height 29
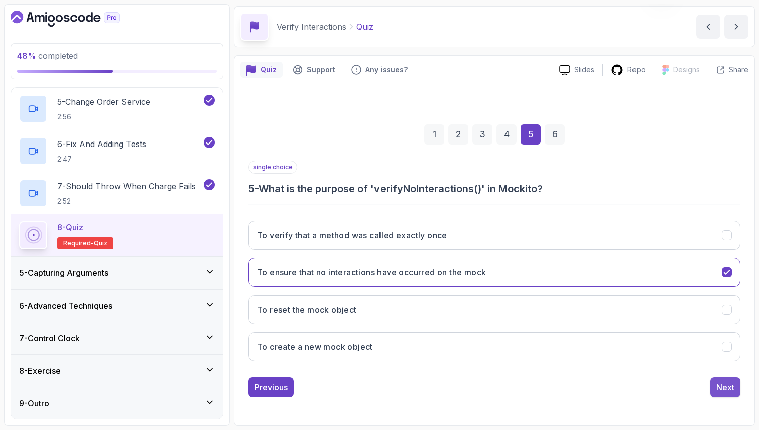
click at [735, 380] on button "Next" at bounding box center [725, 387] width 30 height 20
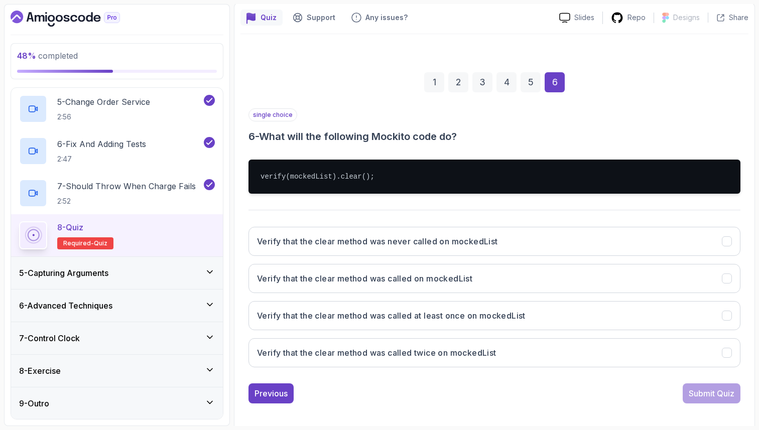
scroll to position [92, 0]
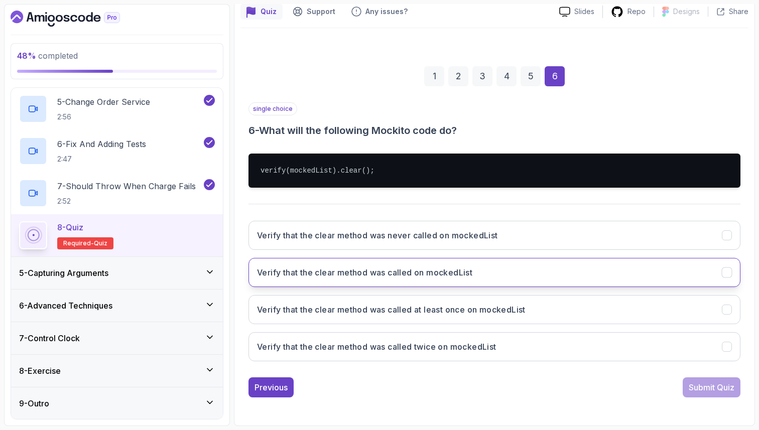
click at [356, 279] on button "Verify that the clear method was called on mockedList" at bounding box center [494, 272] width 492 height 29
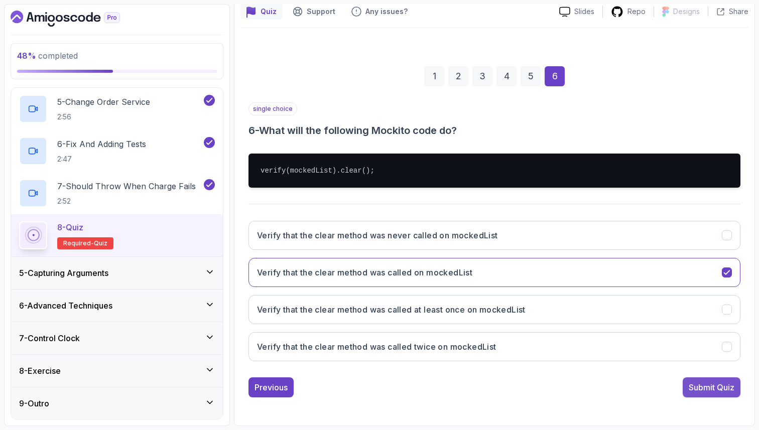
click at [720, 386] on div "Submit Quiz" at bounding box center [711, 387] width 46 height 12
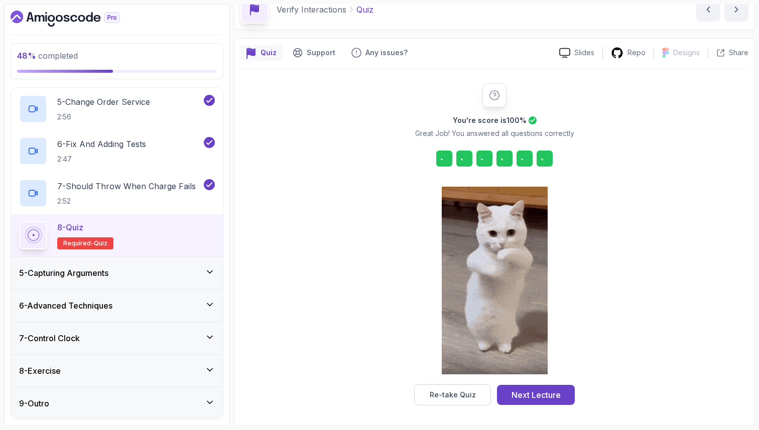
scroll to position [51, 0]
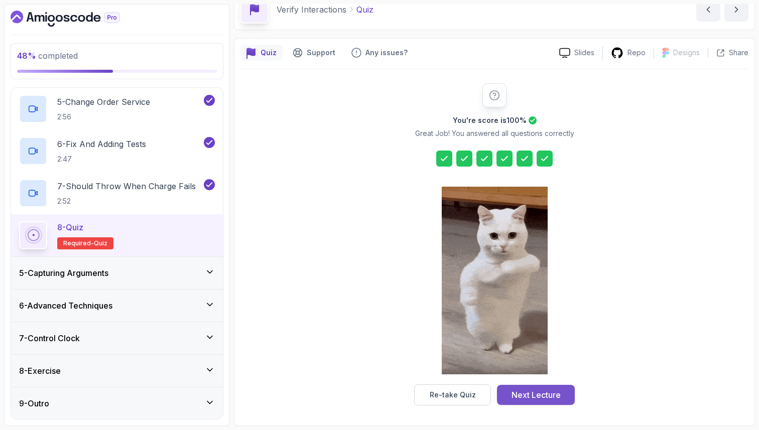
click at [554, 392] on div "Next Lecture" at bounding box center [535, 395] width 49 height 12
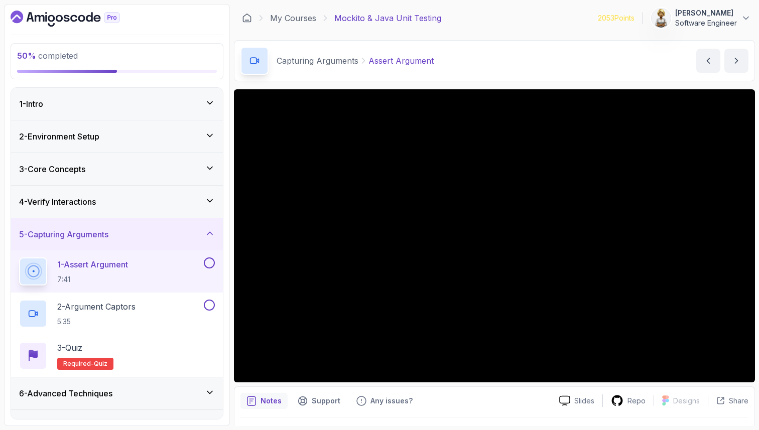
click at [210, 231] on icon at bounding box center [210, 233] width 10 height 10
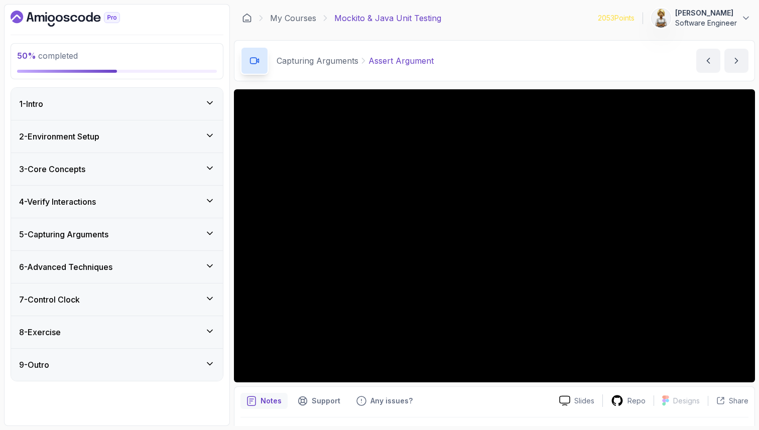
click at [211, 267] on icon at bounding box center [210, 266] width 10 height 10
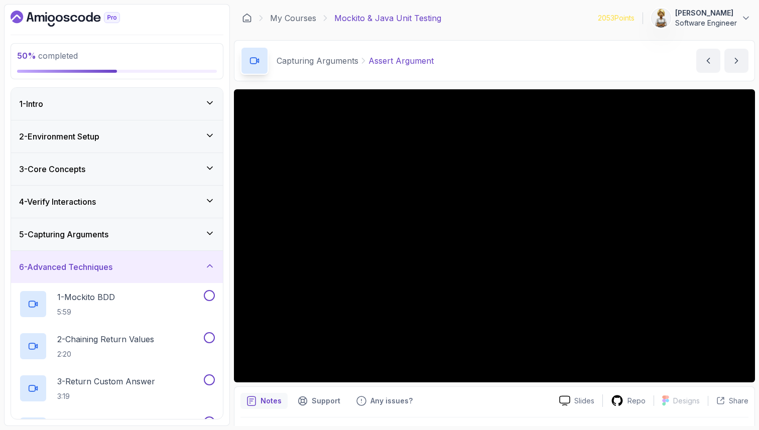
click at [211, 267] on icon at bounding box center [210, 266] width 10 height 10
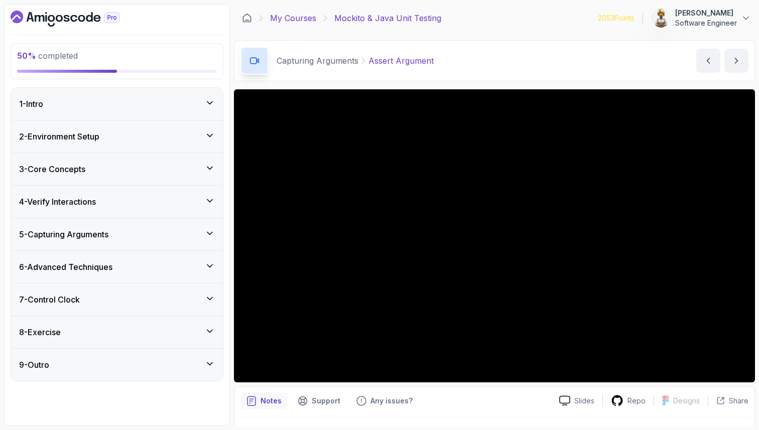
click at [303, 19] on link "My Courses" at bounding box center [293, 18] width 46 height 12
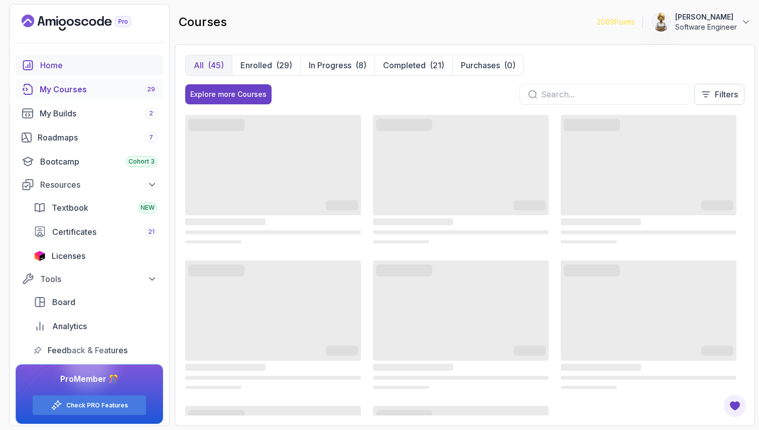
click at [51, 63] on div "Home" at bounding box center [98, 65] width 117 height 12
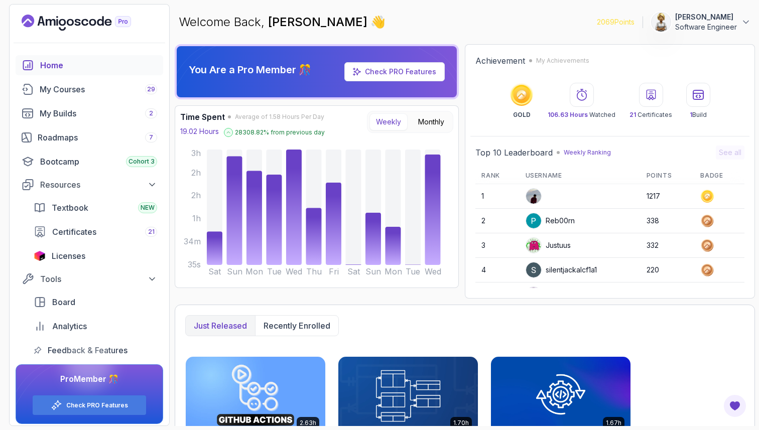
click at [557, 247] on div "Justuus" at bounding box center [547, 245] width 45 height 16
click at [60, 137] on div "Roadmaps 7" at bounding box center [97, 137] width 119 height 12
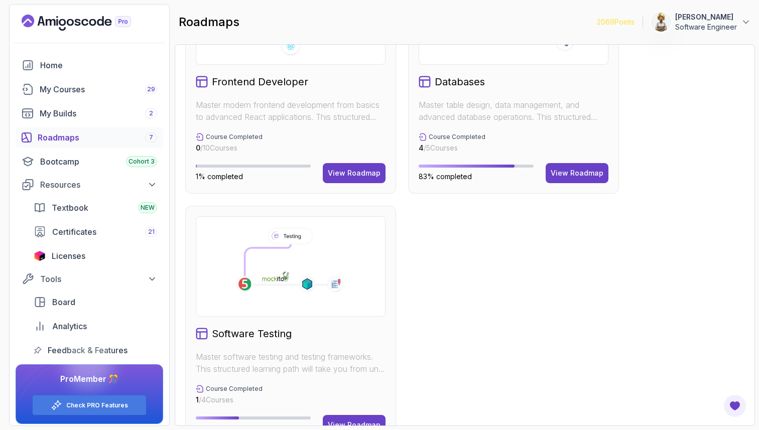
scroll to position [635, 0]
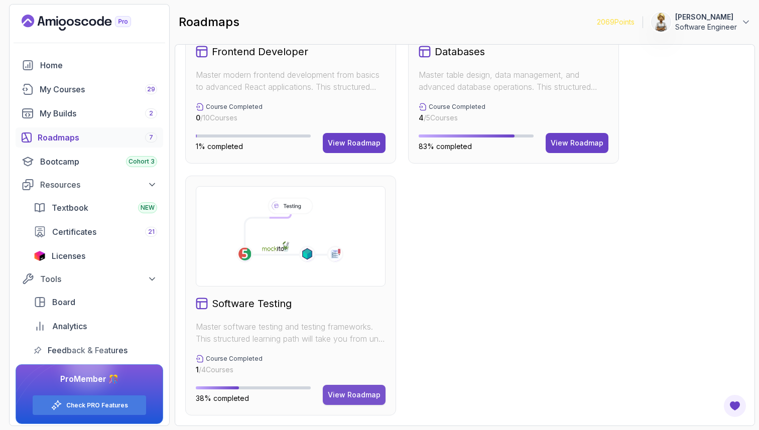
click at [361, 397] on div "View Roadmap" at bounding box center [354, 395] width 53 height 10
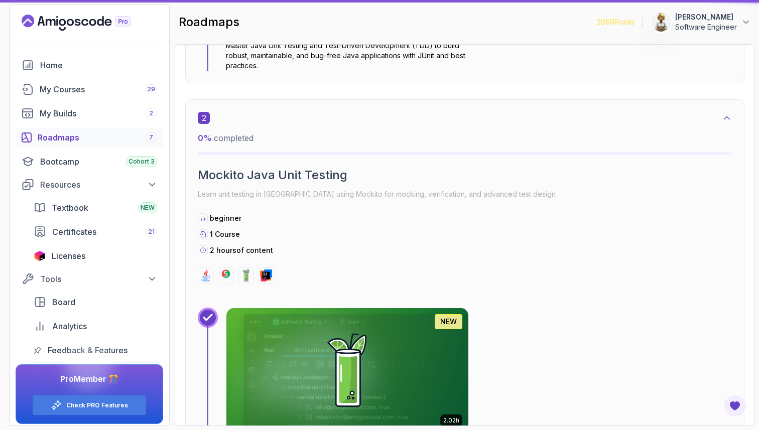
scroll to position [10, 0]
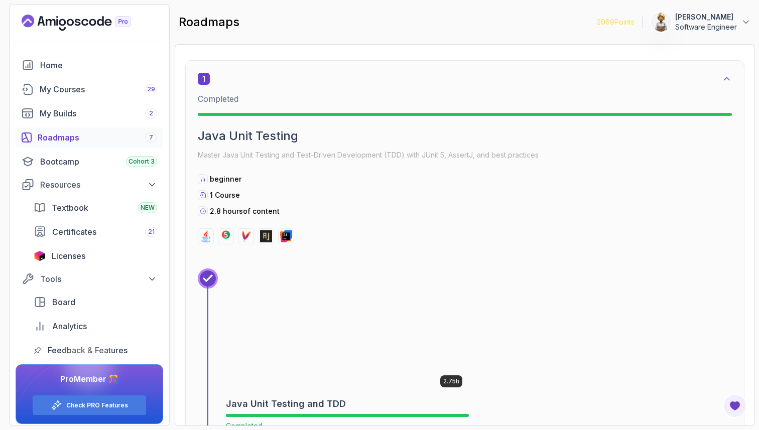
scroll to position [0, 0]
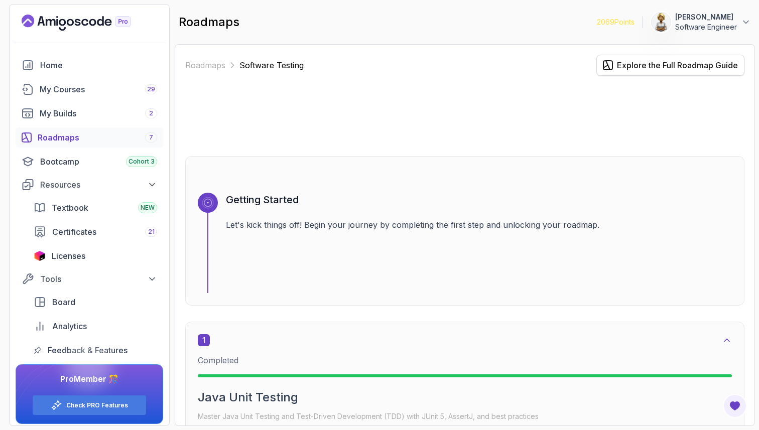
click at [634, 64] on div "Explore the Full Roadmap Guide" at bounding box center [677, 65] width 121 height 12
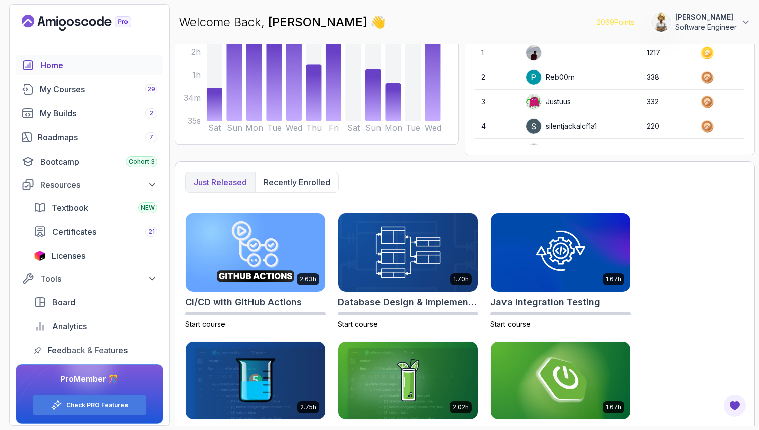
scroll to position [132, 0]
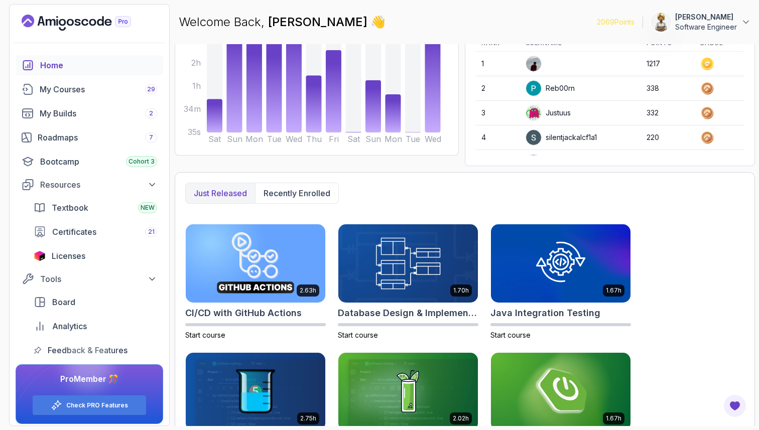
click at [213, 190] on p "Just released" at bounding box center [220, 193] width 53 height 12
click at [88, 230] on span "Certificates" at bounding box center [74, 232] width 44 height 12
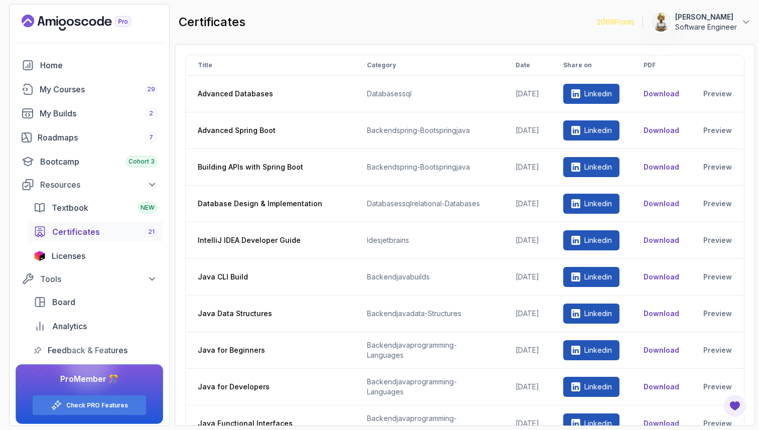
click at [521, 24] on div "certificates 2069 Points Ensieh Rahbar Software Engineer" at bounding box center [465, 22] width 580 height 36
click at [751, 61] on div "Title Category Date Share on PDF Advanced Databases databases sql 2025-10-03 Li…" at bounding box center [465, 235] width 580 height 382
click at [58, 155] on link "Bootcamp Cohort 3" at bounding box center [90, 162] width 148 height 20
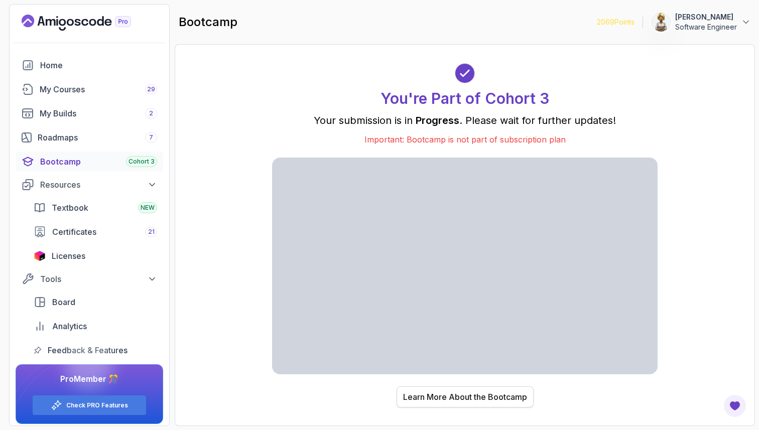
click at [485, 397] on div "Learn More About the Bootcamp" at bounding box center [465, 397] width 124 height 12
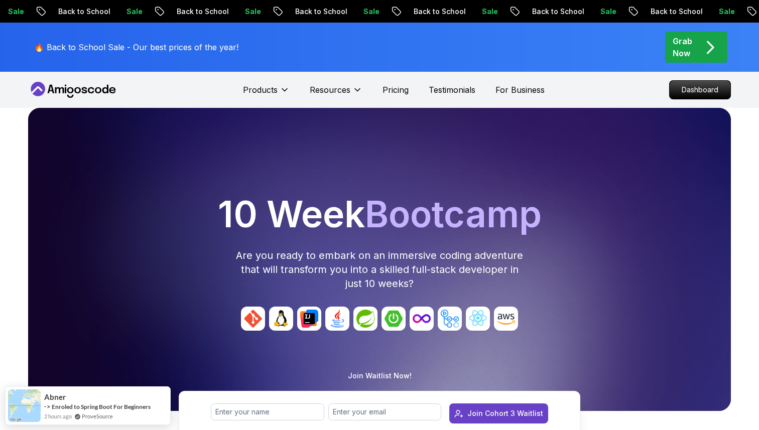
click at [740, 320] on div "10 Week Bootcamp Are you ready to embark on an immersive coding adventure that …" at bounding box center [379, 291] width 751 height 366
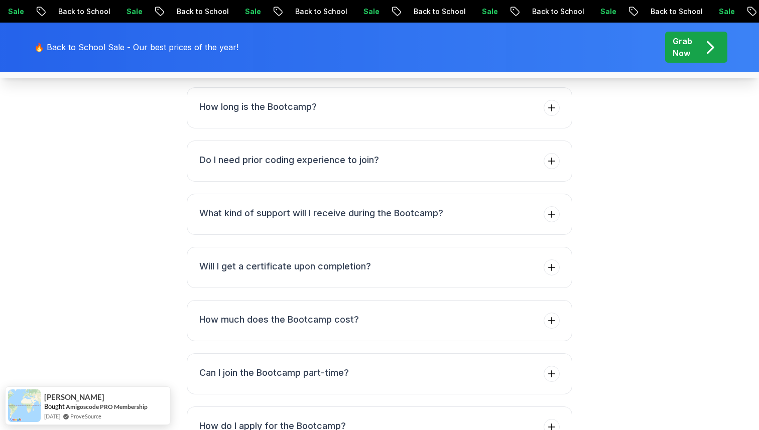
scroll to position [3874, 0]
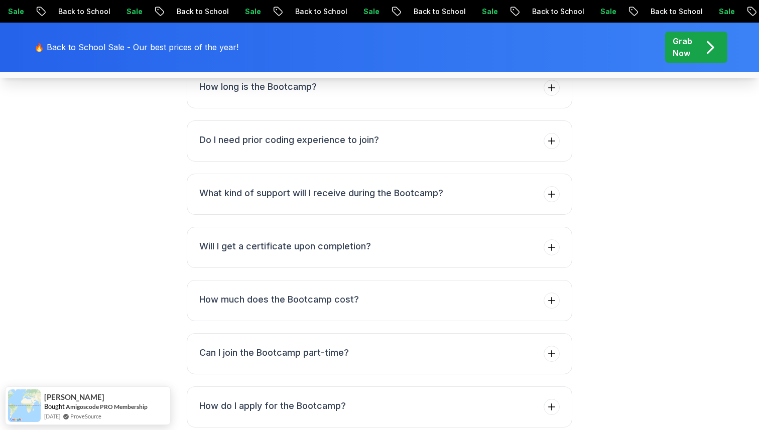
click at [550, 40] on icon at bounding box center [551, 35] width 10 height 10
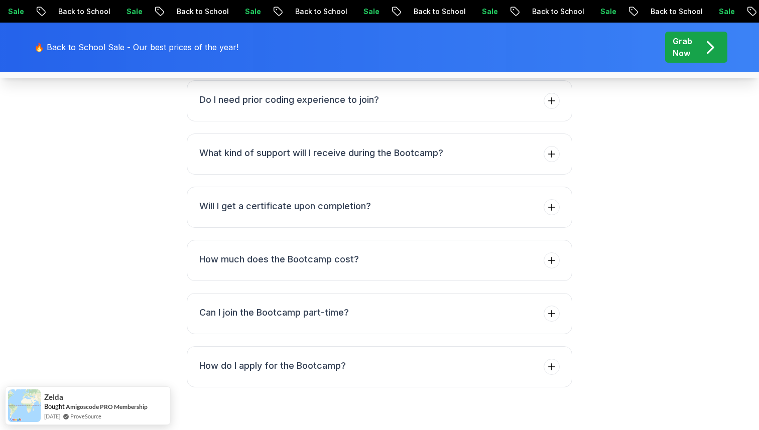
click at [551, 51] on icon at bounding box center [551, 48] width 7 height 7
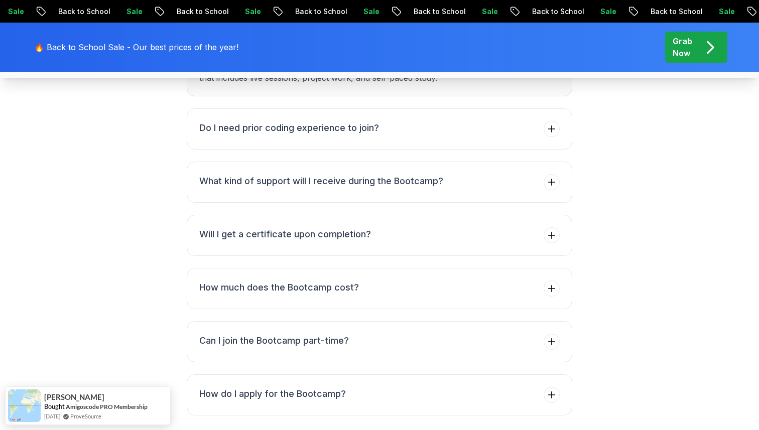
click at [551, 53] on icon at bounding box center [551, 48] width 10 height 10
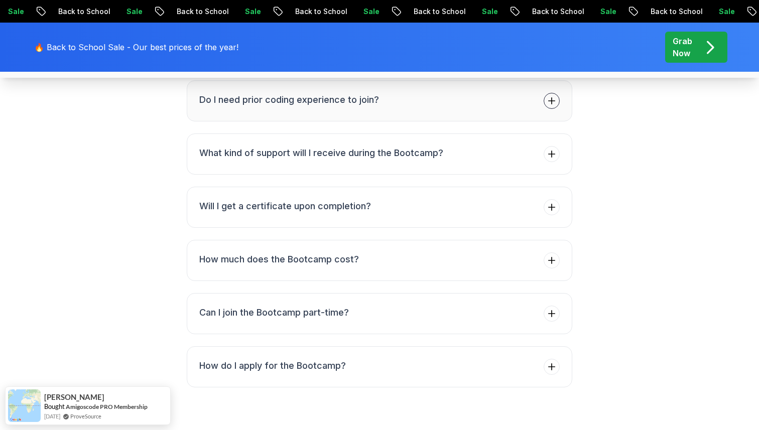
click at [547, 106] on icon at bounding box center [551, 101] width 10 height 10
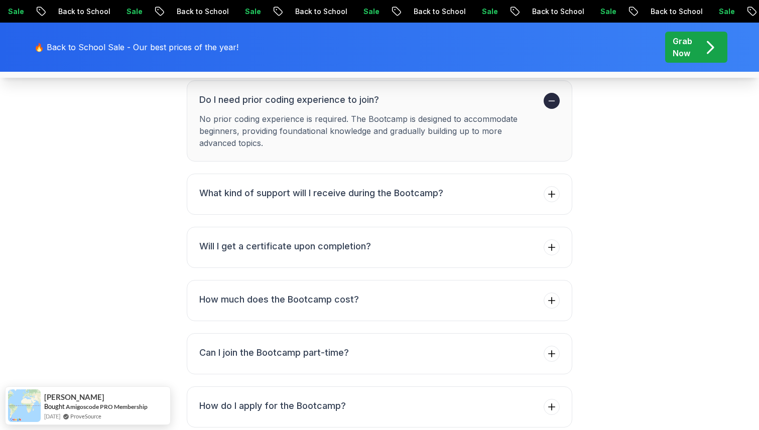
click at [547, 106] on icon at bounding box center [551, 101] width 10 height 10
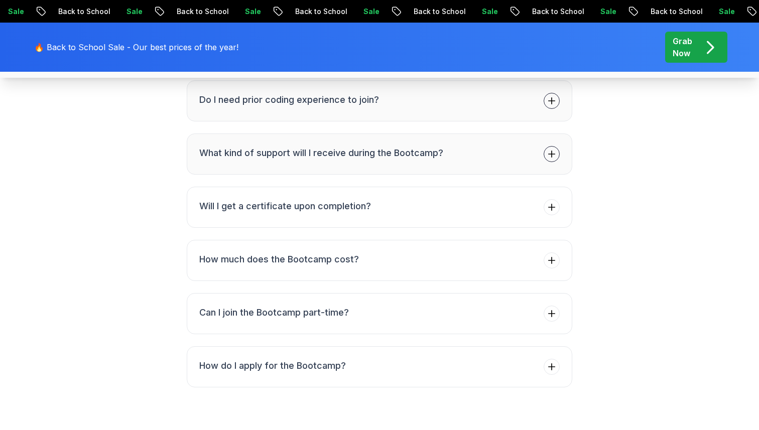
click at [558, 162] on span at bounding box center [551, 154] width 16 height 16
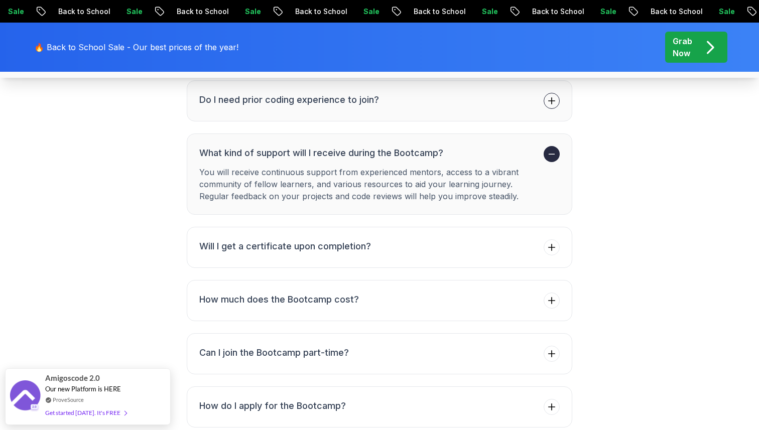
click at [627, 260] on div "FAQs Got Questions? We've Got Answers! See how our students are achieving their…" at bounding box center [379, 133] width 692 height 588
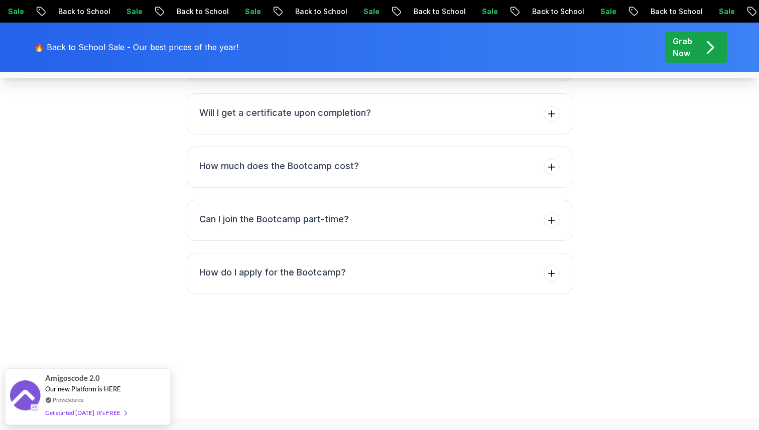
scroll to position [4014, 0]
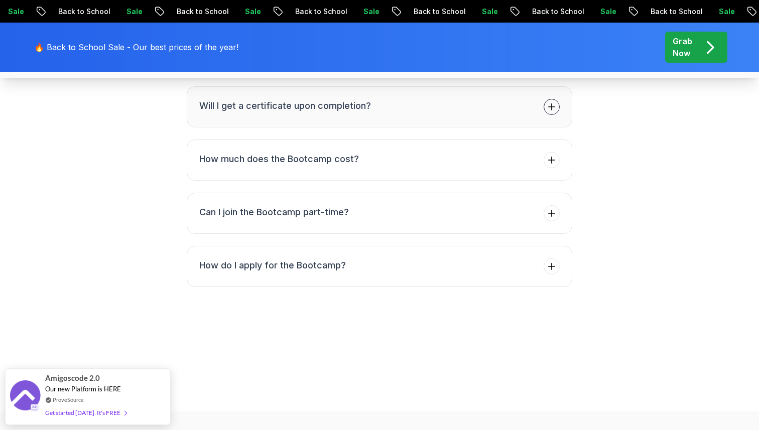
click at [549, 115] on span at bounding box center [551, 107] width 16 height 16
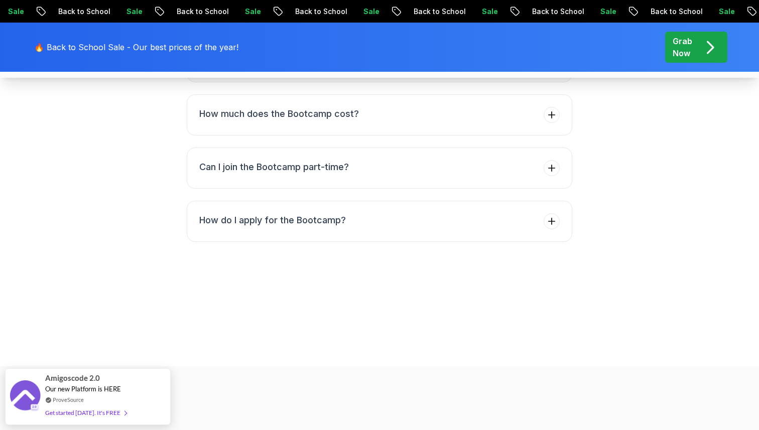
scroll to position [4055, 0]
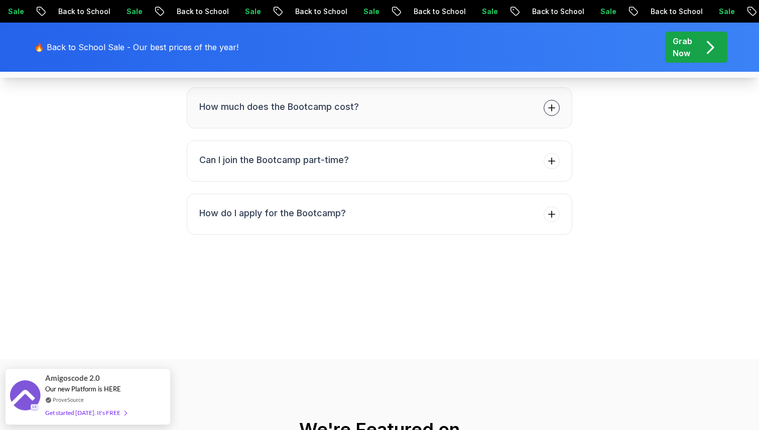
click at [553, 113] on icon at bounding box center [551, 108] width 10 height 10
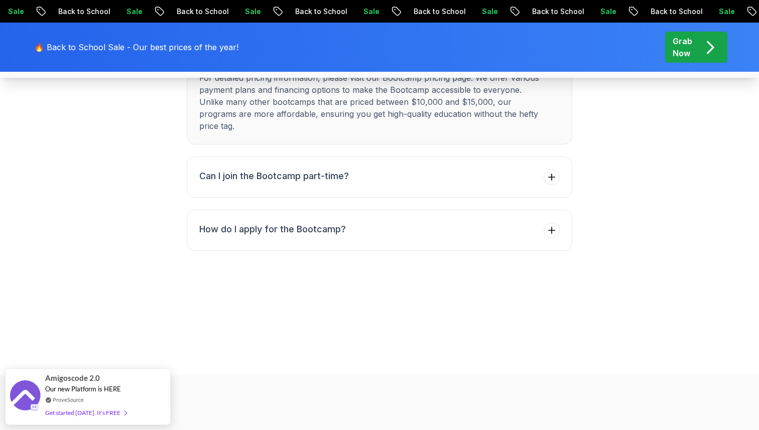
scroll to position [4095, 0]
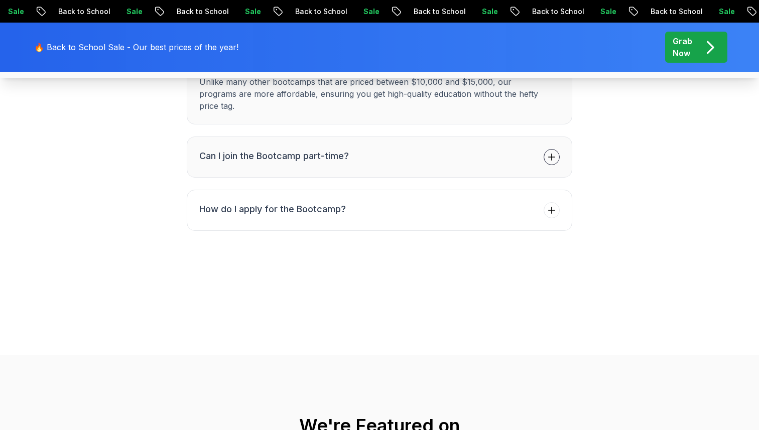
click at [550, 162] on icon at bounding box center [551, 157] width 10 height 10
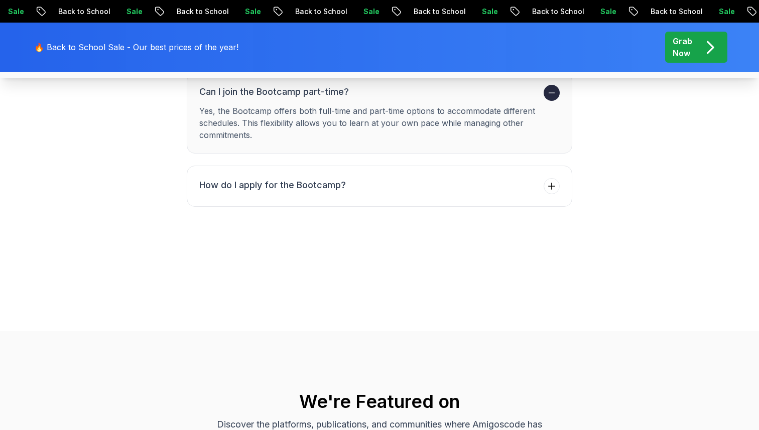
click at [554, 98] on icon at bounding box center [551, 93] width 10 height 10
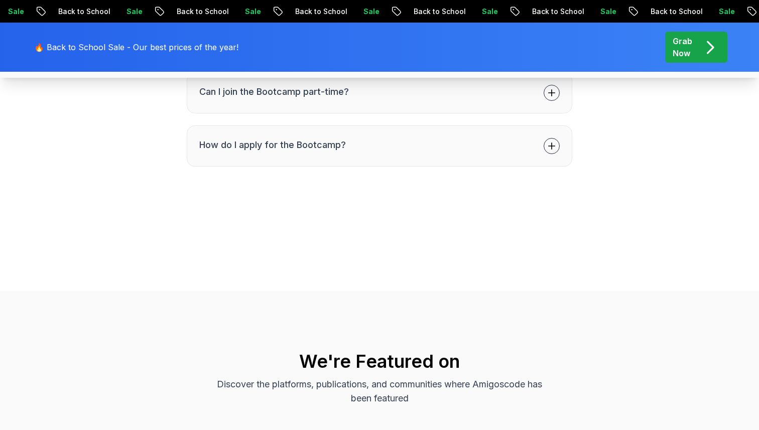
click at [554, 154] on span at bounding box center [551, 146] width 16 height 16
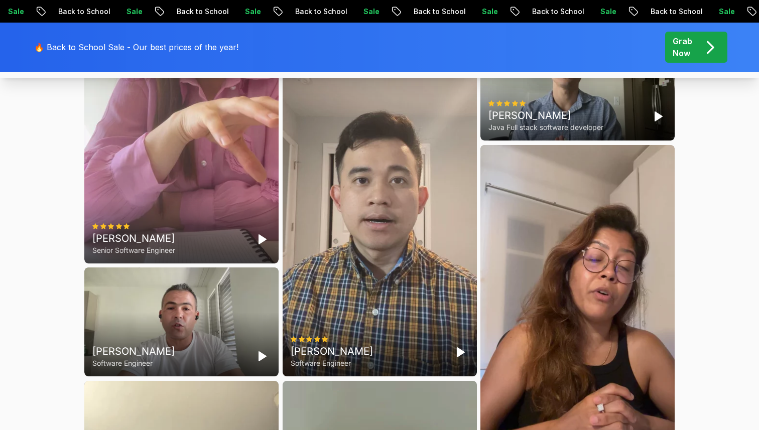
scroll to position [2790, 0]
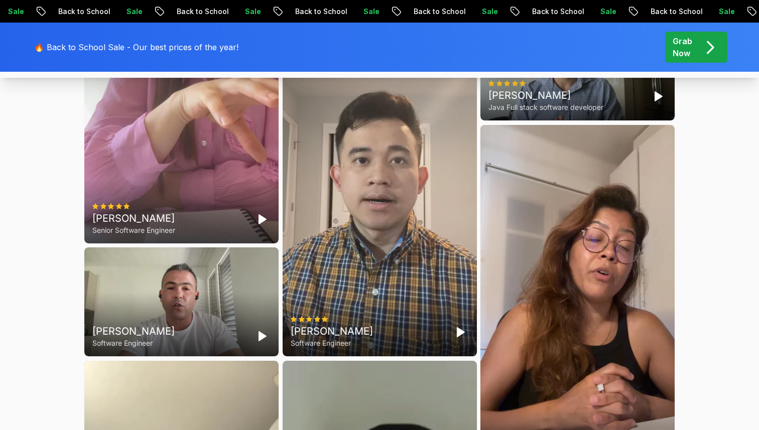
click at [263, 224] on polygon "Play" at bounding box center [262, 219] width 7 height 9
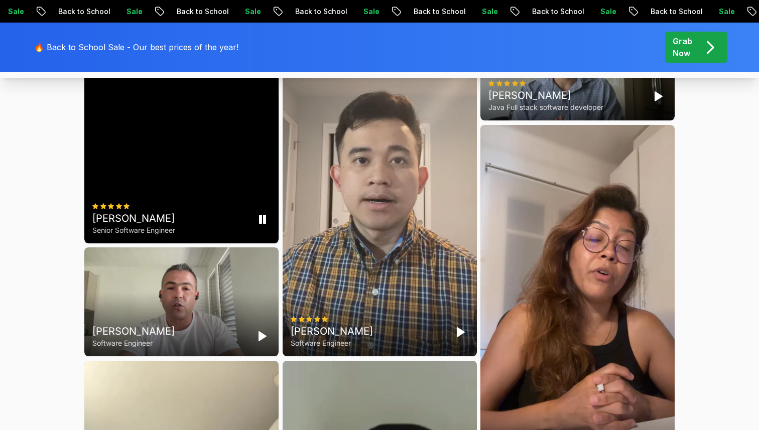
click at [262, 225] on icon "Pause" at bounding box center [262, 219] width 12 height 12
click at [659, 101] on polygon "Play" at bounding box center [658, 96] width 7 height 9
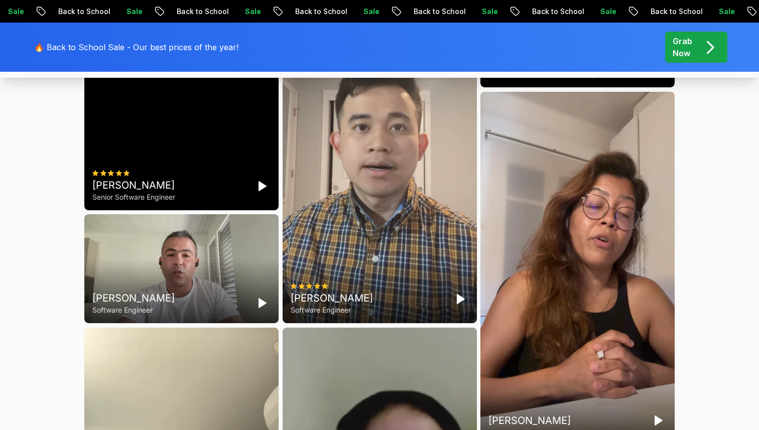
scroll to position [2810, 0]
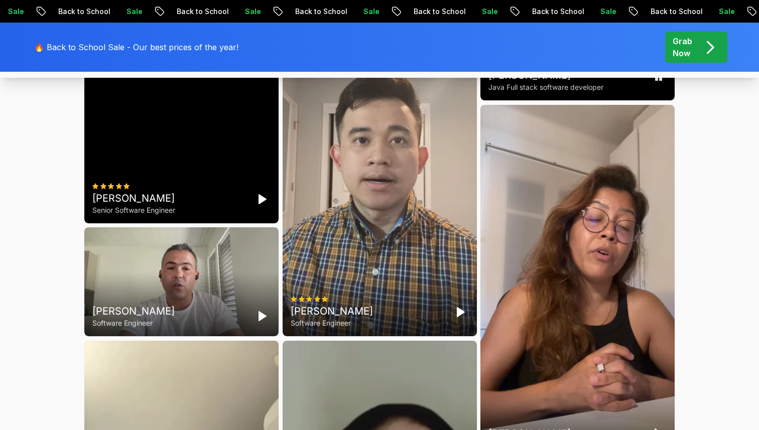
click at [655, 80] on rect "Pause" at bounding box center [656, 76] width 2 height 8
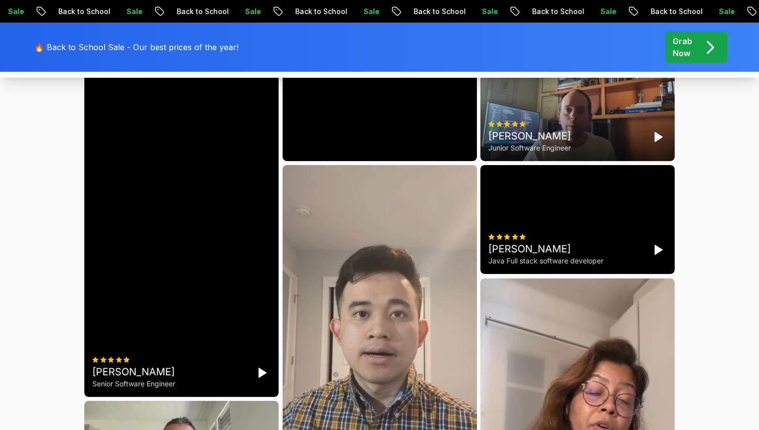
scroll to position [2629, 0]
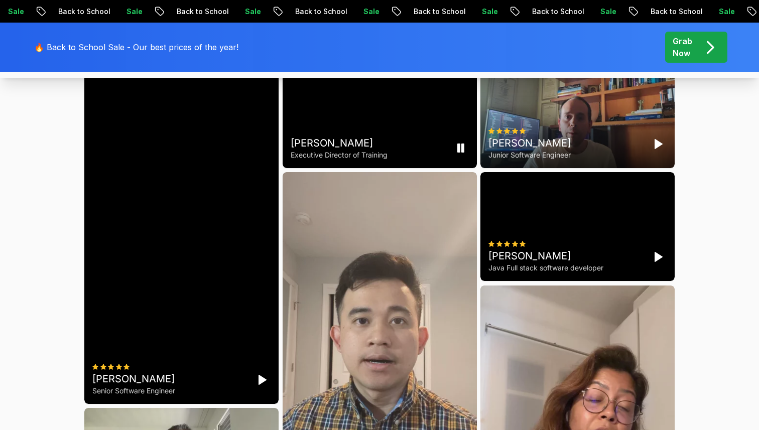
click at [463, 152] on rect "Pause" at bounding box center [463, 148] width 2 height 8
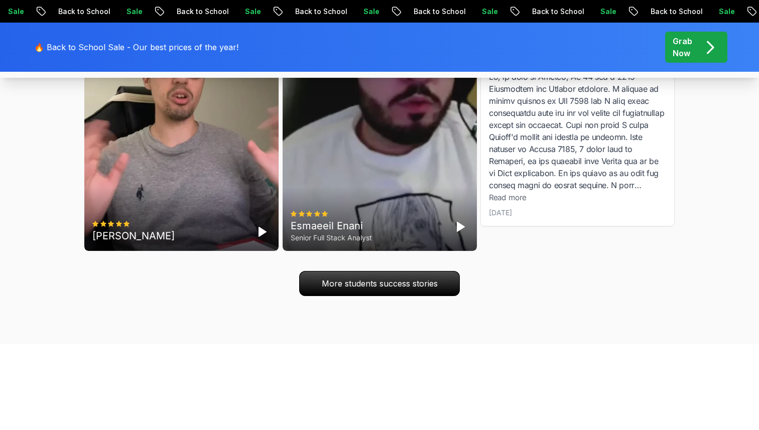
scroll to position [3272, 0]
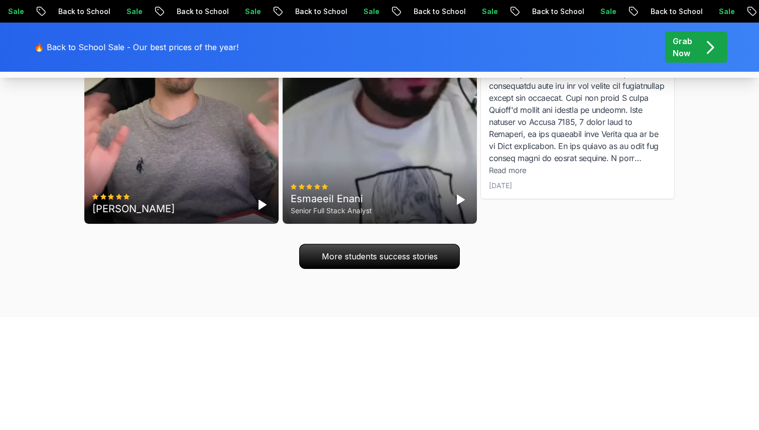
click at [459, 204] on polygon "Play" at bounding box center [460, 199] width 7 height 9
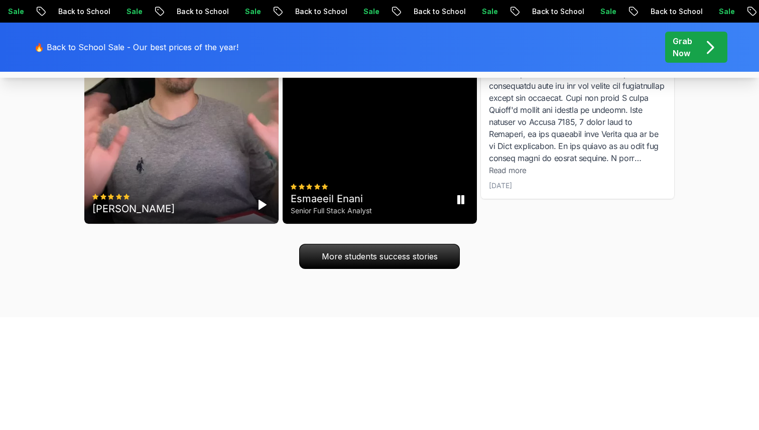
click at [460, 206] on icon "Pause" at bounding box center [461, 200] width 12 height 12
click at [263, 209] on polygon "Play" at bounding box center [262, 204] width 7 height 9
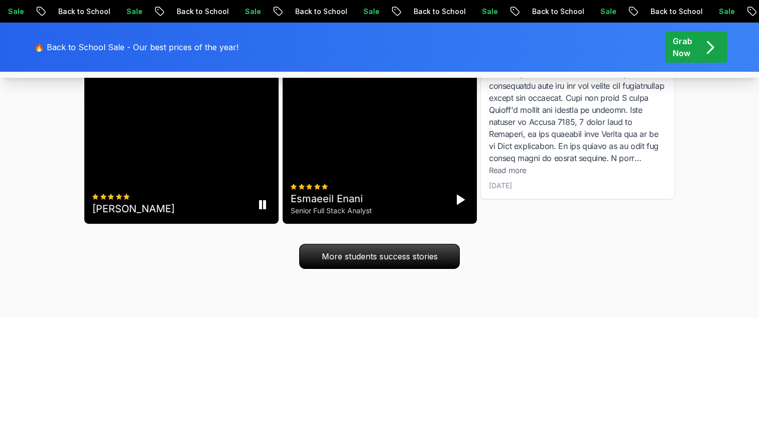
click at [263, 209] on rect "Pause" at bounding box center [264, 205] width 2 height 8
click at [668, 184] on div "Bianca Navey Associate Read more May 9, 2024" at bounding box center [577, 95] width 194 height 207
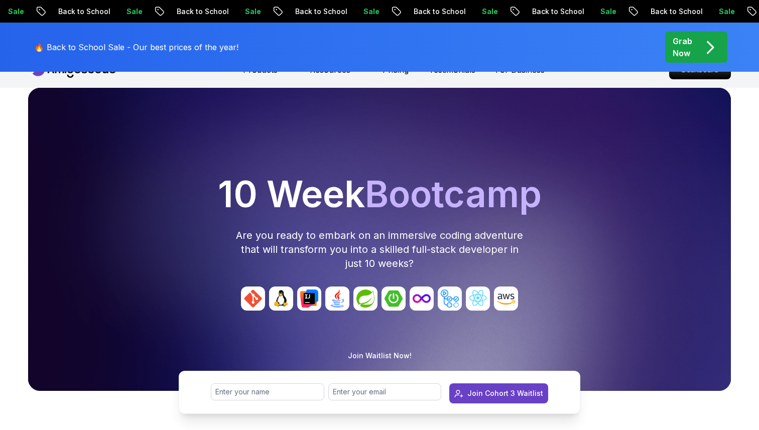
scroll to position [47, 0]
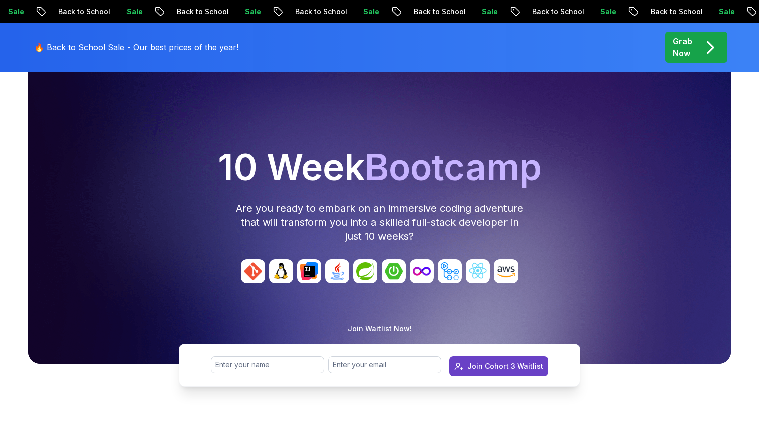
click at [688, 55] on p "Grab Now" at bounding box center [682, 47] width 20 height 24
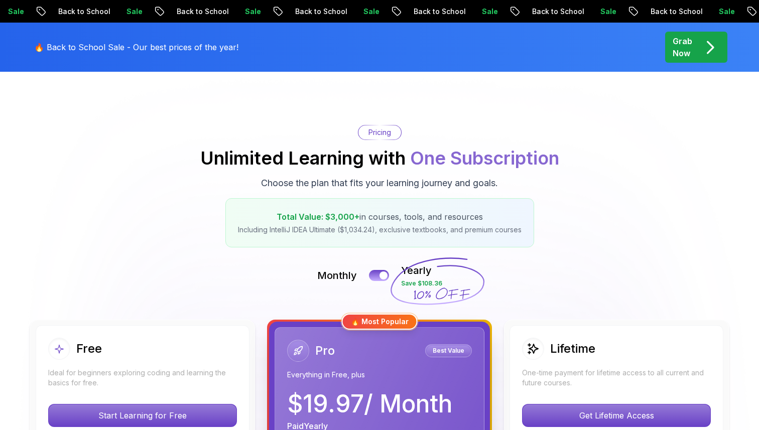
click at [599, 189] on div "Pricing Unlimited Learning with One Subscription Choose the plan that fits your…" at bounding box center [379, 186] width 703 height 122
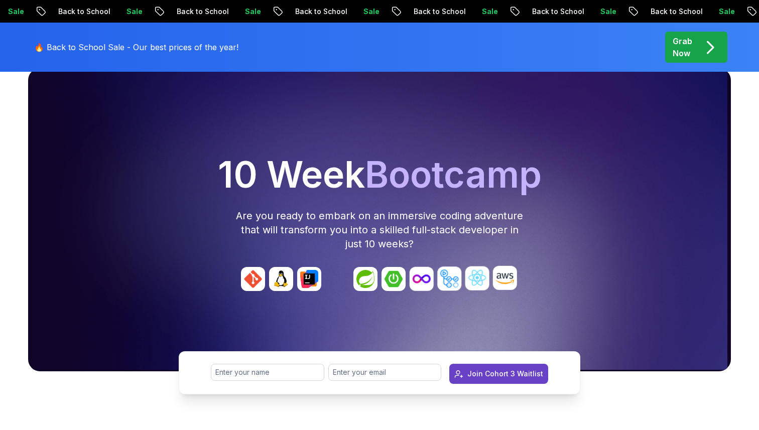
scroll to position [47, 0]
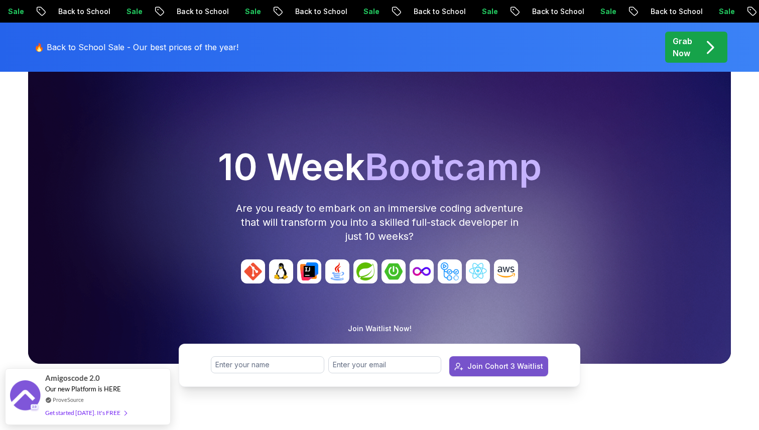
click at [491, 368] on div "Join Cohort 3 Waitlist" at bounding box center [505, 366] width 76 height 10
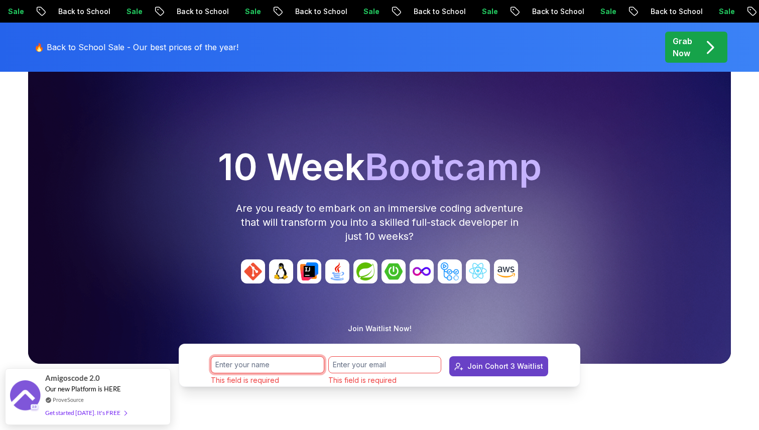
click at [237, 364] on input "text" at bounding box center [267, 364] width 113 height 17
type input "[PERSON_NAME]"
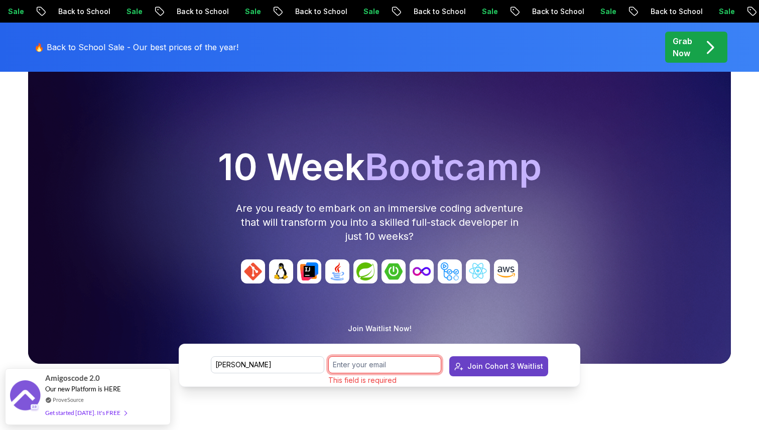
click at [371, 365] on input "email" at bounding box center [384, 364] width 113 height 17
type input "e.rahbar@gmail.com"
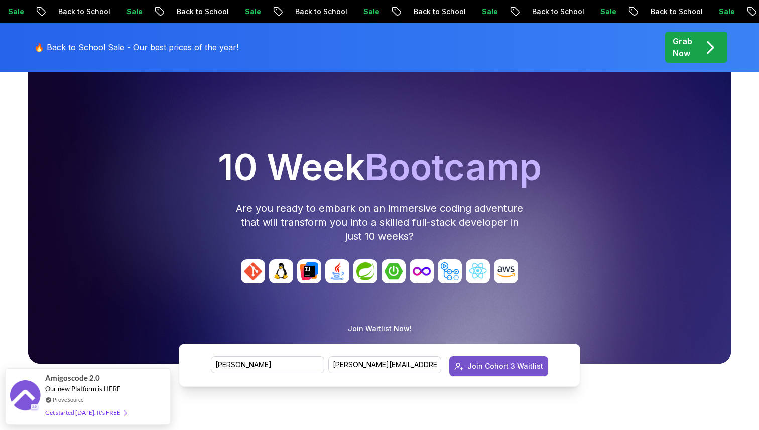
click at [480, 369] on div "Join Cohort 3 Waitlist" at bounding box center [505, 366] width 76 height 10
click at [736, 275] on div "10 Week Bootcamp Are you ready to embark on an immersive coding adventure that …" at bounding box center [379, 244] width 751 height 366
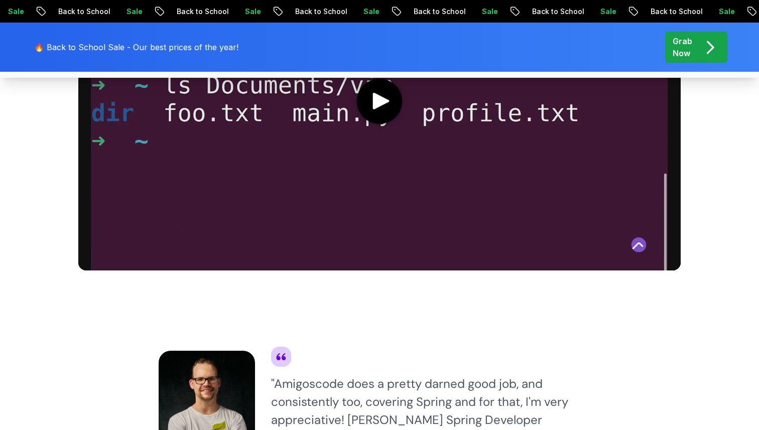
scroll to position [251, 0]
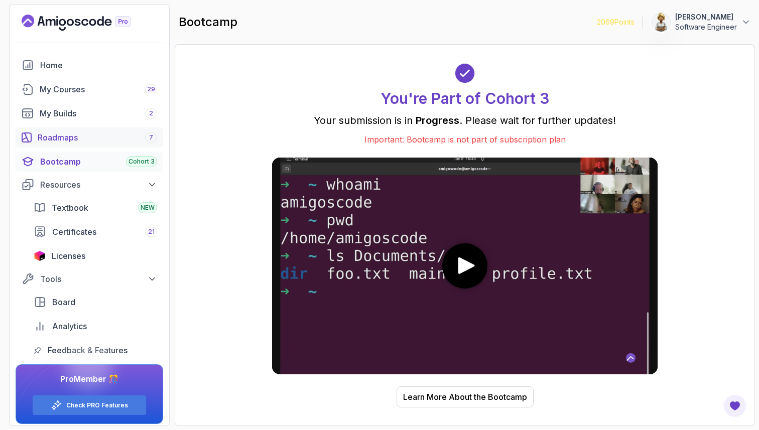
click at [84, 141] on div "Roadmaps 7" at bounding box center [97, 137] width 119 height 12
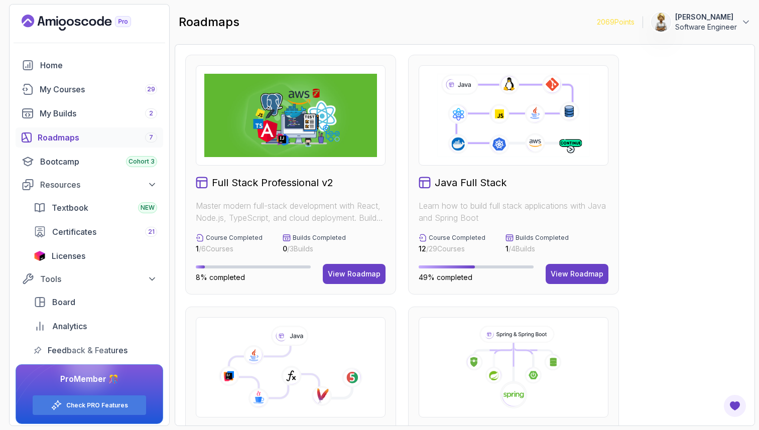
click at [50, 90] on div "My Courses 29" at bounding box center [98, 89] width 117 height 12
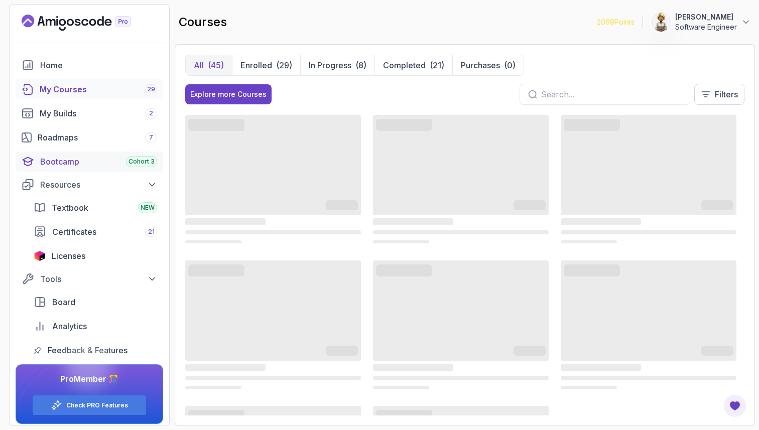
click at [57, 158] on div "Bootcamp Cohort 3" at bounding box center [98, 162] width 117 height 12
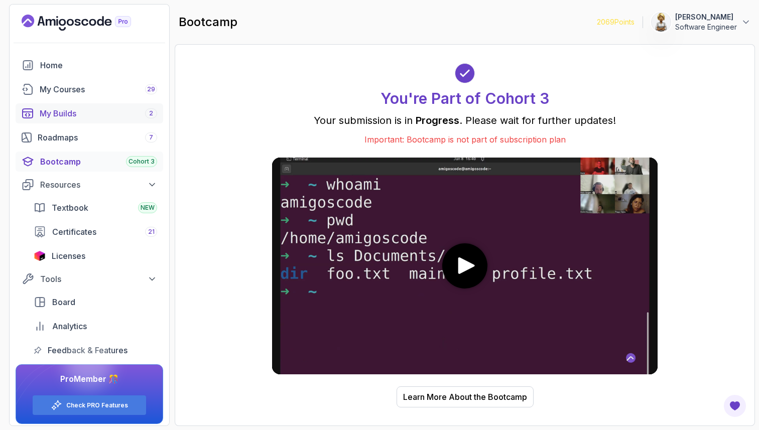
click at [57, 114] on div "My Builds 2" at bounding box center [98, 113] width 117 height 12
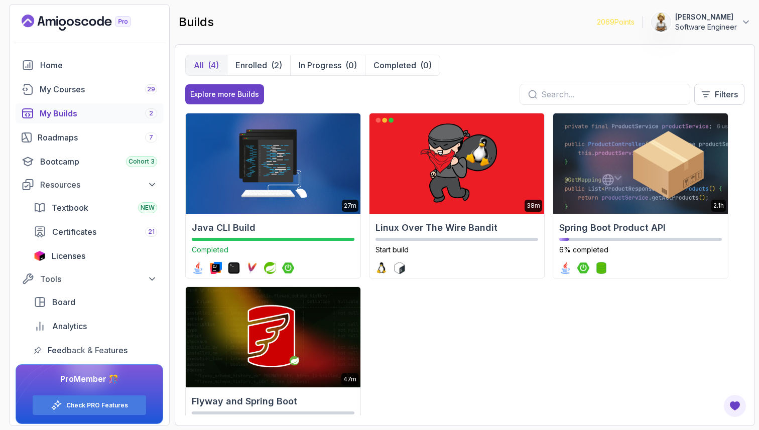
click at [467, 336] on div "27m Java CLI Build Completed 38m Linux Over The Wire Bandit Start build 2.1h Sp…" at bounding box center [464, 264] width 559 height 303
click at [64, 161] on div "Bootcamp Cohort 3" at bounding box center [98, 162] width 117 height 12
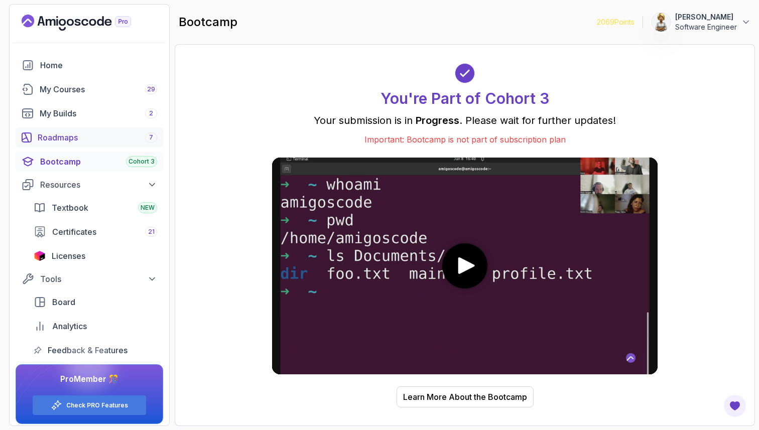
click at [54, 140] on div "Roadmaps 7" at bounding box center [97, 137] width 119 height 12
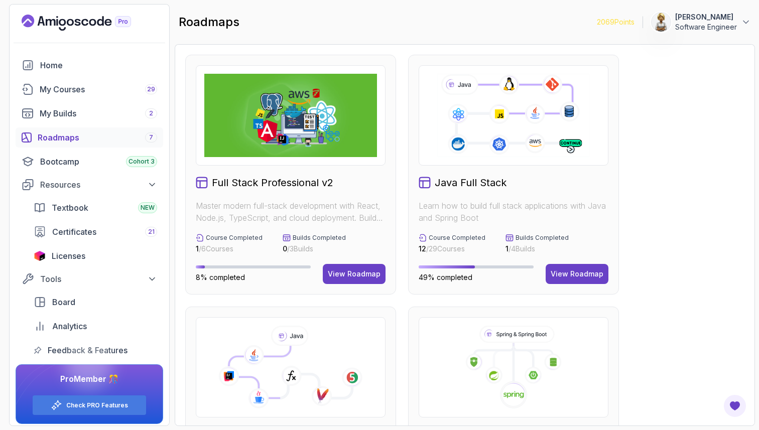
click at [617, 374] on div "Spring and Spring Boot Learn how to build full stack applications with Java and…" at bounding box center [513, 427] width 211 height 240
click at [70, 206] on span "Textbook" at bounding box center [70, 208] width 37 height 12
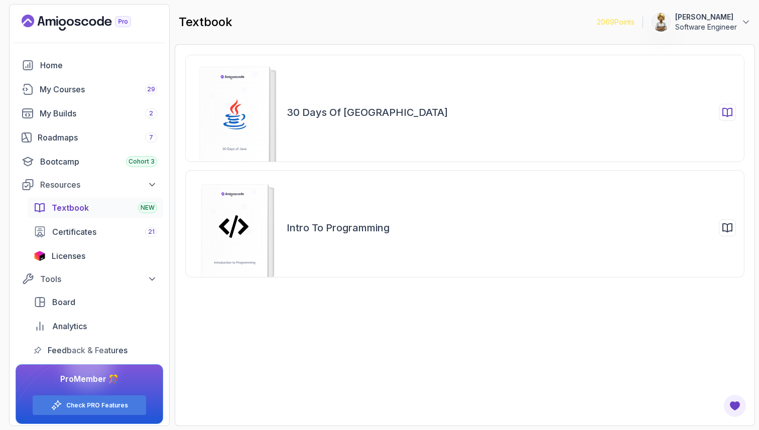
click at [240, 130] on rect at bounding box center [235, 119] width 70 height 104
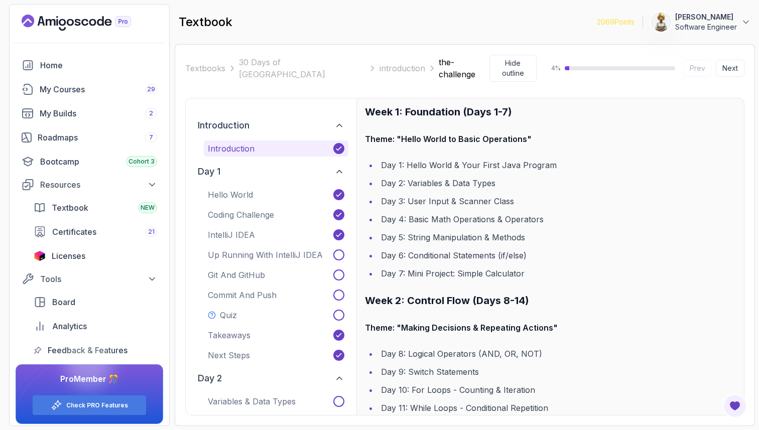
scroll to position [301, 0]
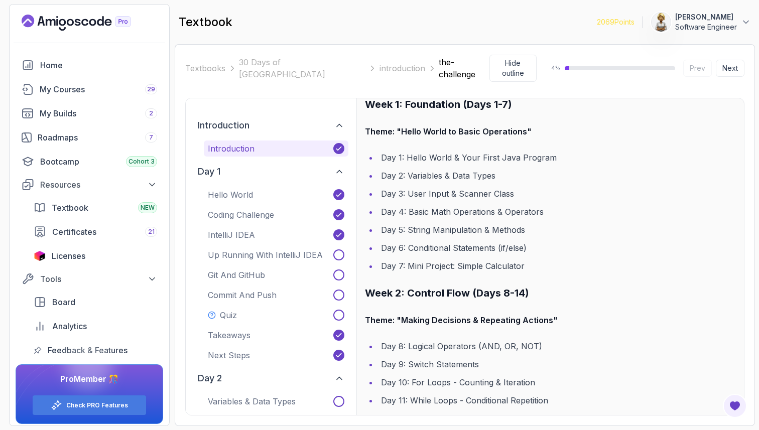
click at [464, 151] on li "Day 1: Hello World & Your First Java Program" at bounding box center [557, 158] width 358 height 14
click at [436, 206] on li "Day 4: Basic Math Operations & Operators" at bounding box center [557, 212] width 358 height 14
click at [380, 287] on strong "Week 2: Control Flow (Days 8-14)" at bounding box center [447, 293] width 164 height 12
click at [272, 176] on div "day 1 Hello World Coding Challenge IntelliJ IDEA Up Running With IntelliJ IDEA …" at bounding box center [271, 262] width 155 height 203
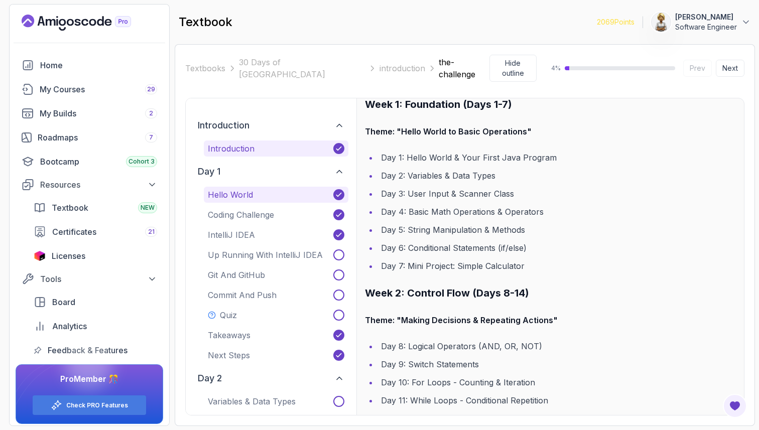
click at [269, 187] on button "Hello World" at bounding box center [276, 195] width 145 height 16
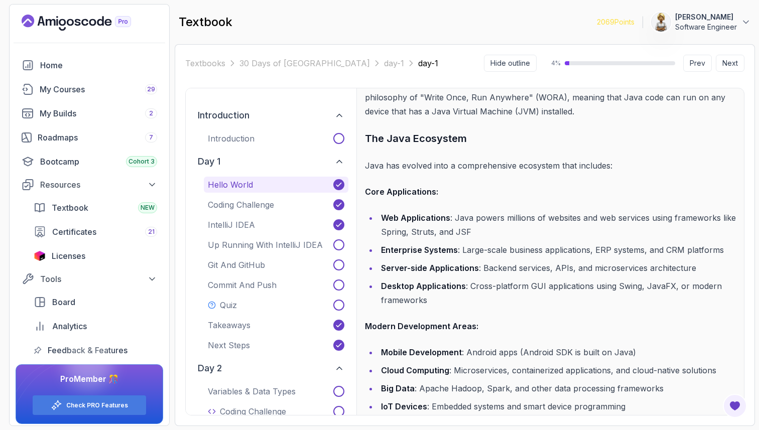
click at [510, 196] on p "Core Applications:" at bounding box center [550, 192] width 371 height 14
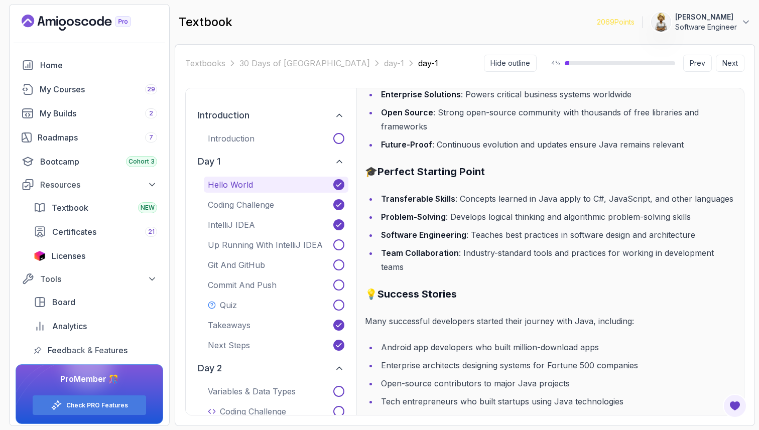
scroll to position [2248, 0]
